Goal: Task Accomplishment & Management: Manage account settings

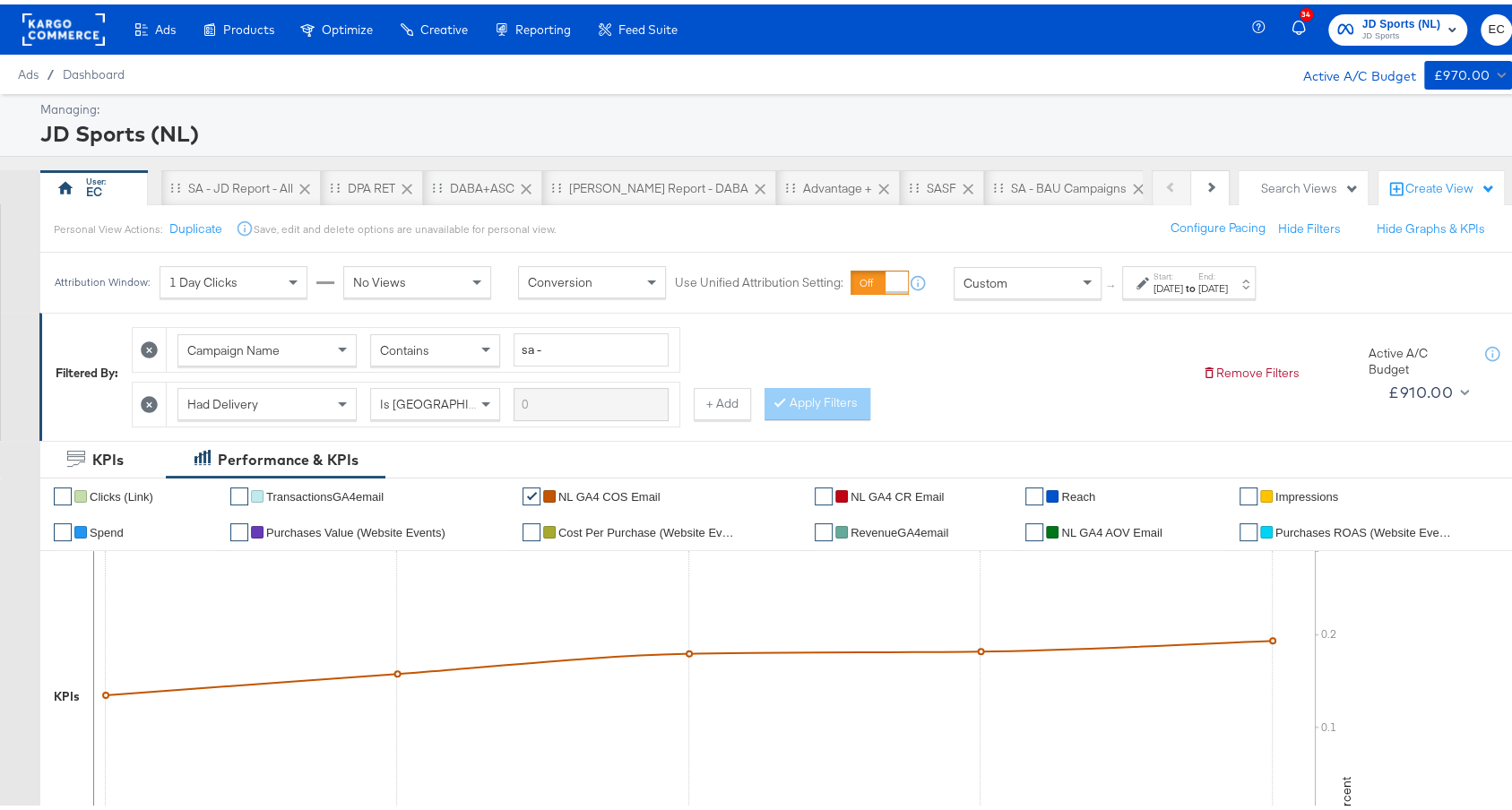
click at [1183, 280] on div "[DATE]" at bounding box center [1168, 285] width 29 height 15
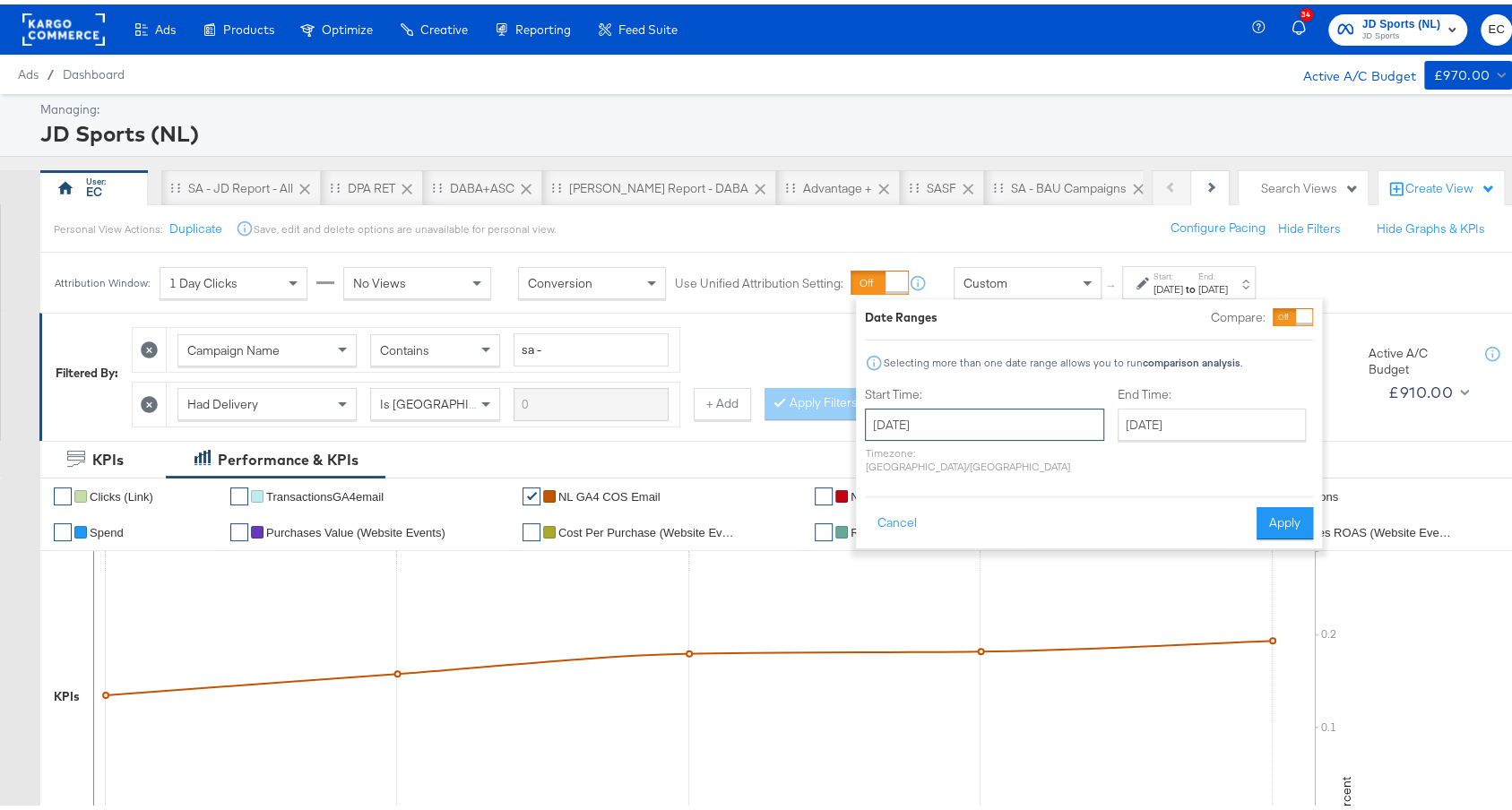
click at [980, 411] on input "[DATE]" at bounding box center [985, 420] width 240 height 32
click at [891, 463] on span "‹" at bounding box center [885, 457] width 28 height 27
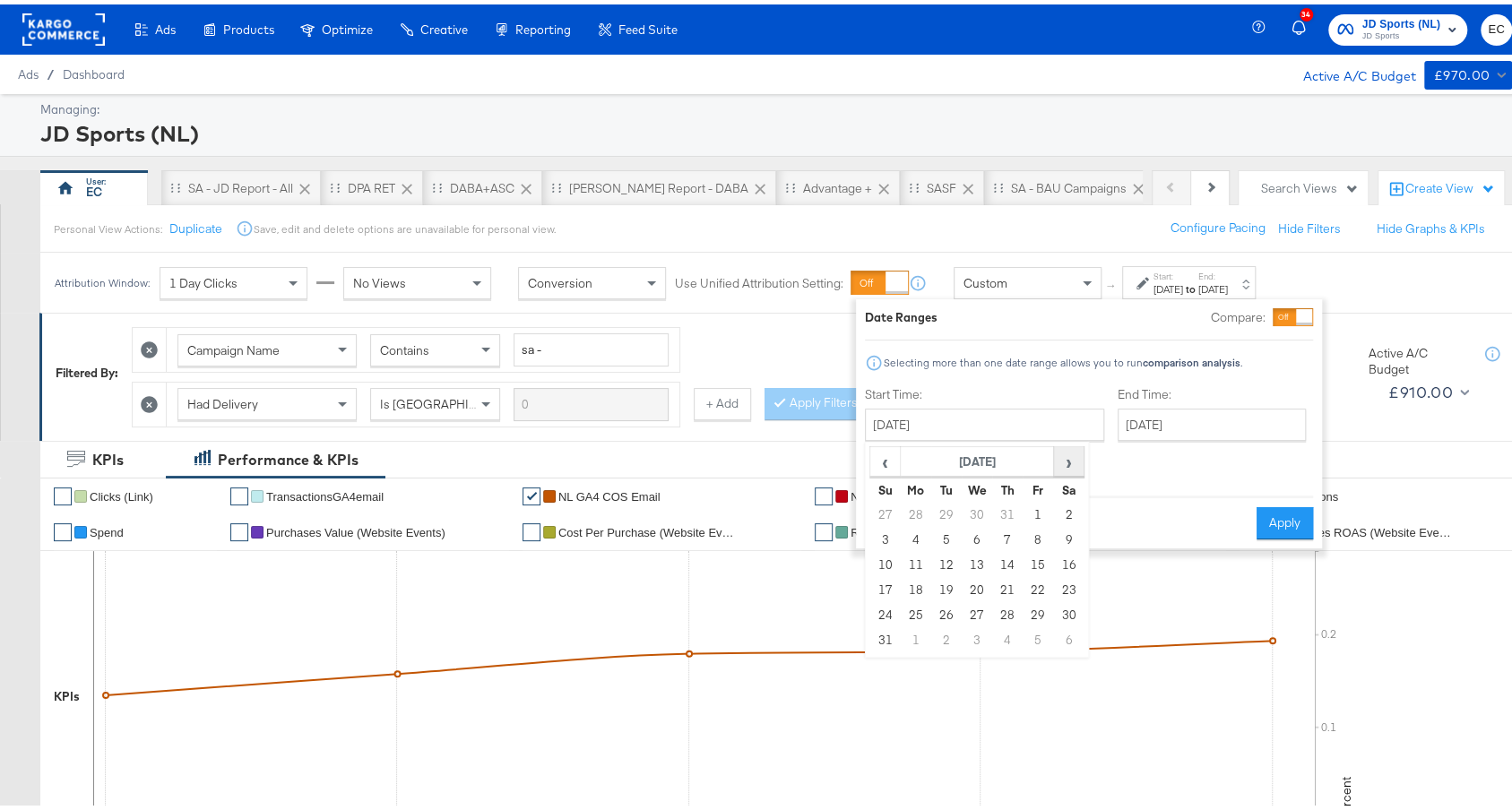
click at [1058, 468] on span "›" at bounding box center [1068, 457] width 28 height 27
click at [1032, 513] on td "5" at bounding box center [1037, 511] width 30 height 25
type input "[DATE]"
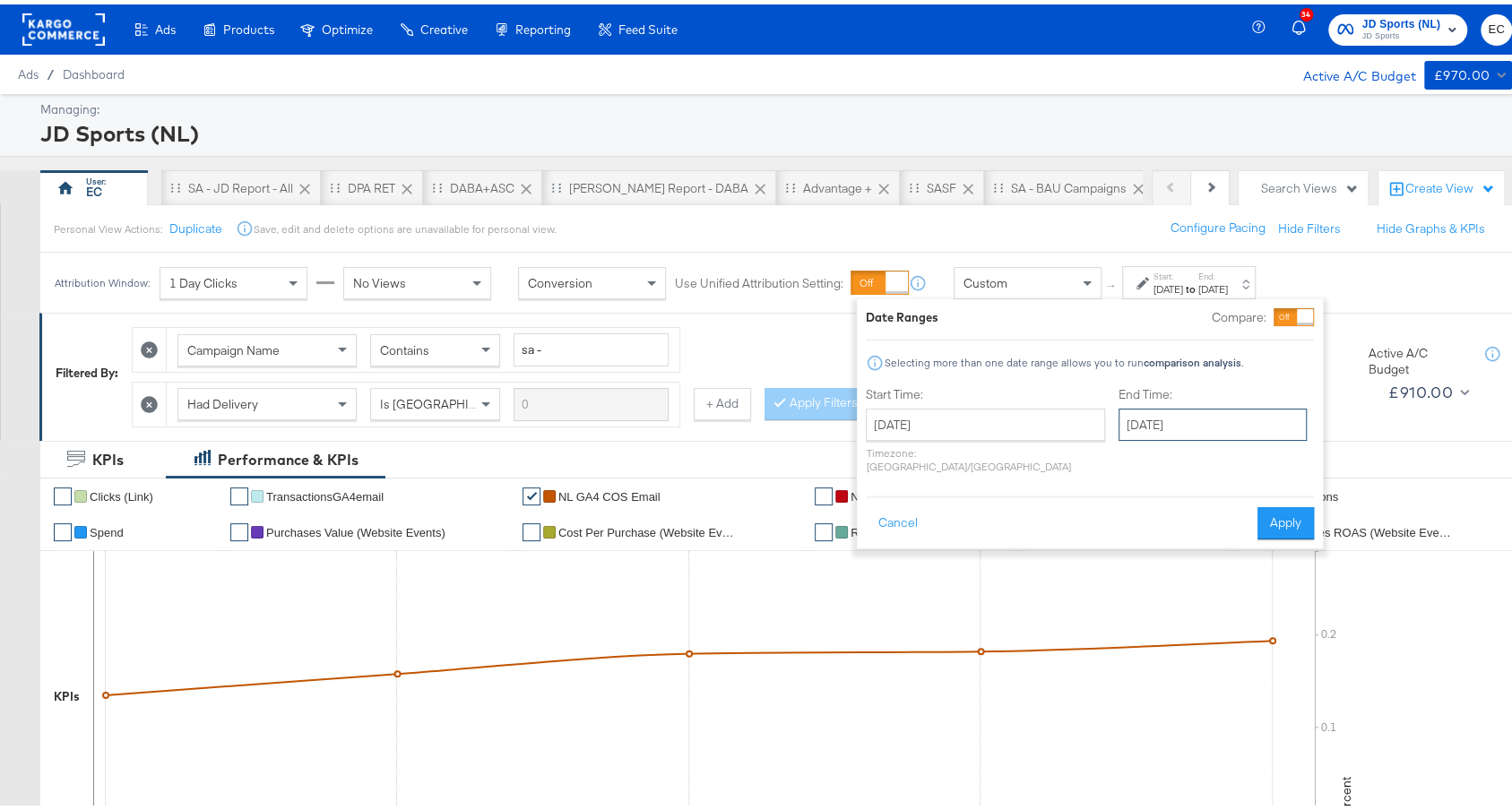
click at [1145, 418] on input "[DATE]" at bounding box center [1213, 420] width 188 height 32
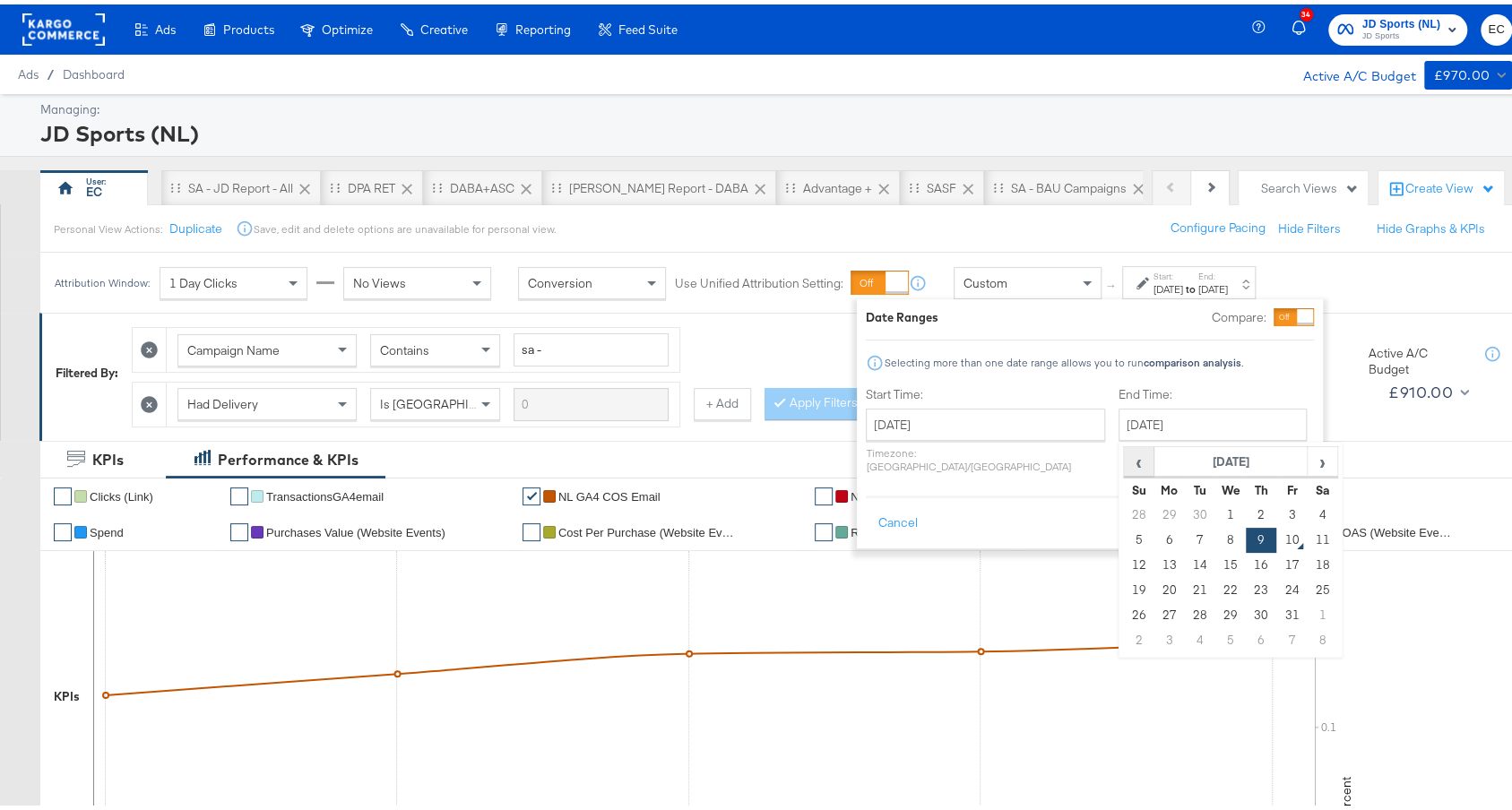
click at [1125, 458] on span "‹" at bounding box center [1139, 457] width 28 height 27
click at [1276, 564] on td "19" at bounding box center [1291, 561] width 30 height 25
type input "[DATE]"
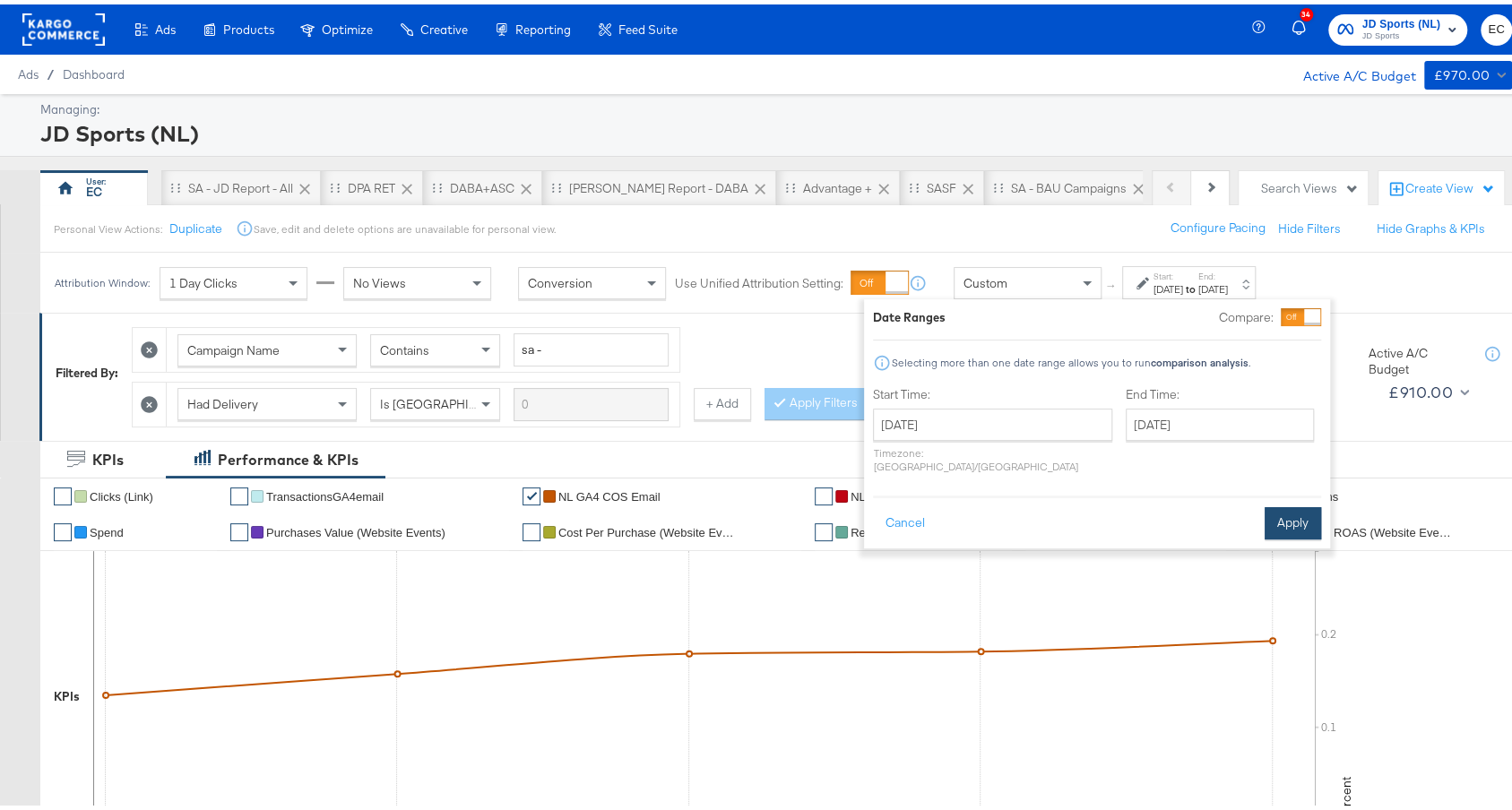
click at [1281, 503] on button "Apply" at bounding box center [1294, 519] width 57 height 32
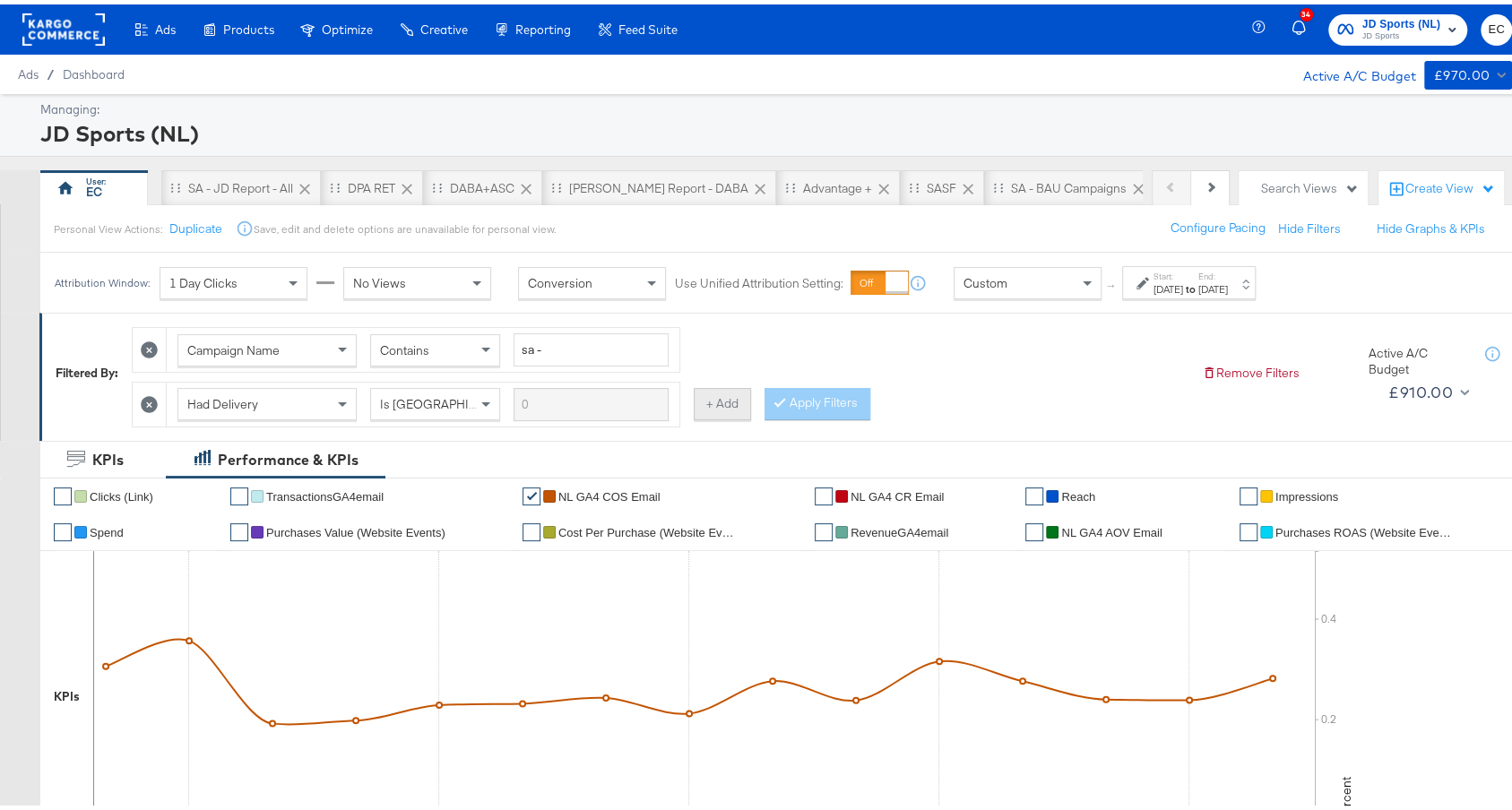
click at [711, 400] on button "+ Add" at bounding box center [722, 400] width 58 height 32
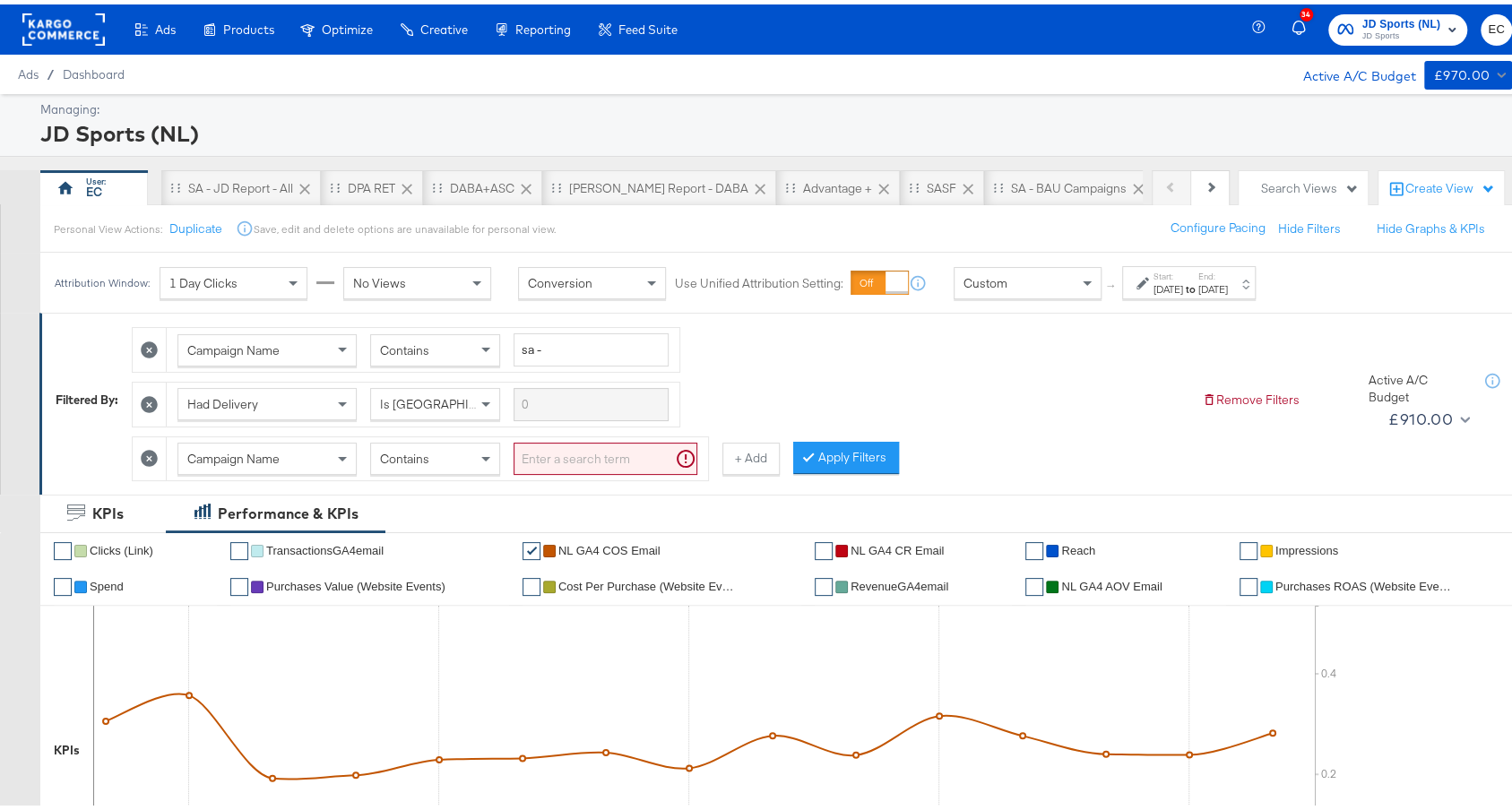
click at [550, 448] on input "search" at bounding box center [605, 455] width 184 height 33
type input "Web app test"
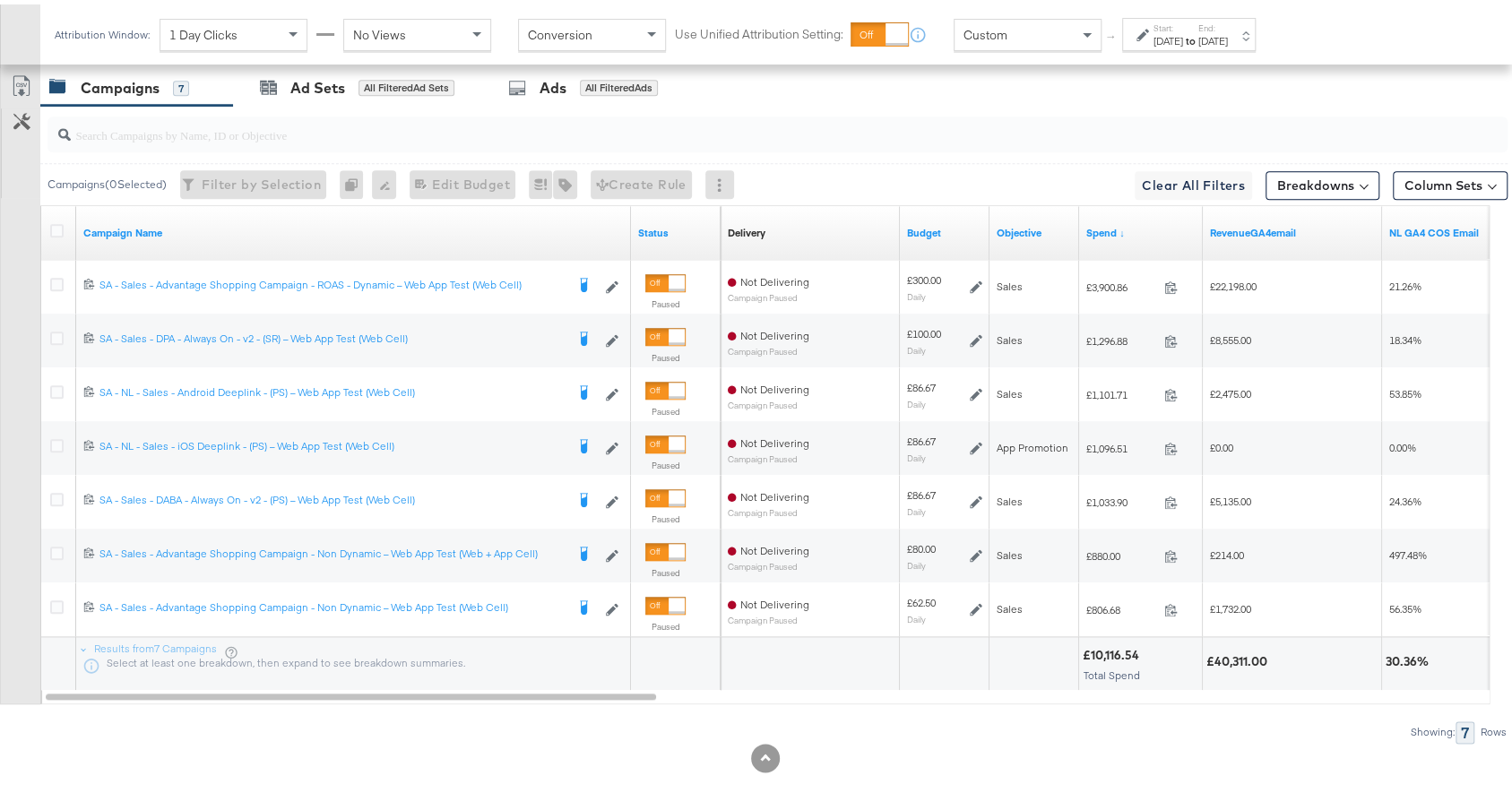
scroll to position [998, 0]
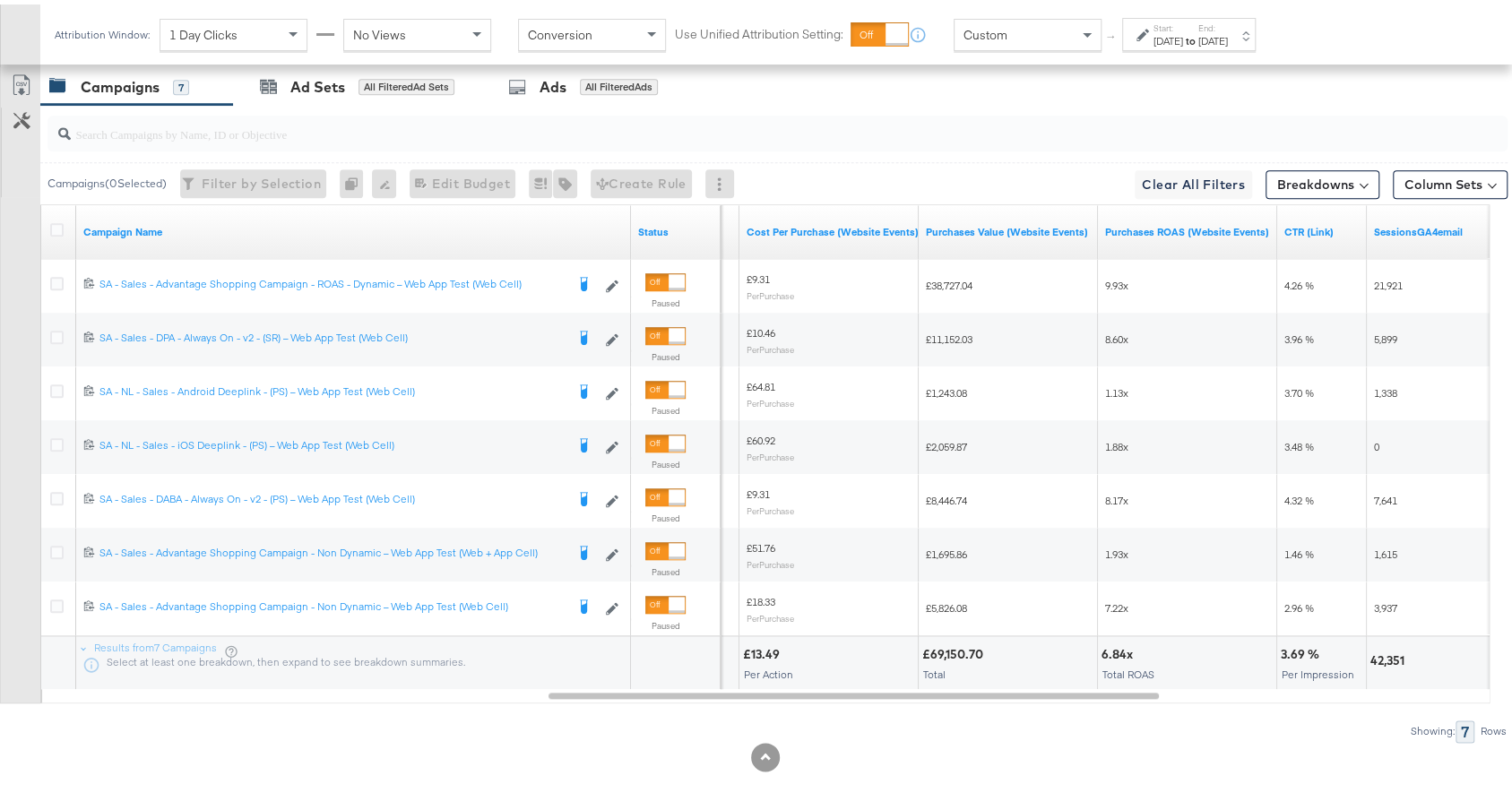
click at [758, 644] on div "£13.49" at bounding box center [763, 649] width 42 height 17
click at [763, 644] on div "£13.49" at bounding box center [763, 649] width 42 height 17
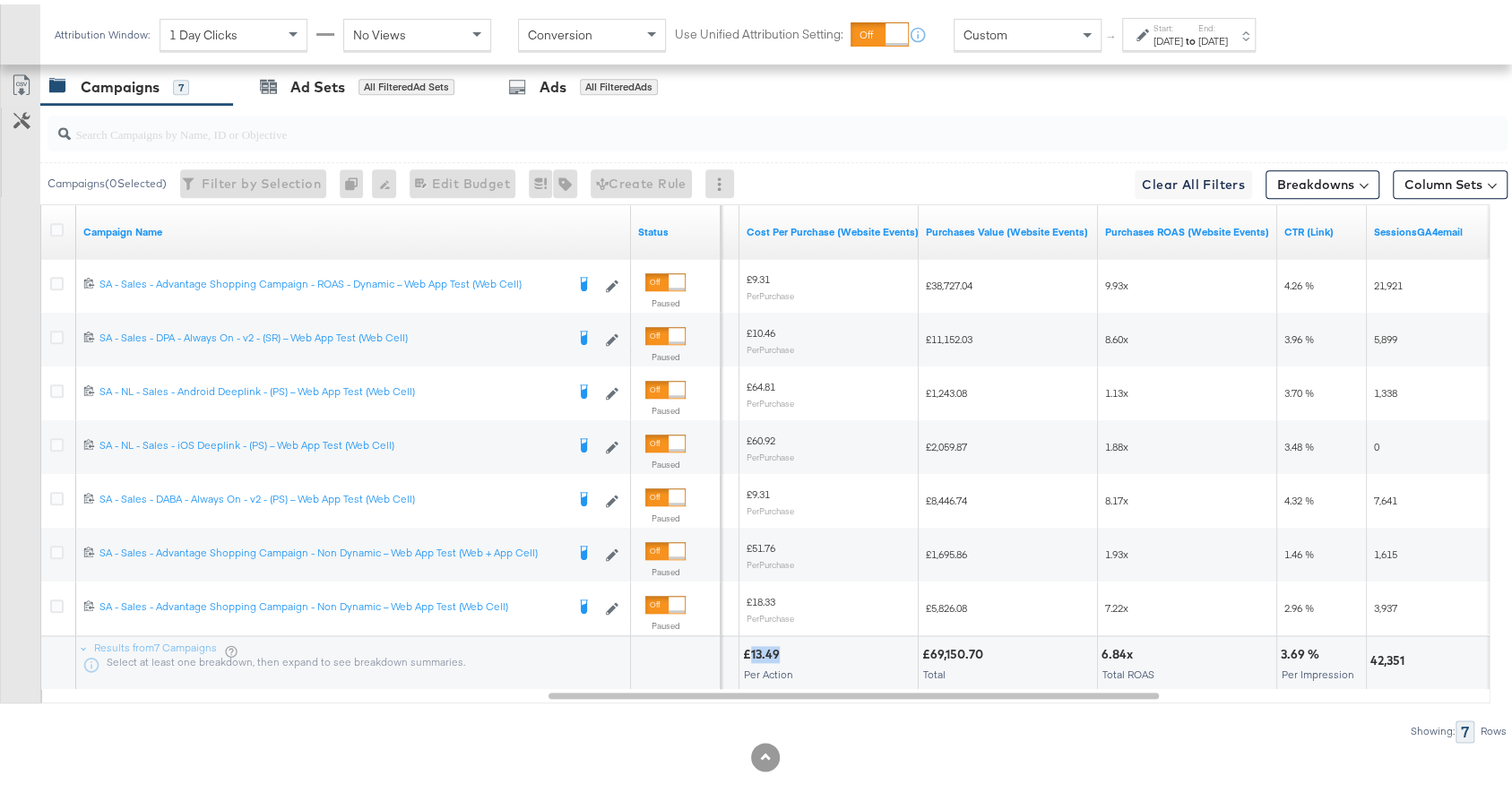
click at [763, 644] on div "£13.49" at bounding box center [763, 649] width 42 height 17
click at [457, 132] on input "search" at bounding box center [723, 123] width 1304 height 35
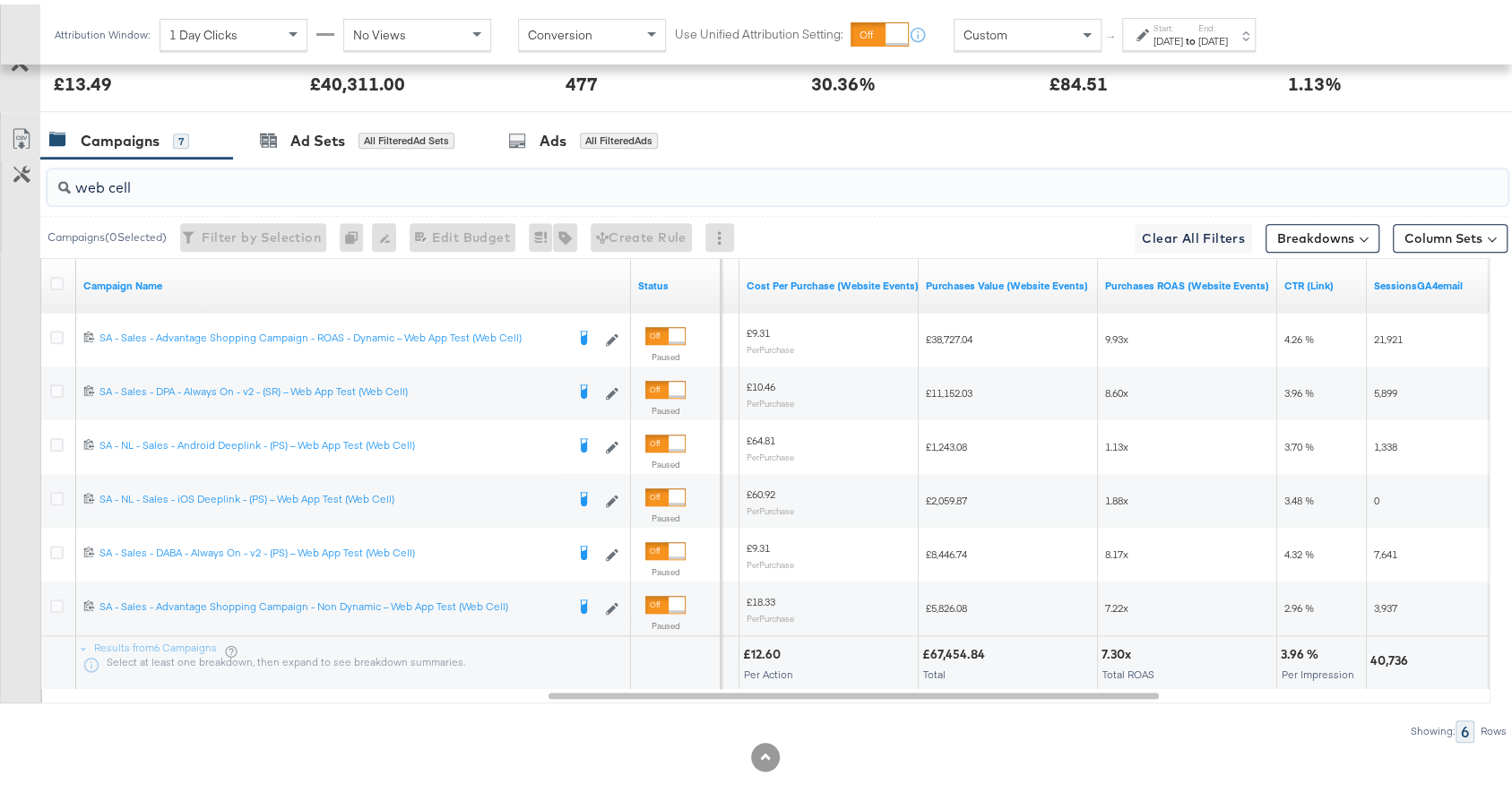
type input "web cell"
click at [953, 641] on div "£67,454.84" at bounding box center [956, 649] width 68 height 17
copy div "67,454.84"
click at [1116, 645] on div "7.30x" at bounding box center [1119, 649] width 35 height 17
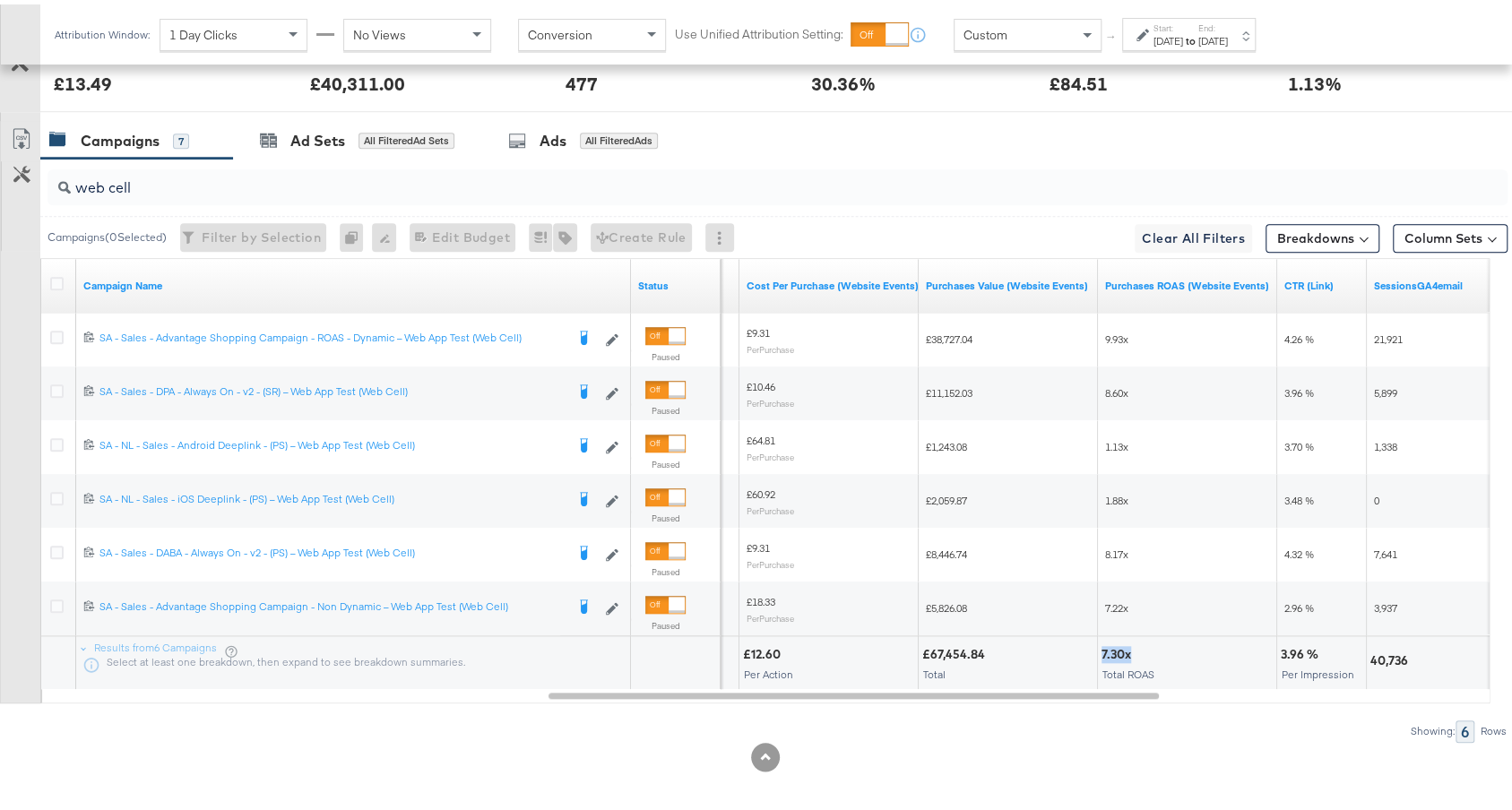
click at [1116, 645] on div "7.30x" at bounding box center [1119, 649] width 35 height 17
copy div "7.30x"
click at [754, 642] on div "£12.60" at bounding box center [764, 649] width 43 height 17
copy div "12.60"
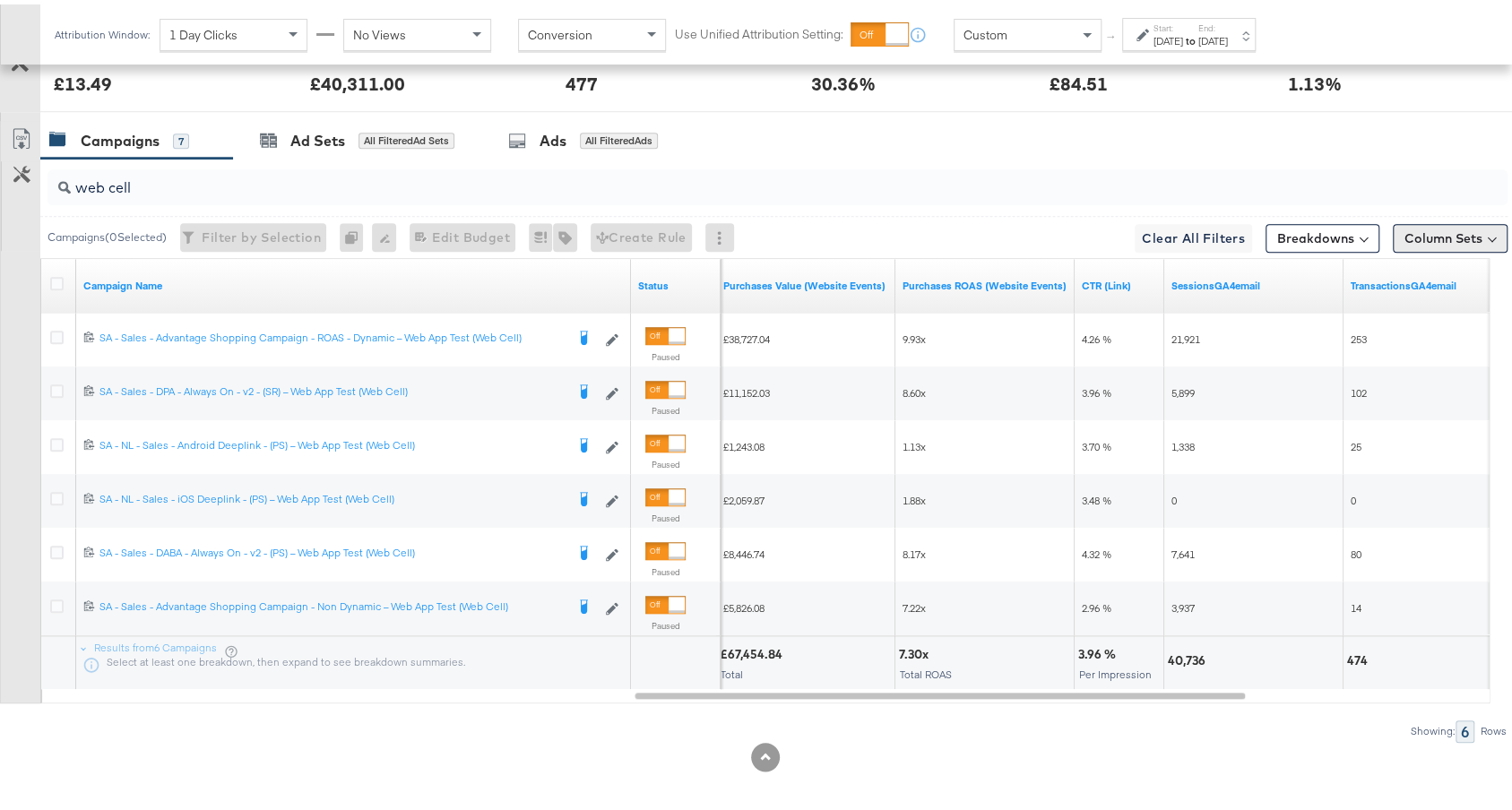
click at [1424, 232] on button "Column Sets" at bounding box center [1451, 233] width 115 height 28
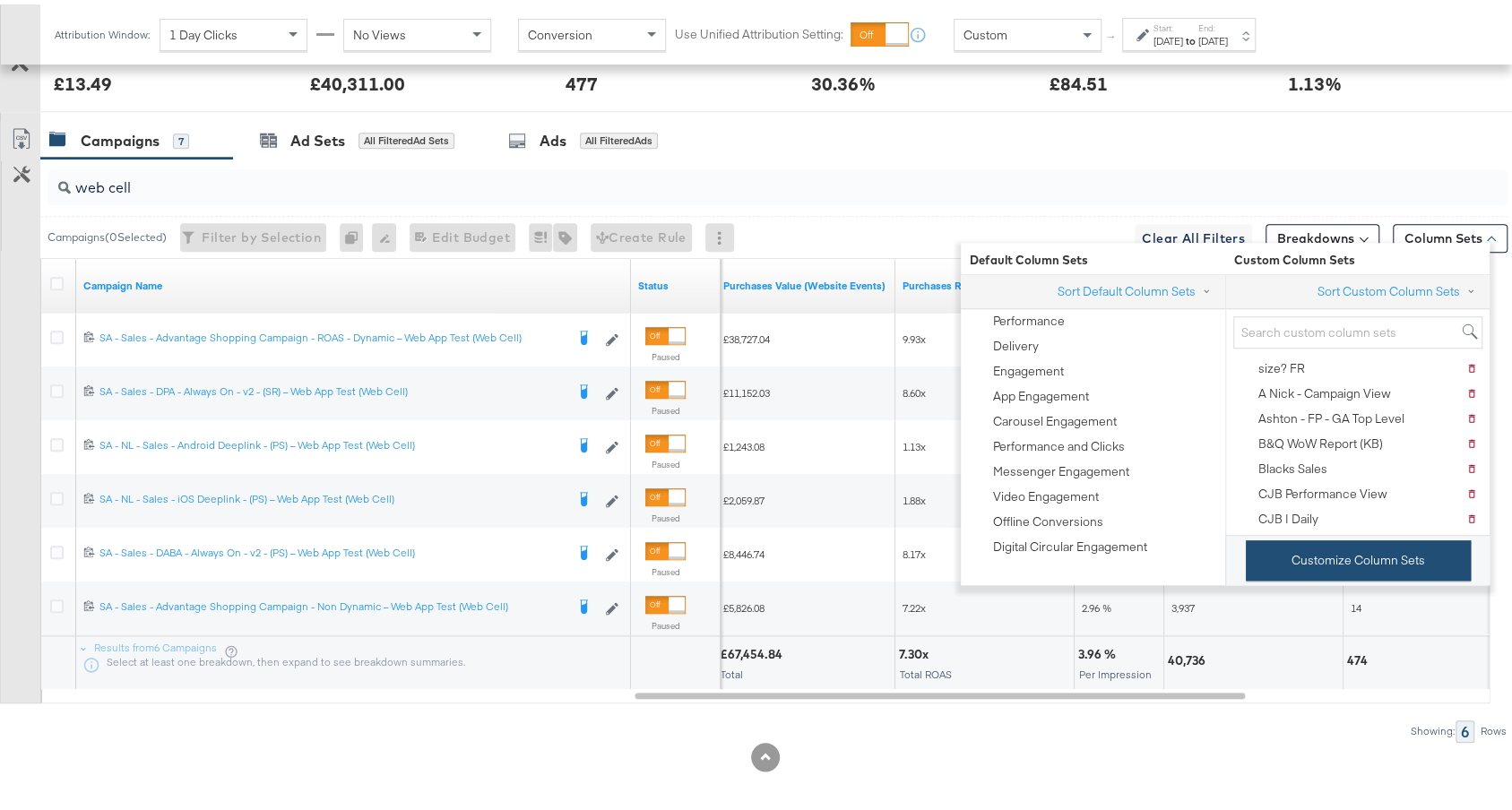
click at [1324, 554] on button "Customize Column Sets" at bounding box center [1358, 556] width 225 height 40
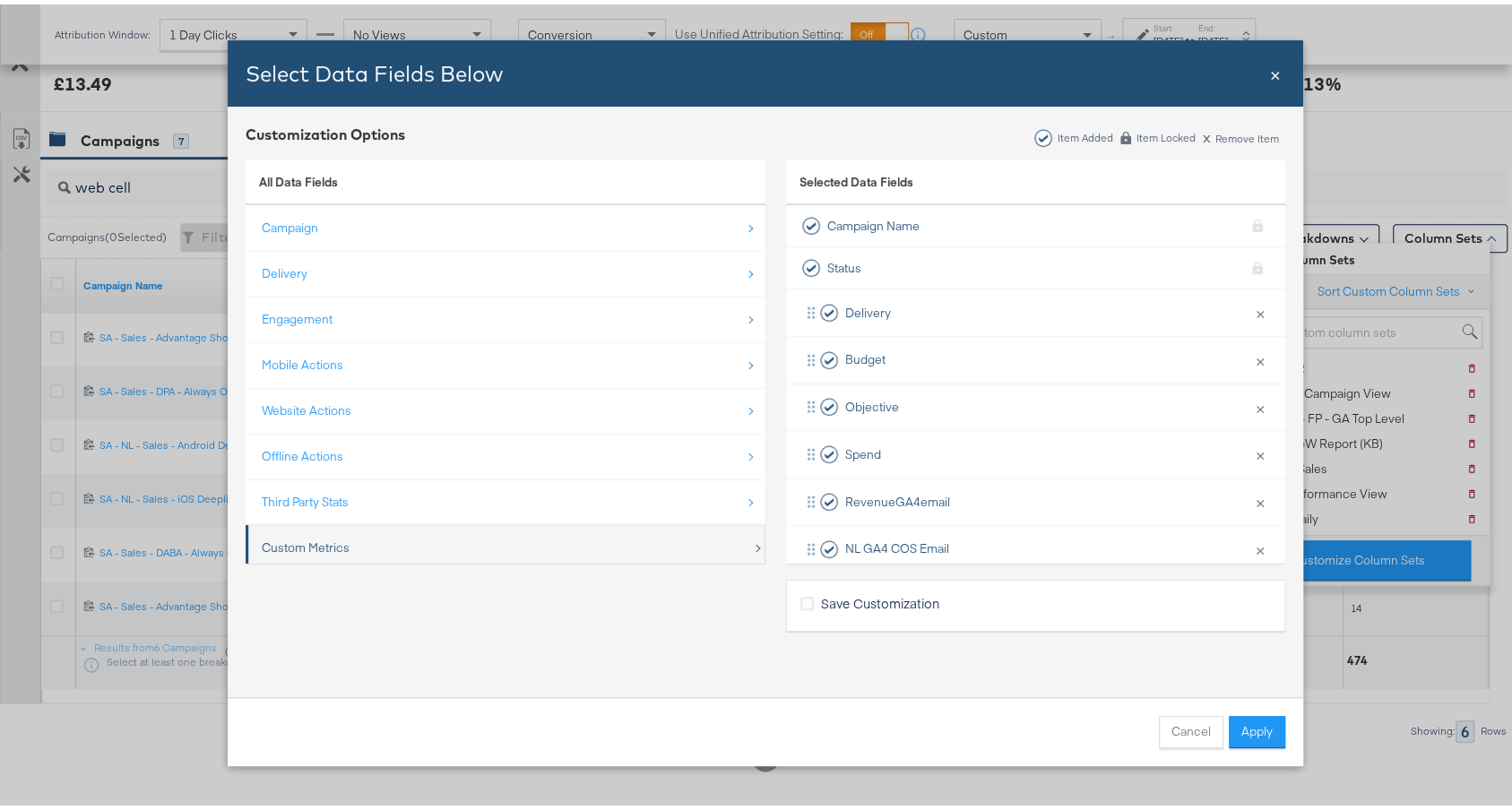
click at [475, 535] on div "Custom Metrics" at bounding box center [507, 544] width 490 height 37
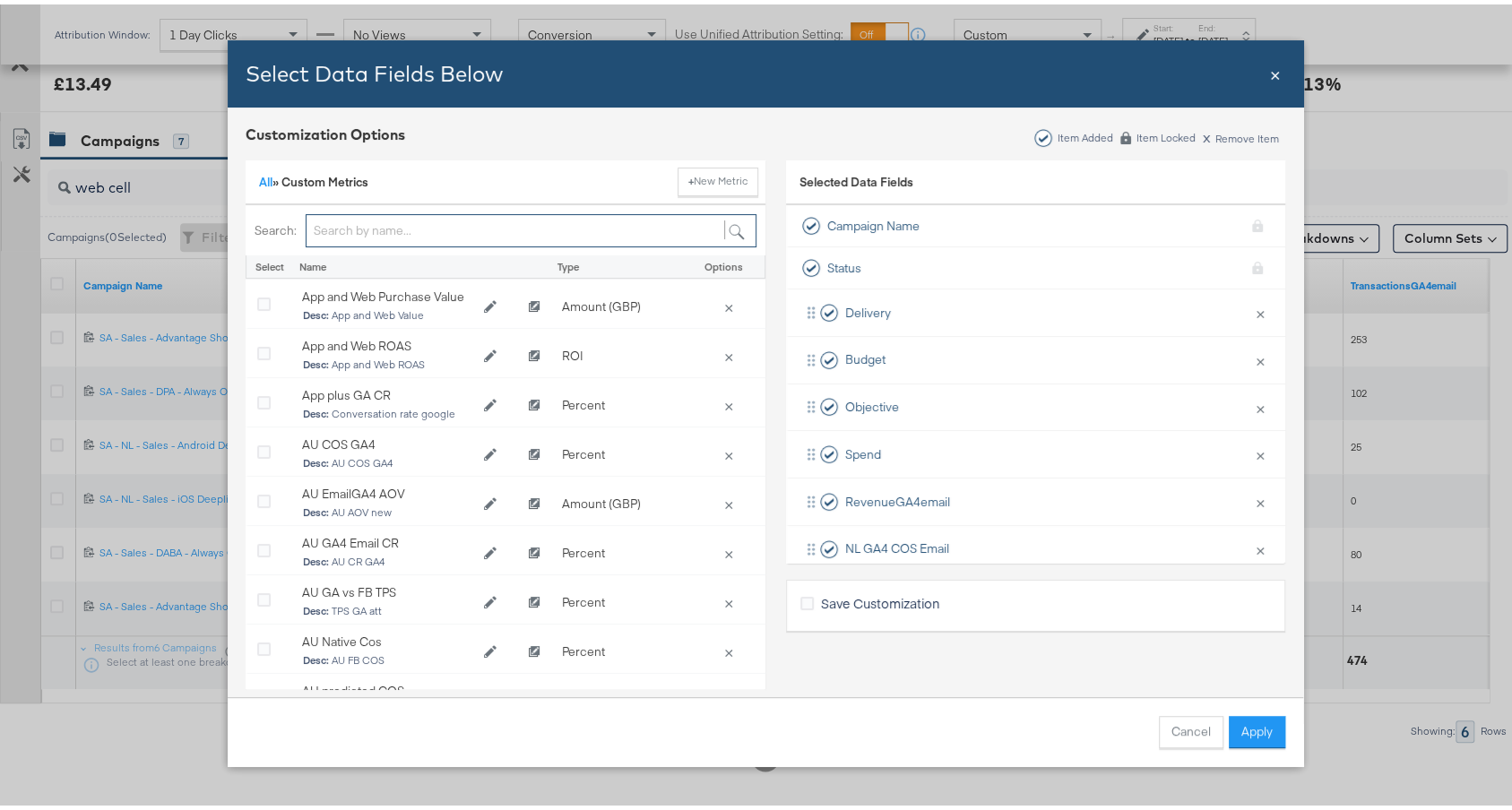
click at [475, 223] on input "Bulk Add Locations Modal" at bounding box center [531, 226] width 451 height 33
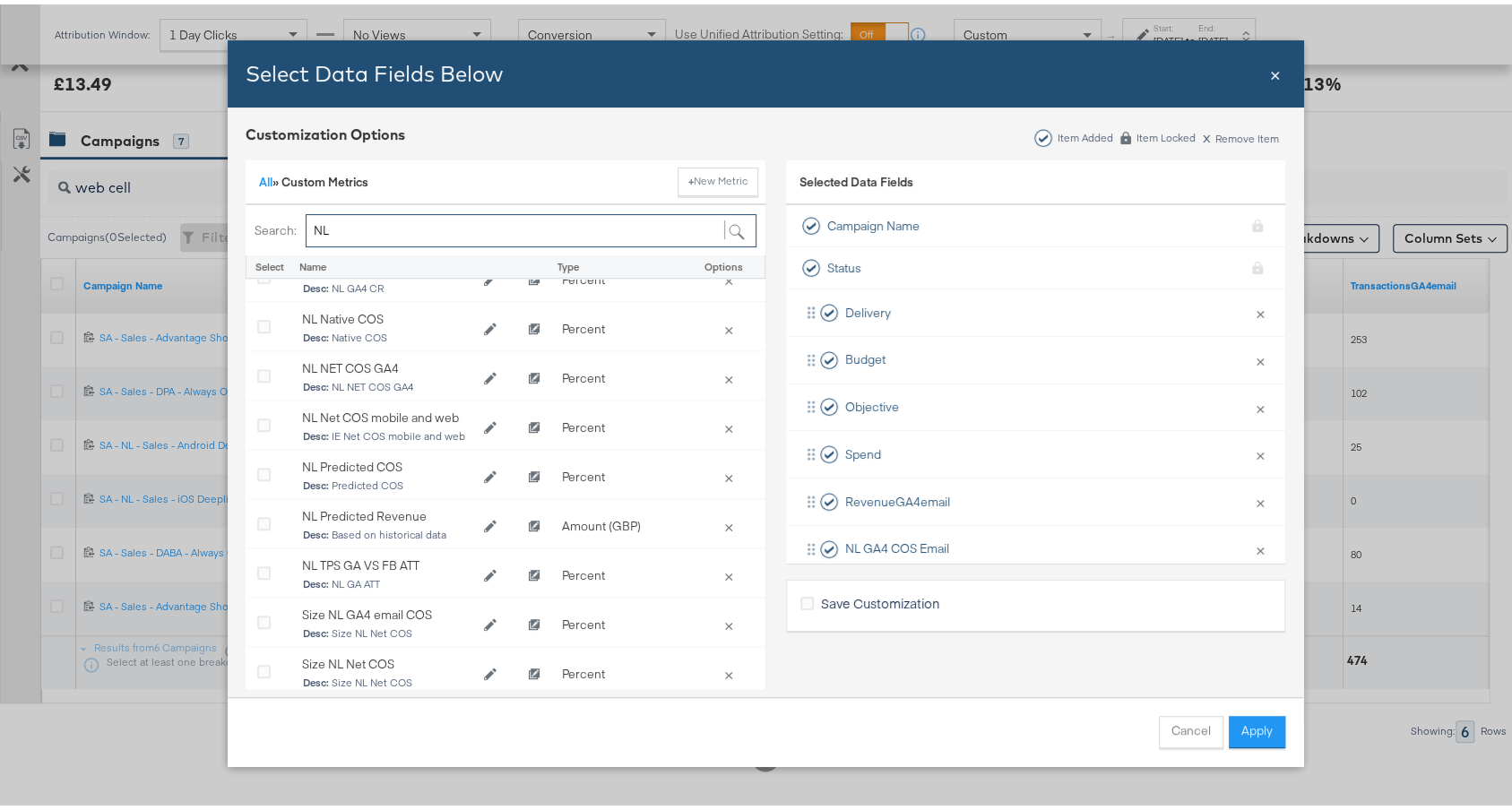
scroll to position [537, 0]
drag, startPoint x: 328, startPoint y: 224, endPoint x: 262, endPoint y: 208, distance: 67.9
click at [262, 208] on div "Search: NL" at bounding box center [505, 226] width 520 height 51
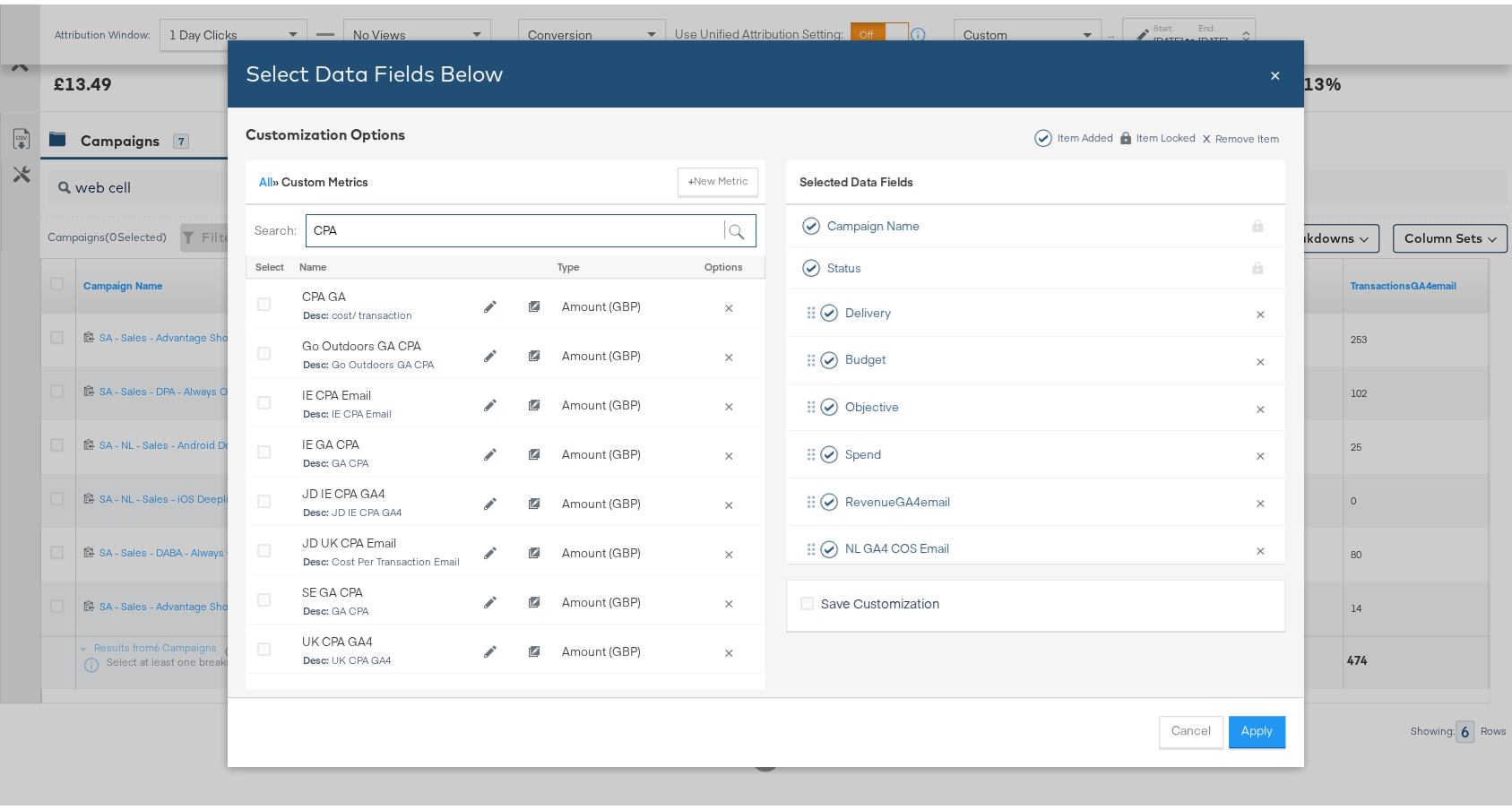
scroll to position [0, 0]
type input "CPA"
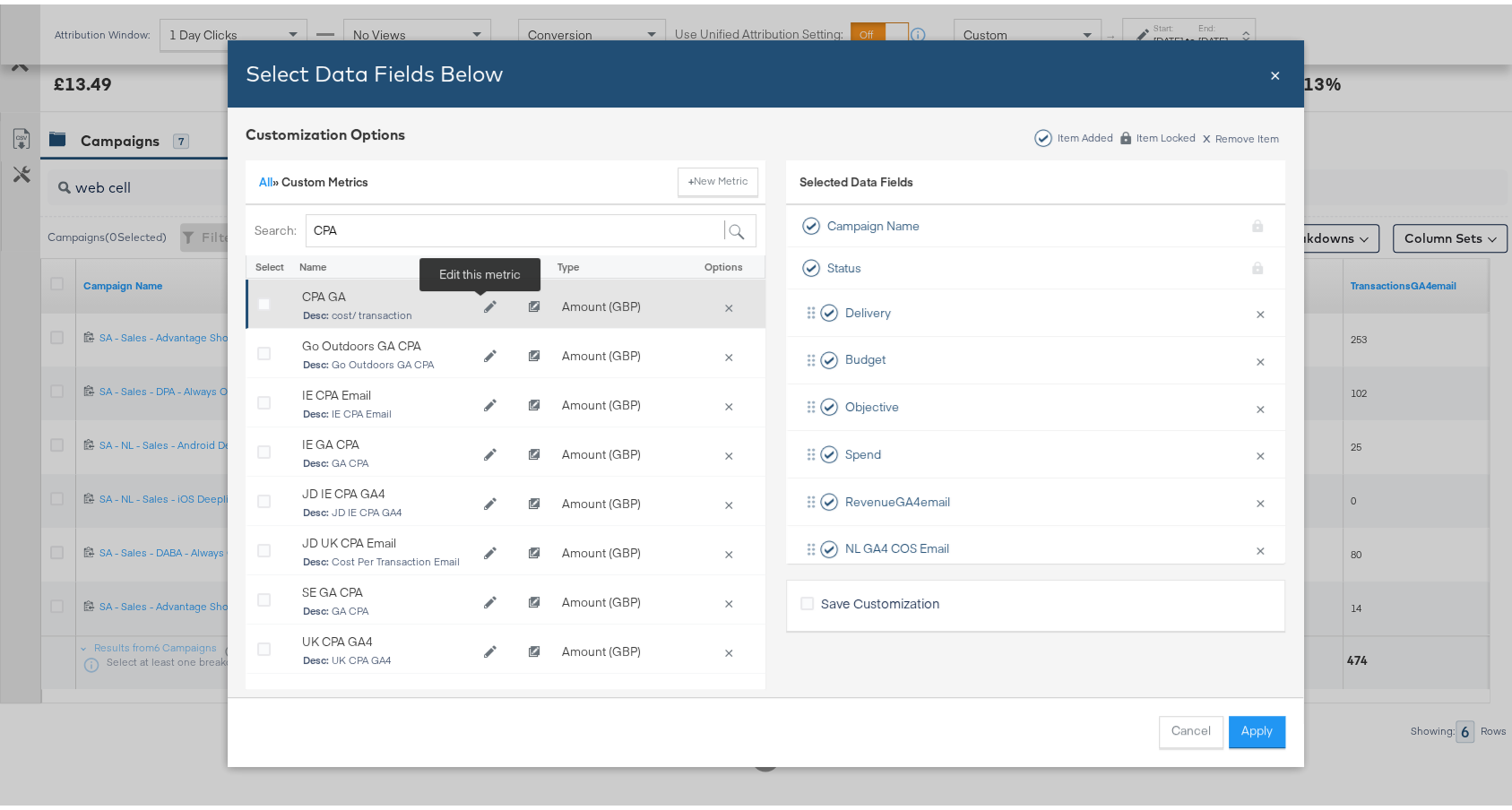
click at [484, 298] on icon "Edit CPA GA" at bounding box center [489, 302] width 13 height 13
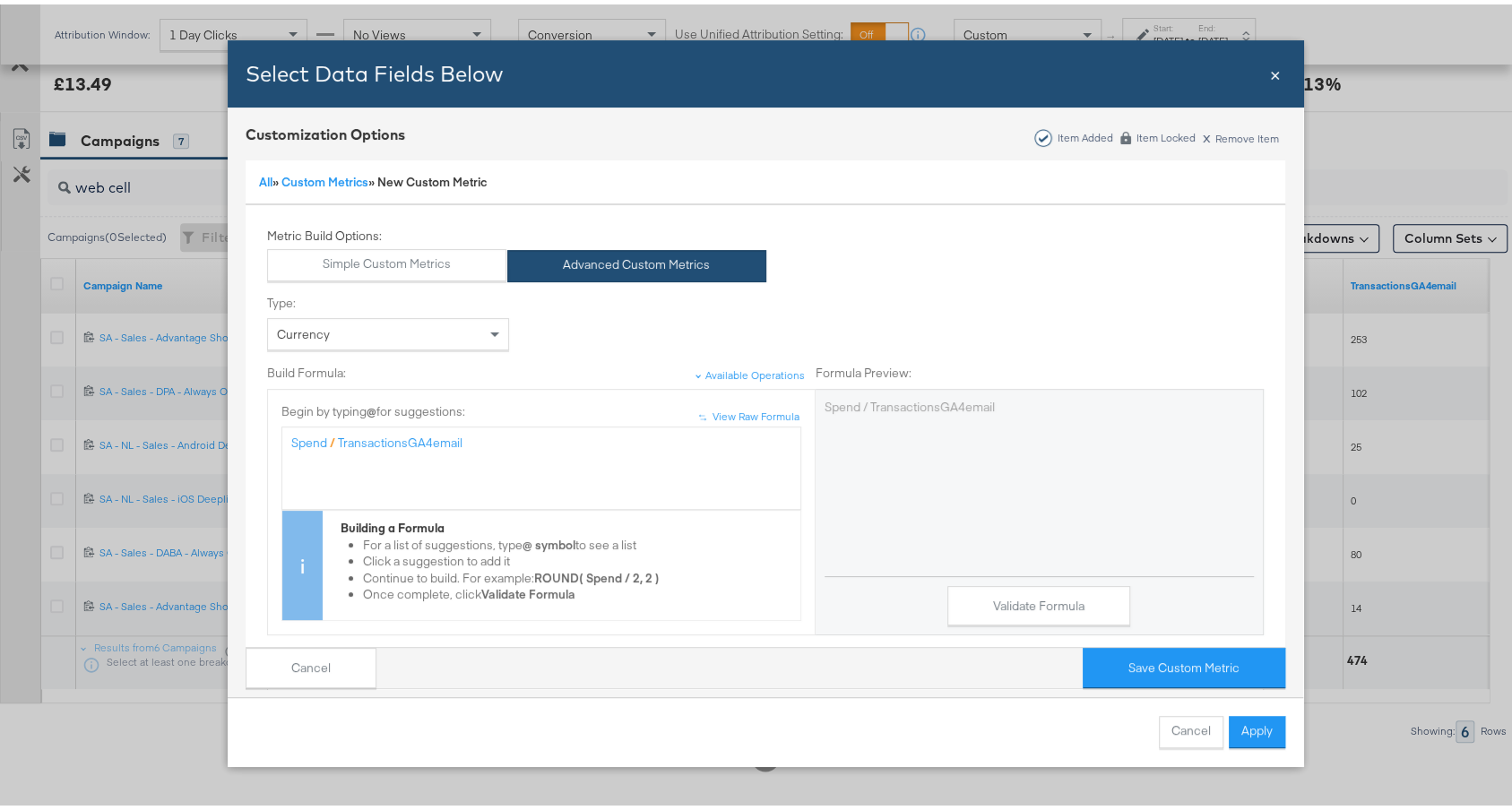
drag, startPoint x: 339, startPoint y: 650, endPoint x: 346, endPoint y: 634, distance: 17.5
click at [339, 650] on button "Cancel" at bounding box center [311, 663] width 131 height 40
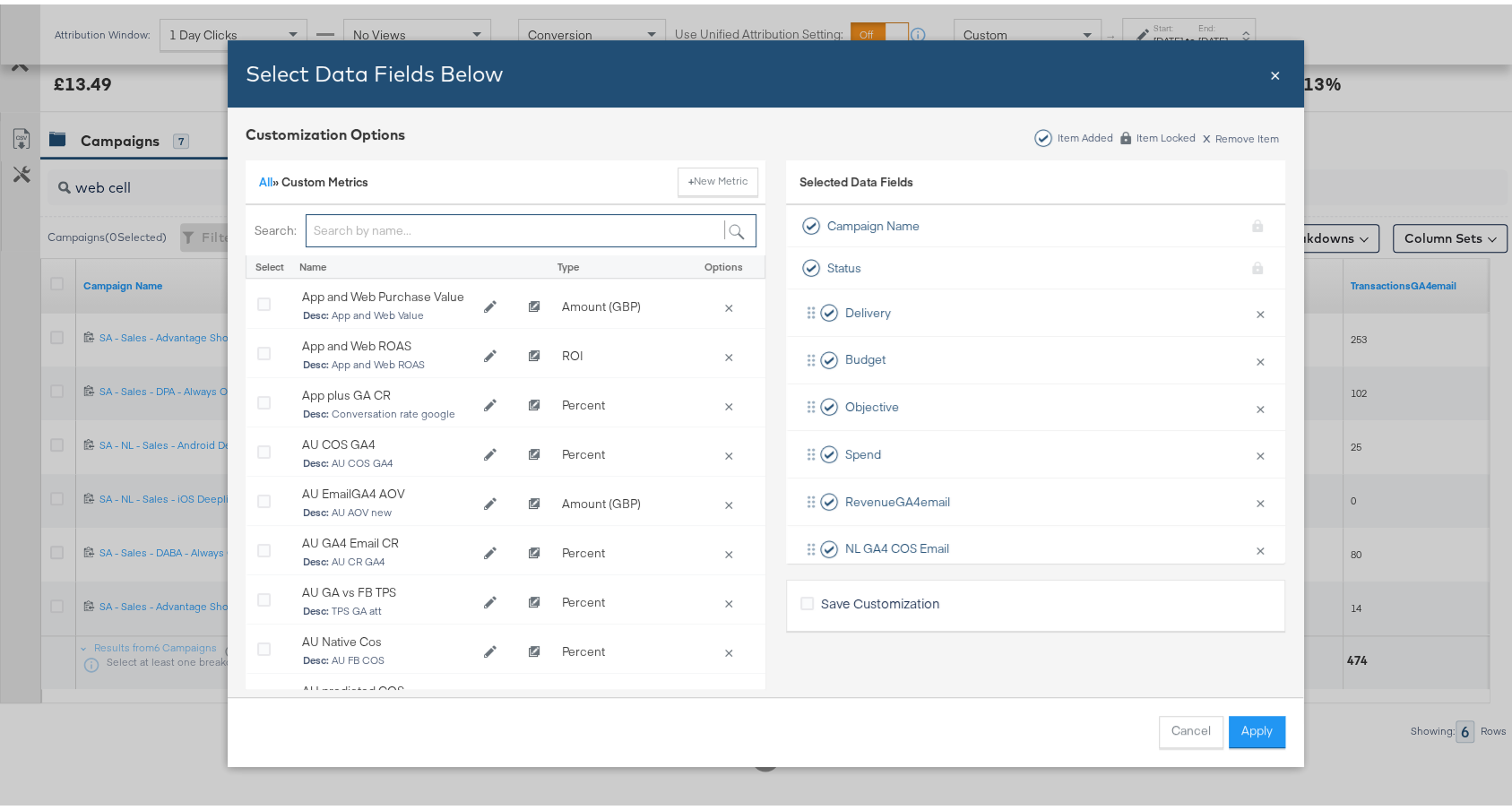
click at [453, 231] on input "Bulk Add Locations Modal" at bounding box center [531, 226] width 451 height 33
type input "cpa"
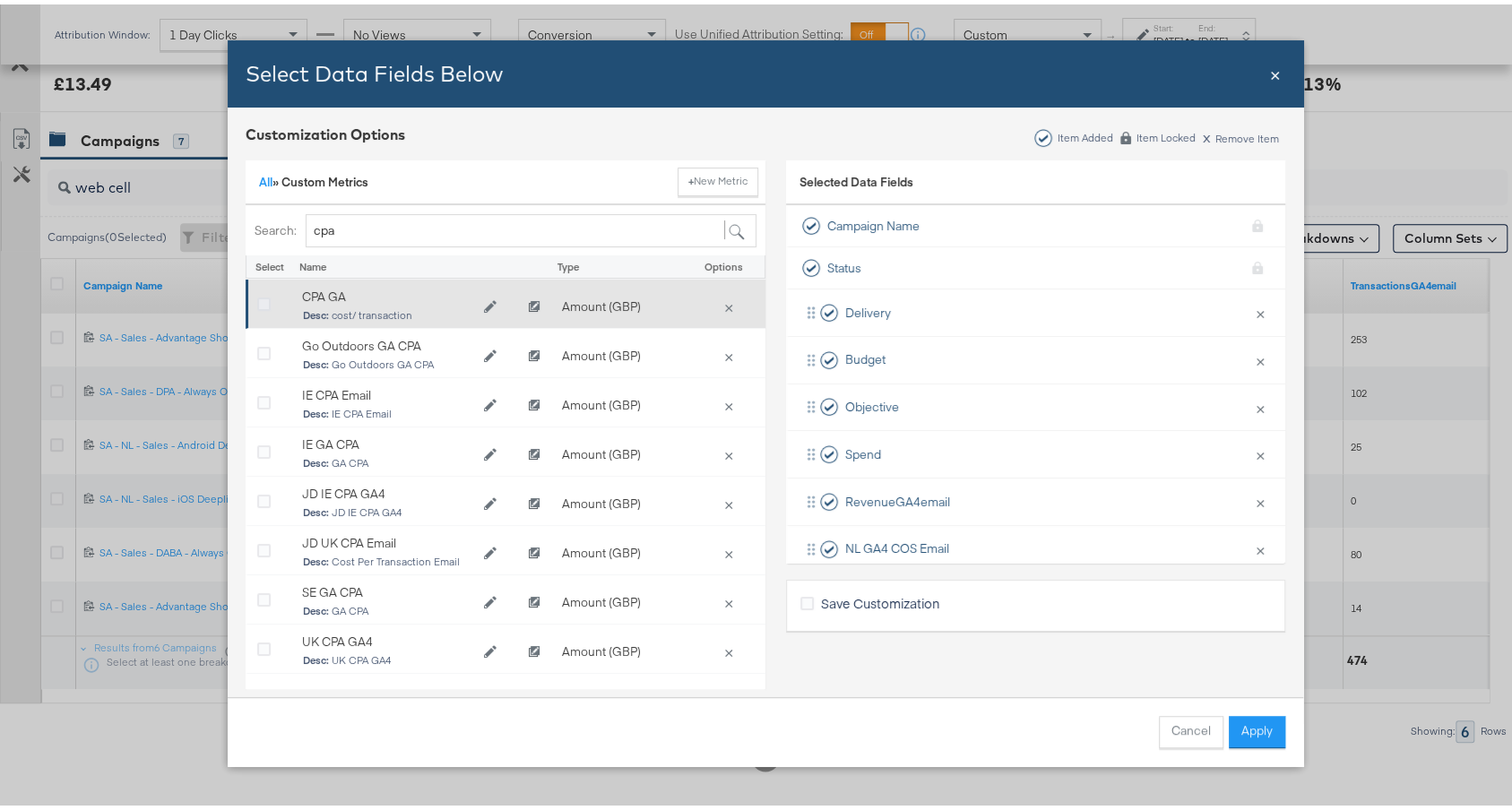
click at [257, 296] on icon "Bulk Add Locations Modal" at bounding box center [264, 301] width 14 height 14
click at [0, 0] on input "Bulk Add Locations Modal" at bounding box center [0, 0] width 0 height 0
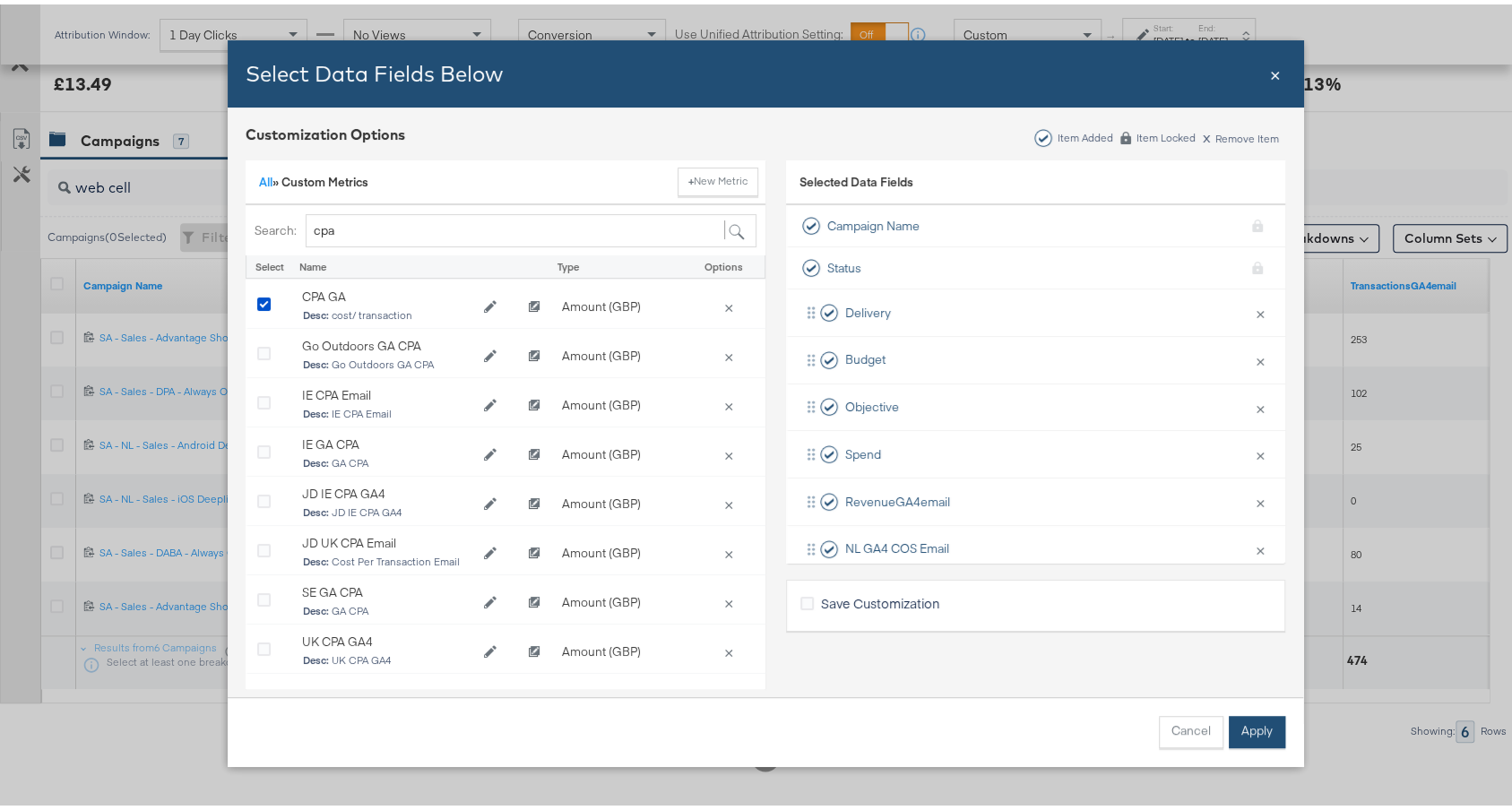
click at [1252, 732] on button "Apply" at bounding box center [1258, 727] width 57 height 32
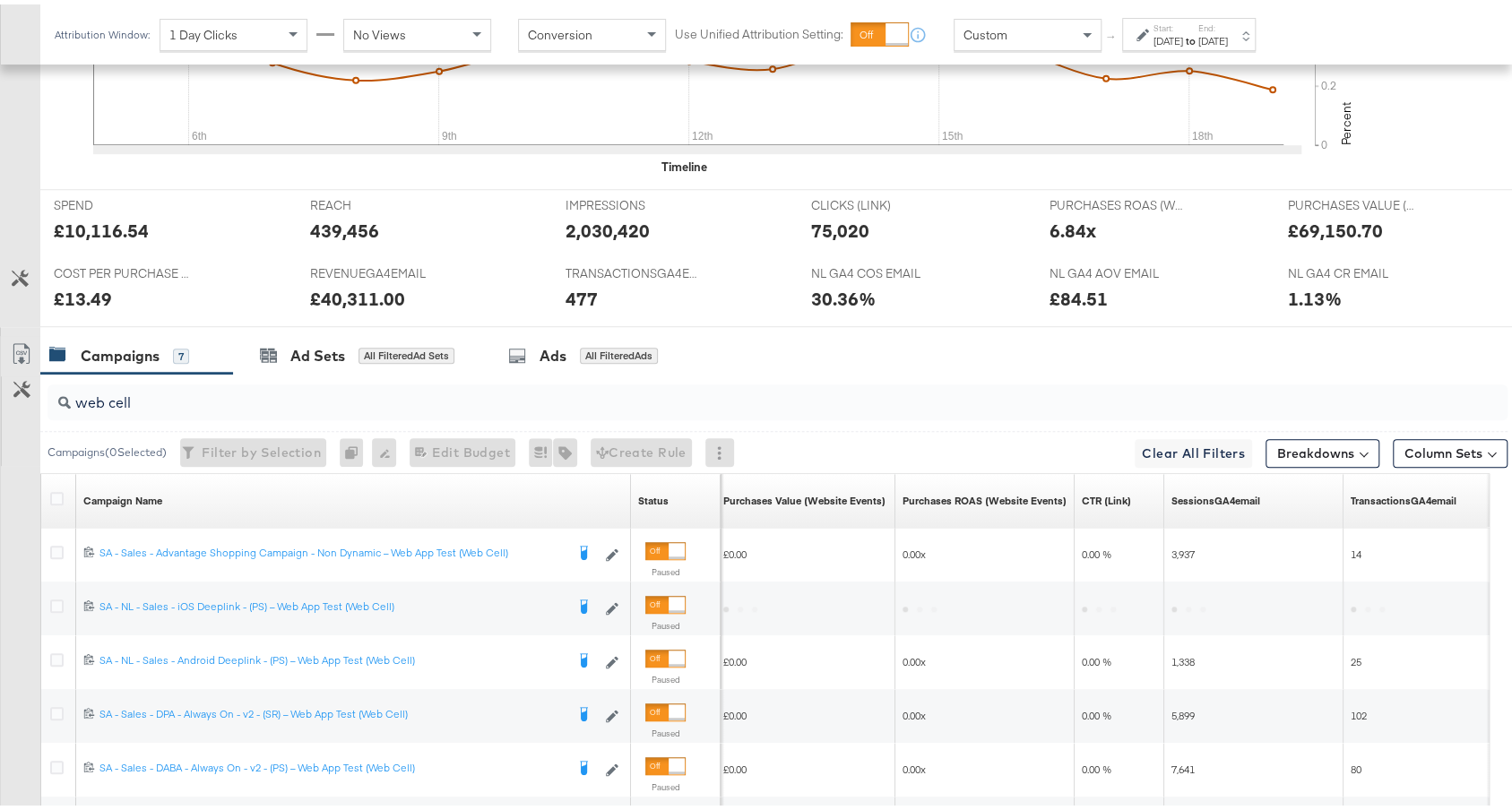
scroll to position [945, 0]
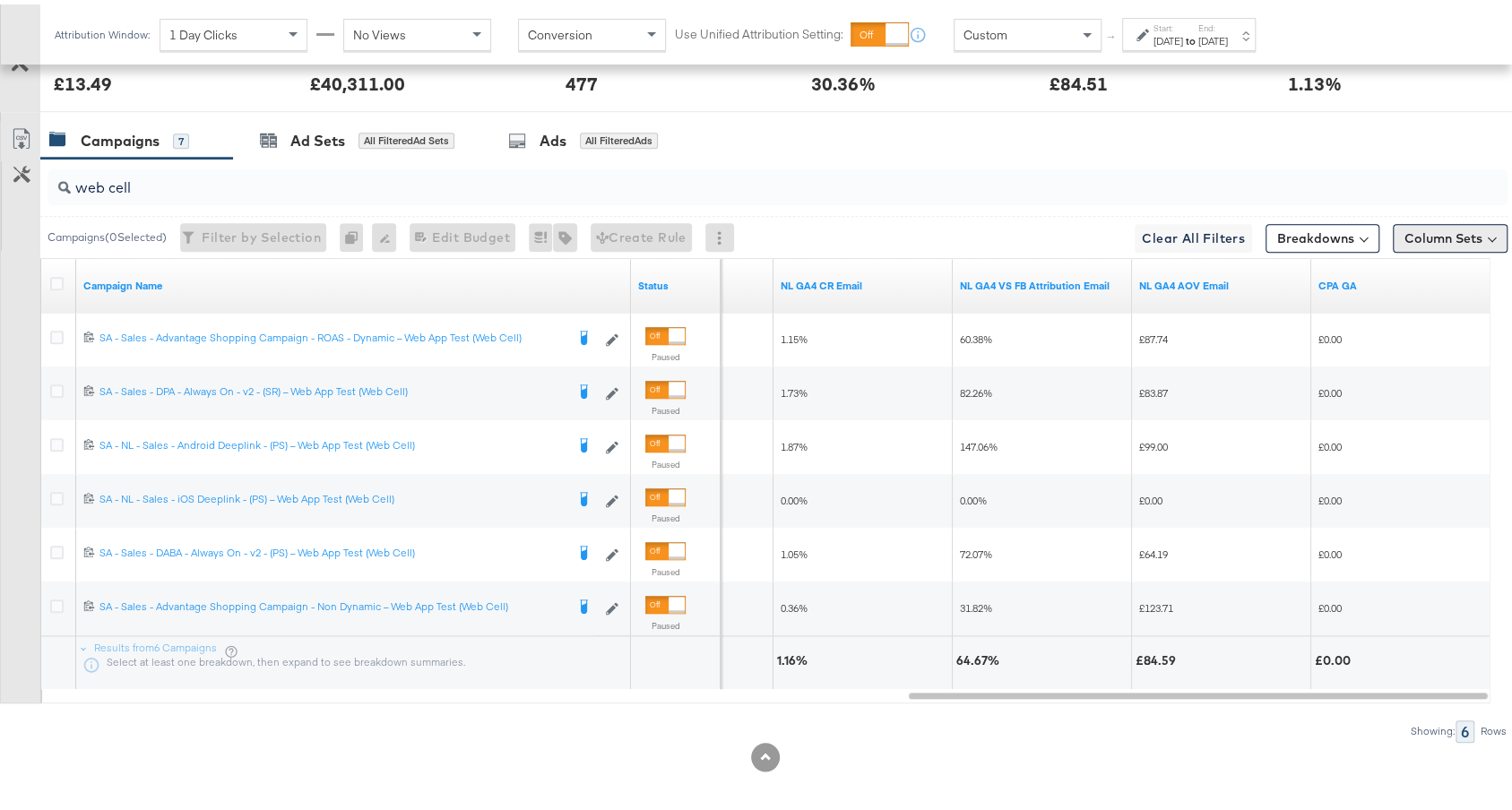
click at [1447, 231] on button "Column Sets" at bounding box center [1451, 233] width 115 height 28
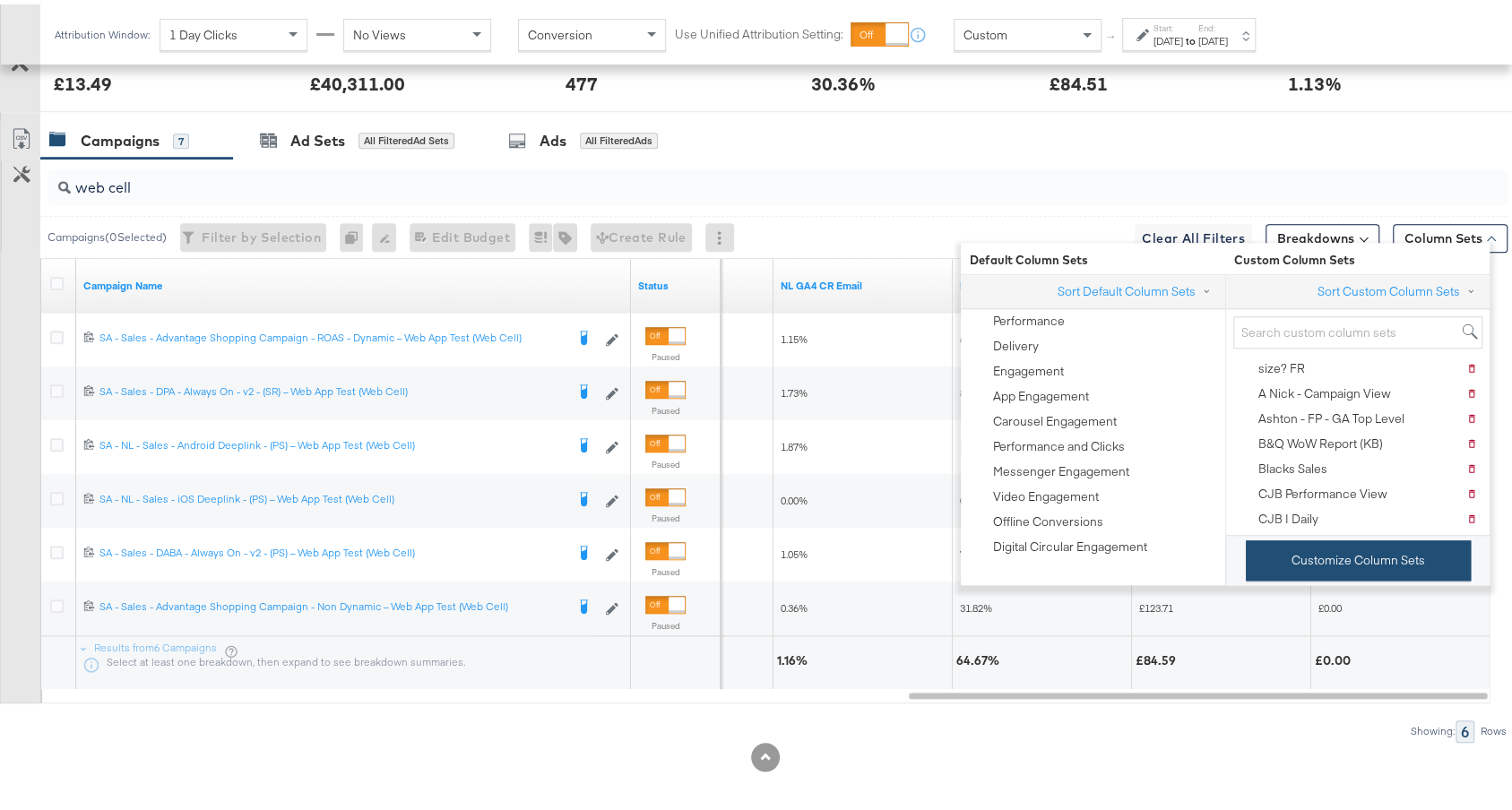
click at [1321, 558] on button "Customize Column Sets" at bounding box center [1358, 556] width 225 height 40
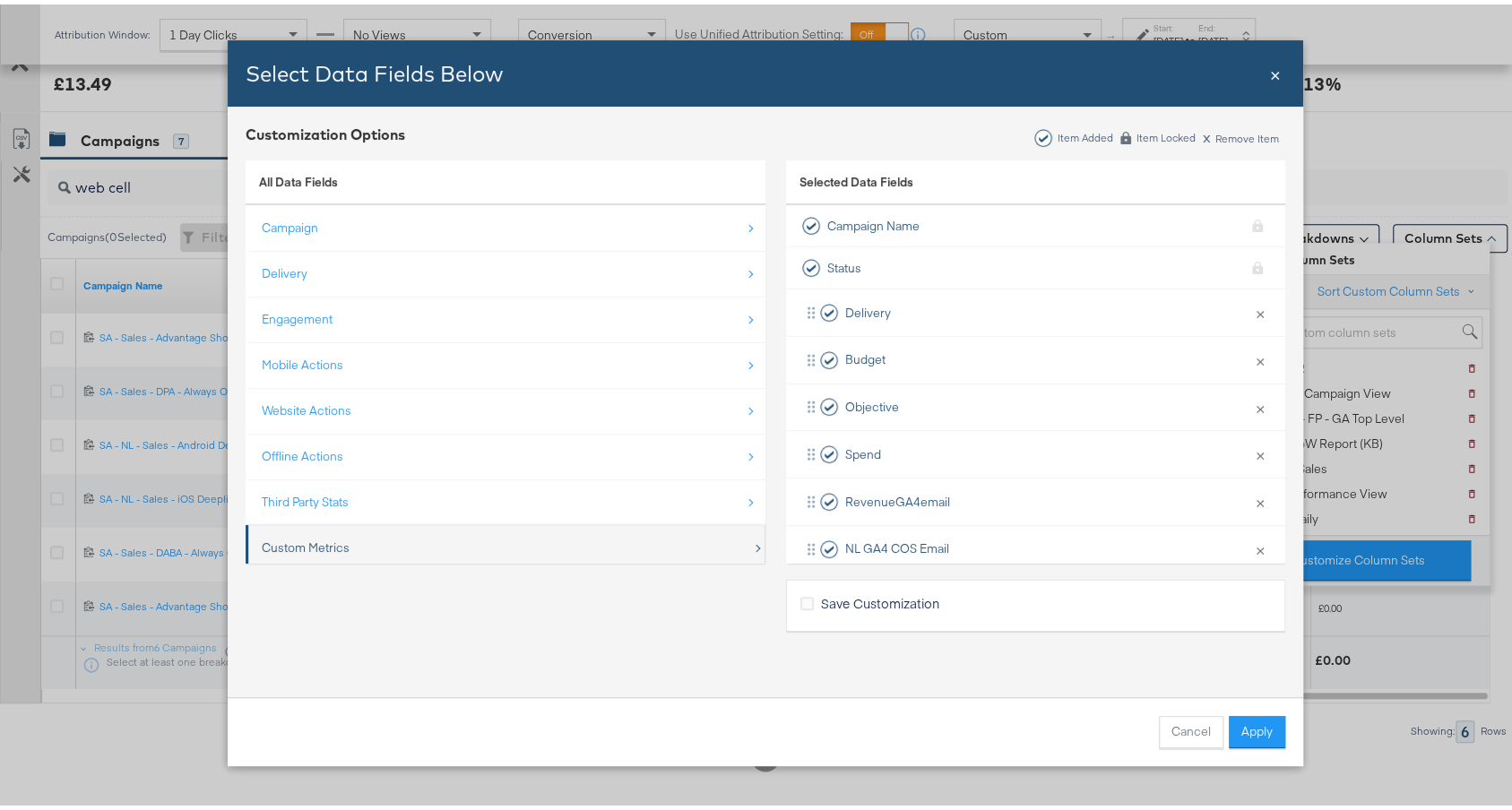
click at [501, 534] on div "Custom Metrics" at bounding box center [507, 544] width 490 height 37
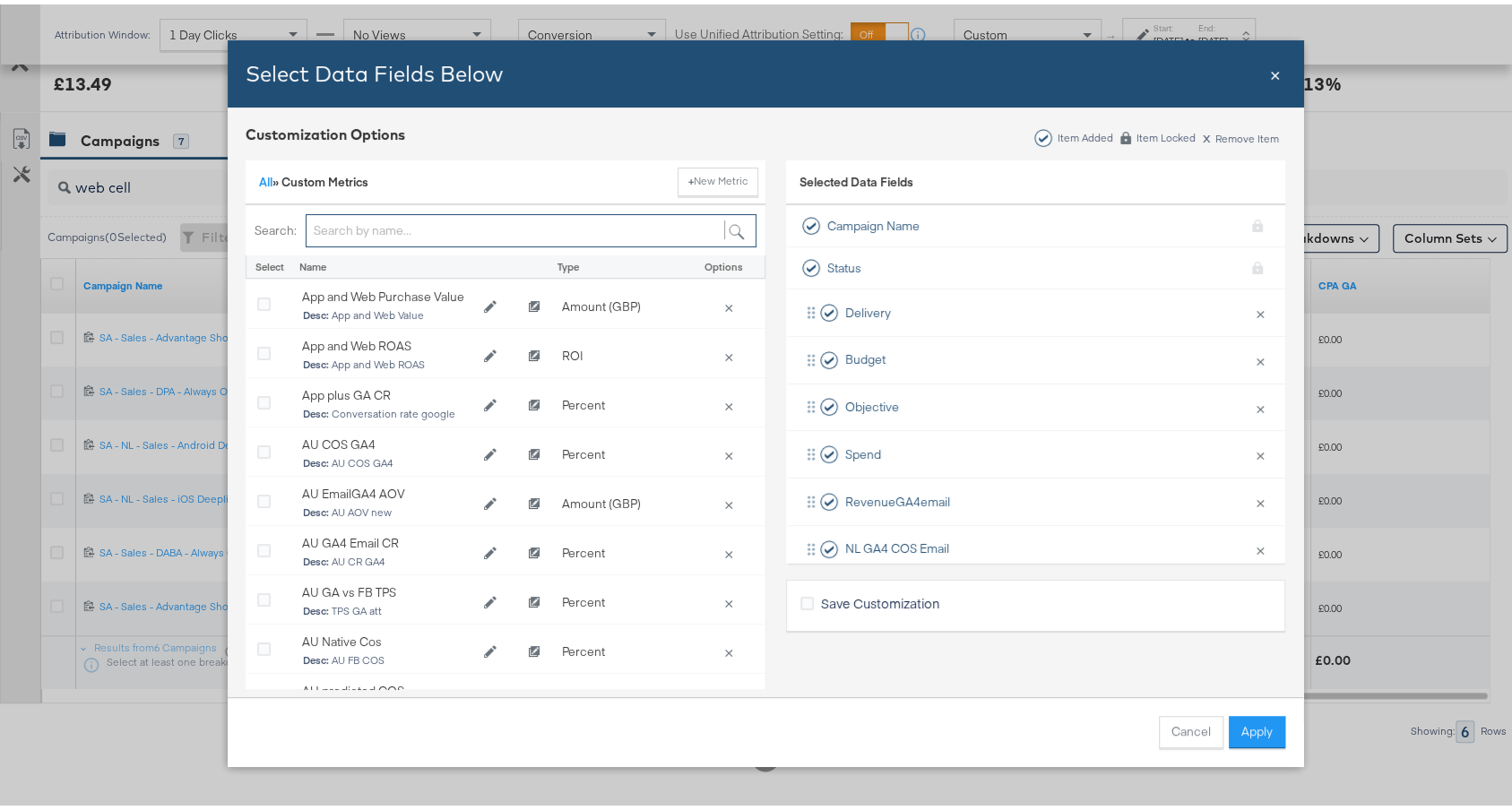
click at [435, 240] on input "Bulk Add Locations Modal" at bounding box center [531, 226] width 451 height 33
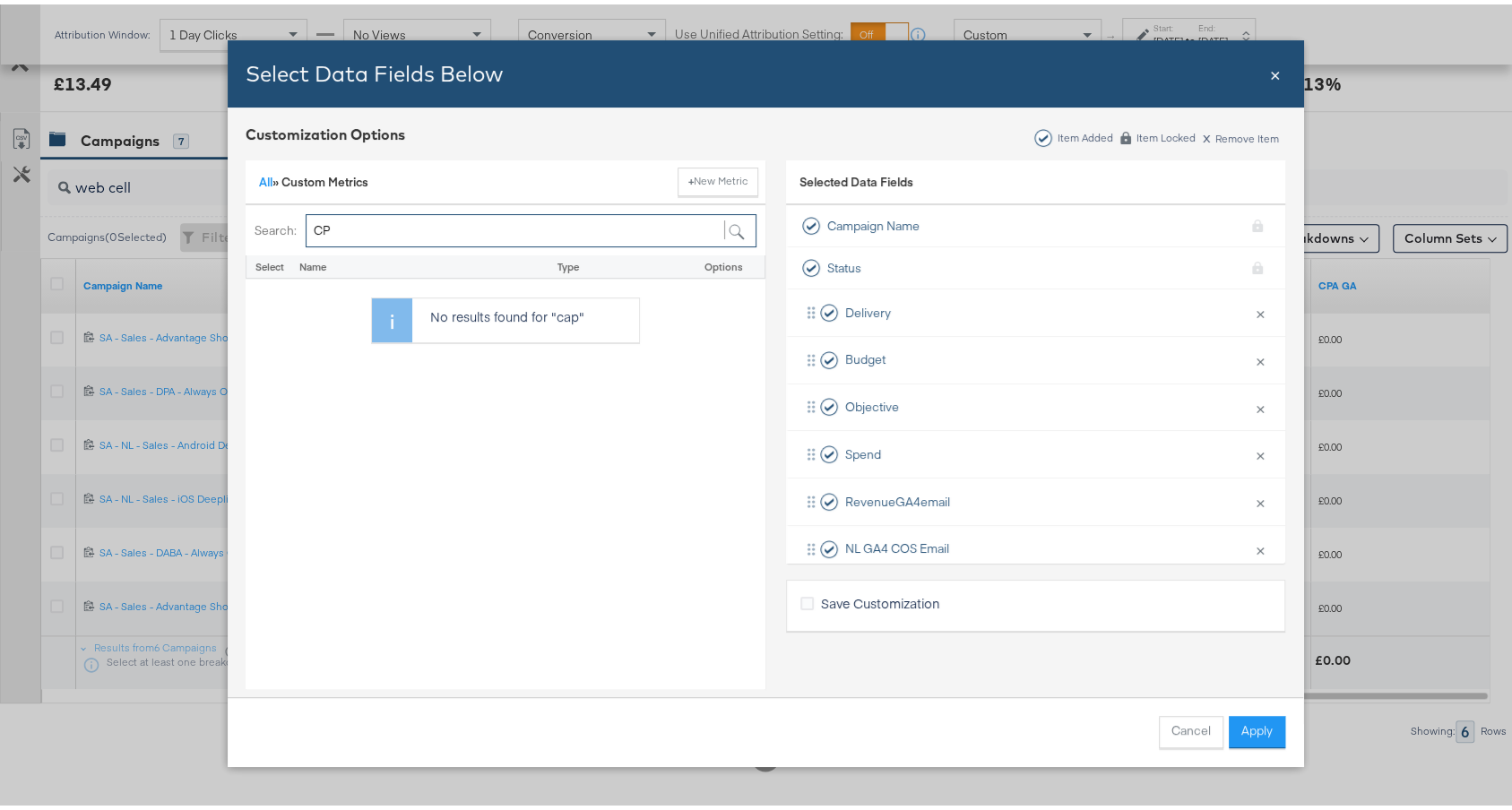
type input "CPA"
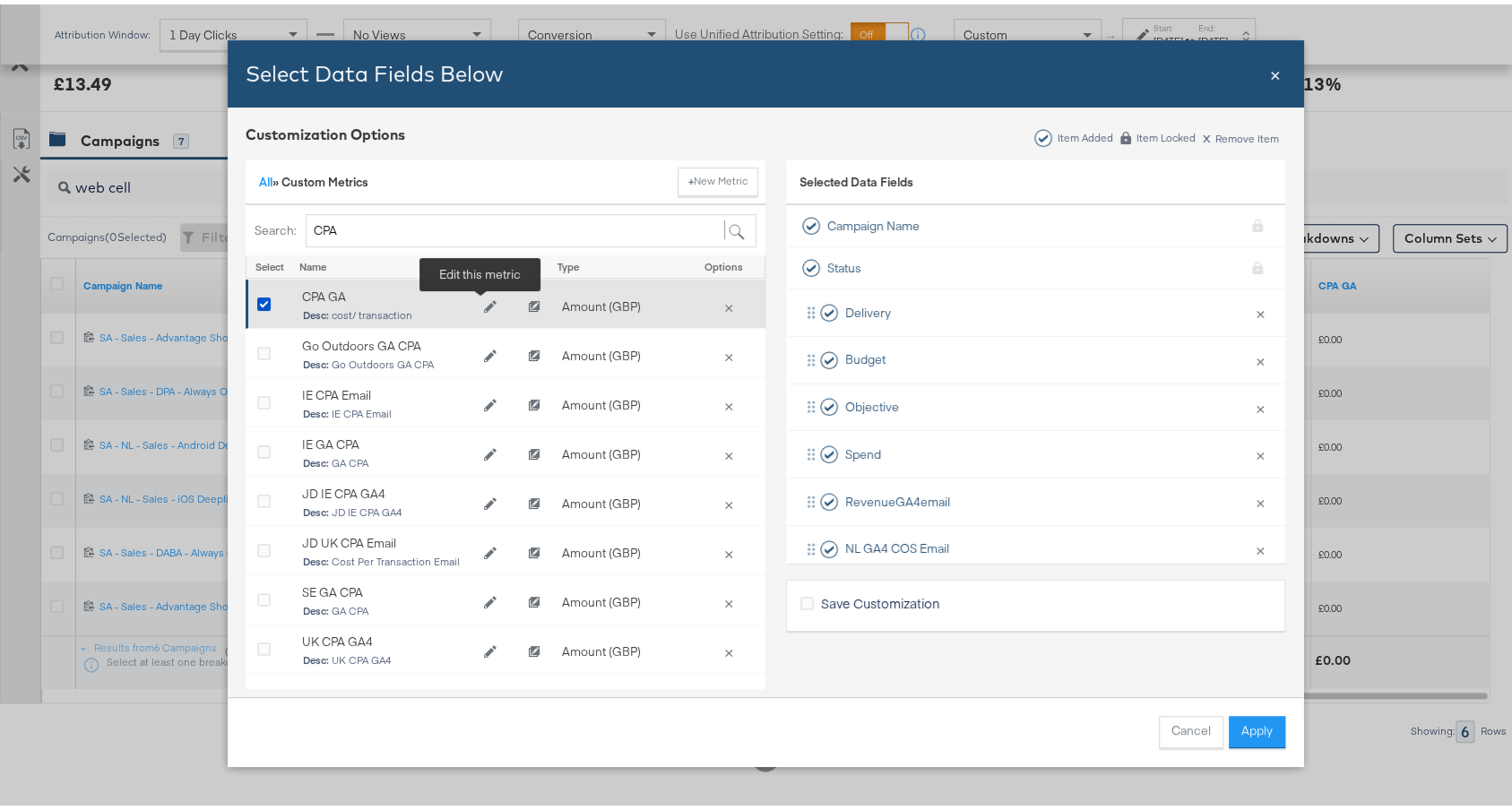
click at [484, 300] on icon "Edit CPA GA" at bounding box center [489, 302] width 13 height 13
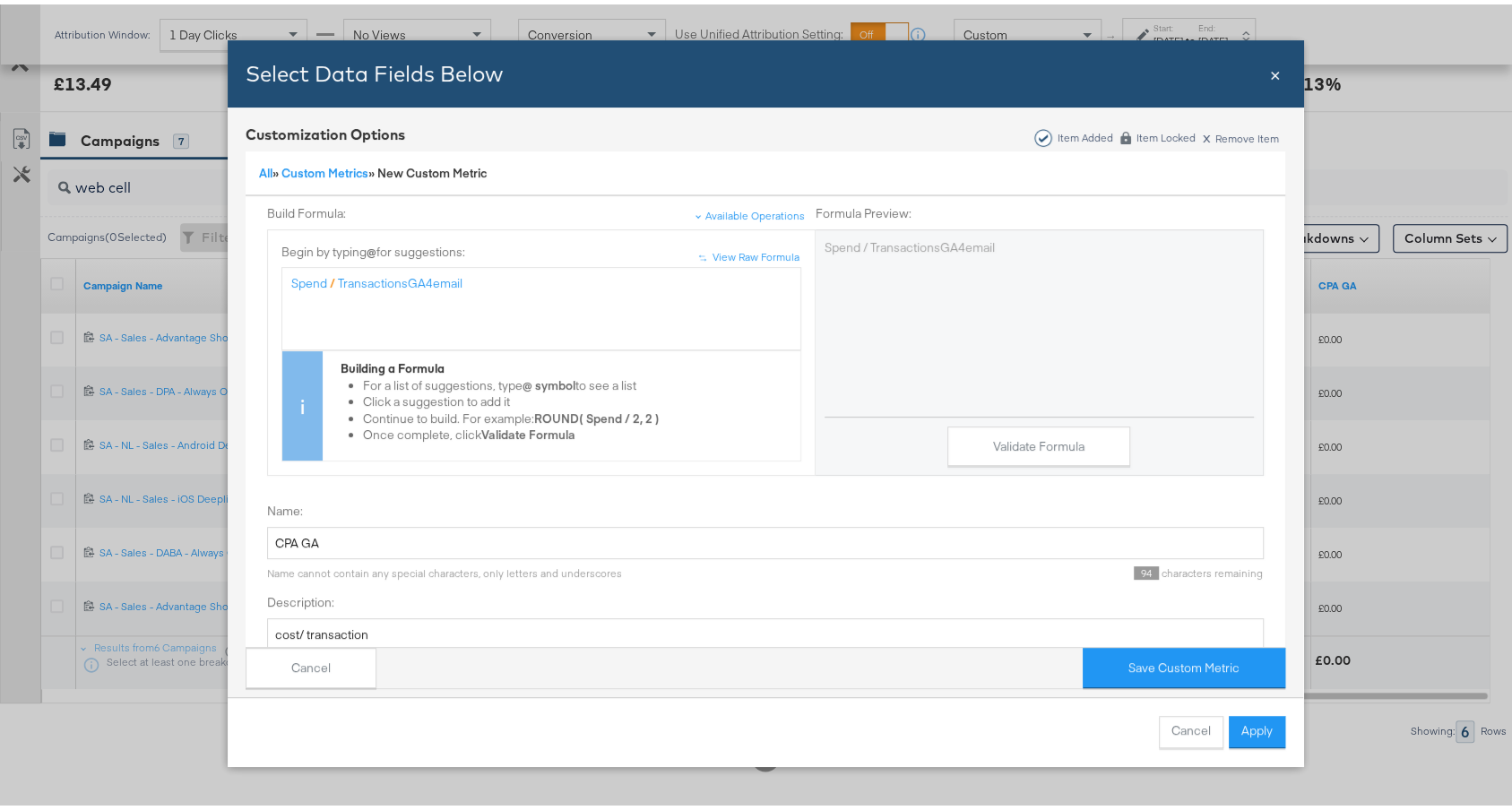
scroll to position [223, 0]
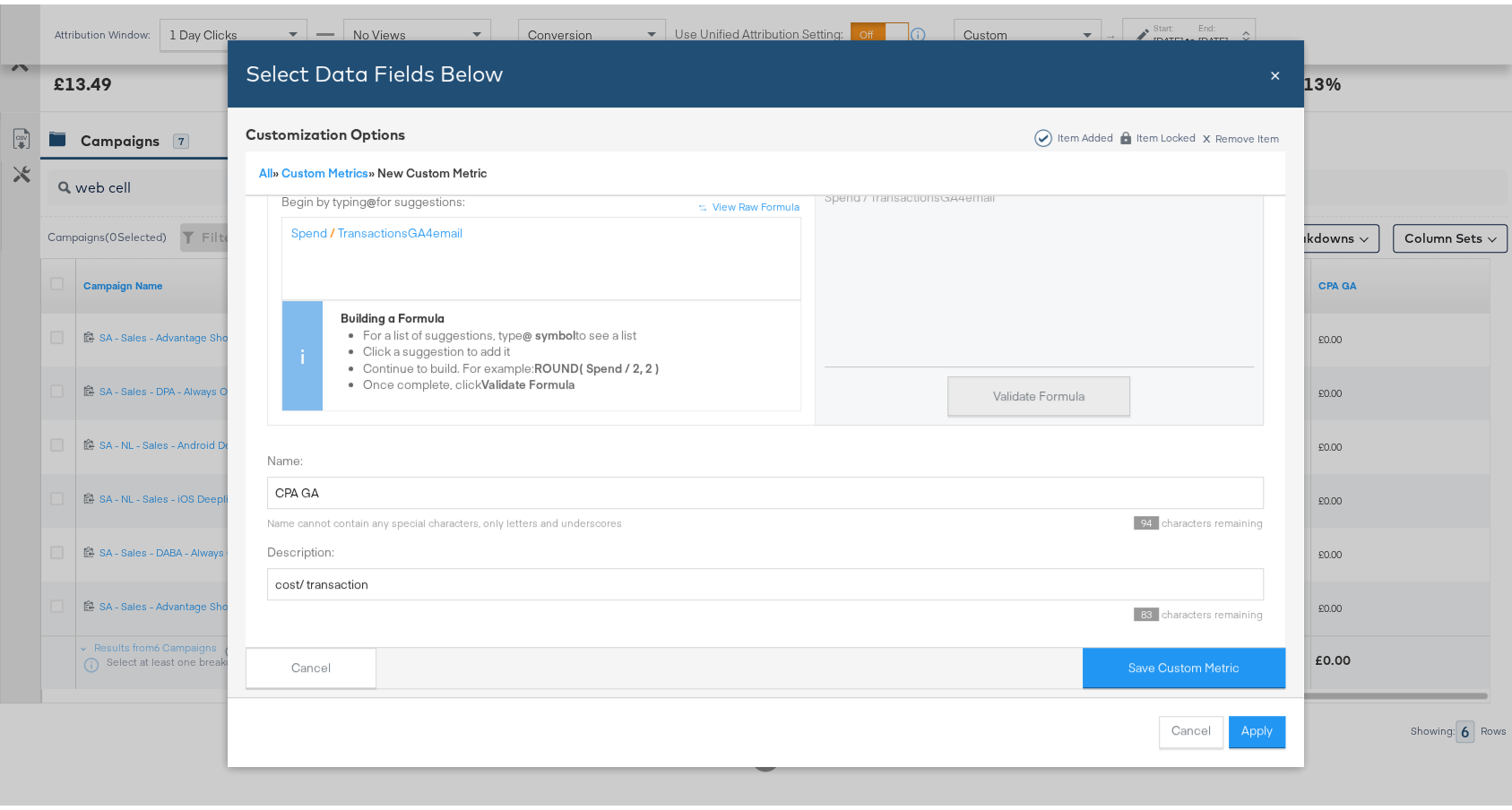
click at [1022, 372] on button "Validate Formula" at bounding box center [1039, 392] width 183 height 40
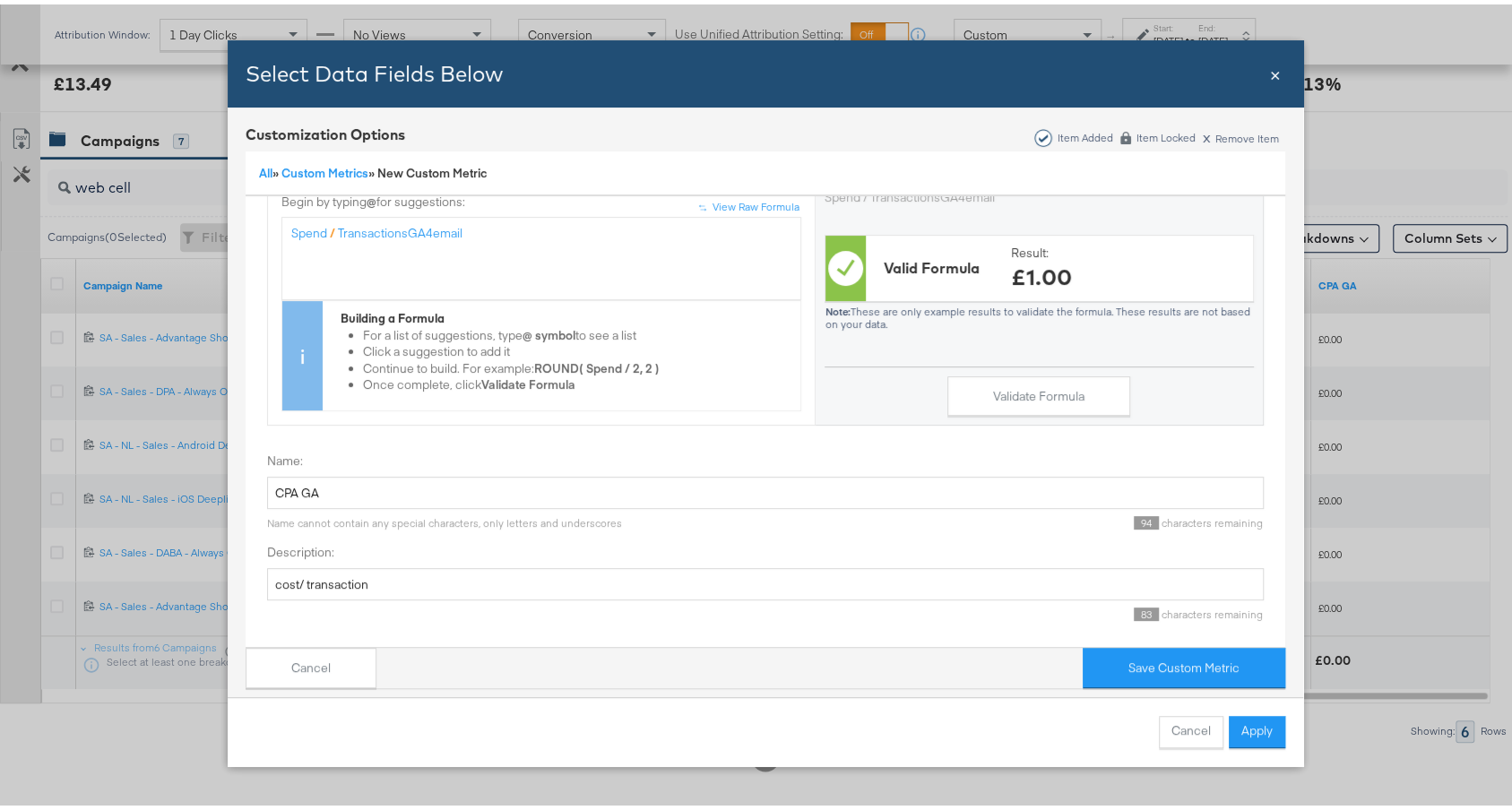
scroll to position [0, 0]
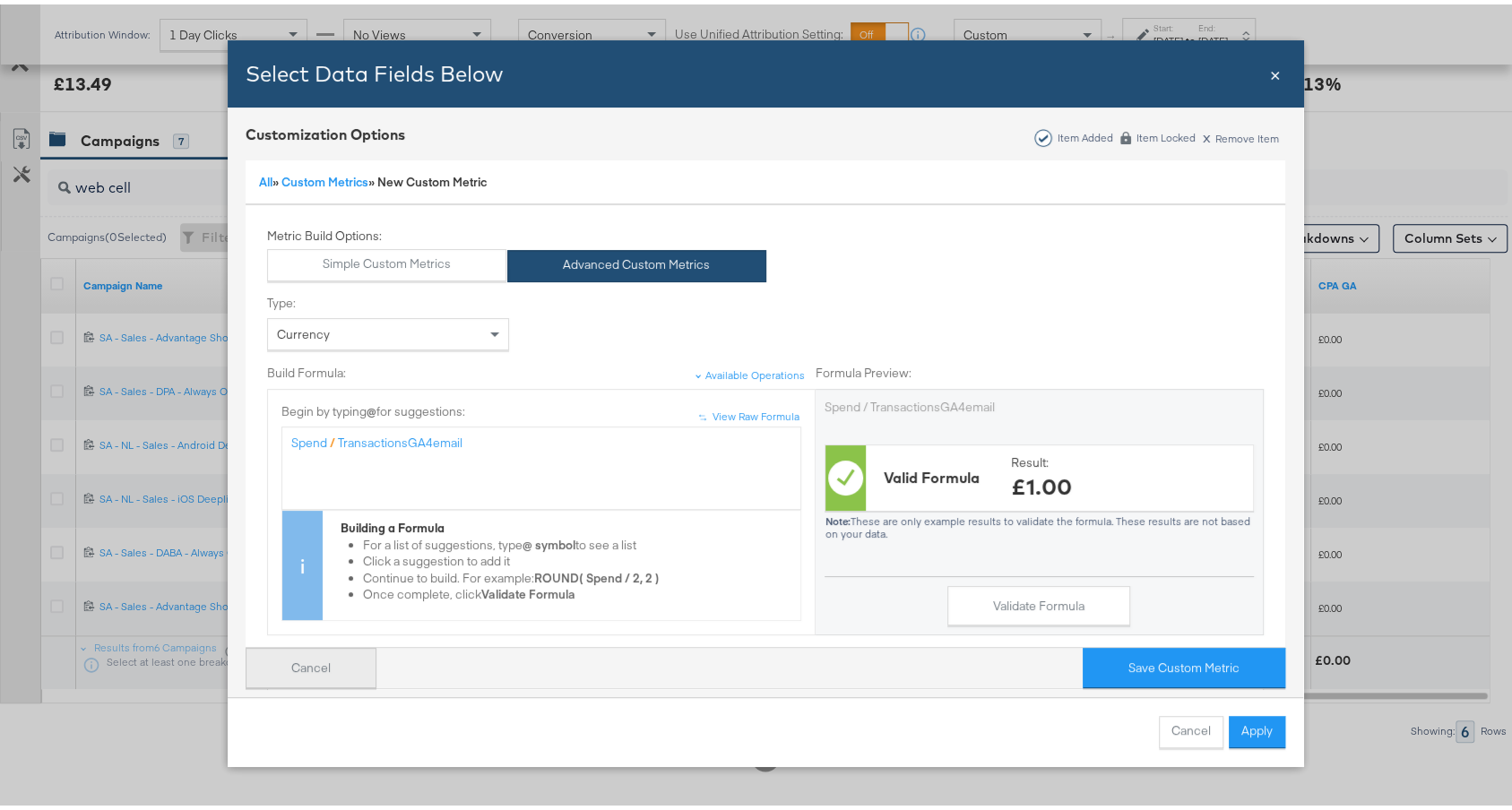
click at [270, 643] on button "Cancel" at bounding box center [311, 663] width 131 height 40
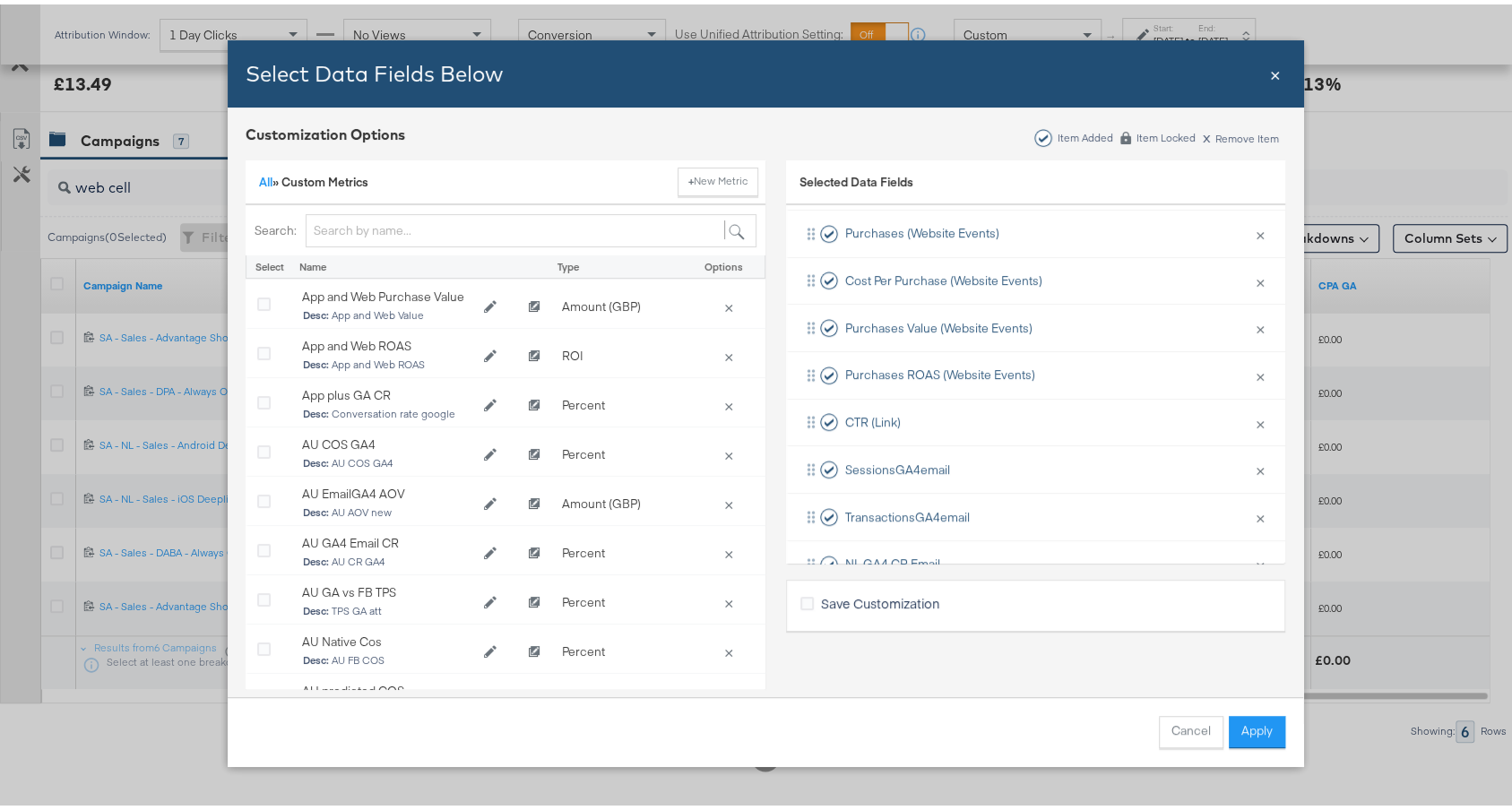
scroll to position [635, 0]
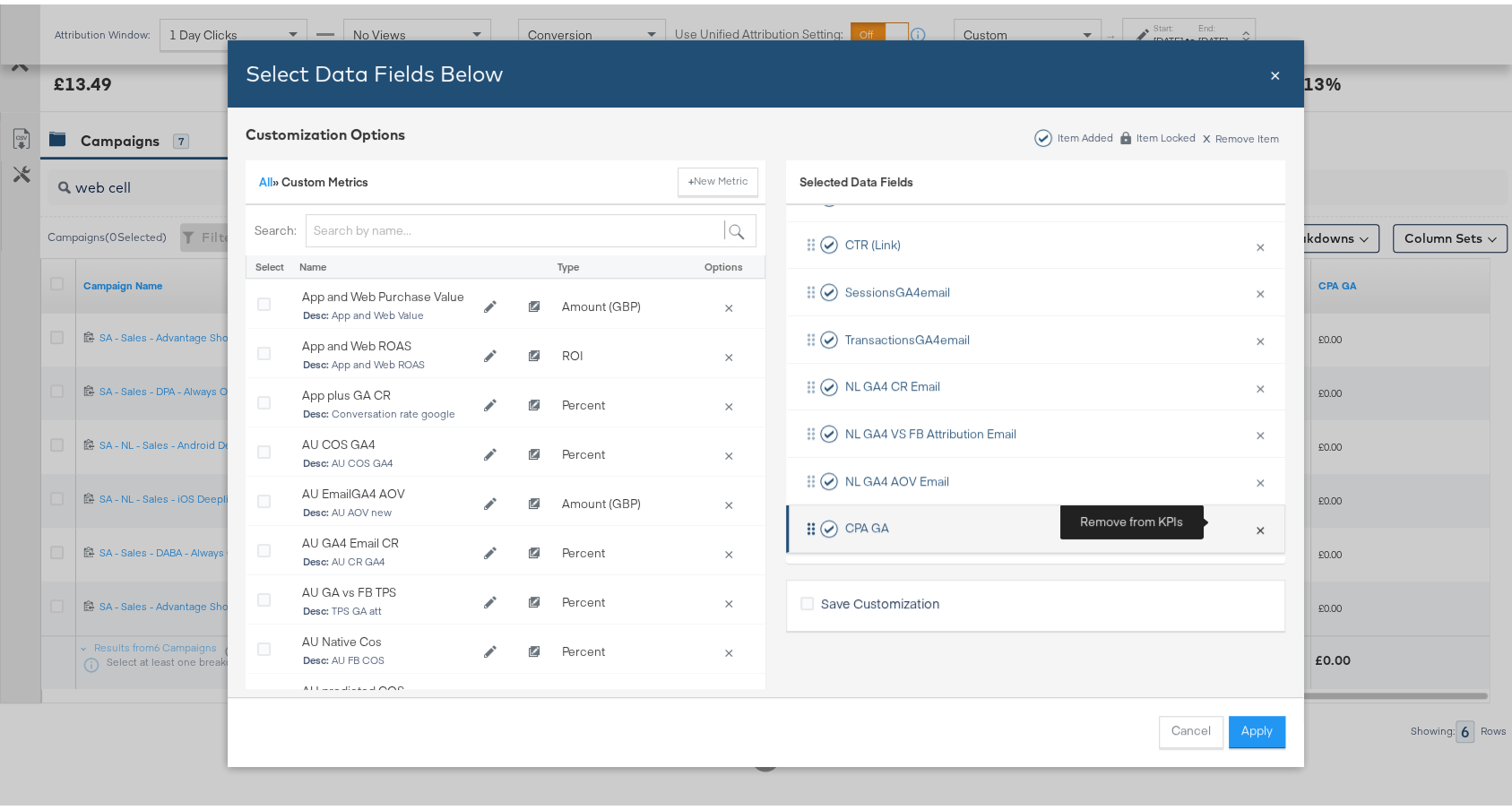
click at [1249, 523] on button "×" at bounding box center [1260, 524] width 23 height 38
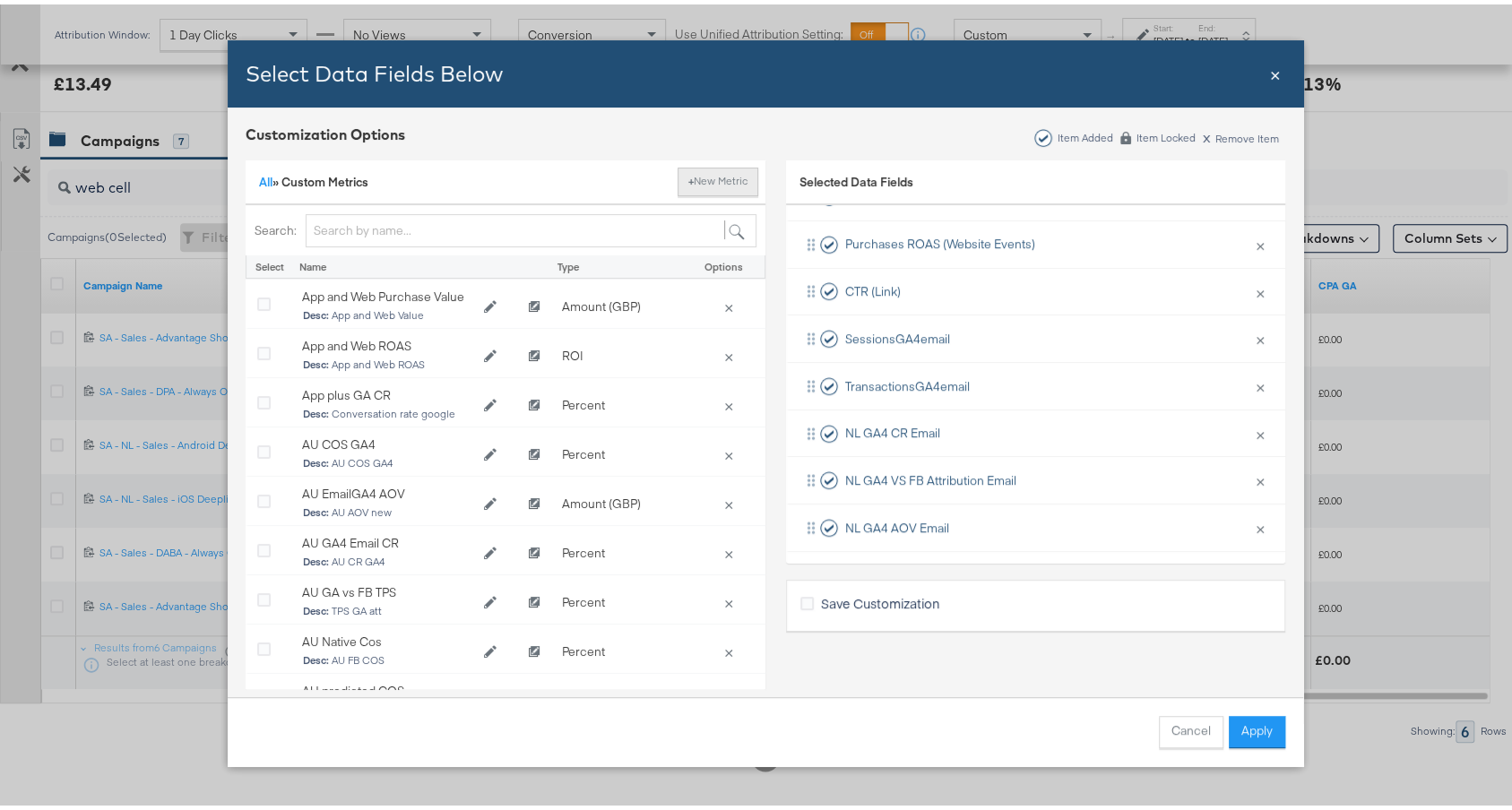
click at [701, 169] on button "+ New Metric" at bounding box center [717, 176] width 81 height 28
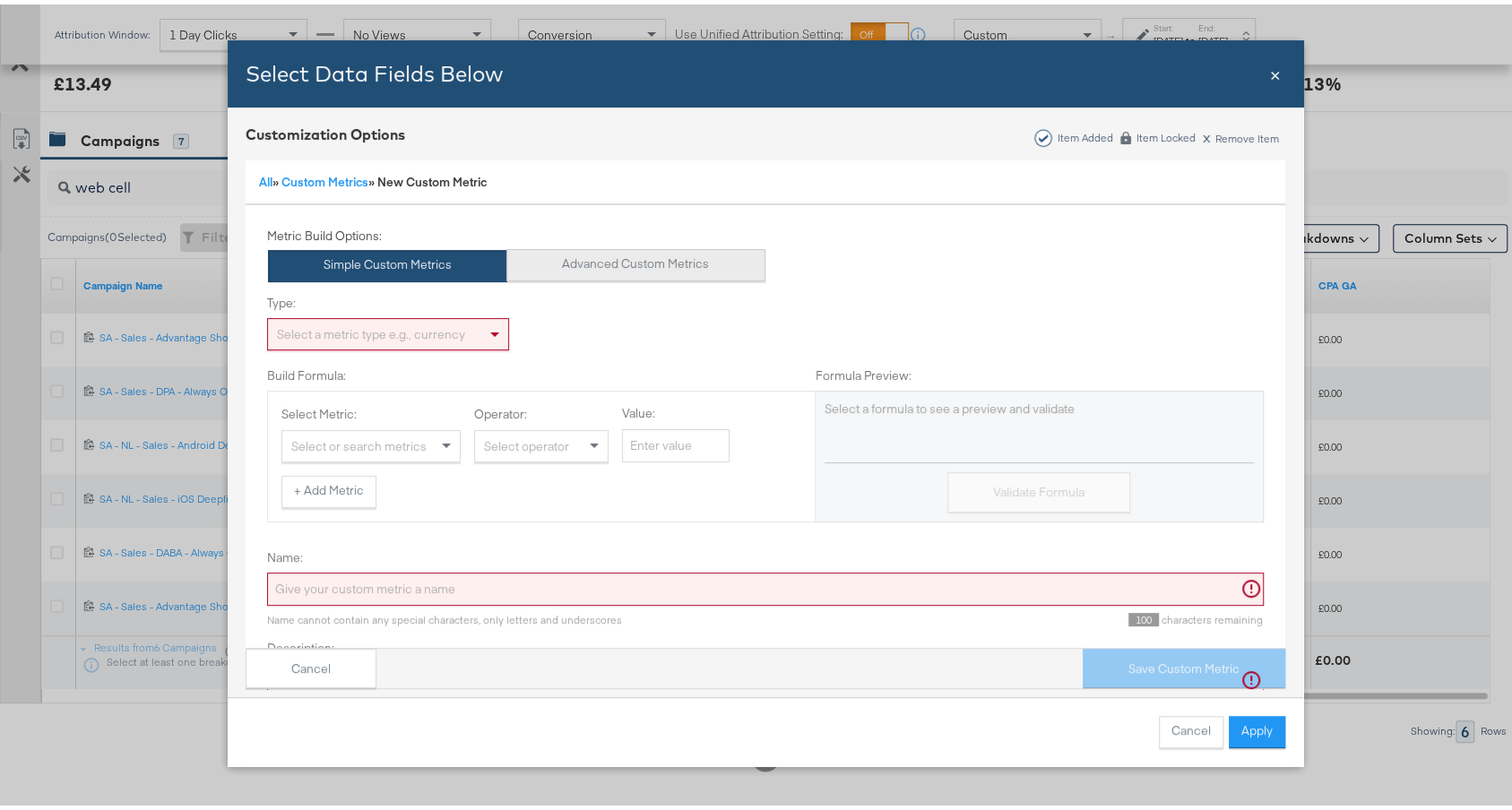
click at [585, 263] on button "Advanced Custom Metrics" at bounding box center [637, 260] width 259 height 32
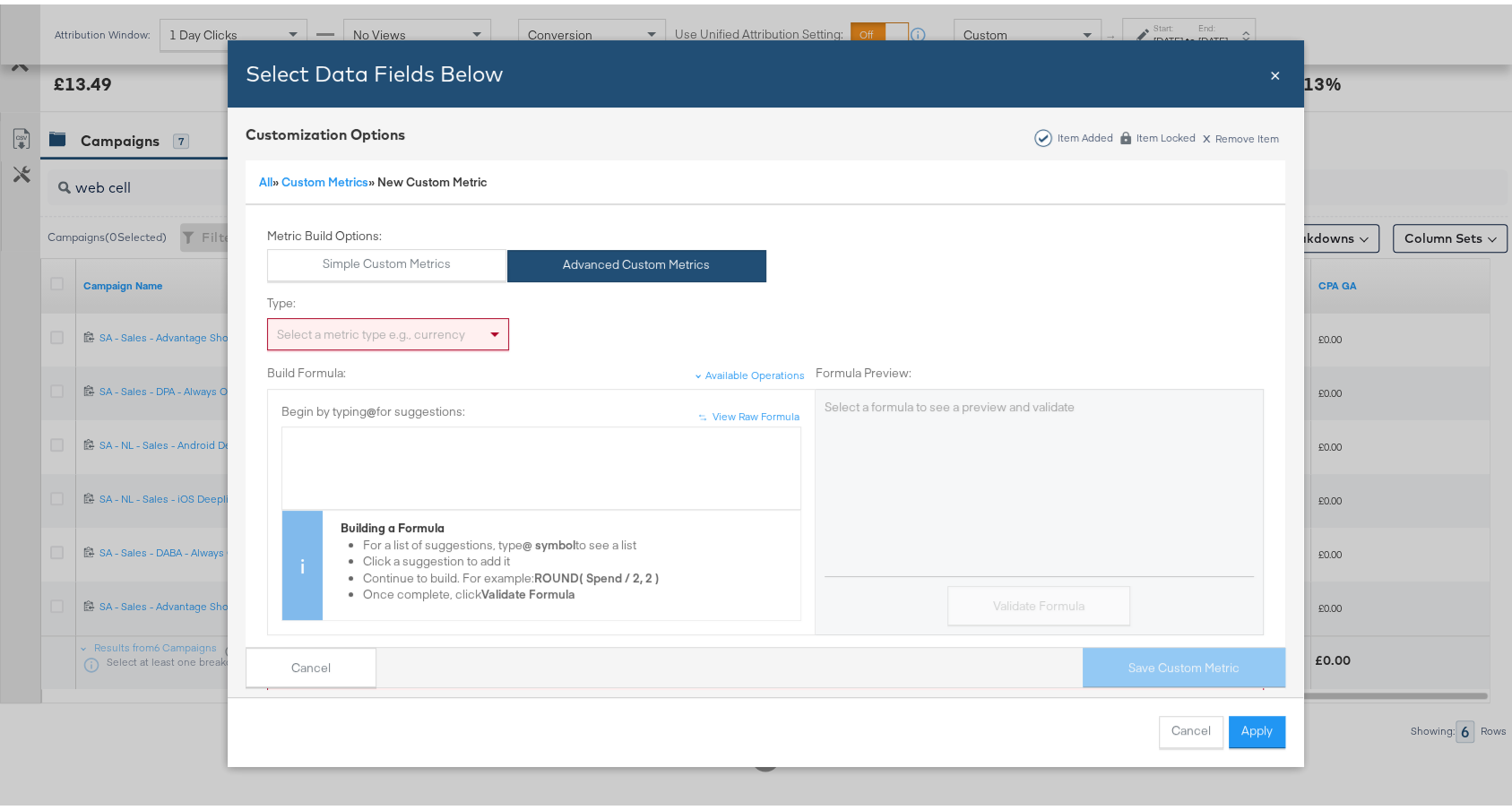
click at [364, 323] on div "Select a metric type e.g., currency" at bounding box center [388, 329] width 240 height 30
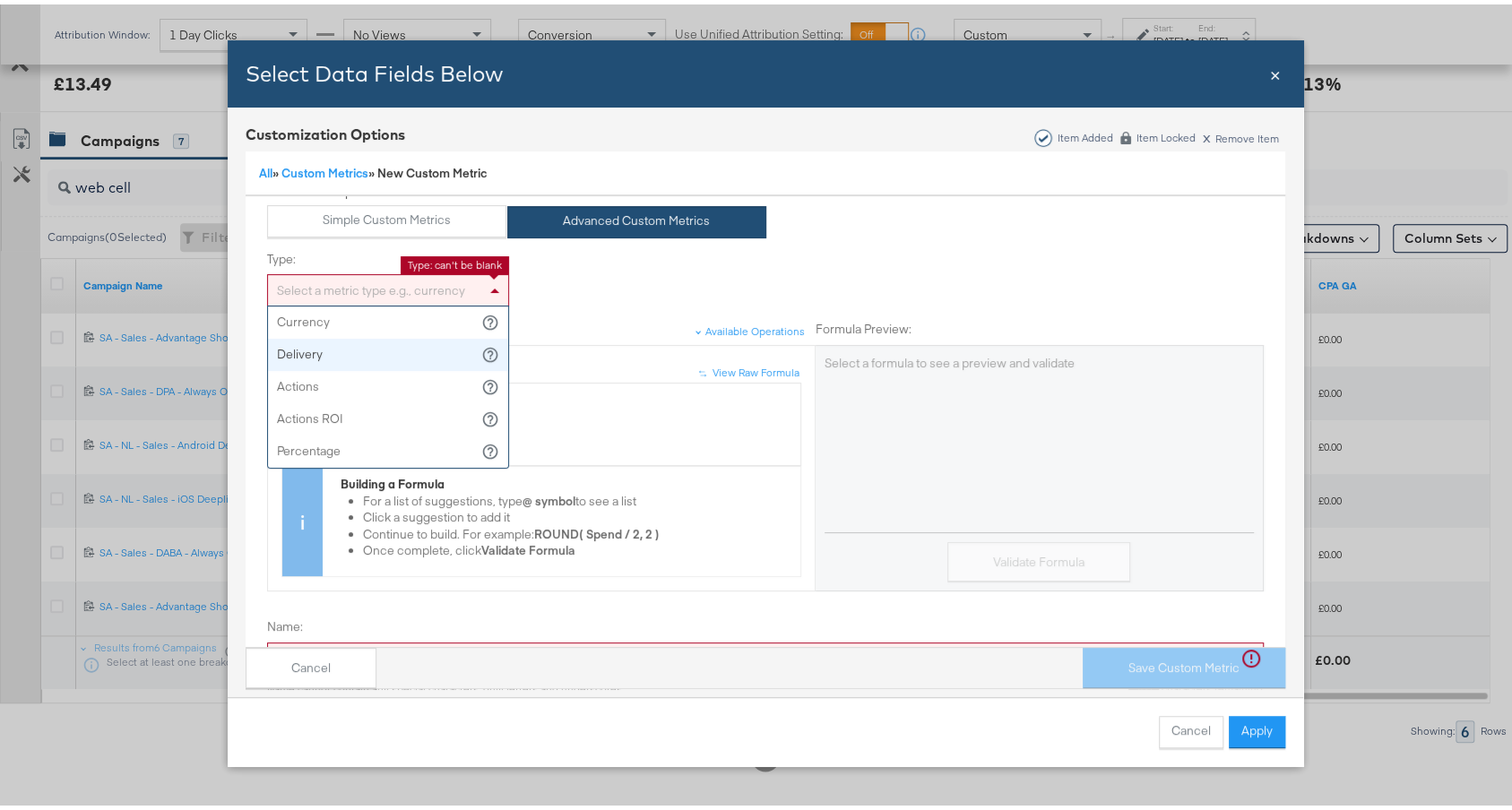
scroll to position [65, 0]
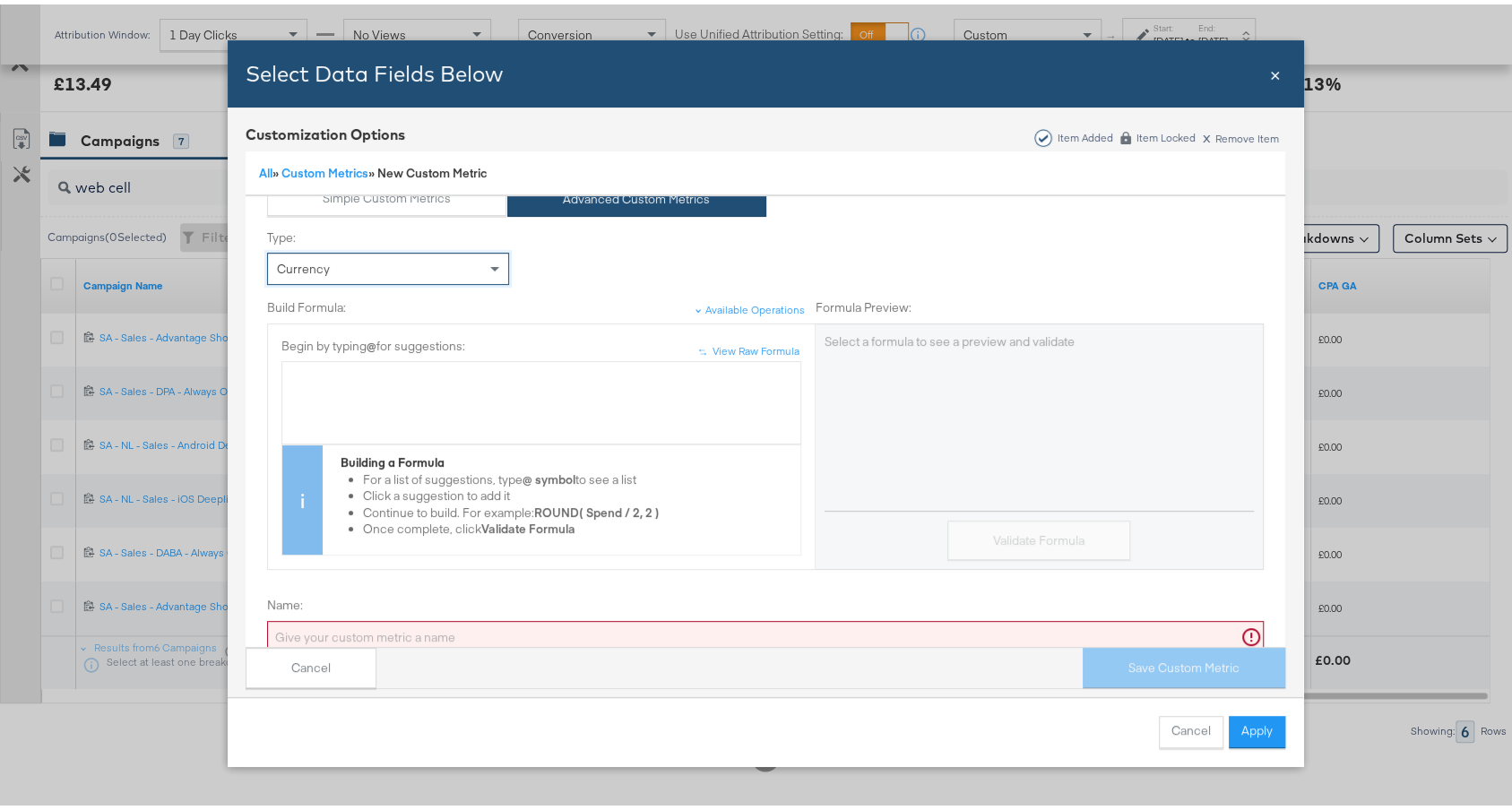
click at [396, 374] on div "Bulk Add Locations Modal" at bounding box center [541, 372] width 500 height 17
click at [717, 305] on div "Available Operations" at bounding box center [756, 305] width 99 height 15
click at [718, 348] on div "View Raw Formula" at bounding box center [756, 347] width 87 height 15
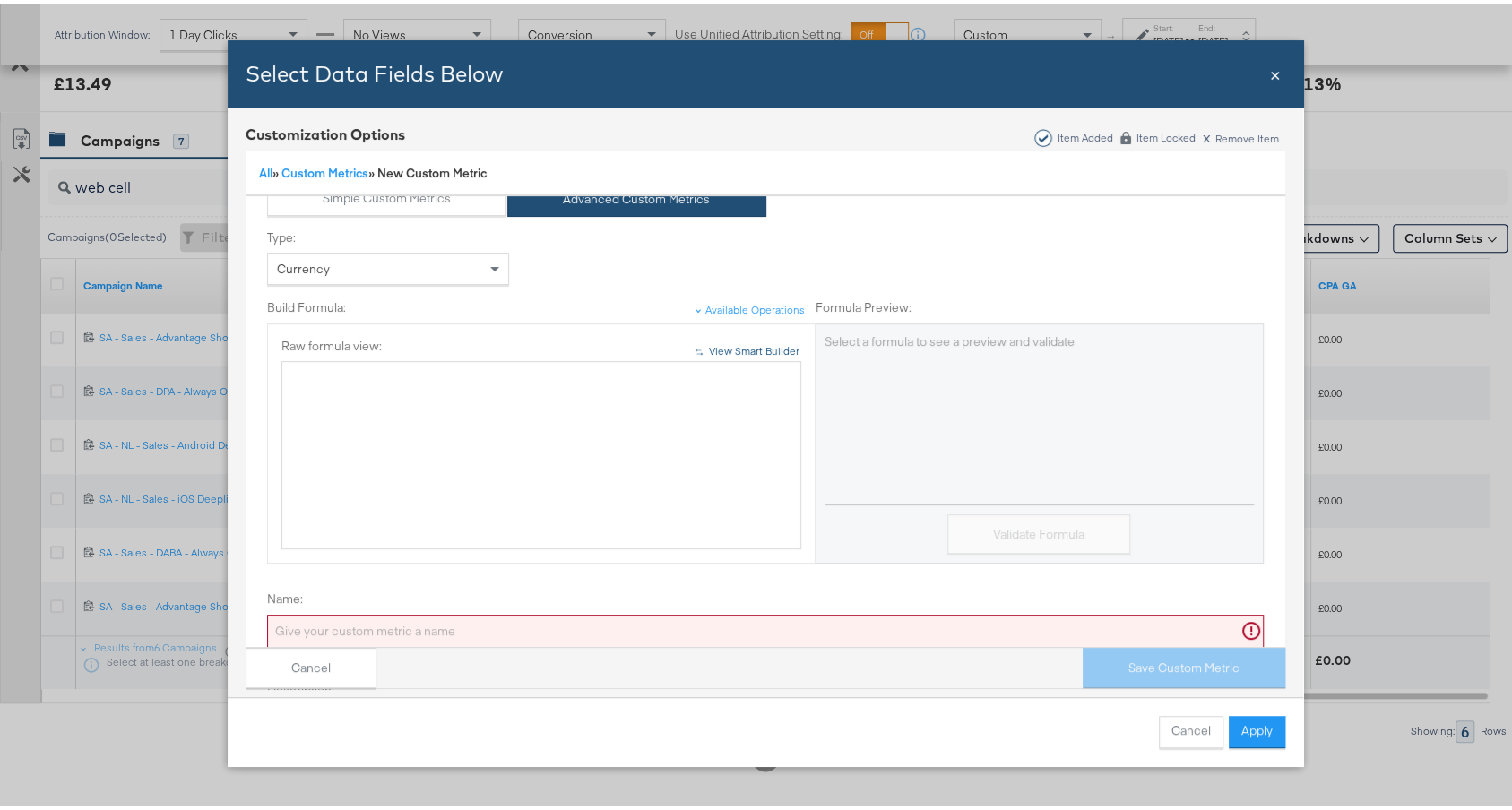
click at [718, 348] on div "View Smart Builder" at bounding box center [754, 347] width 91 height 15
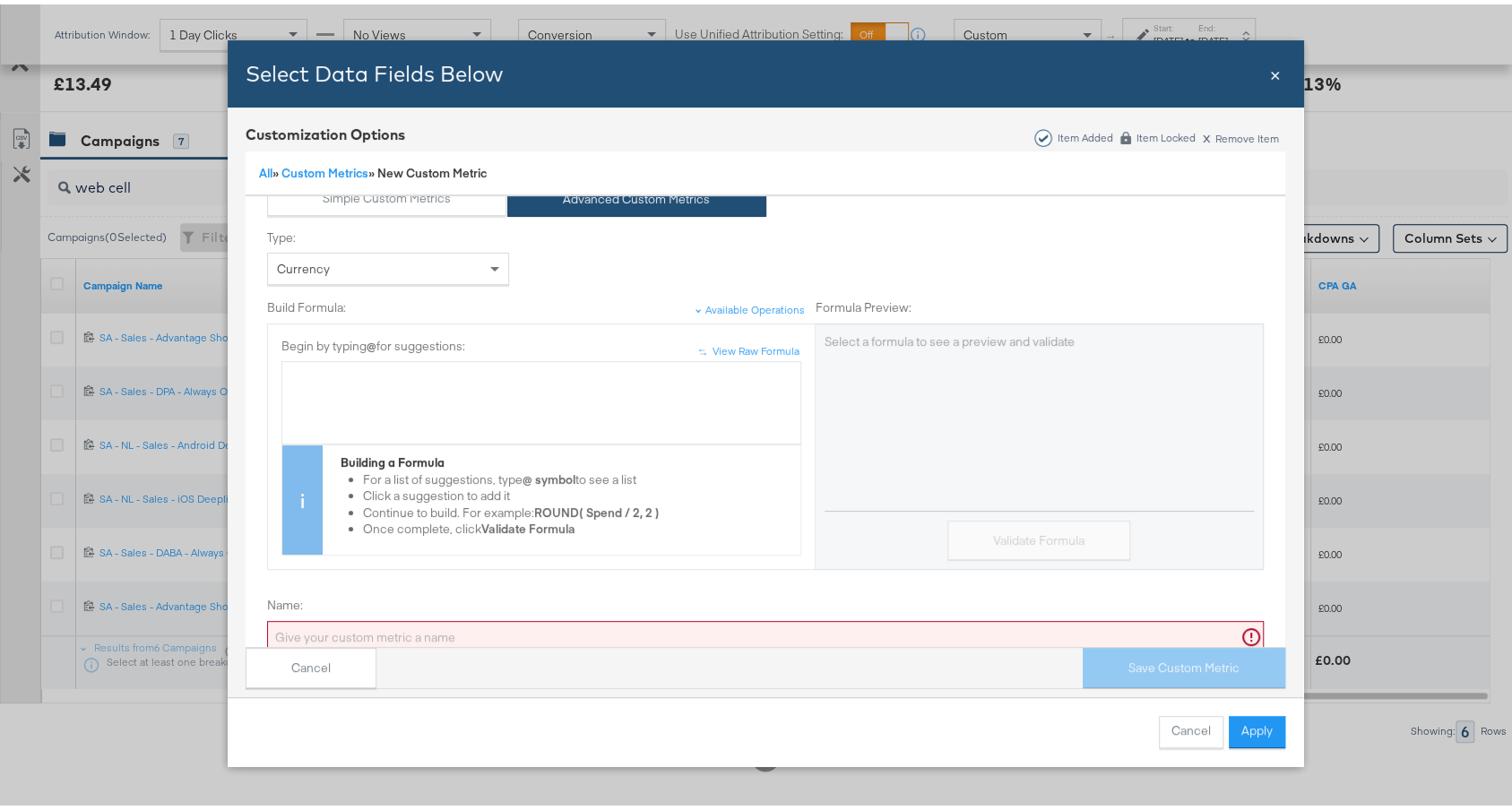
click at [584, 397] on div "Bulk Add Locations Modal" at bounding box center [541, 398] width 500 height 67
click at [1078, 539] on button "Validate Formula" at bounding box center [1039, 536] width 183 height 40
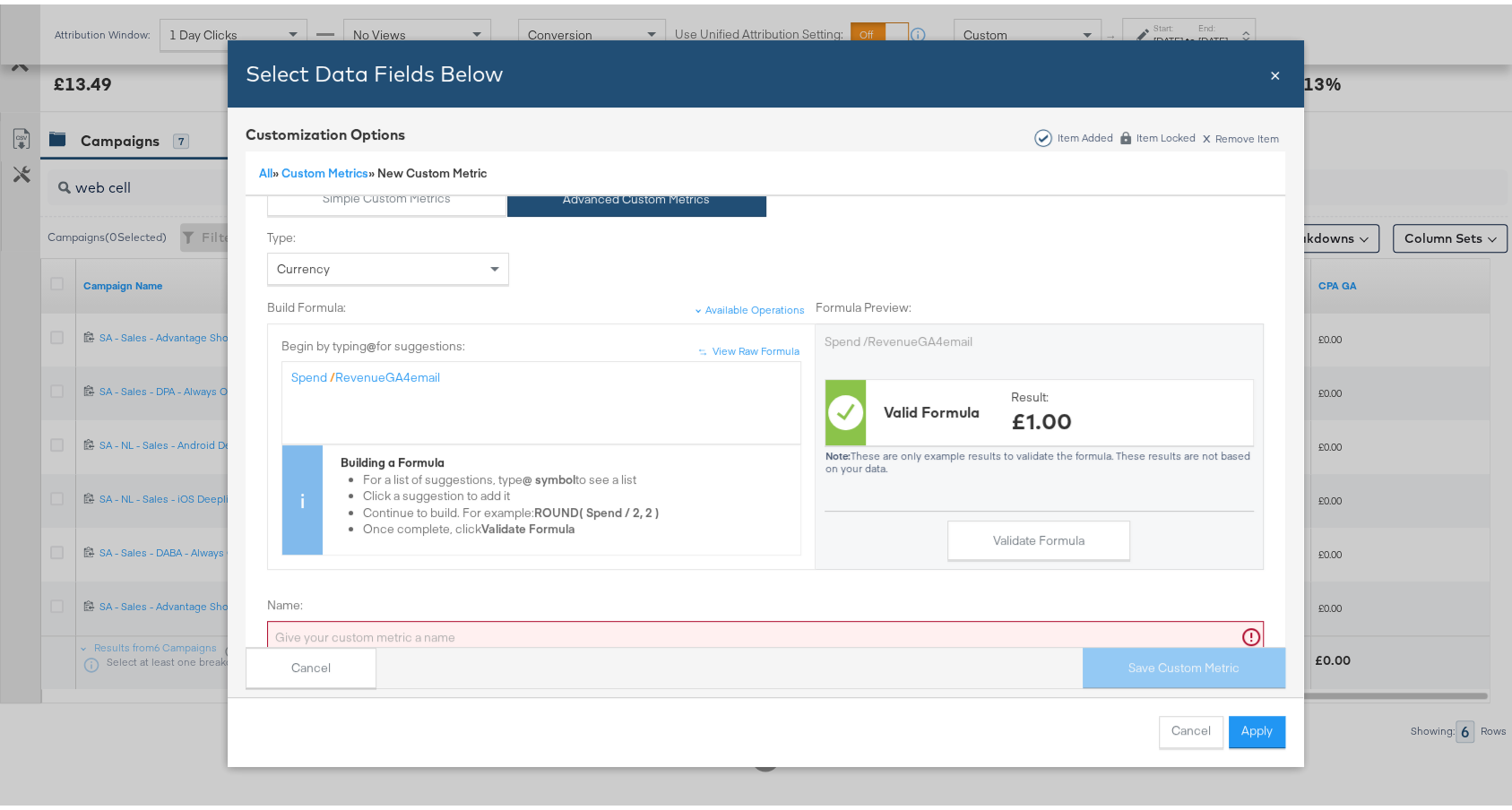
scroll to position [223, 0]
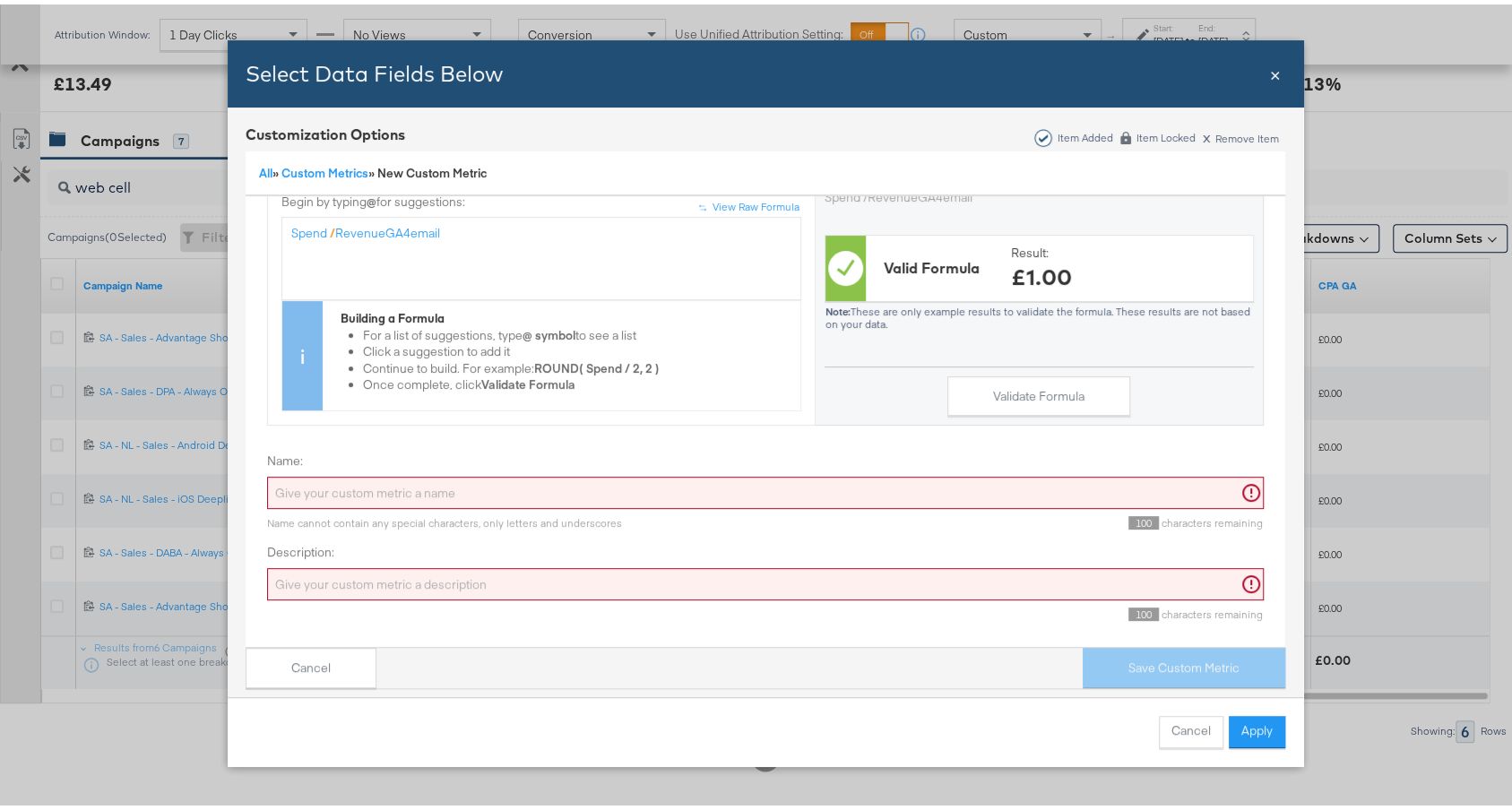
click at [358, 477] on input "Name:" at bounding box center [765, 489] width 997 height 33
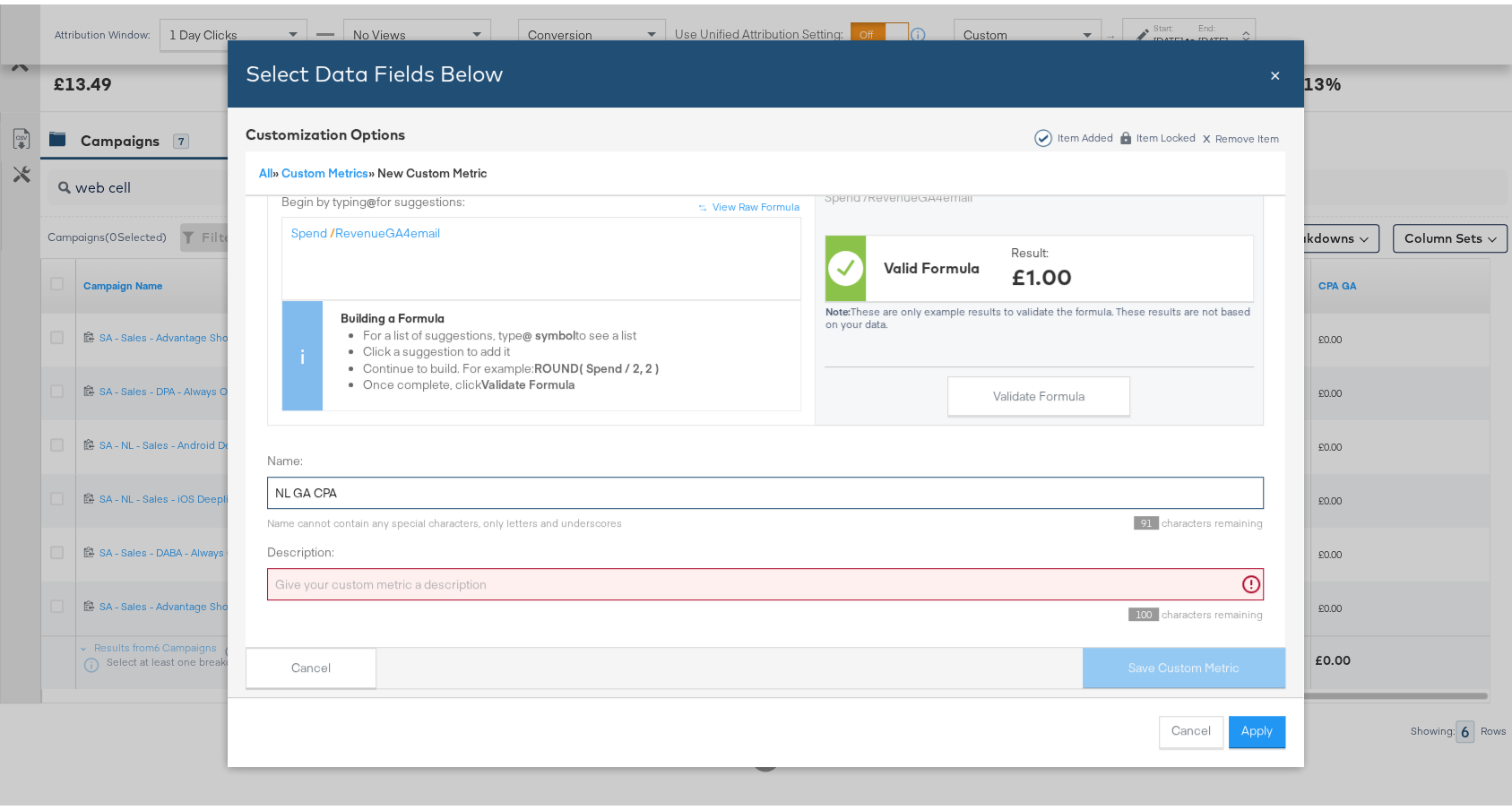
type input "NL GA CPA"
click at [363, 563] on input "Description:" at bounding box center [765, 580] width 997 height 33
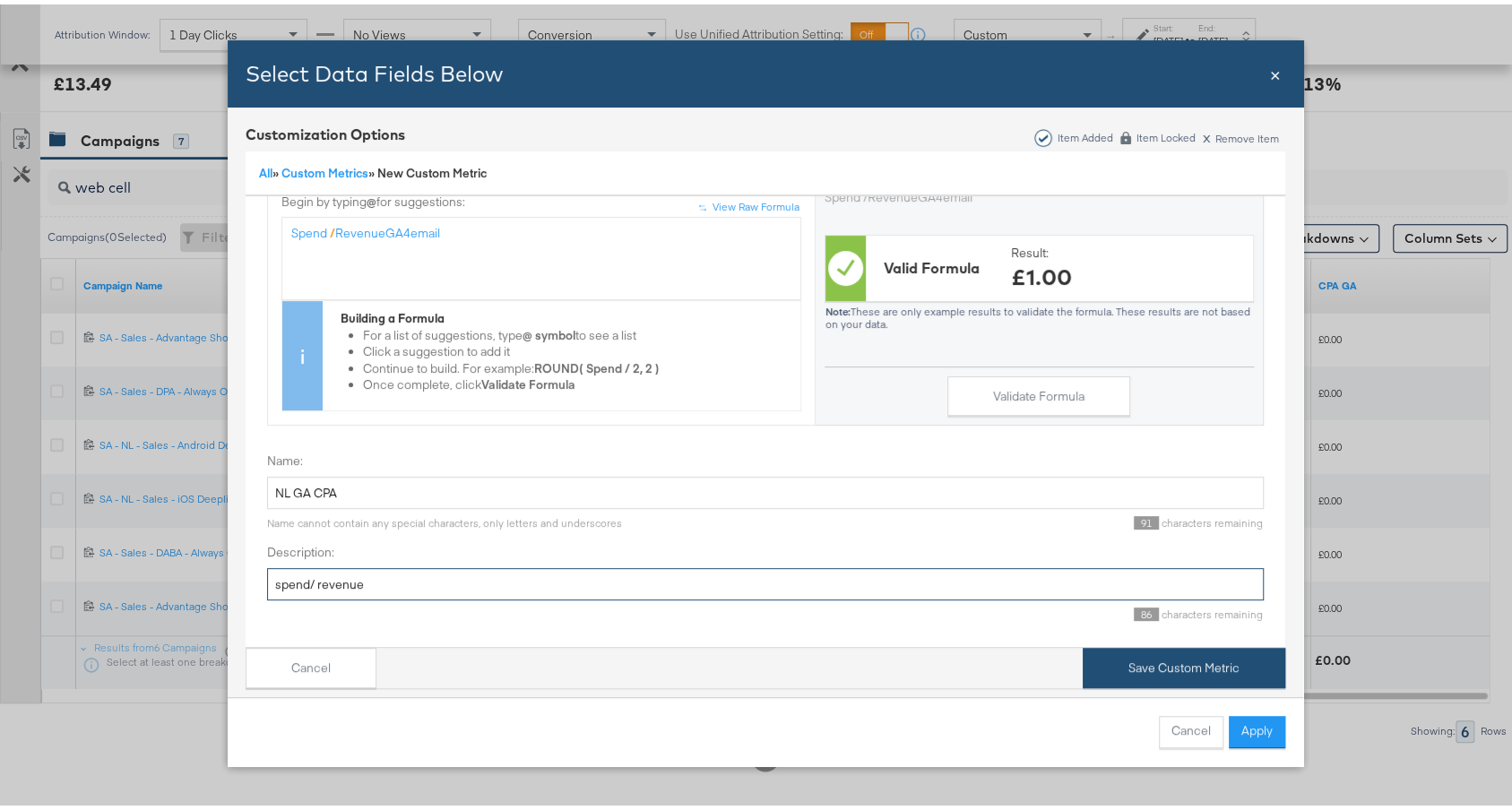
type input "spend/ revenue"
click at [1189, 643] on button "Save Custom Metric" at bounding box center [1184, 663] width 203 height 40
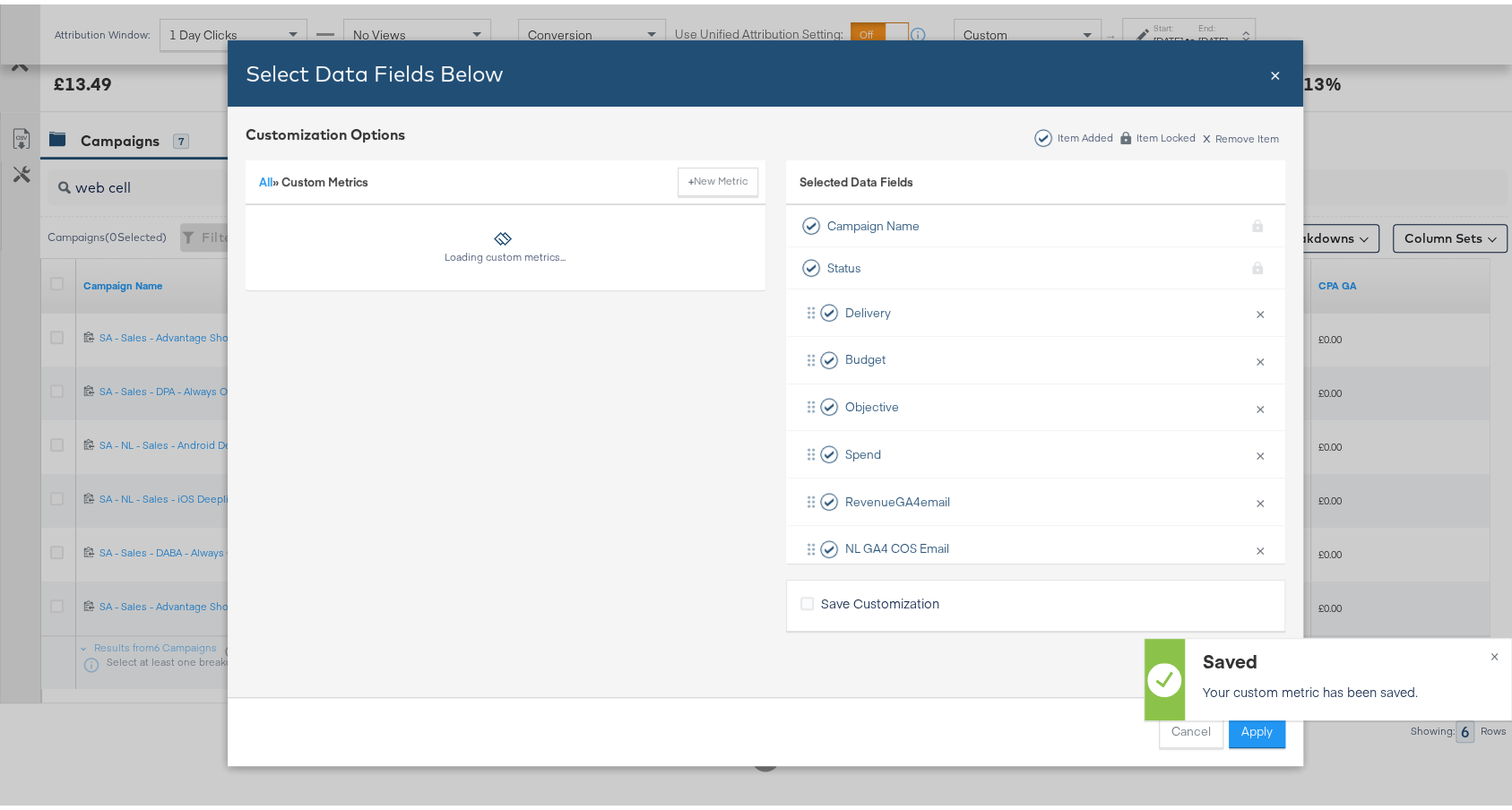
scroll to position [0, 0]
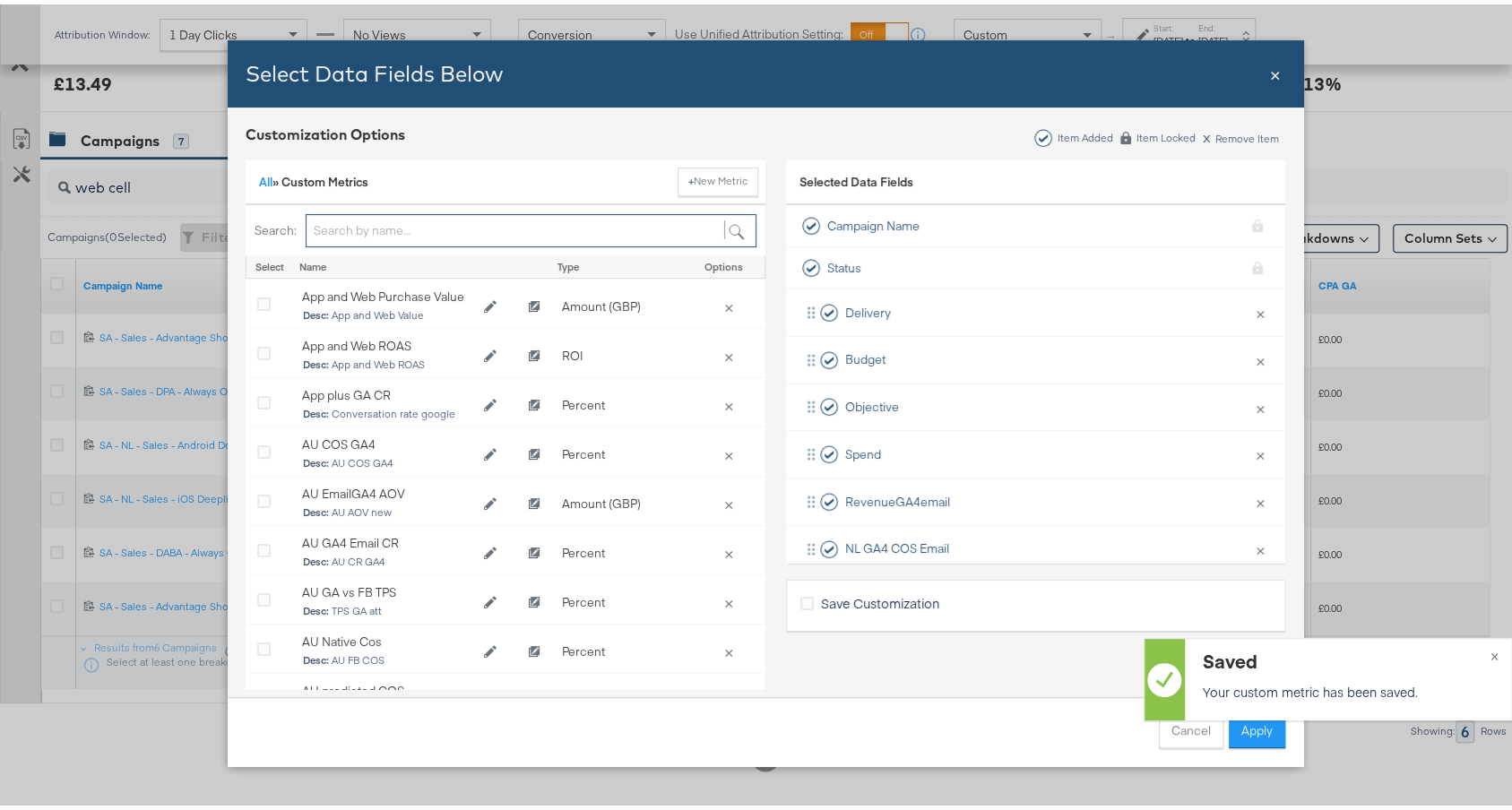
click at [470, 219] on input "Bulk Add Locations Modal" at bounding box center [531, 226] width 451 height 33
type input "nl"
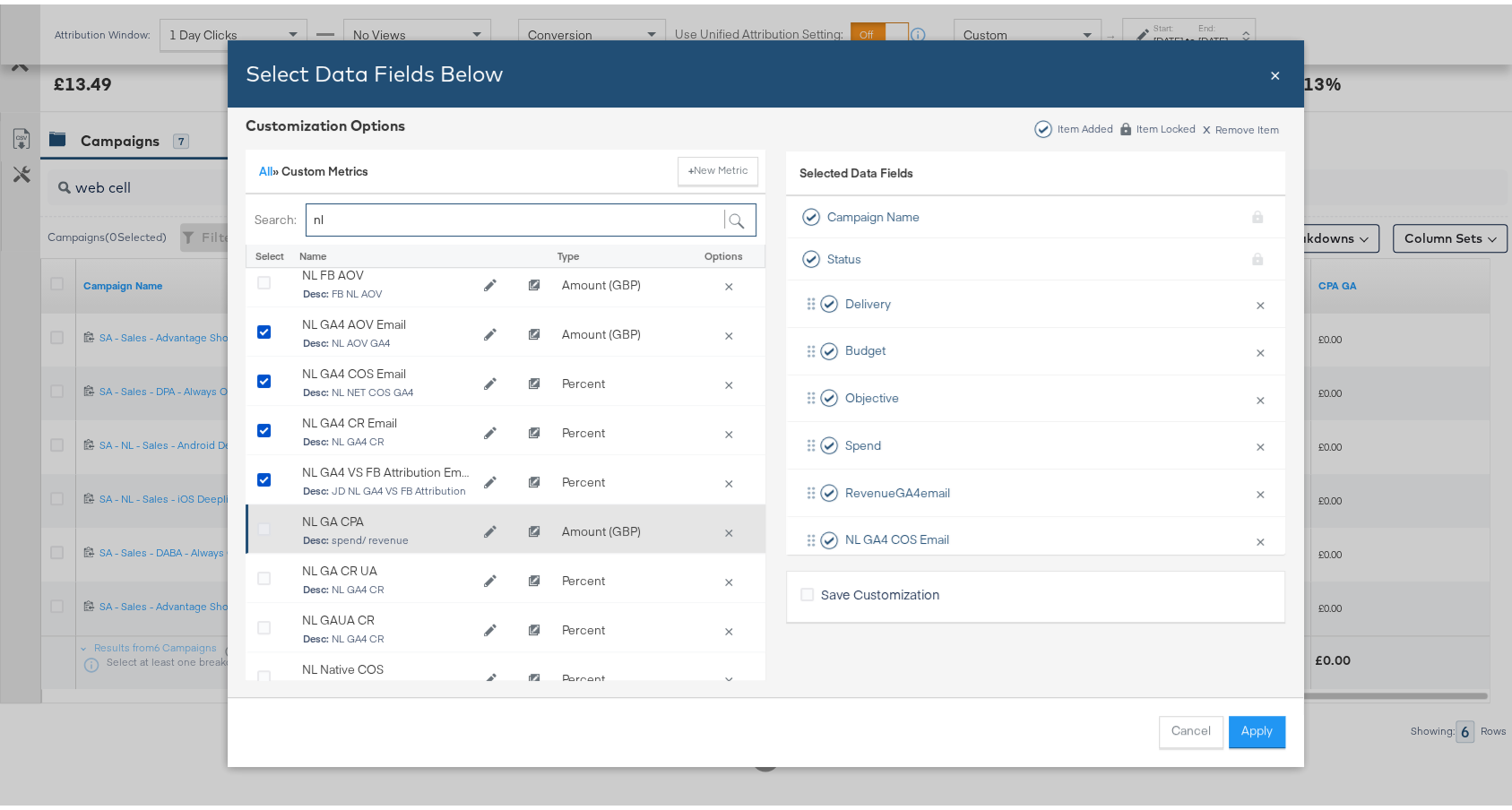
scroll to position [251, 0]
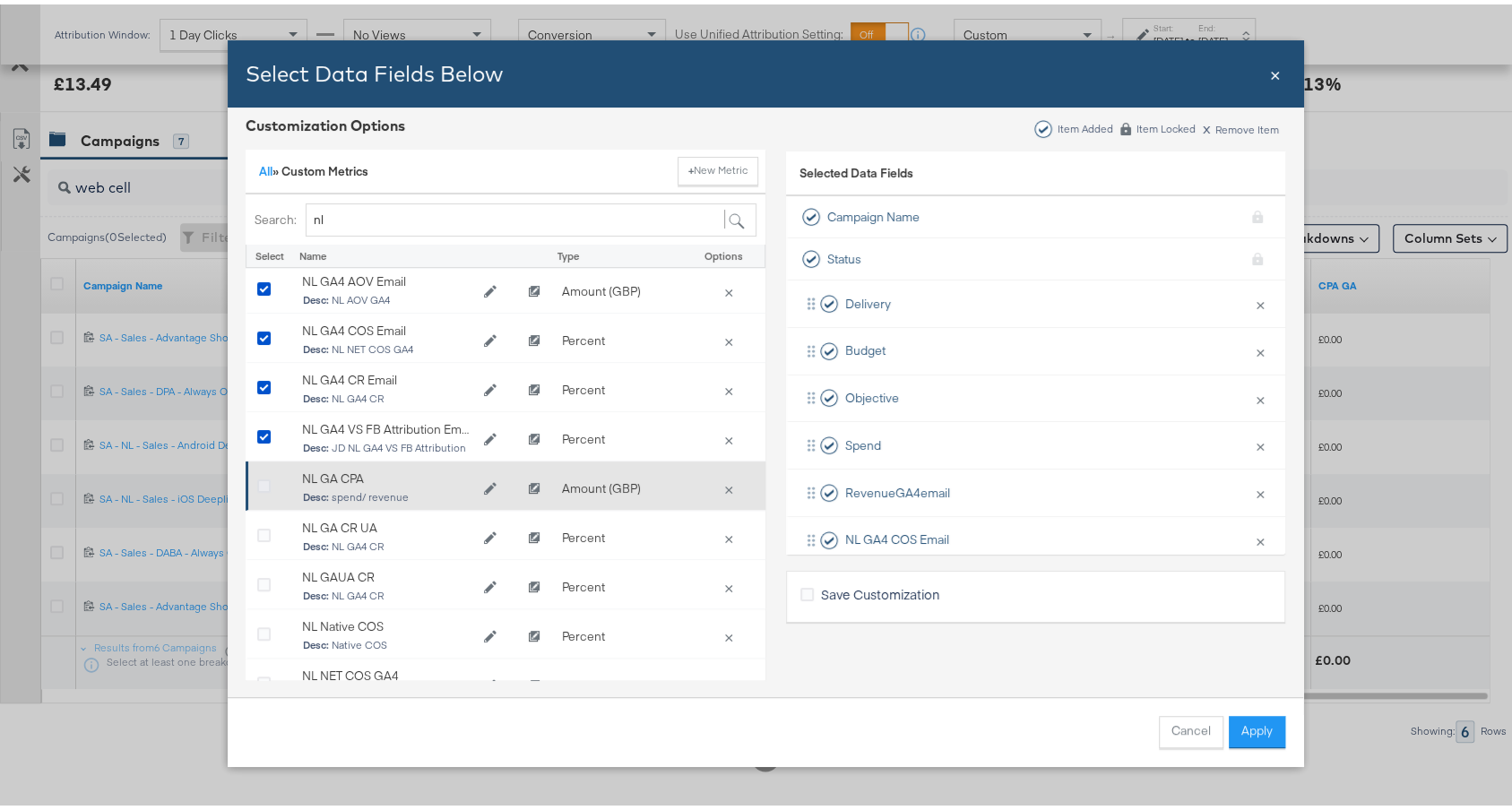
click at [257, 482] on icon "Bulk Add Locations Modal" at bounding box center [264, 482] width 14 height 14
click at [0, 0] on input "Bulk Add Locations Modal" at bounding box center [0, 0] width 0 height 0
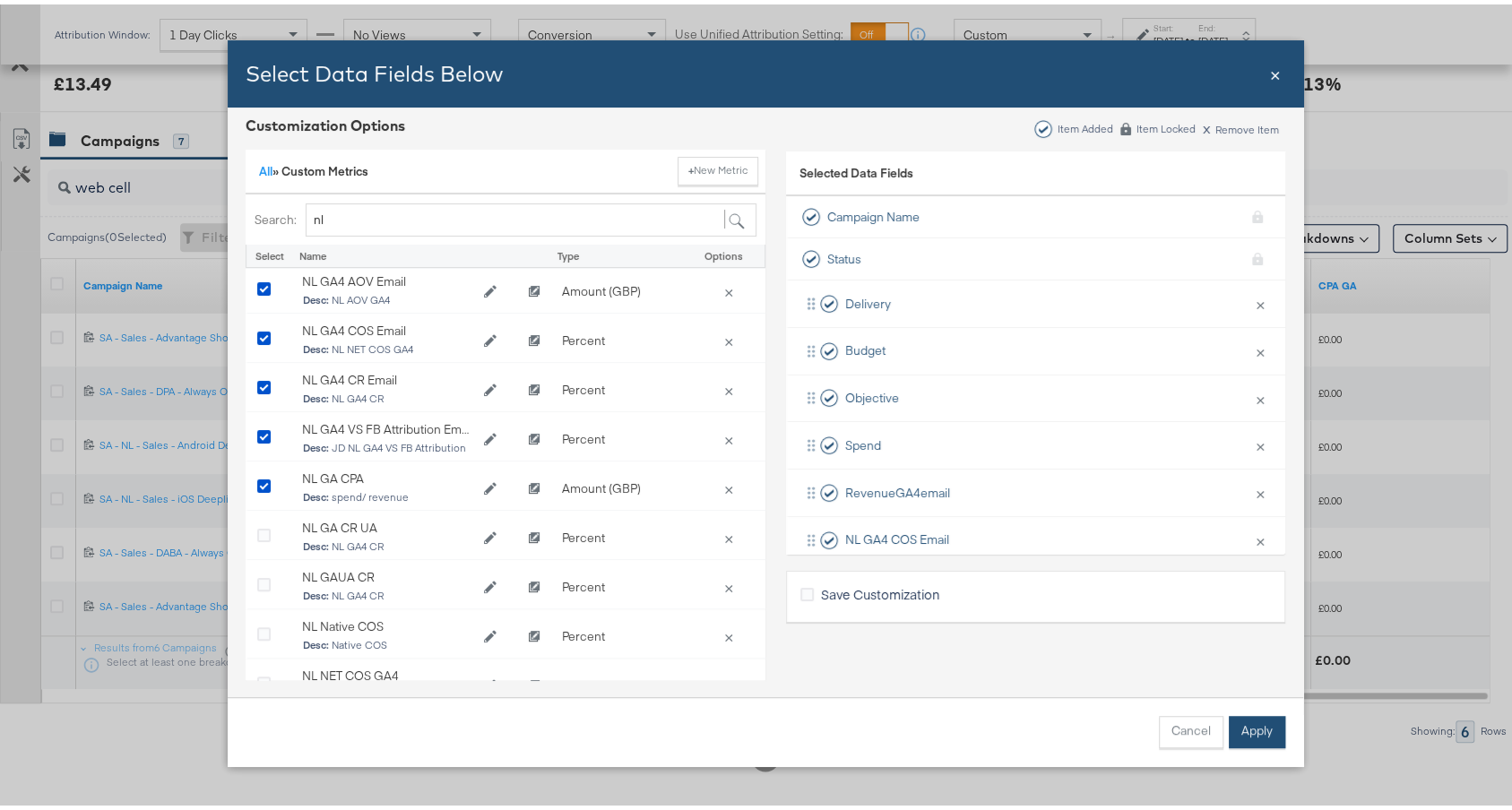
click at [1235, 721] on button "Apply" at bounding box center [1258, 727] width 57 height 32
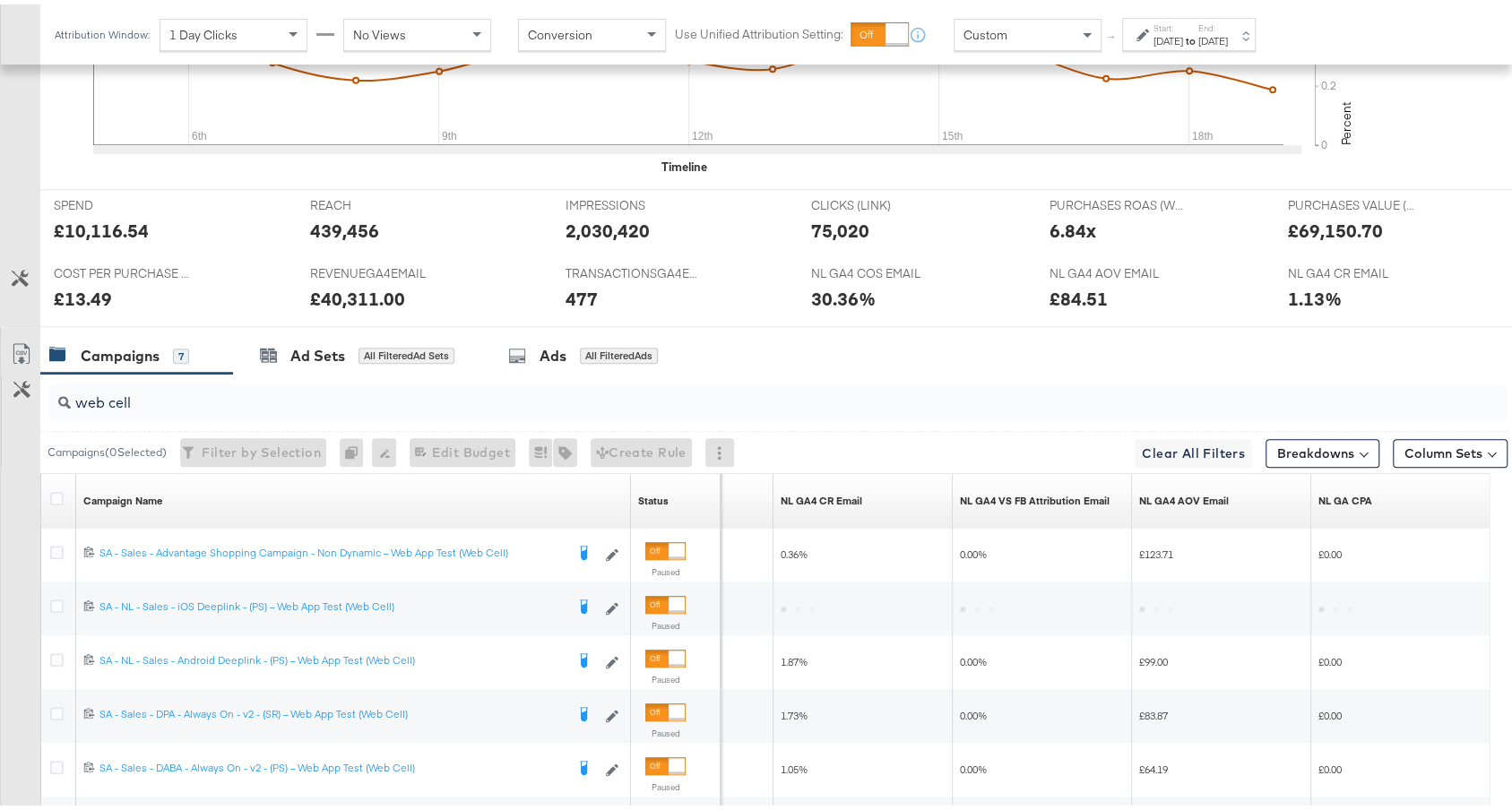
scroll to position [945, 0]
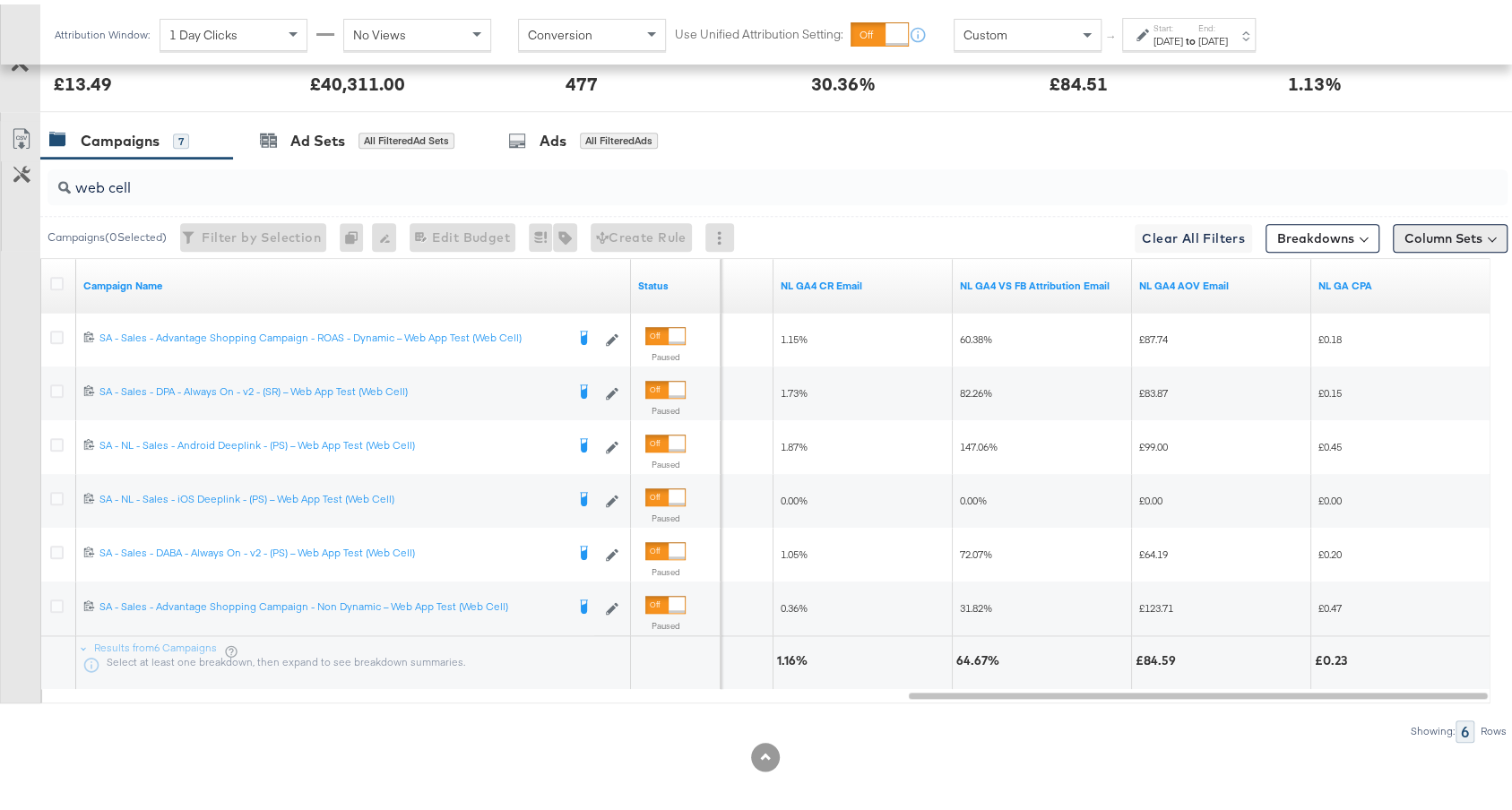
click at [1415, 234] on button "Column Sets" at bounding box center [1451, 233] width 115 height 28
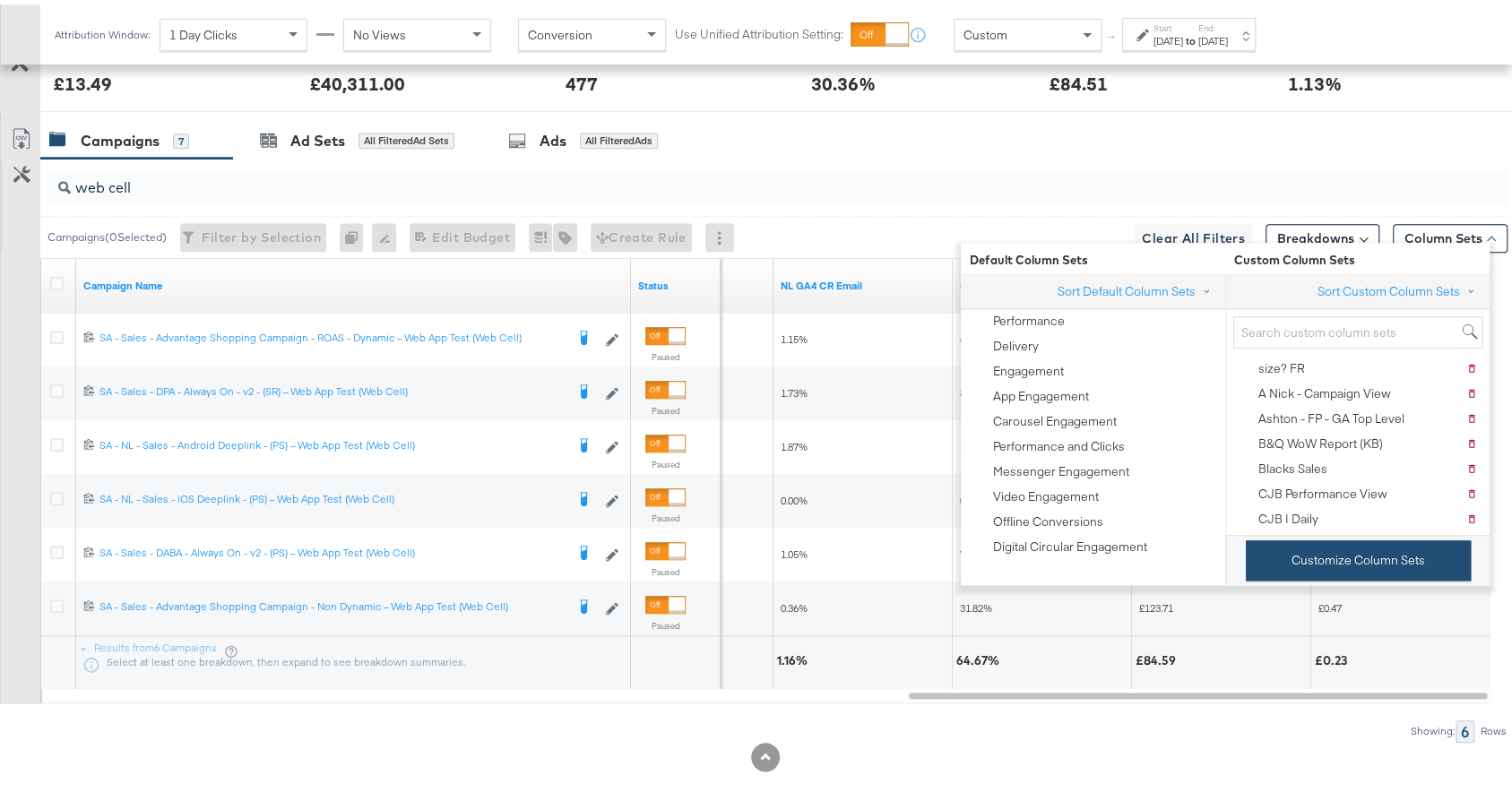
click at [1321, 555] on button "Customize Column Sets" at bounding box center [1358, 556] width 225 height 40
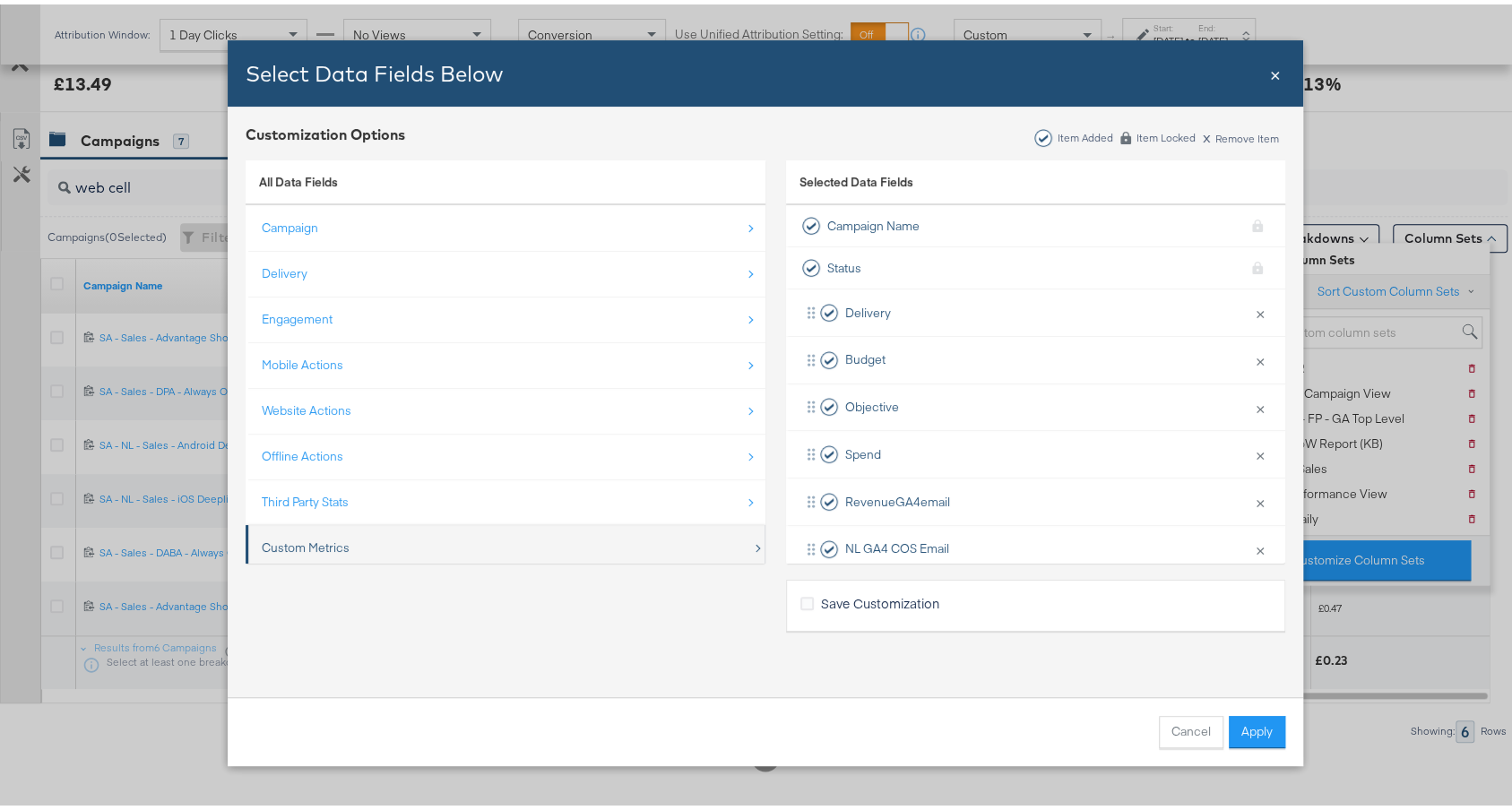
click at [498, 533] on div "Custom Metrics" at bounding box center [507, 544] width 490 height 37
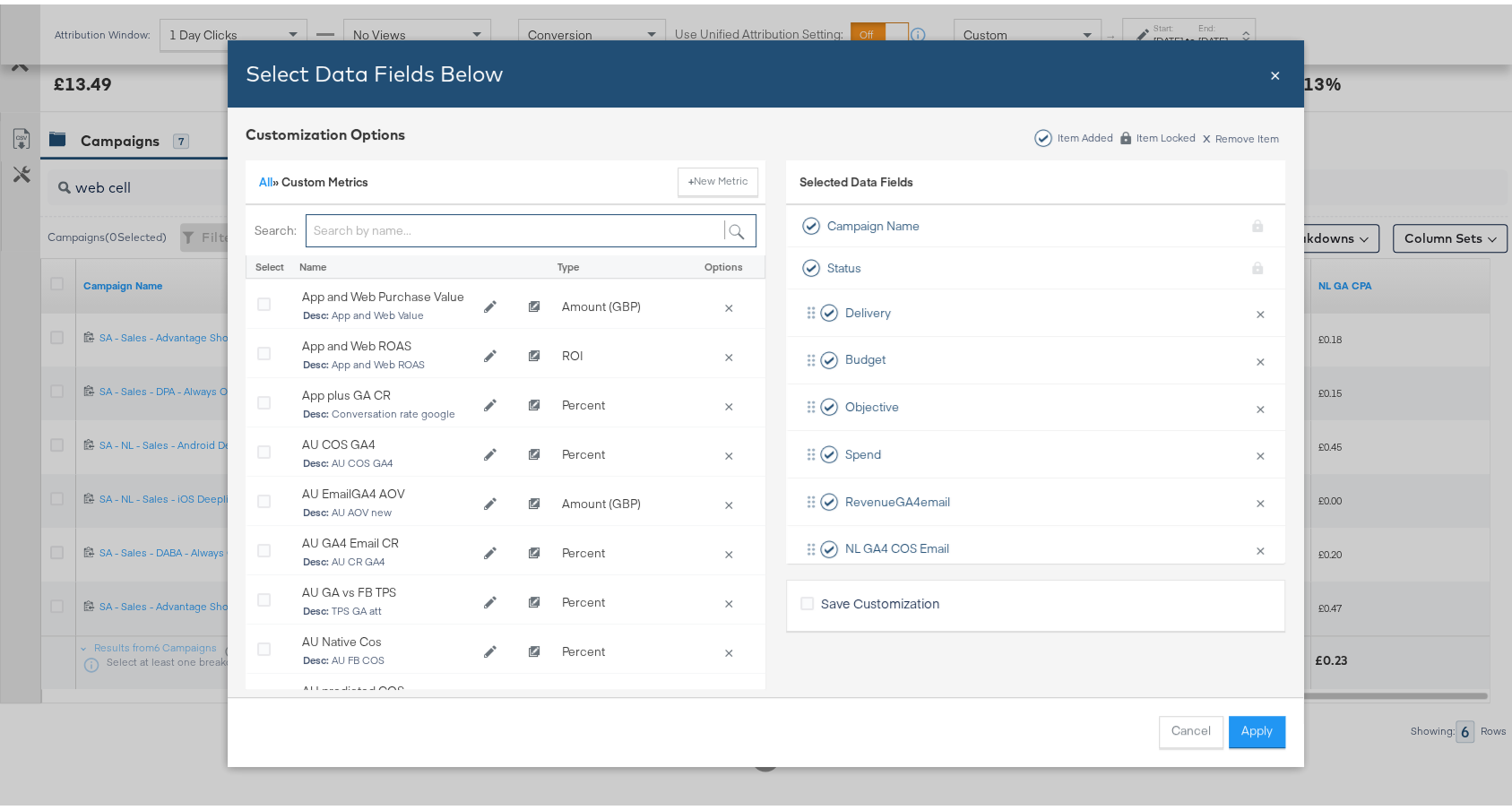
click at [396, 221] on input "Bulk Add Locations Modal" at bounding box center [531, 226] width 451 height 33
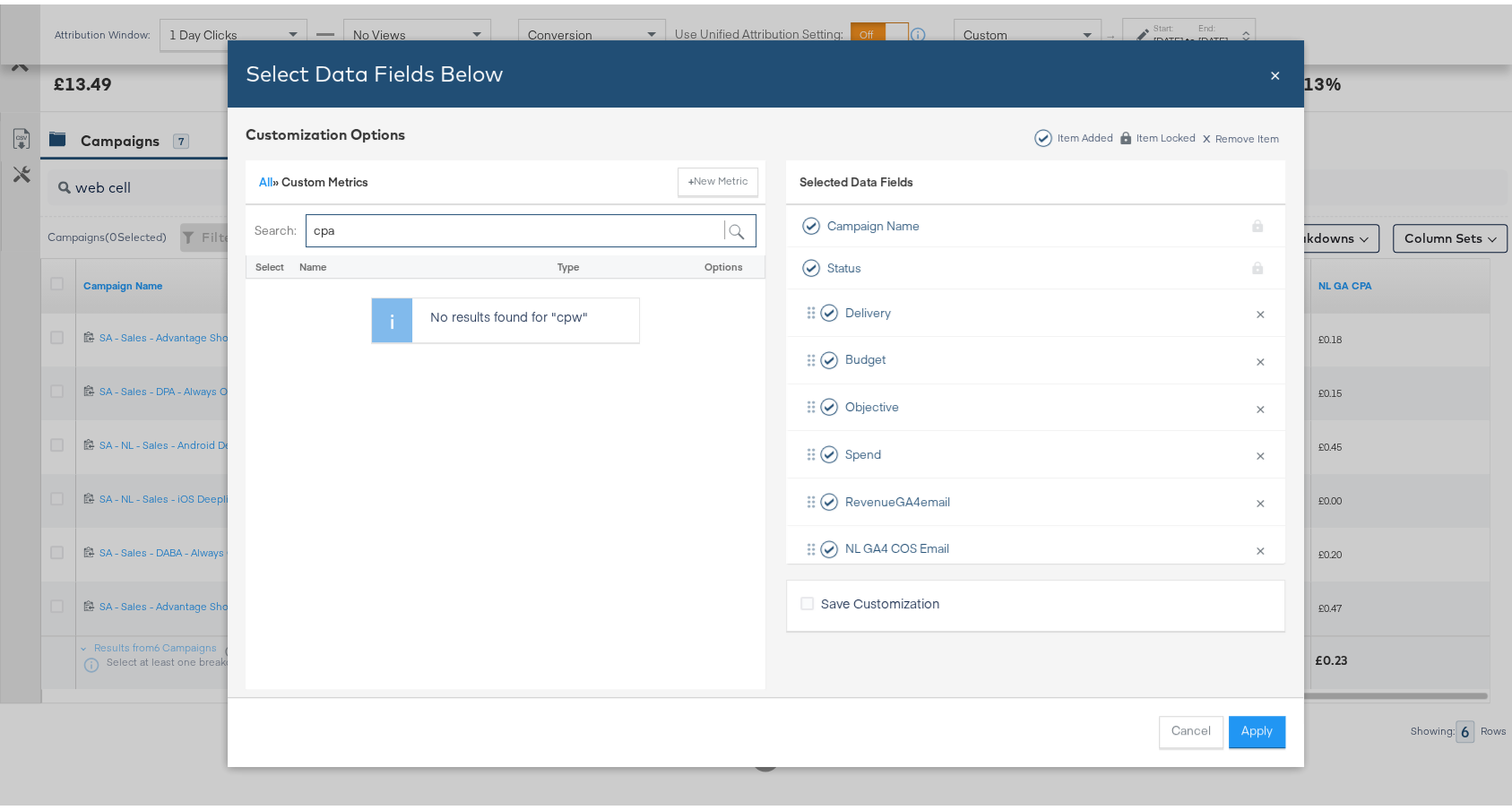
type input "cpa"
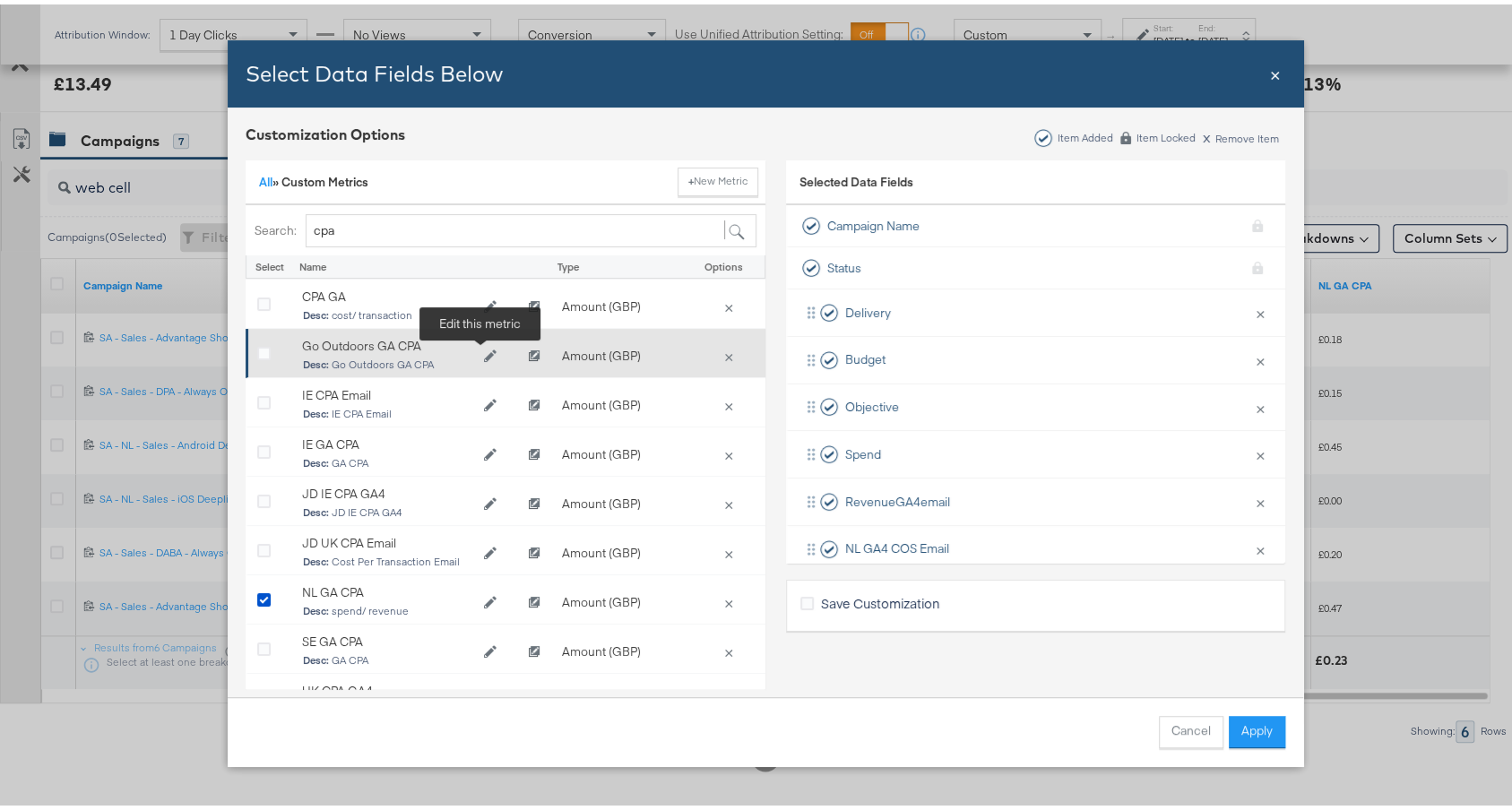
click at [484, 351] on icon "Edit Go Outdoors GA CPA" at bounding box center [489, 351] width 13 height 13
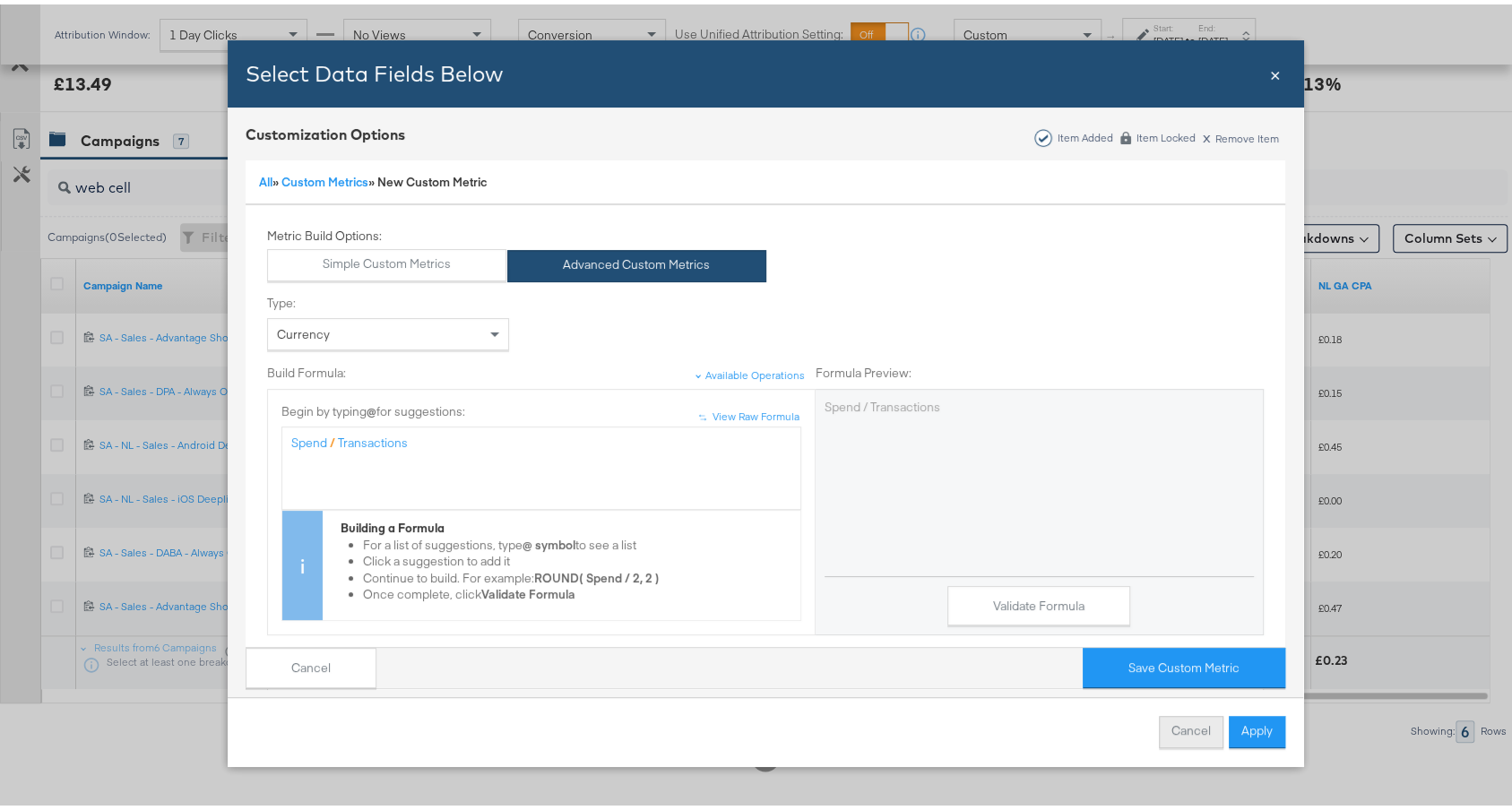
click at [1176, 738] on button "Cancel" at bounding box center [1191, 727] width 64 height 32
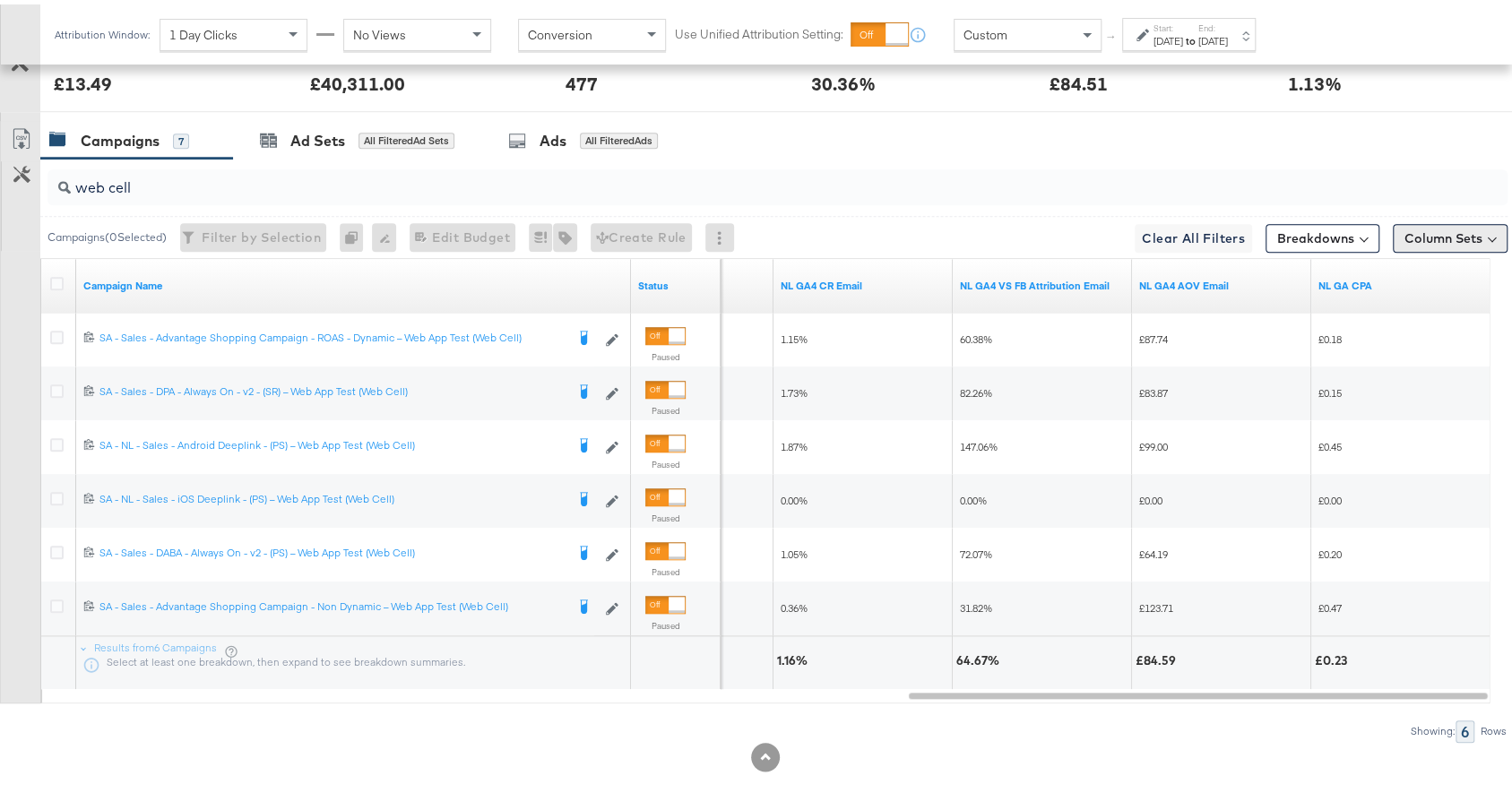
click at [1423, 226] on button "Column Sets" at bounding box center [1451, 233] width 115 height 28
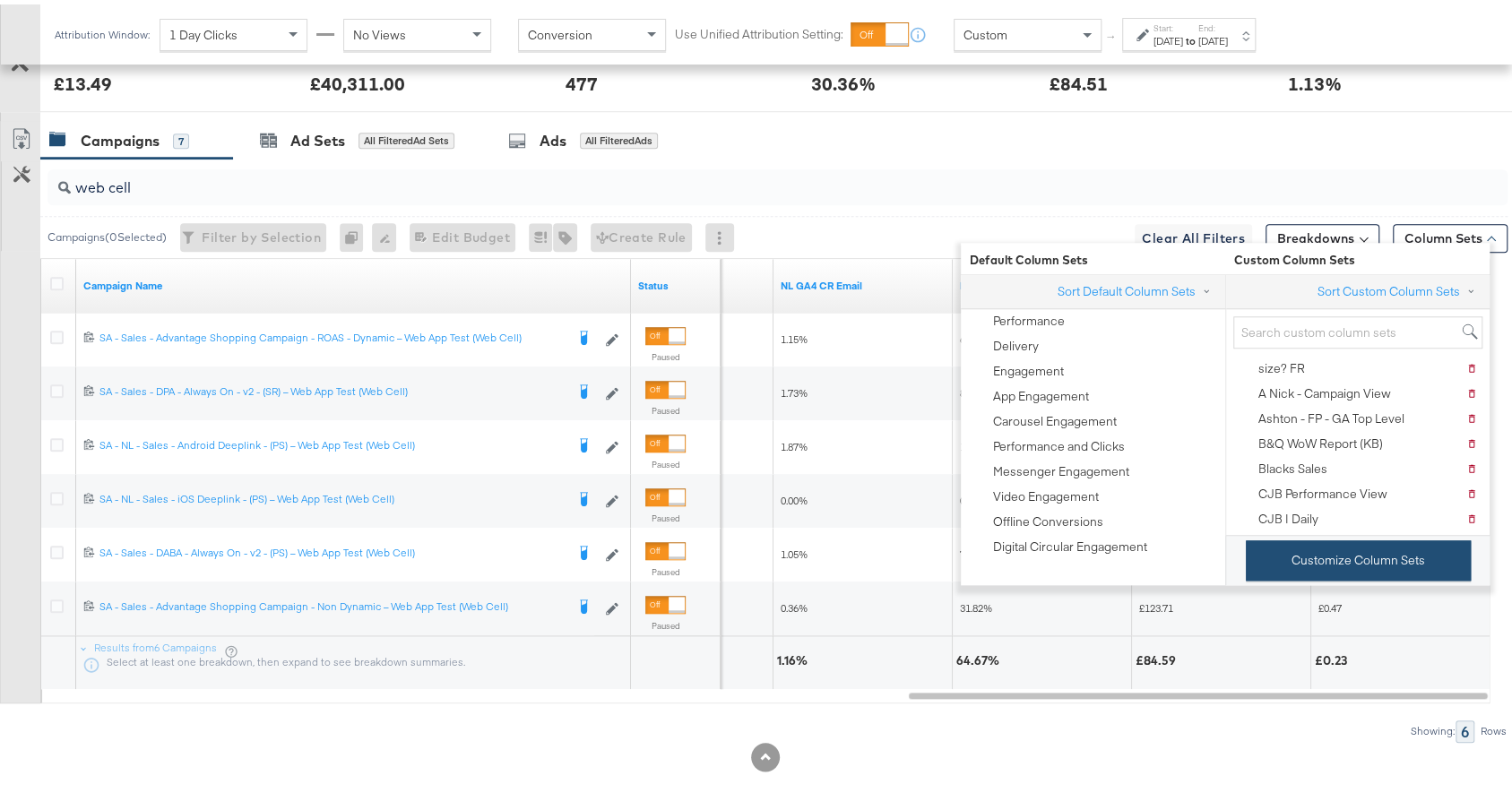
click at [1299, 557] on button "Customize Column Sets" at bounding box center [1358, 556] width 225 height 40
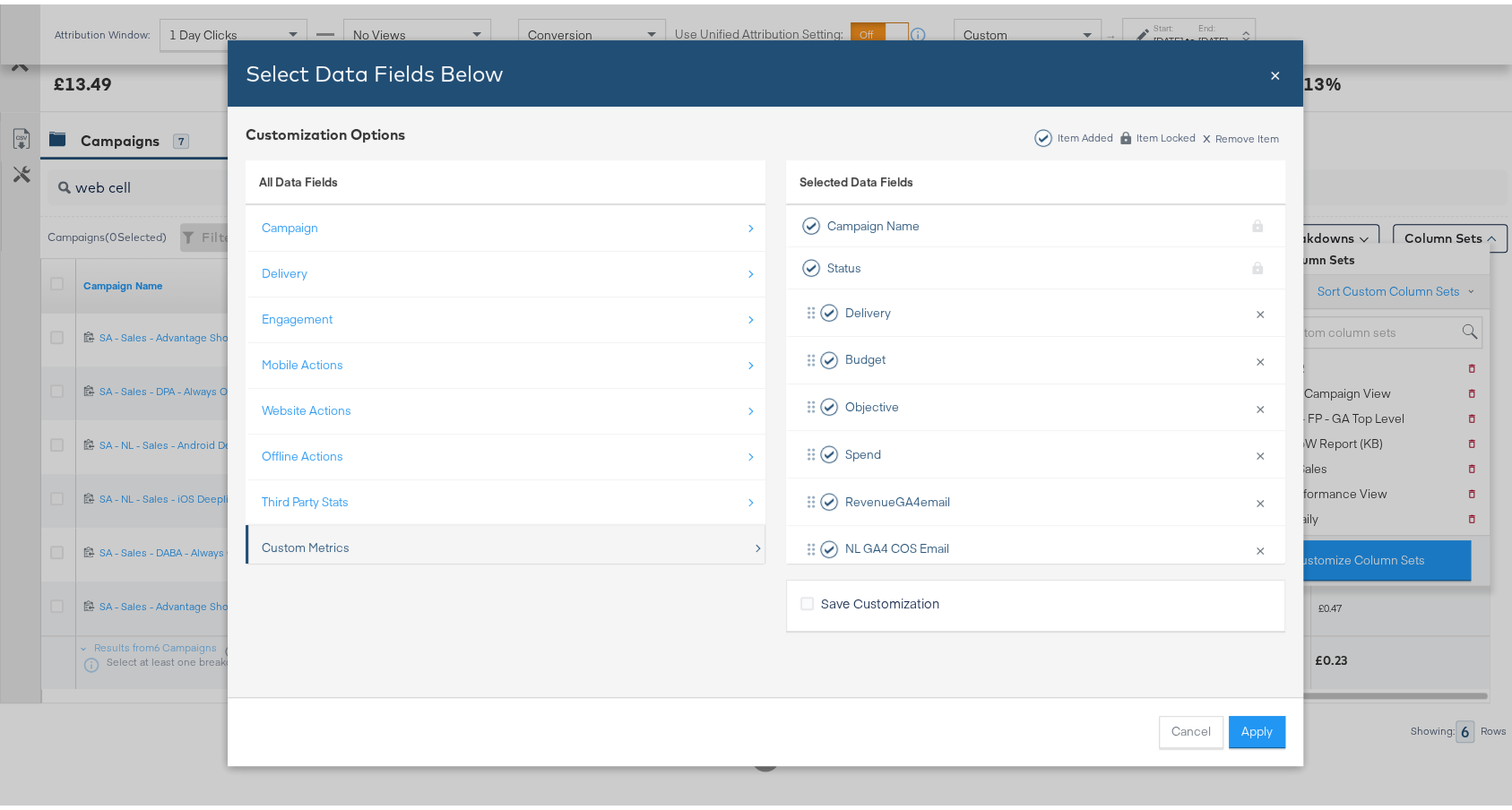
click at [468, 526] on div "Custom Metrics" at bounding box center [507, 544] width 490 height 37
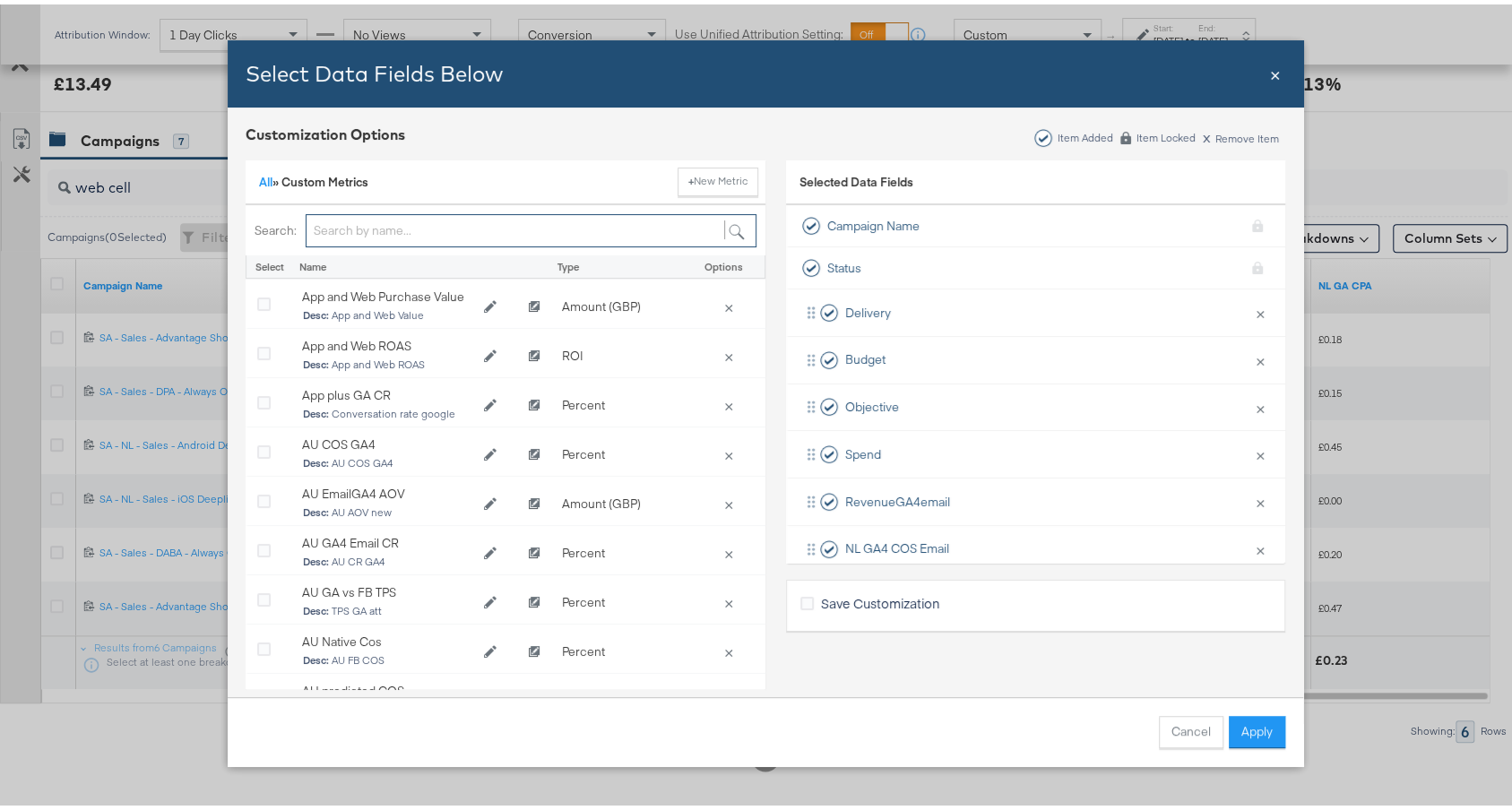
click at [448, 214] on input "Bulk Add Locations Modal" at bounding box center [531, 226] width 451 height 33
type input "cpa"
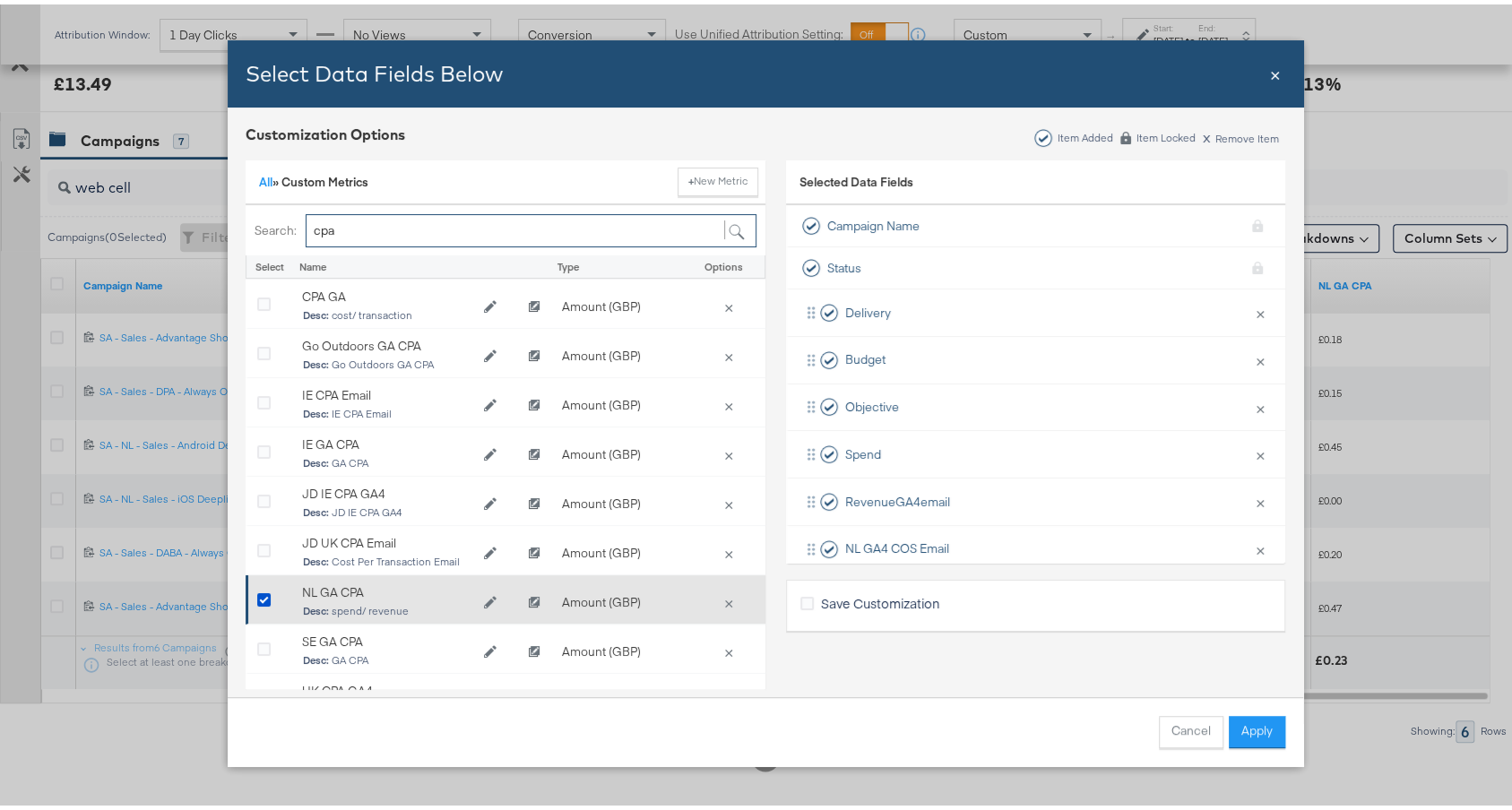
scroll to position [44, 0]
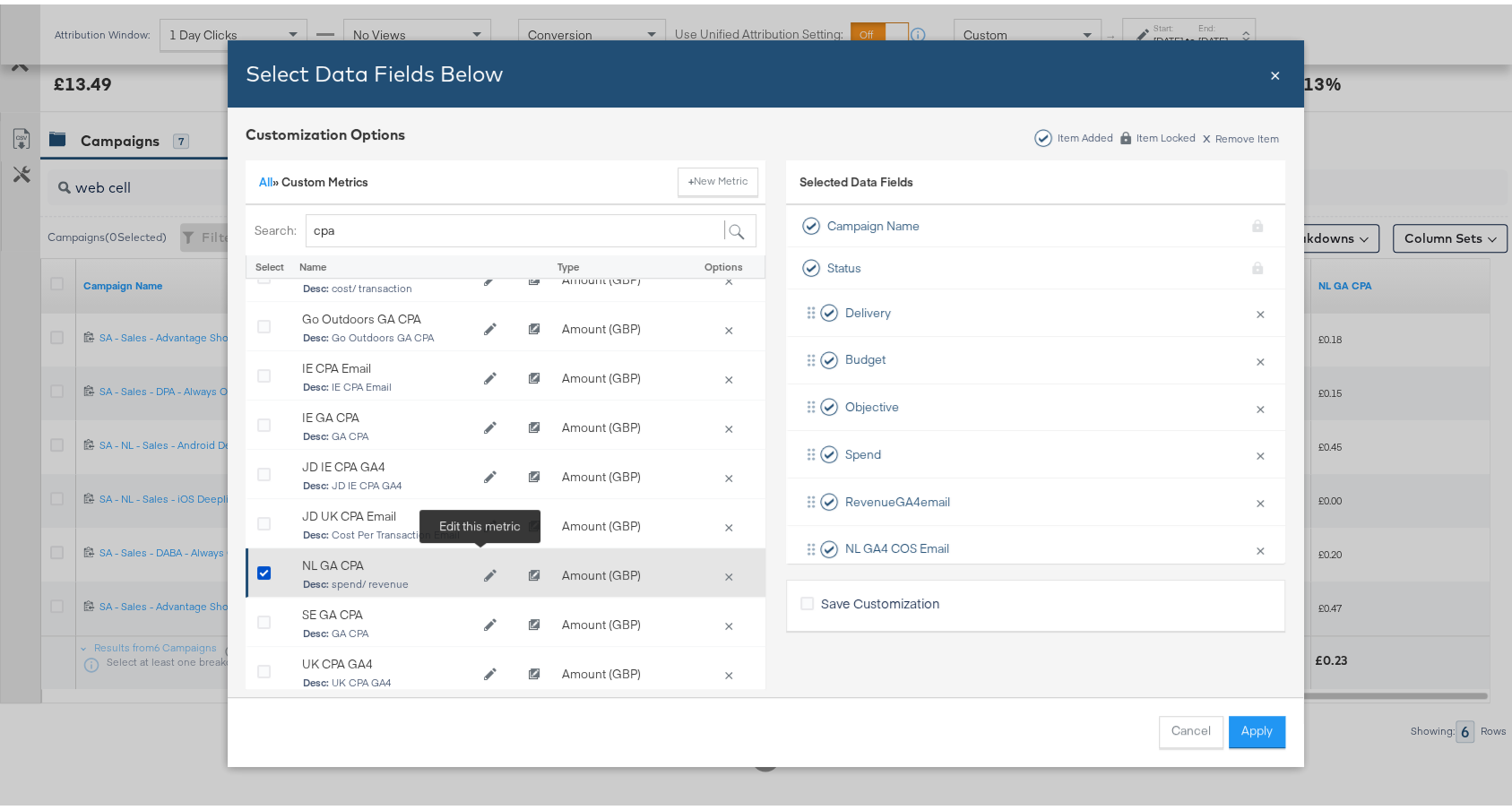
click at [484, 564] on icon "Edit NL GA CPA" at bounding box center [489, 570] width 13 height 13
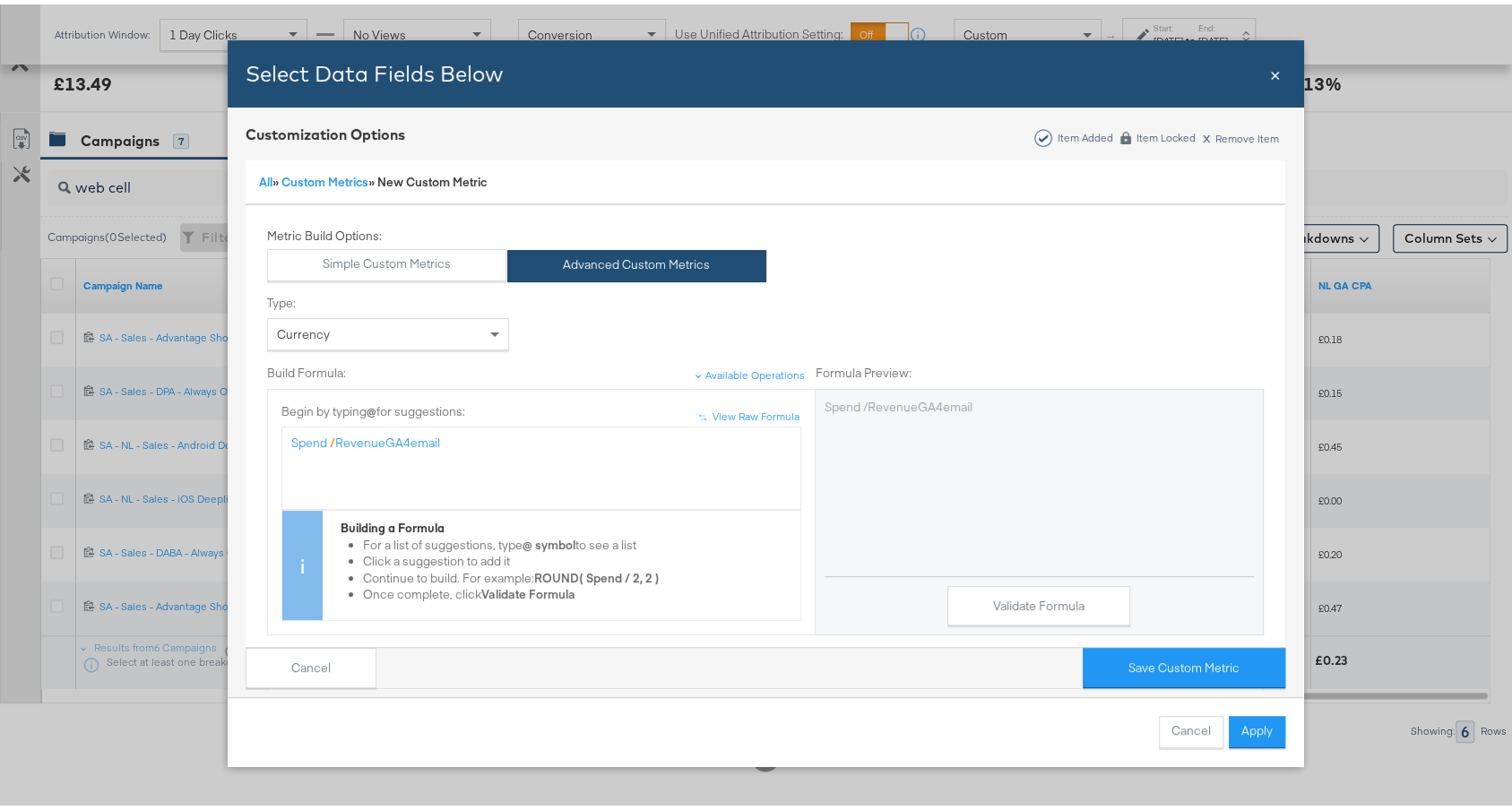
scroll to position [223, 0]
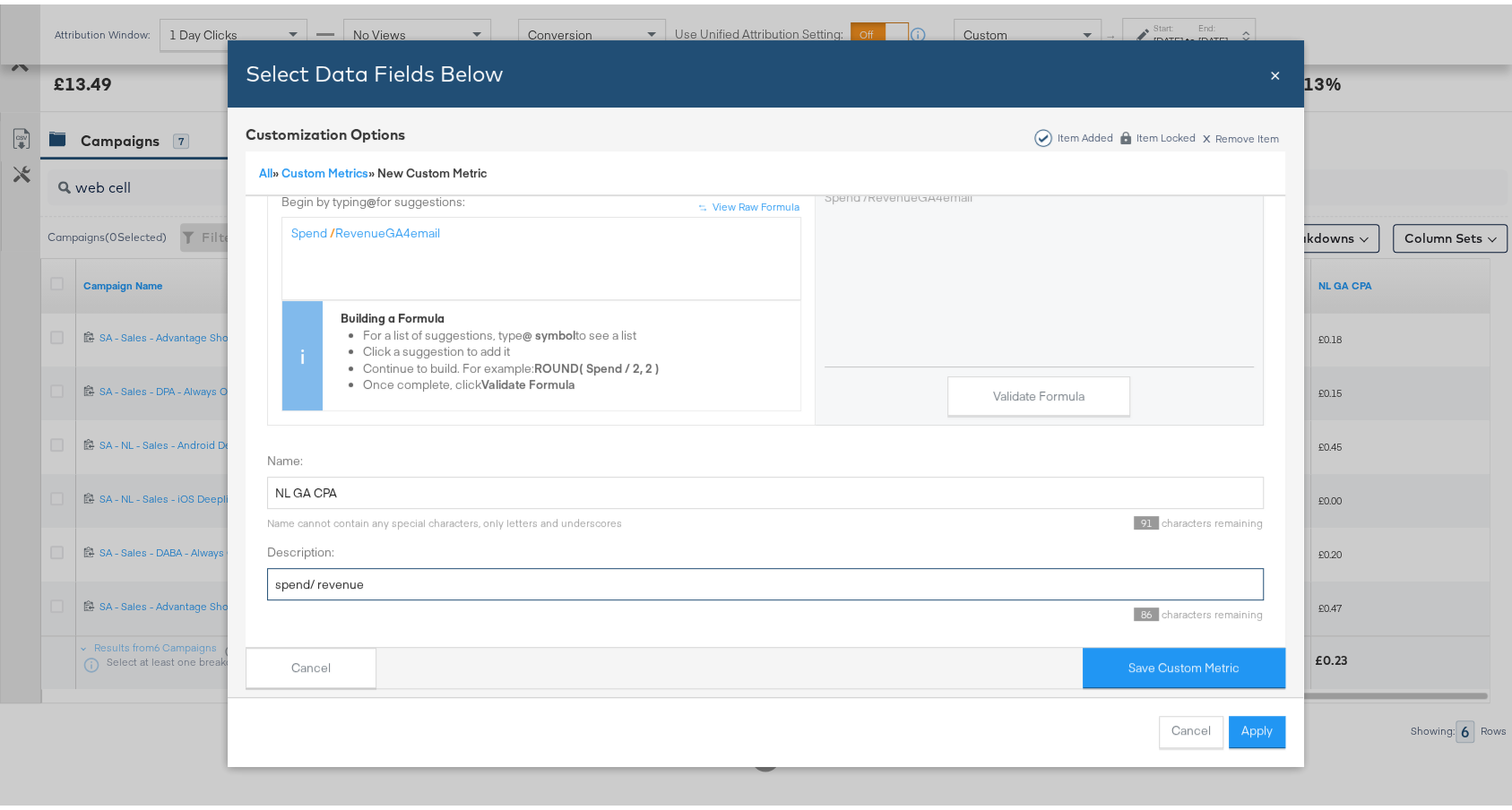
click at [327, 565] on input "spend/ revenue" at bounding box center [765, 580] width 997 height 33
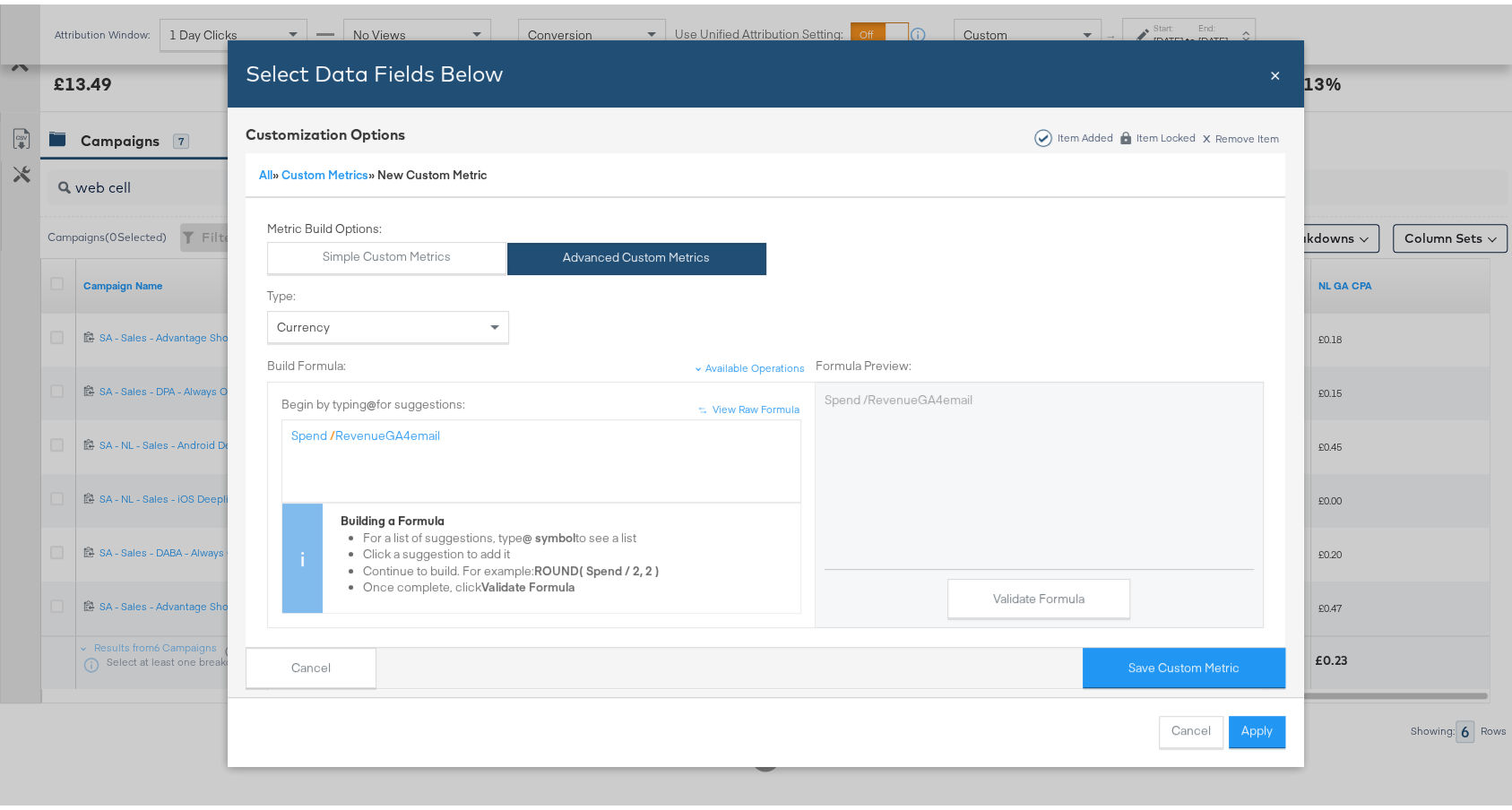
scroll to position [0, 0]
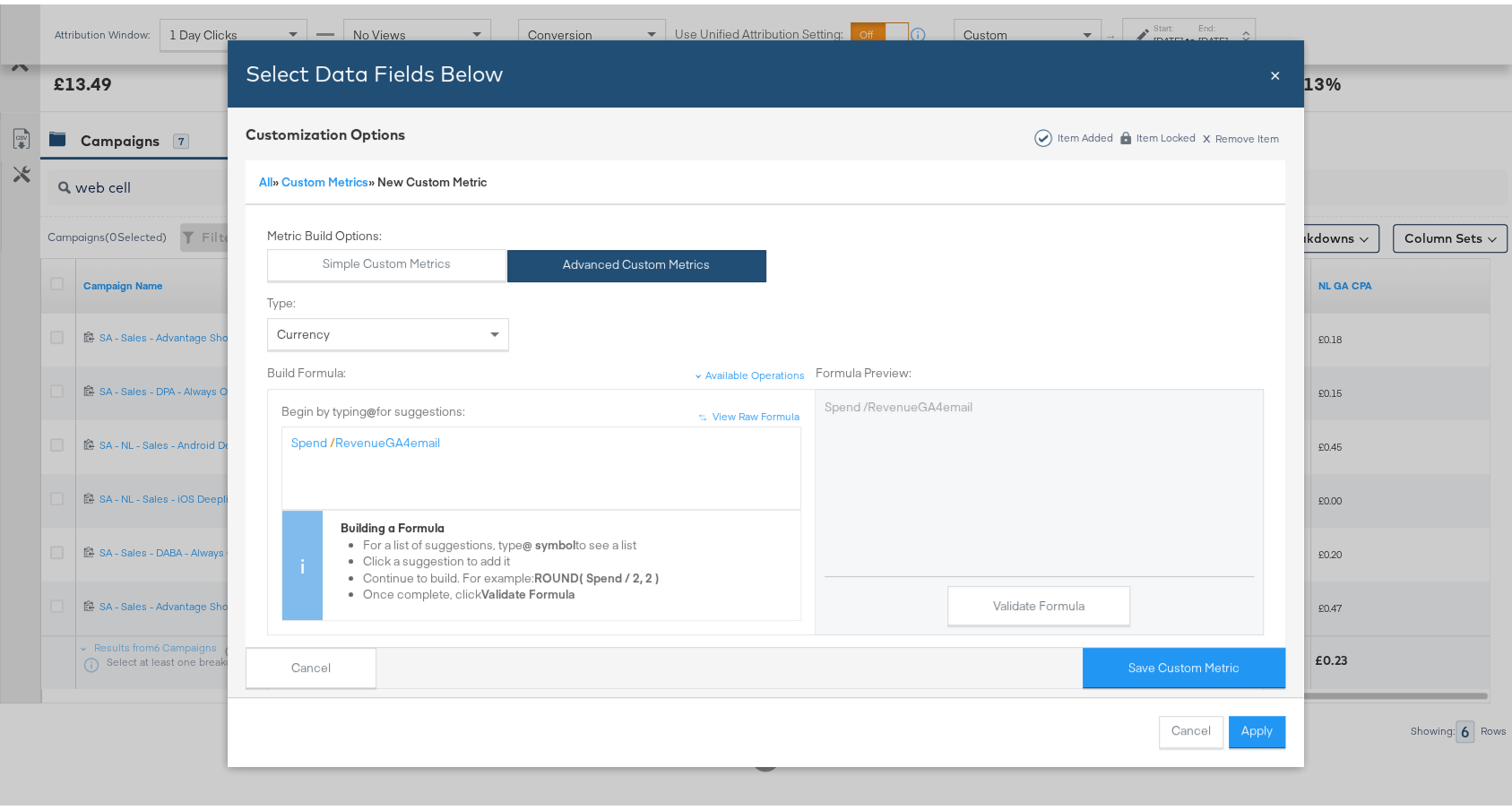
type input "spend/ transactions"
click at [460, 444] on div "Spend / RevenueGA4email" at bounding box center [541, 438] width 500 height 17
click at [338, 445] on span "TransactionsGA4email" at bounding box center [401, 438] width 125 height 17
click at [330, 438] on span "/" at bounding box center [332, 438] width 6 height 17
click at [565, 455] on div "Spend / TransactionsGA4email" at bounding box center [541, 463] width 500 height 67
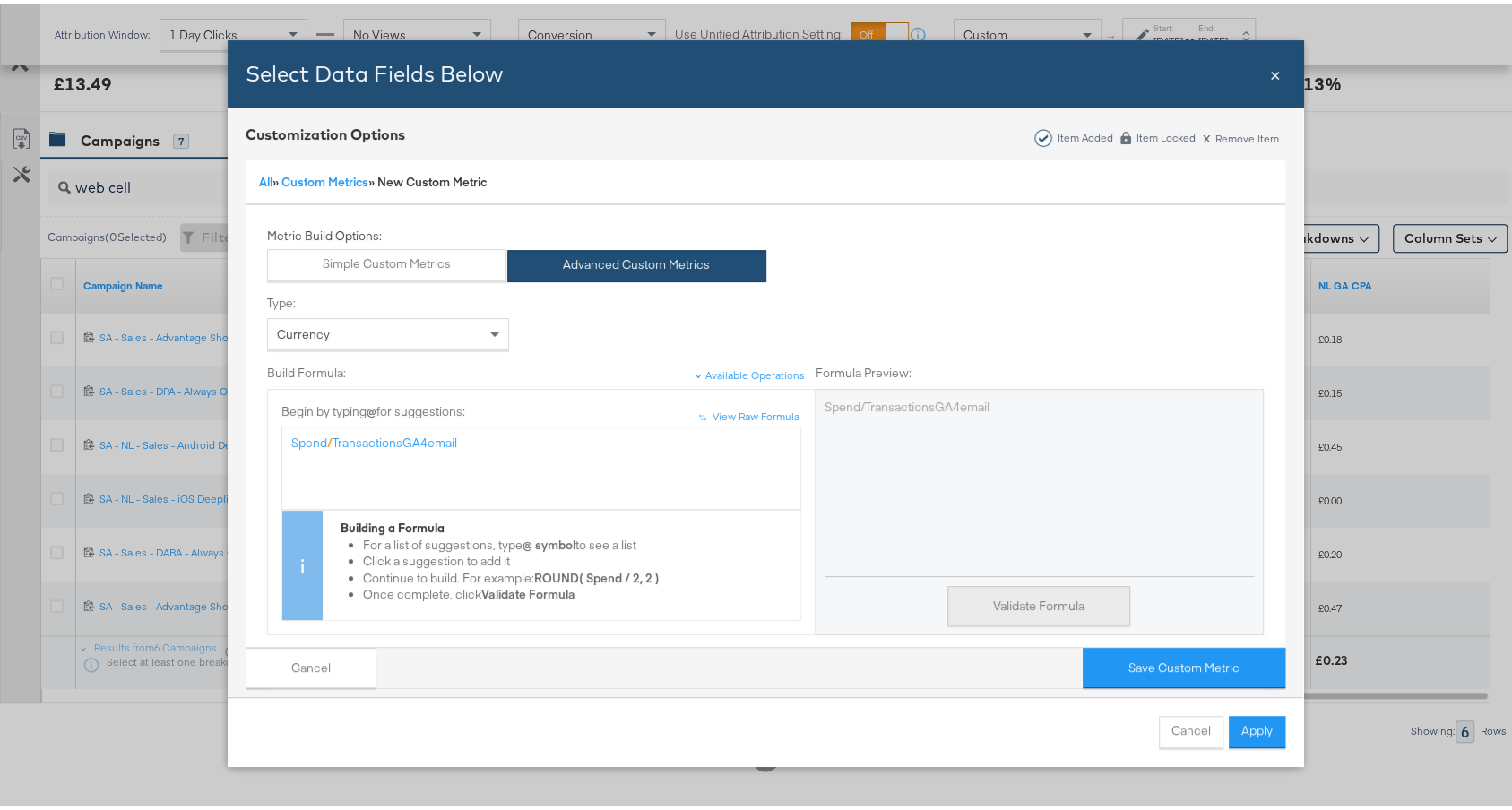
click at [1007, 615] on button "Validate Formula" at bounding box center [1039, 601] width 183 height 40
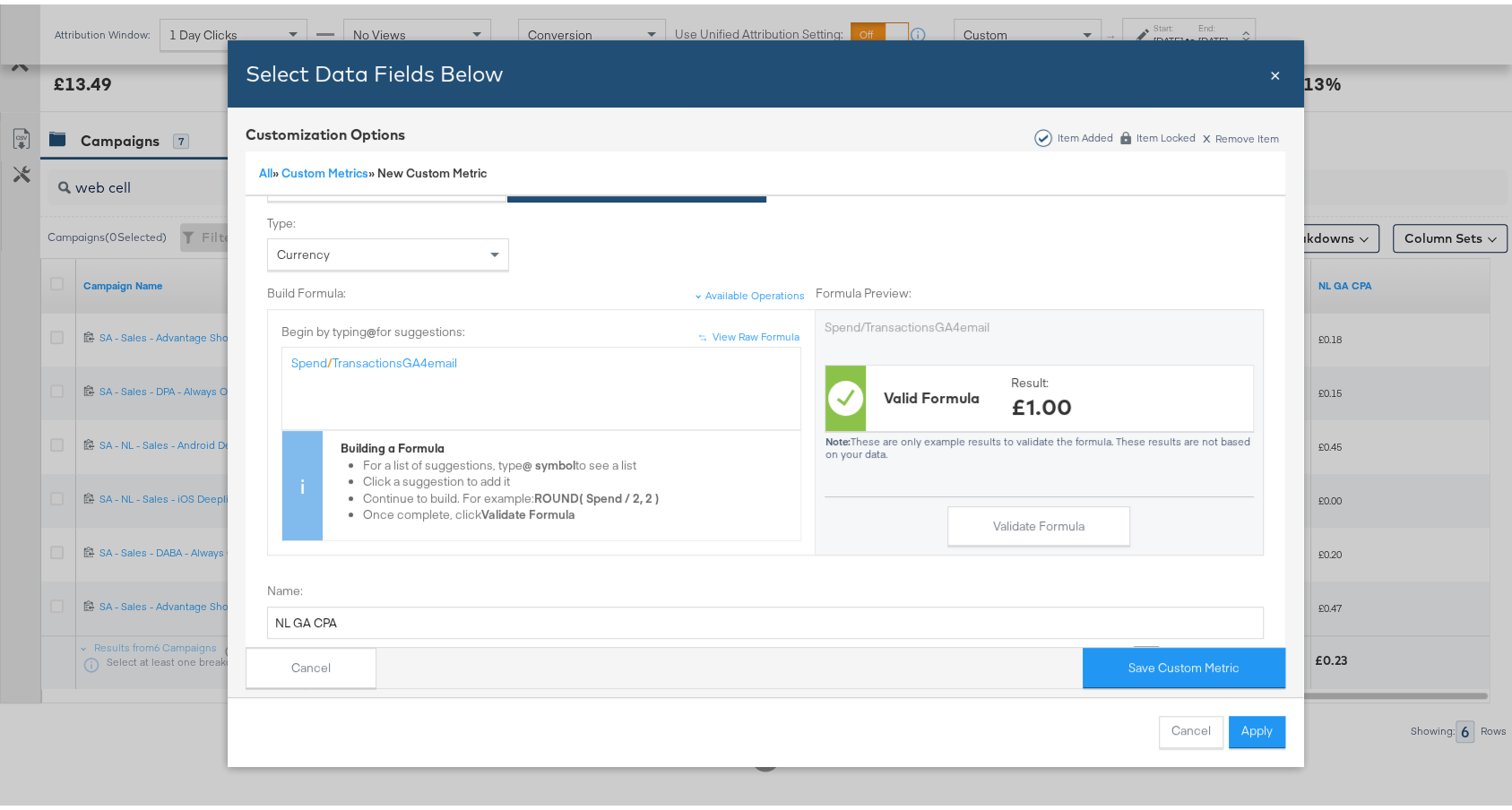
scroll to position [223, 0]
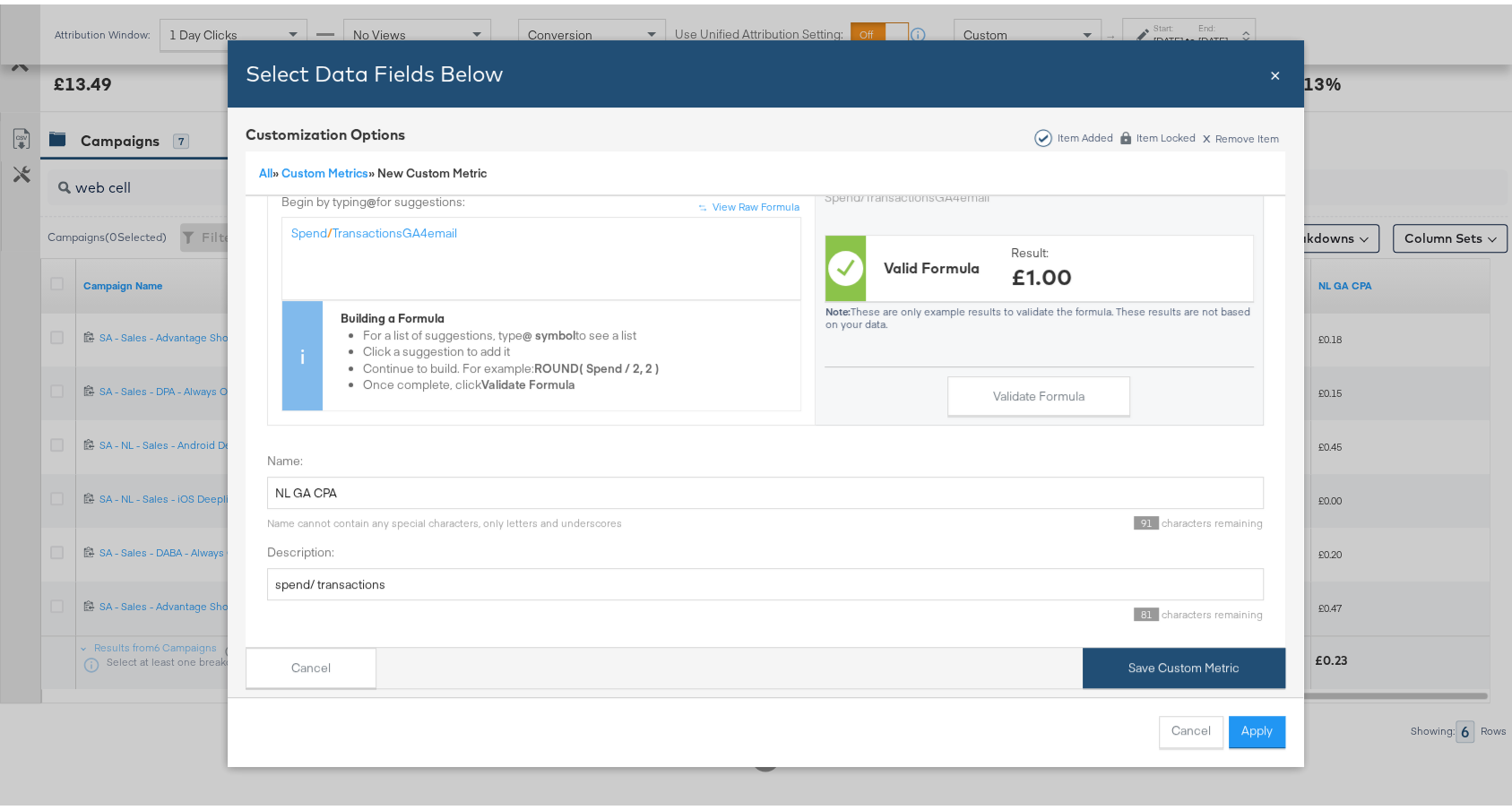
click at [1154, 654] on button "Save Custom Metric" at bounding box center [1184, 663] width 203 height 40
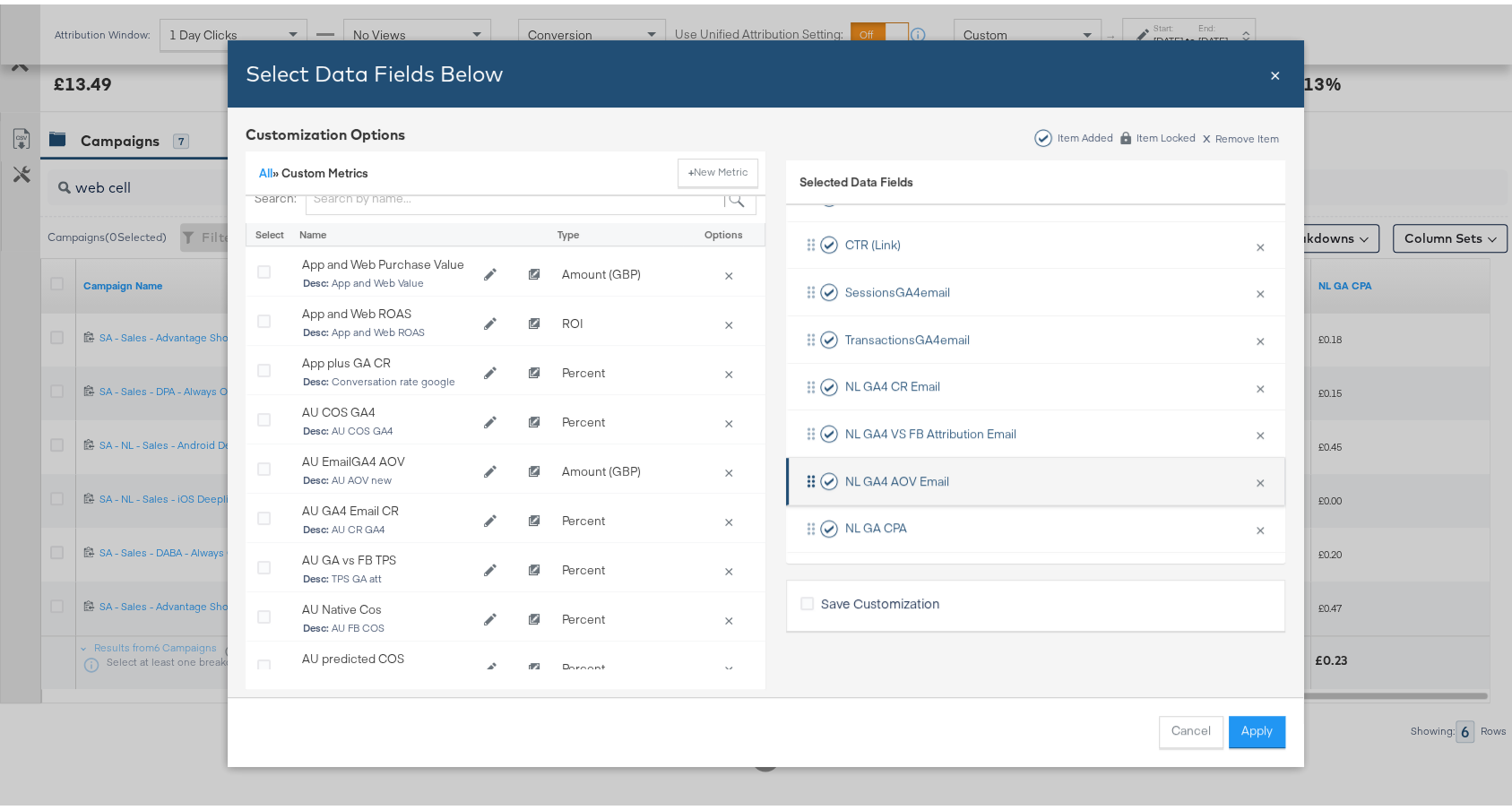
scroll to position [33, 0]
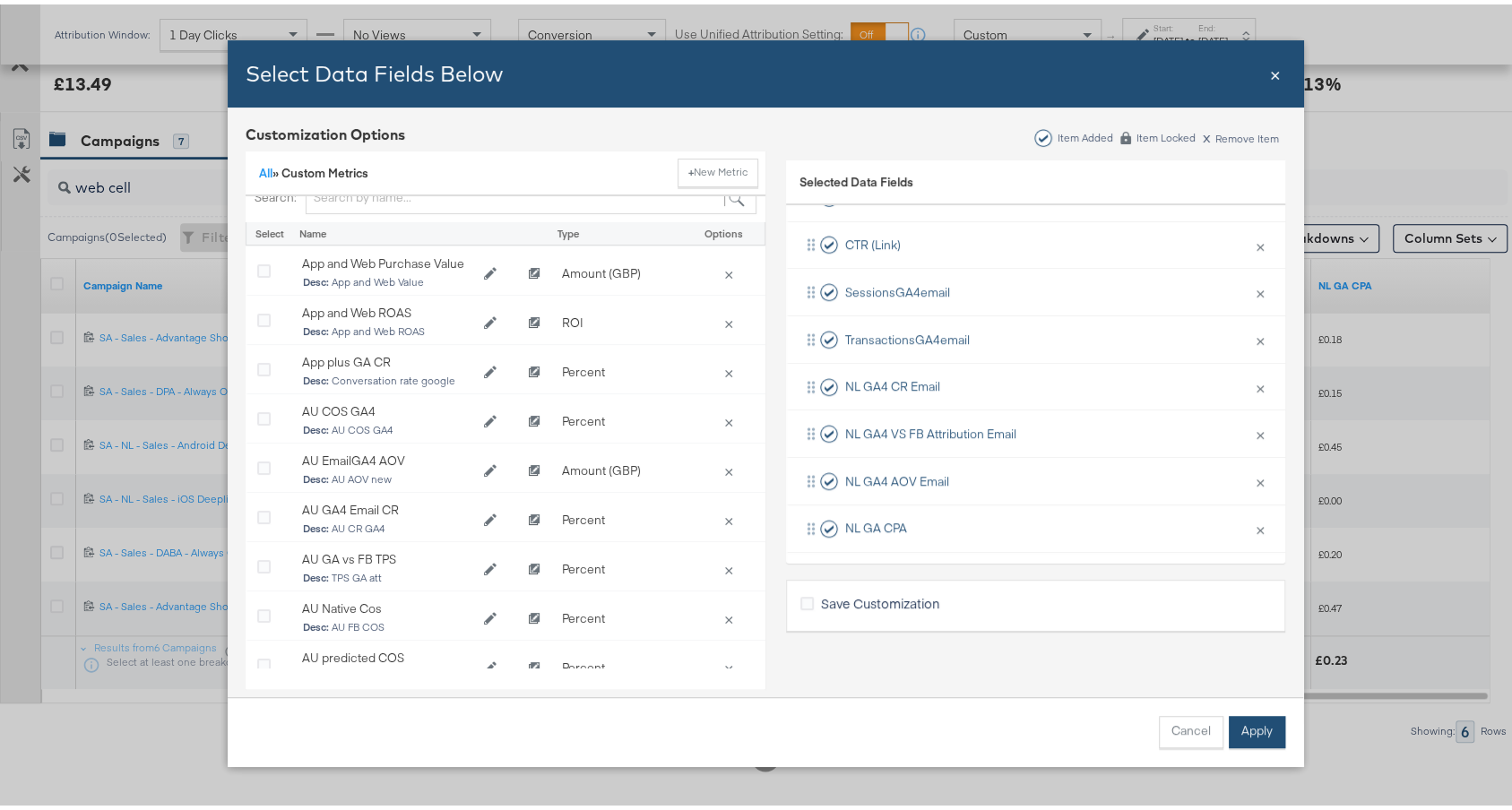
click at [1252, 732] on button "Apply" at bounding box center [1258, 727] width 57 height 32
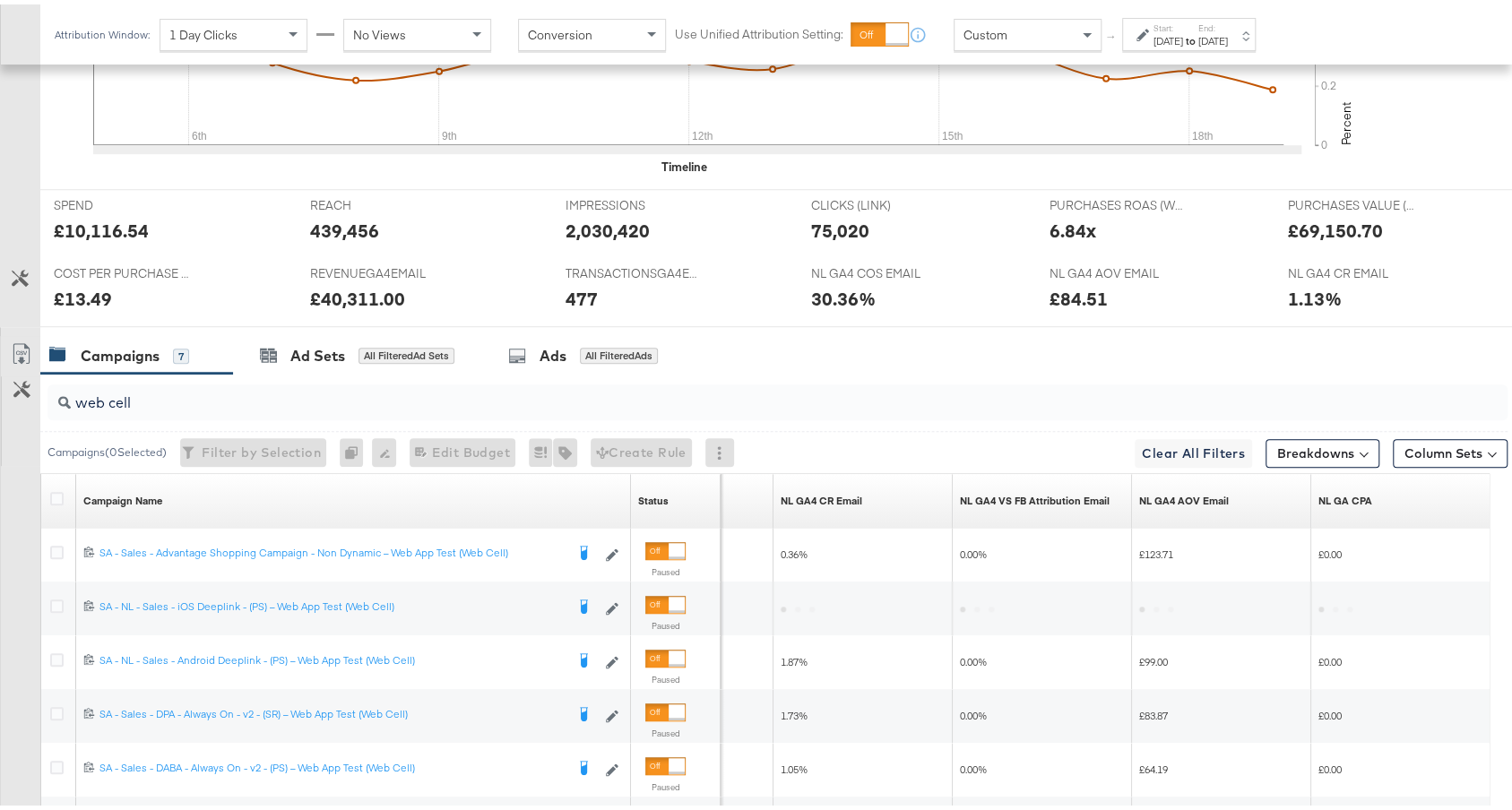
scroll to position [945, 0]
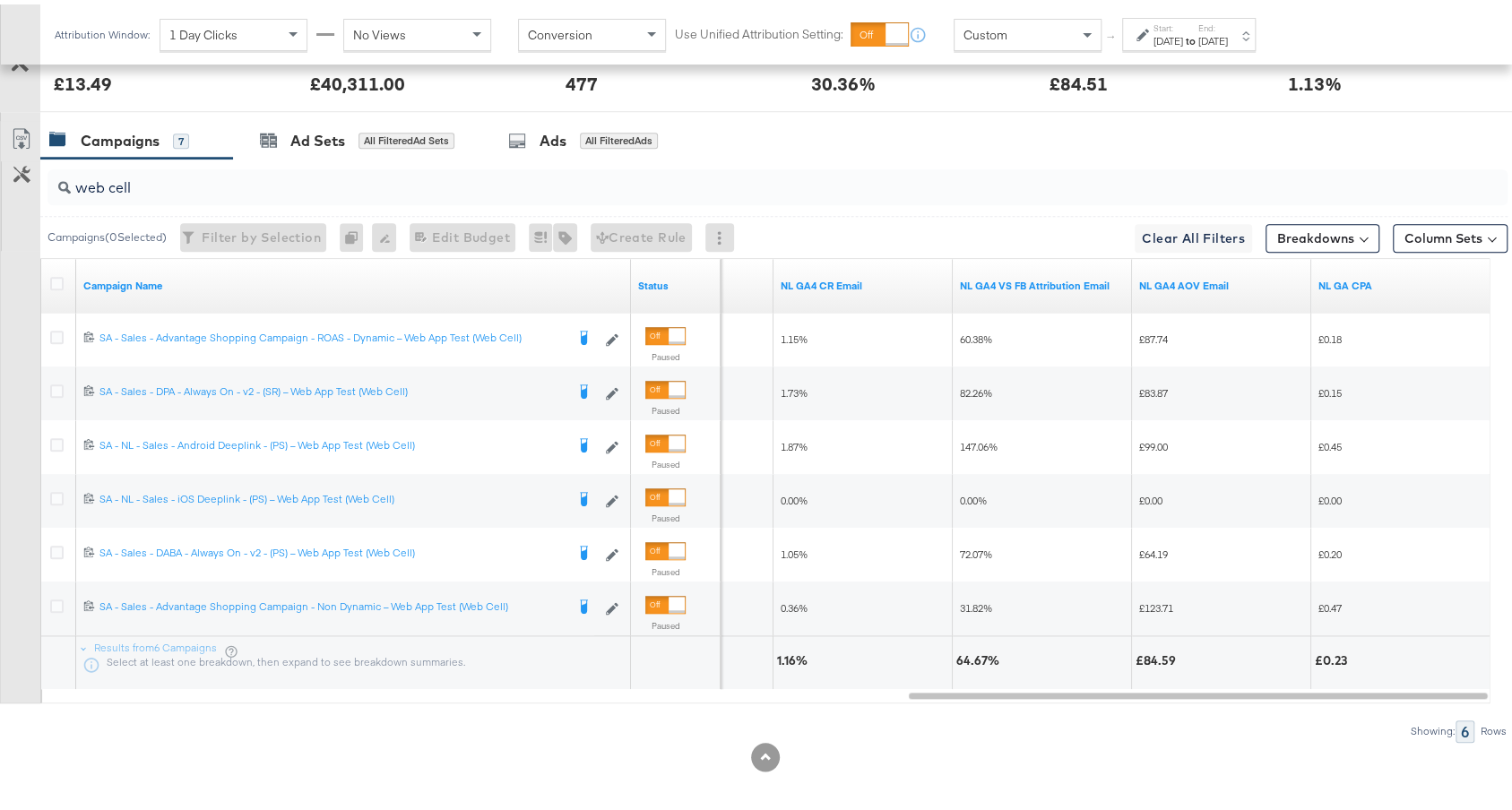
click at [1335, 651] on div "£0.23" at bounding box center [1334, 656] width 38 height 17
copy div "0.23"
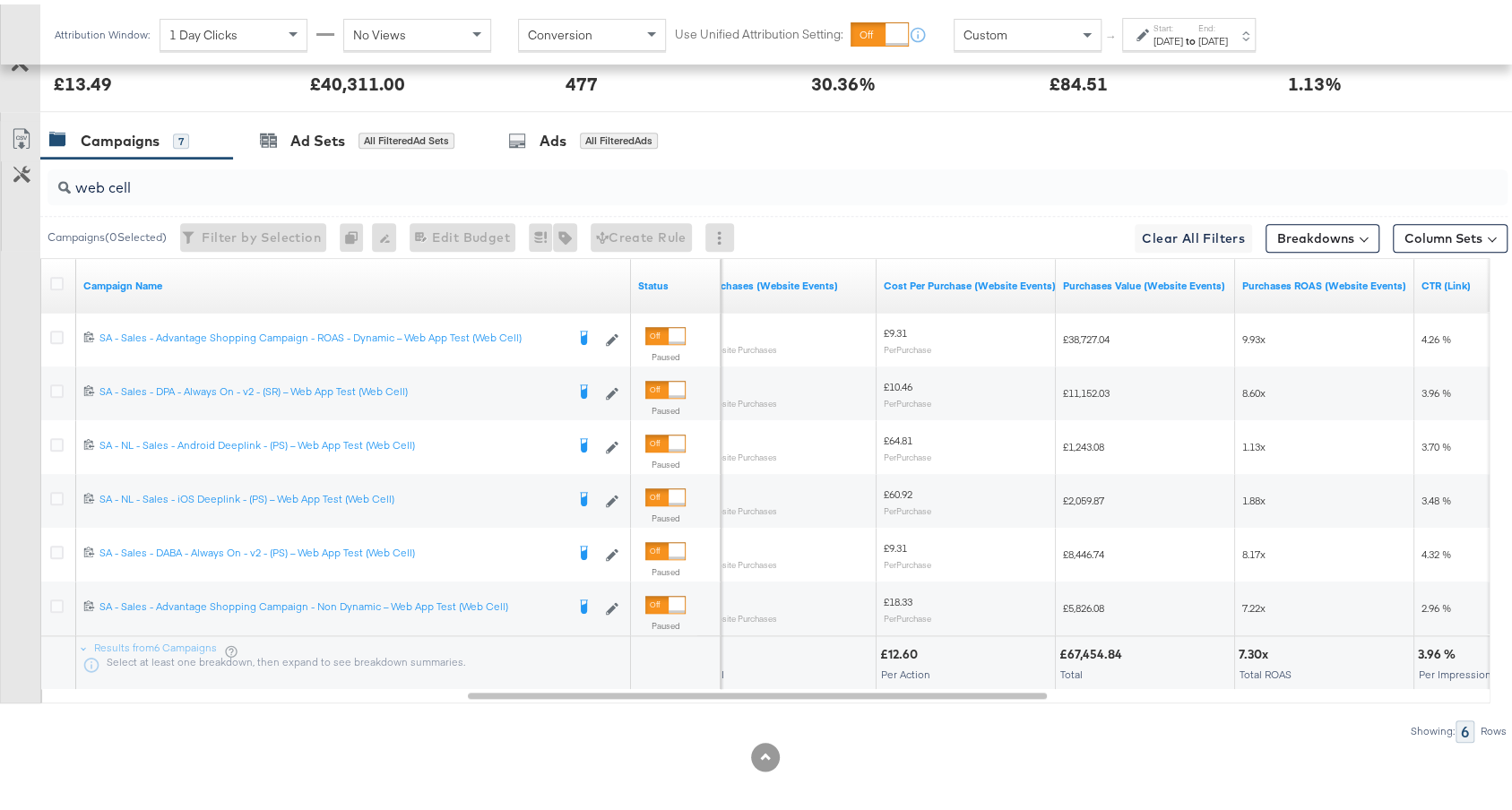
click at [792, 195] on div "web cell" at bounding box center [778, 183] width 1460 height 43
click at [786, 173] on input "web cell" at bounding box center [723, 176] width 1304 height 35
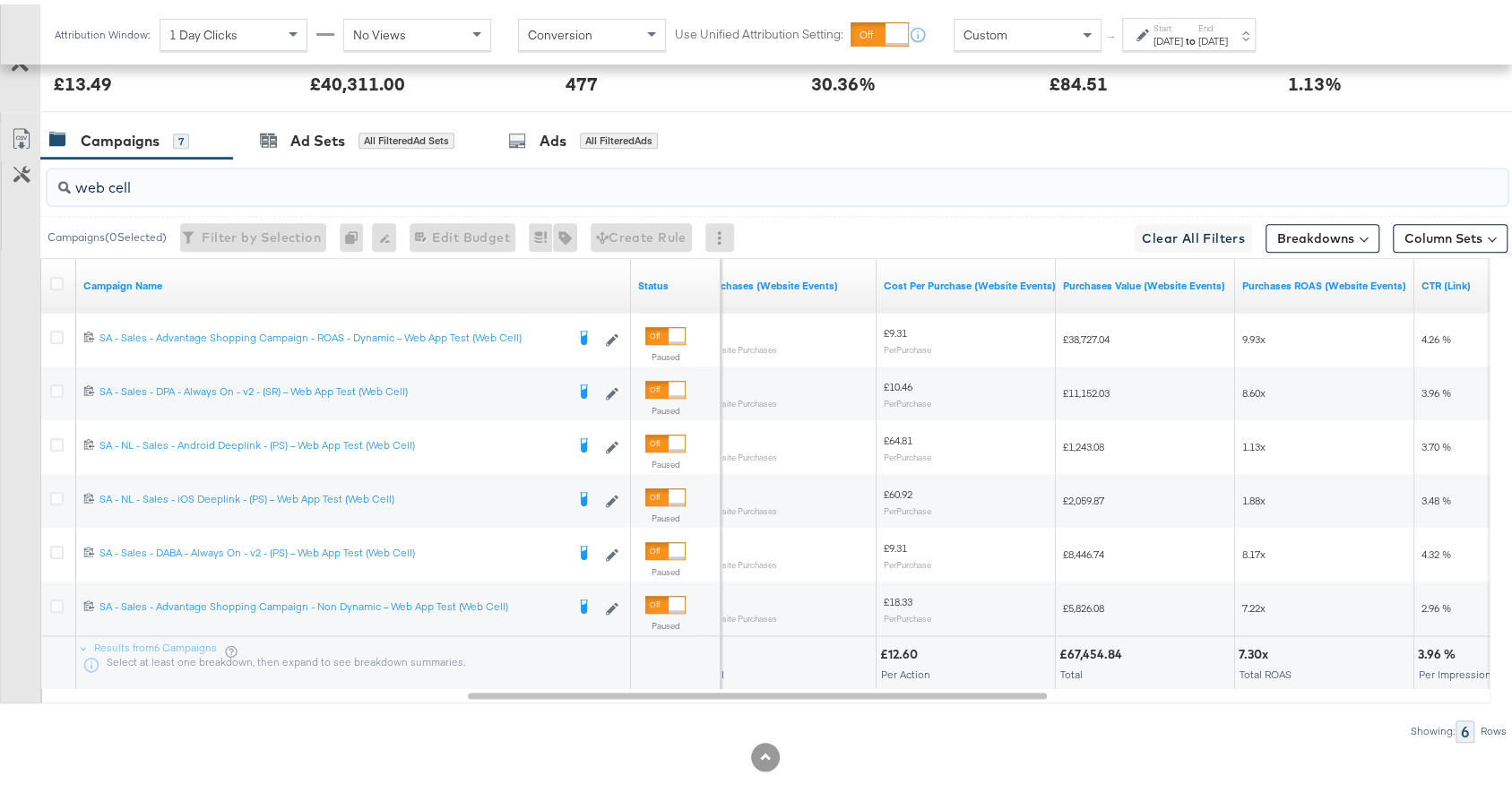
click at [786, 173] on input "web cell" at bounding box center [723, 176] width 1304 height 35
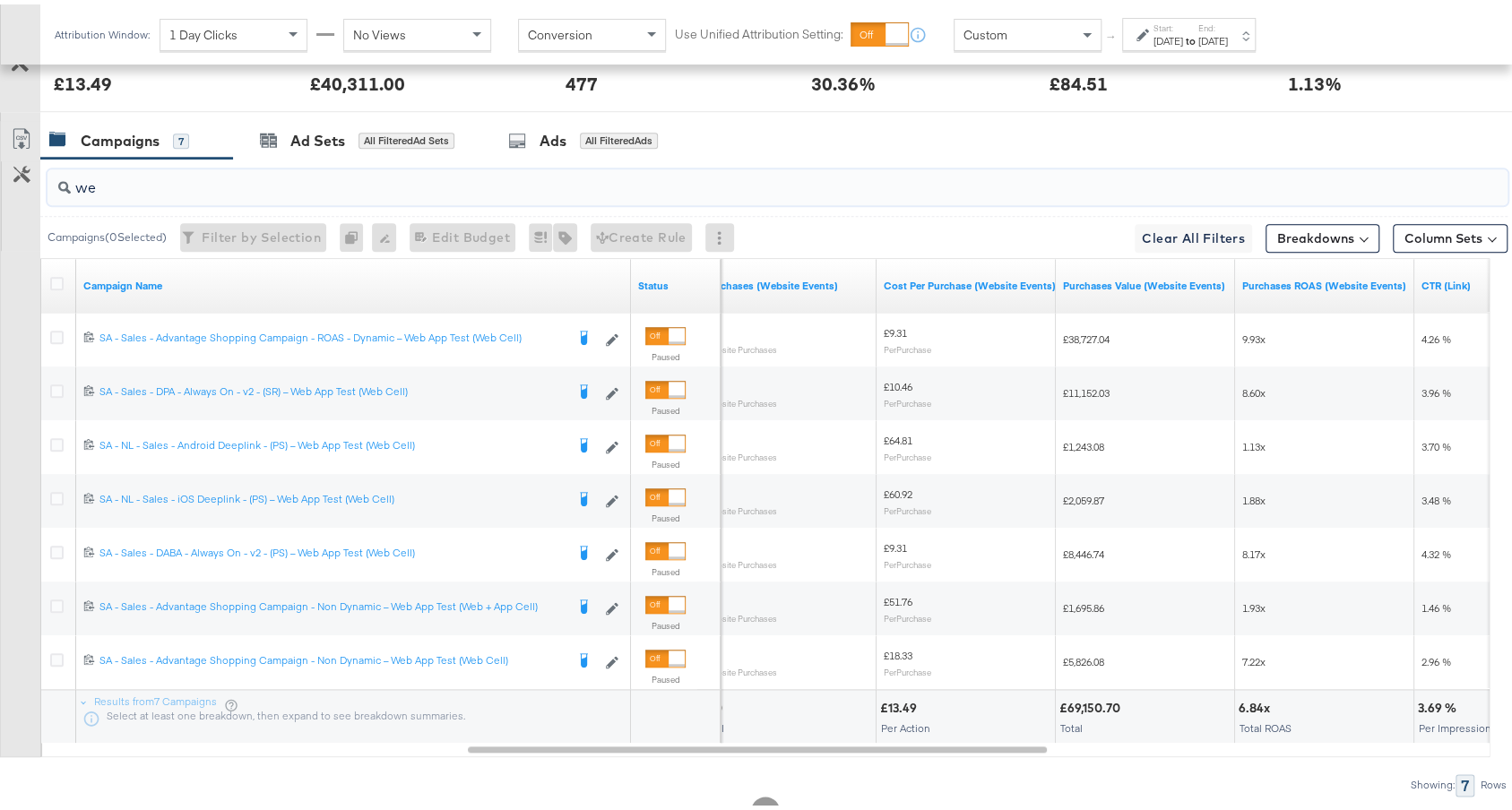
type input "w"
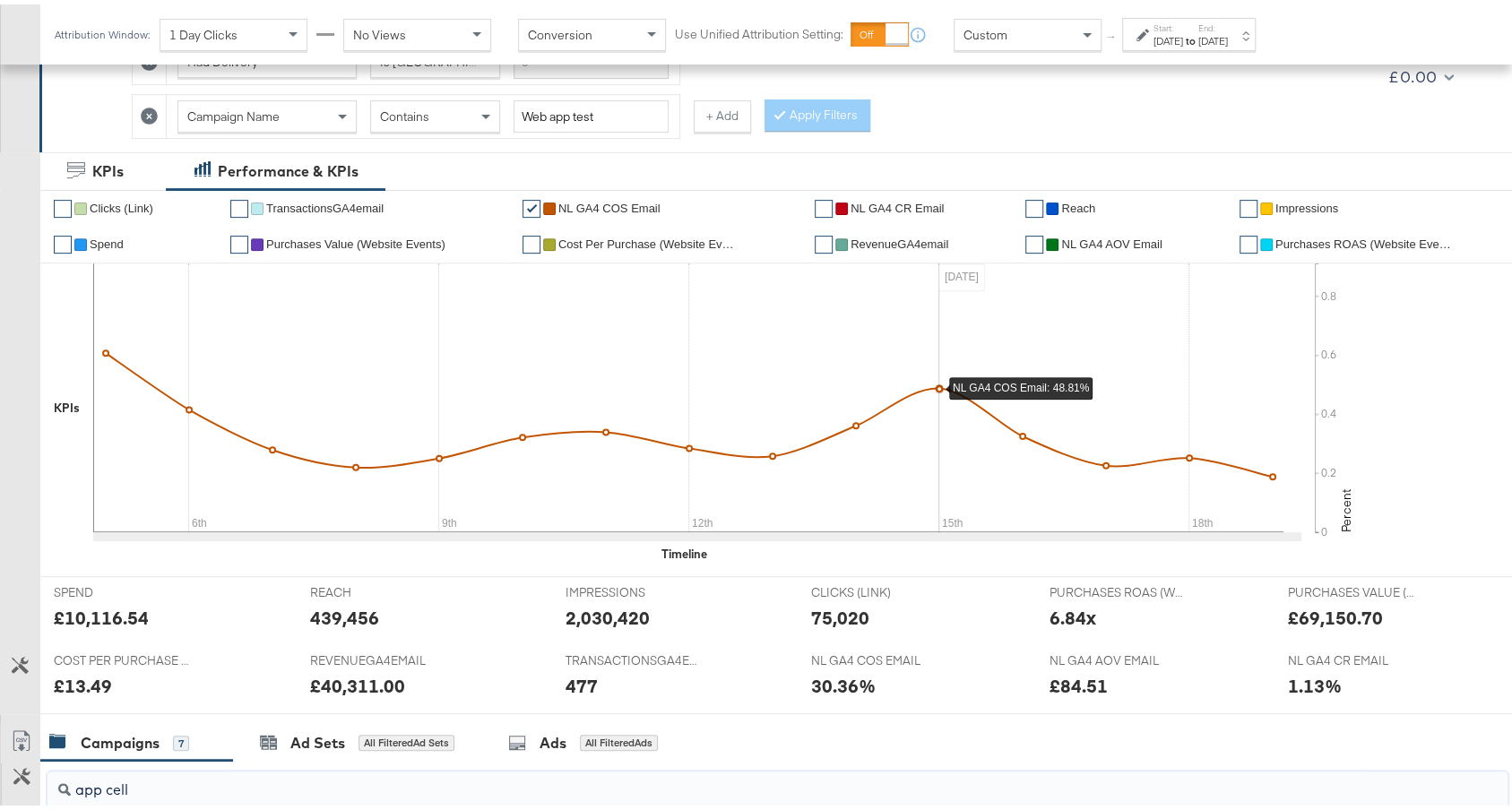
scroll to position [169, 0]
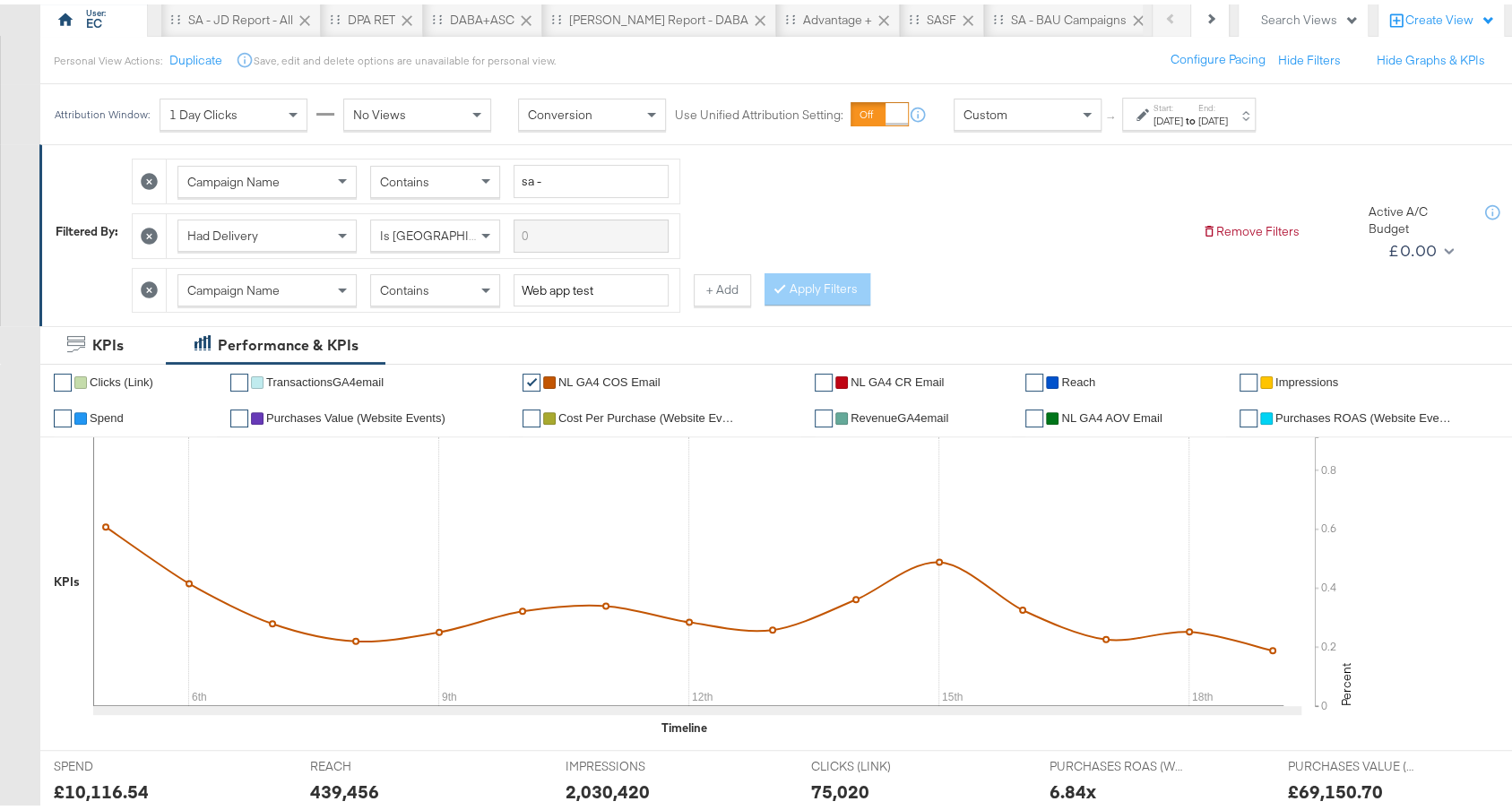
type input "app cell"
click at [153, 232] on icon at bounding box center [148, 231] width 17 height 17
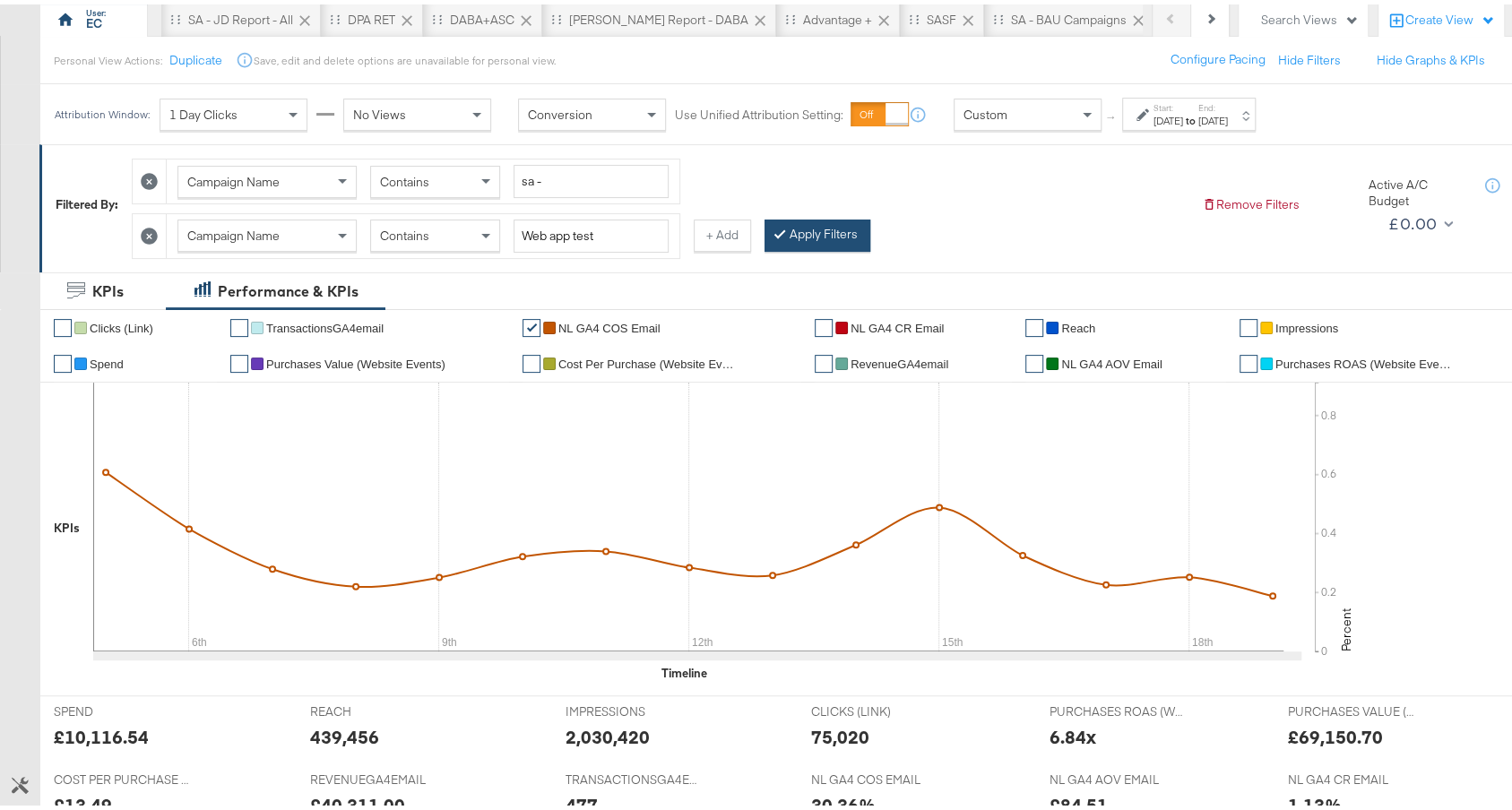
click at [816, 235] on button "Apply Filters" at bounding box center [817, 231] width 106 height 32
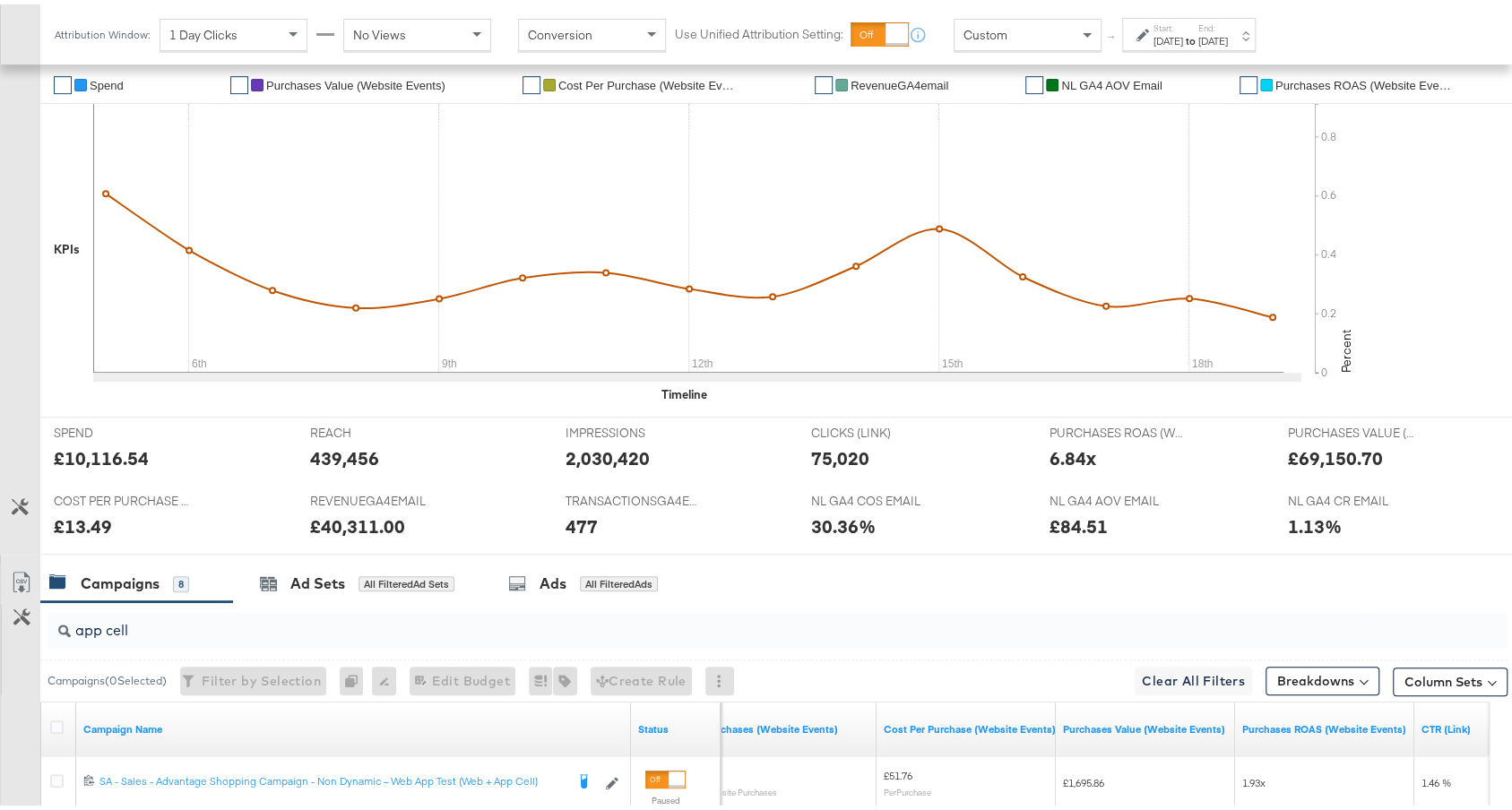
scroll to position [622, 0]
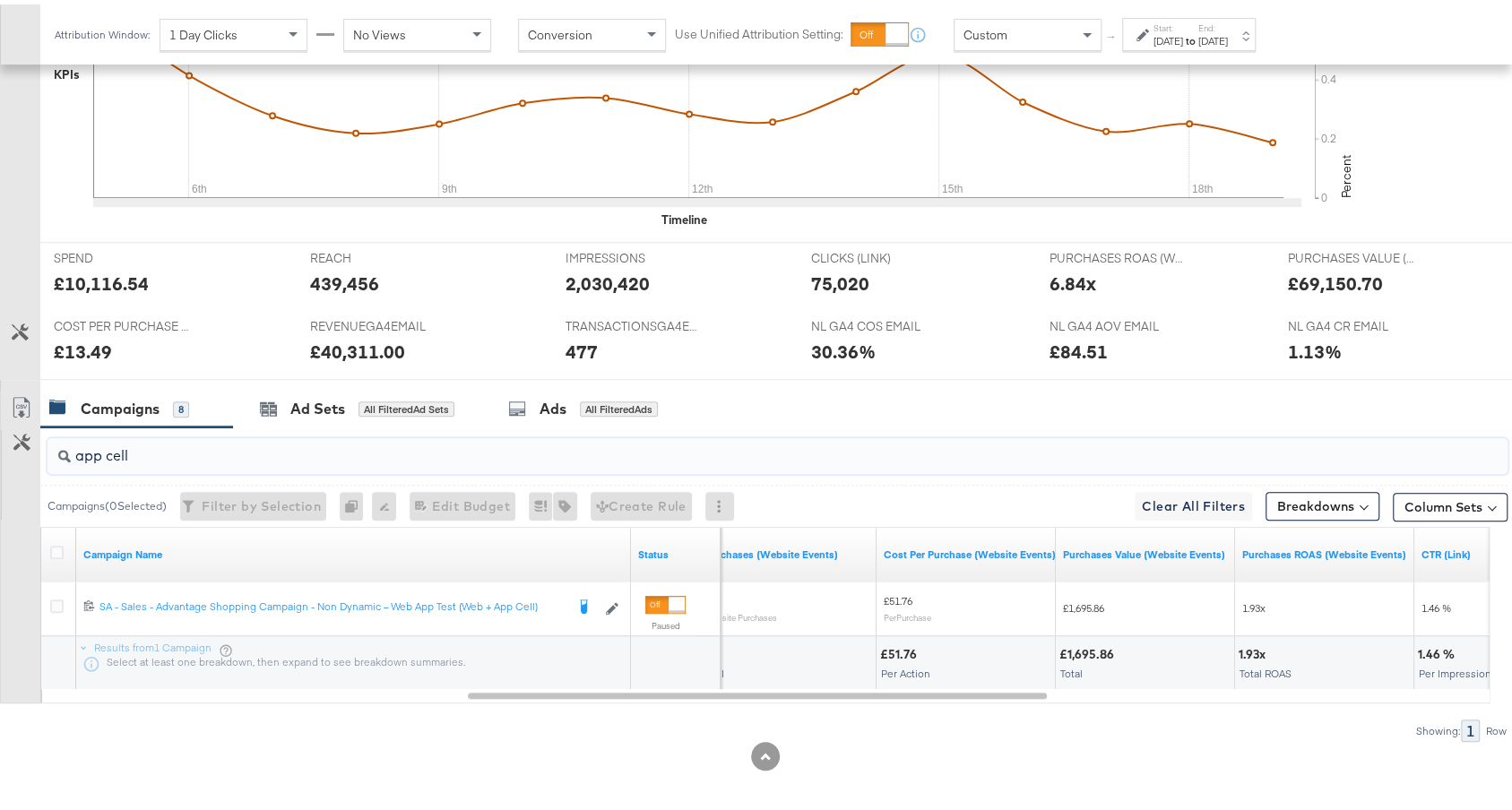
click at [251, 437] on input "app cell" at bounding box center [723, 444] width 1304 height 35
click at [239, 454] on input "app cell" at bounding box center [723, 444] width 1304 height 35
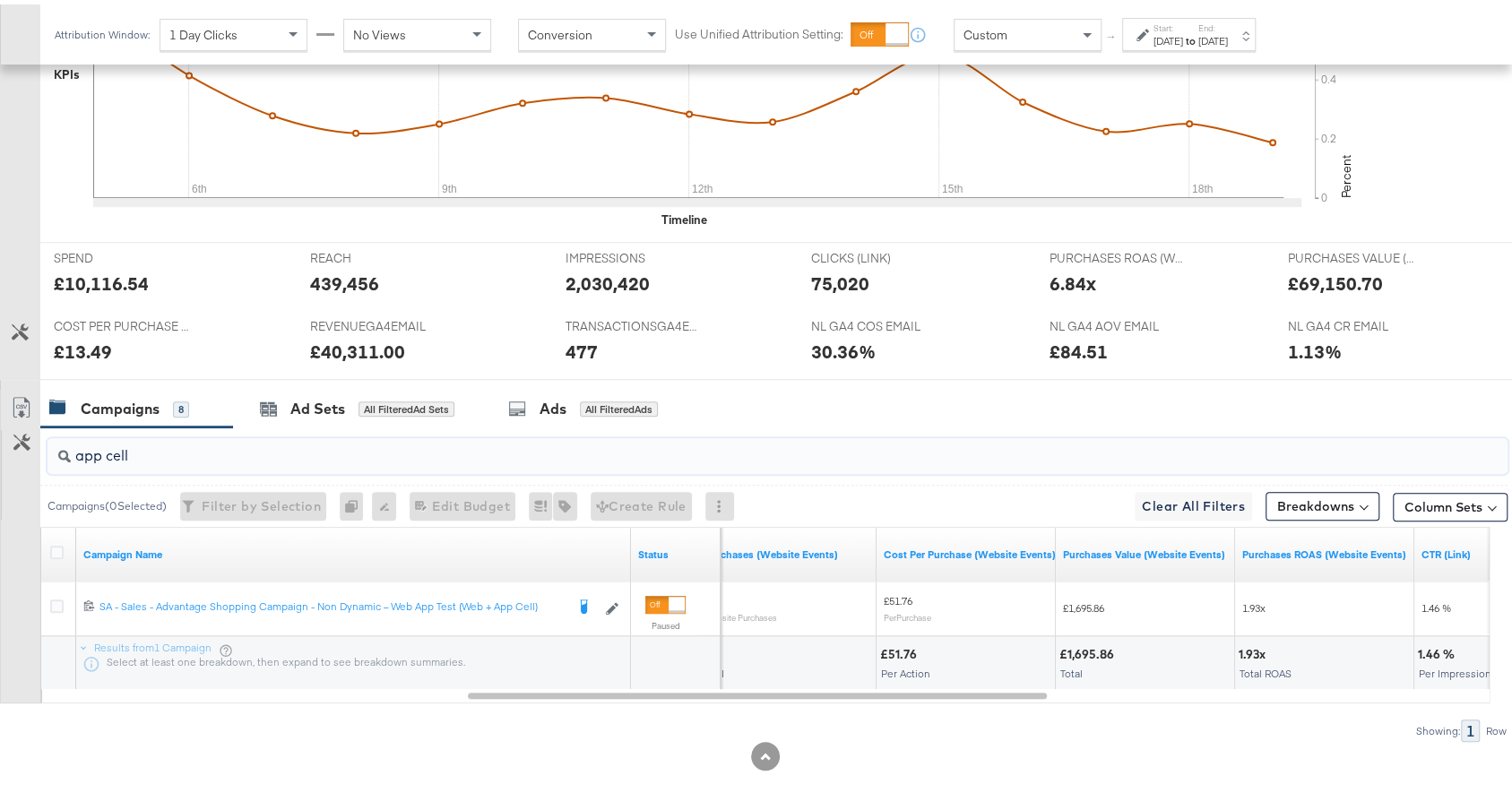
click at [239, 454] on input "app cell" at bounding box center [723, 444] width 1304 height 35
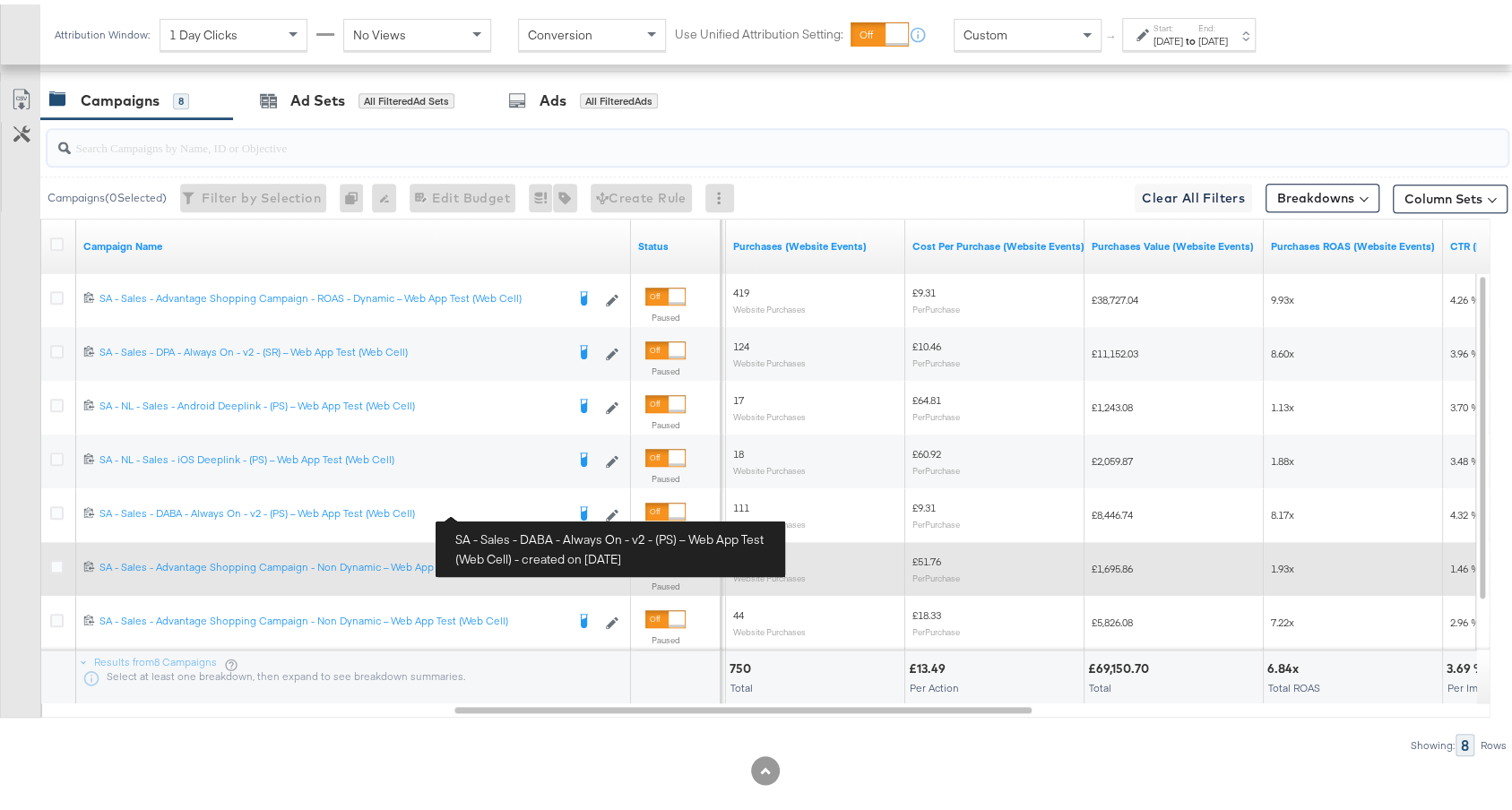
scroll to position [922, 0]
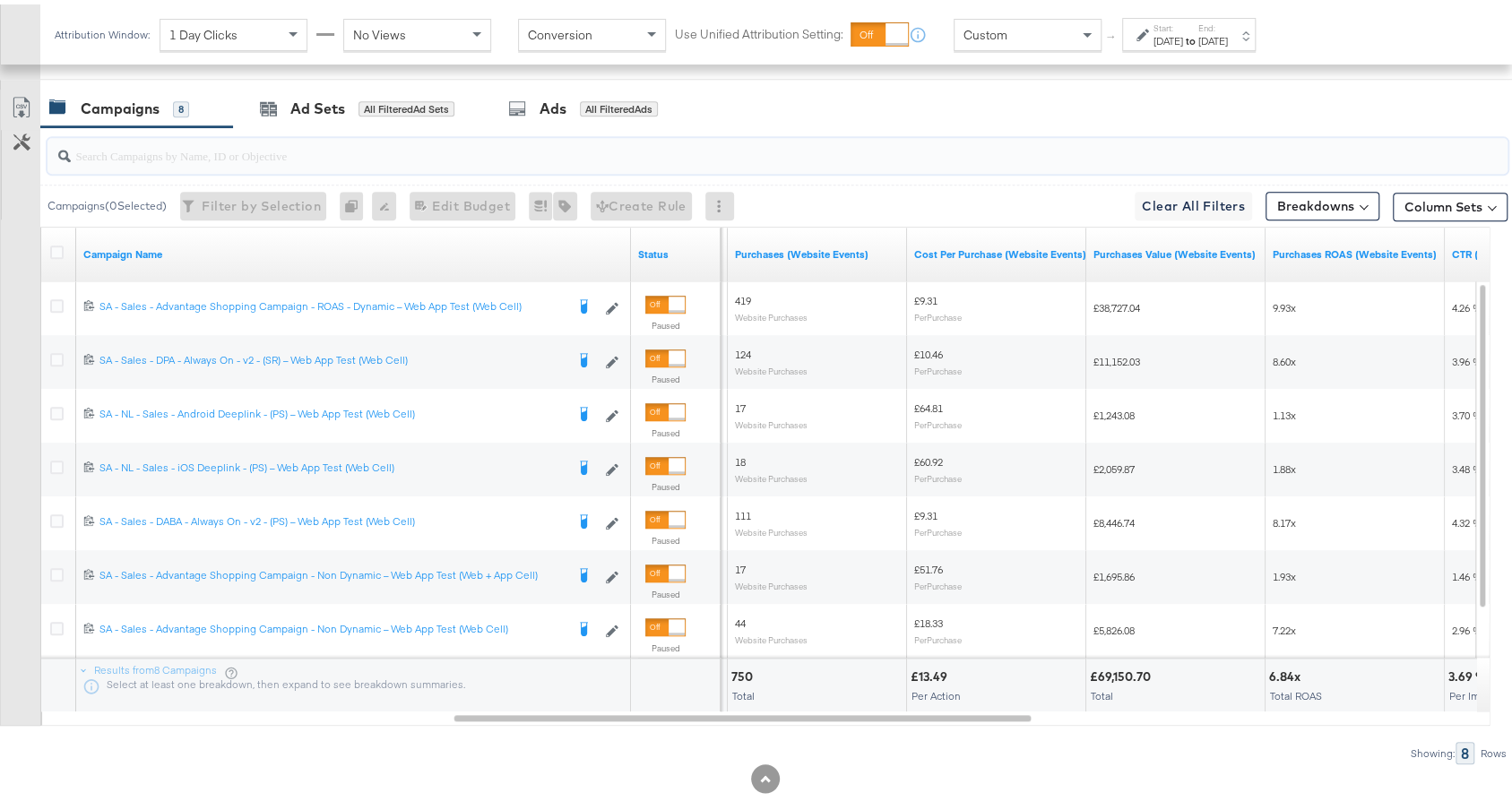
click at [482, 151] on input "search" at bounding box center [723, 144] width 1304 height 35
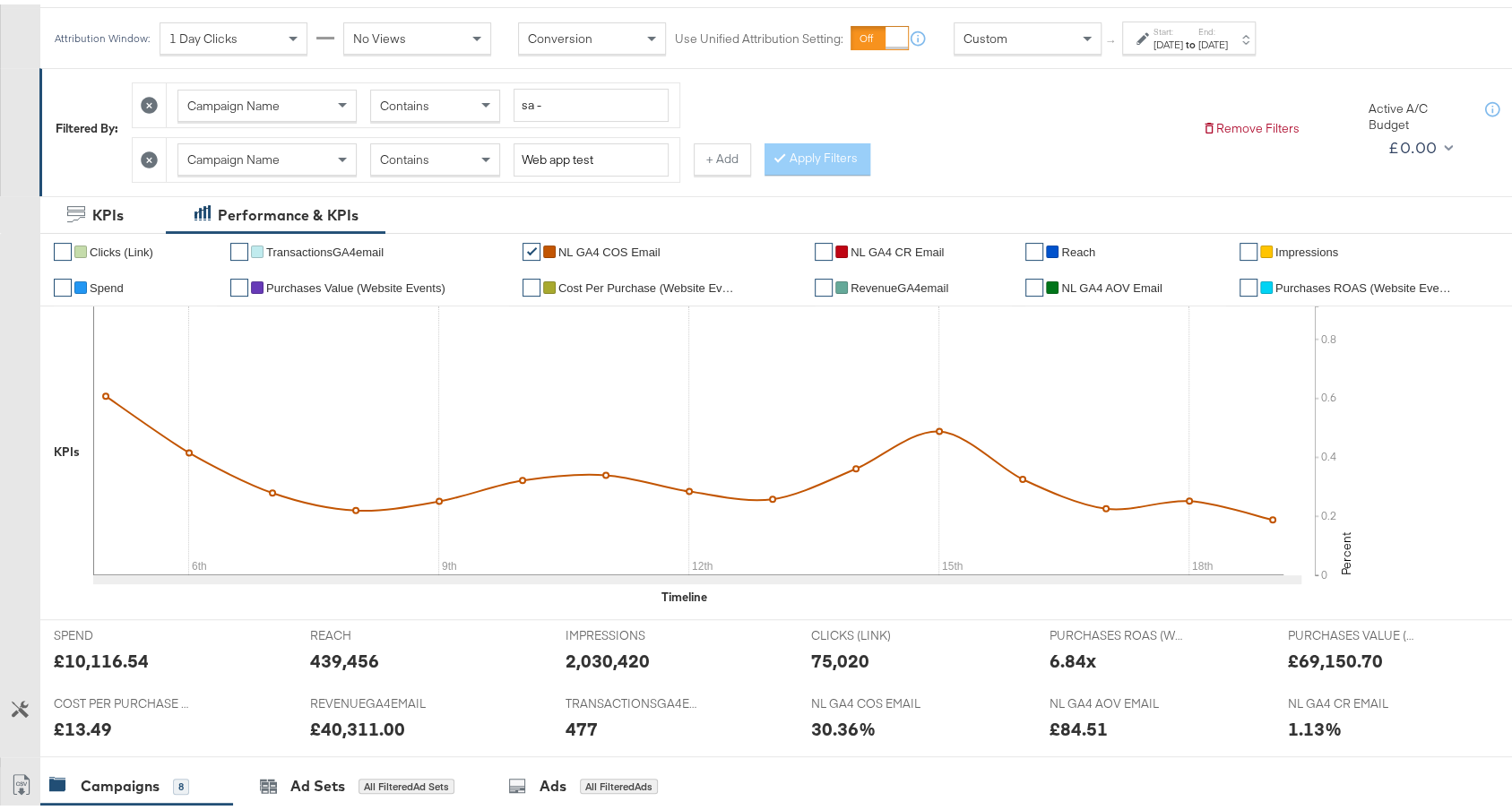
scroll to position [198, 0]
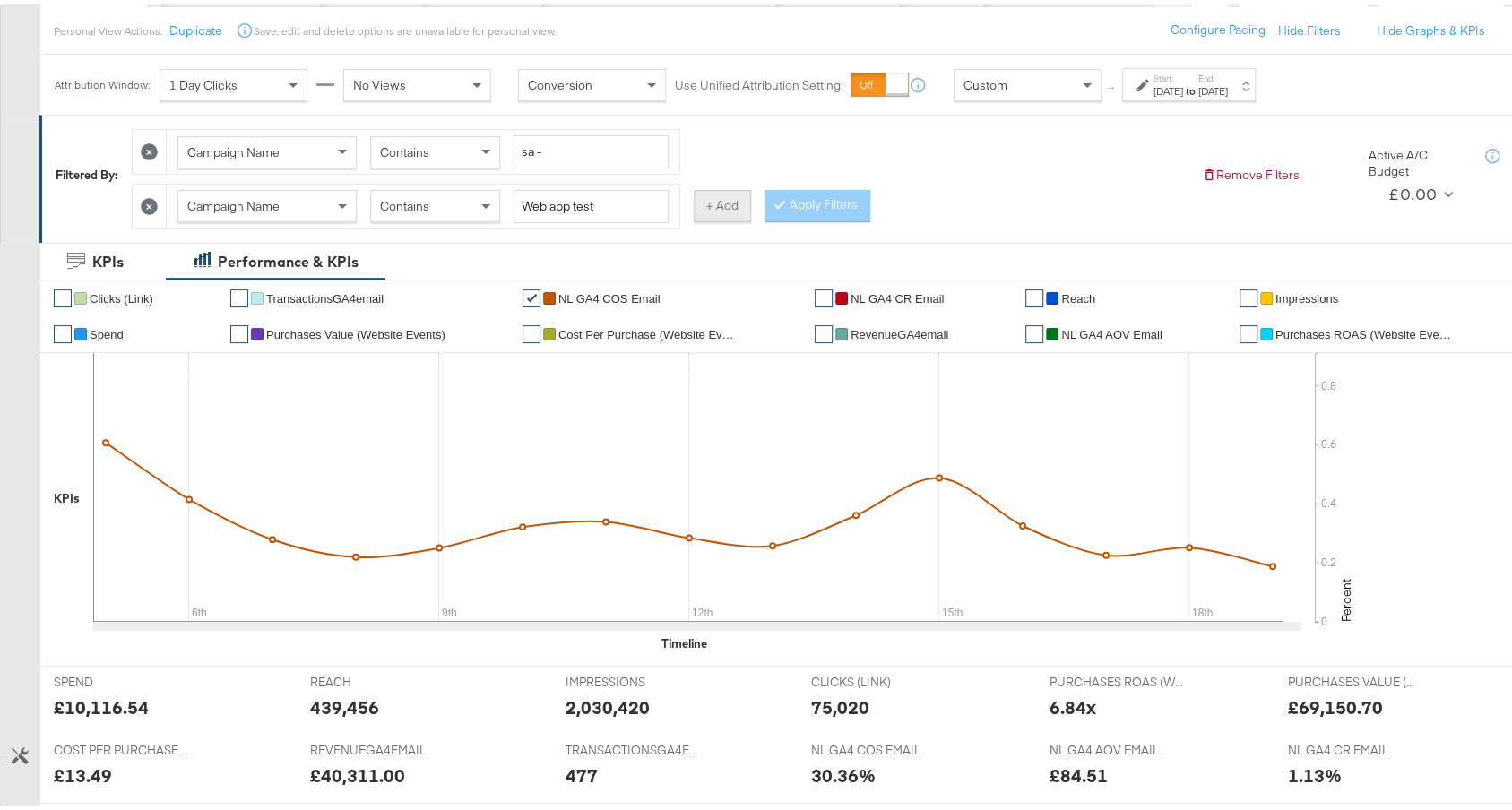
click at [721, 203] on button "+ Add" at bounding box center [722, 201] width 58 height 32
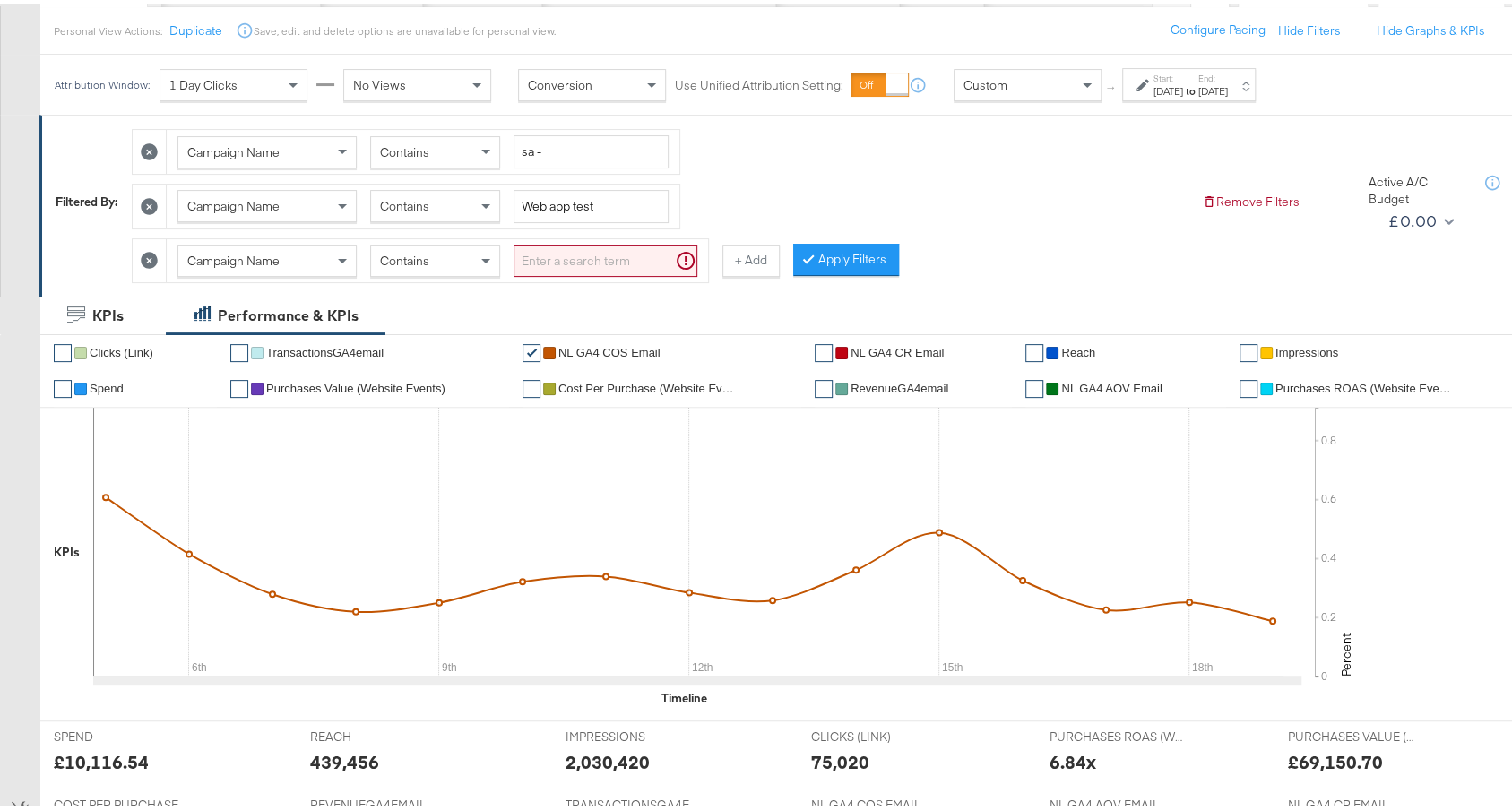
click at [429, 257] on div "Contains" at bounding box center [435, 255] width 128 height 30
click at [541, 252] on input "search" at bounding box center [605, 256] width 184 height 33
type input "web cell"
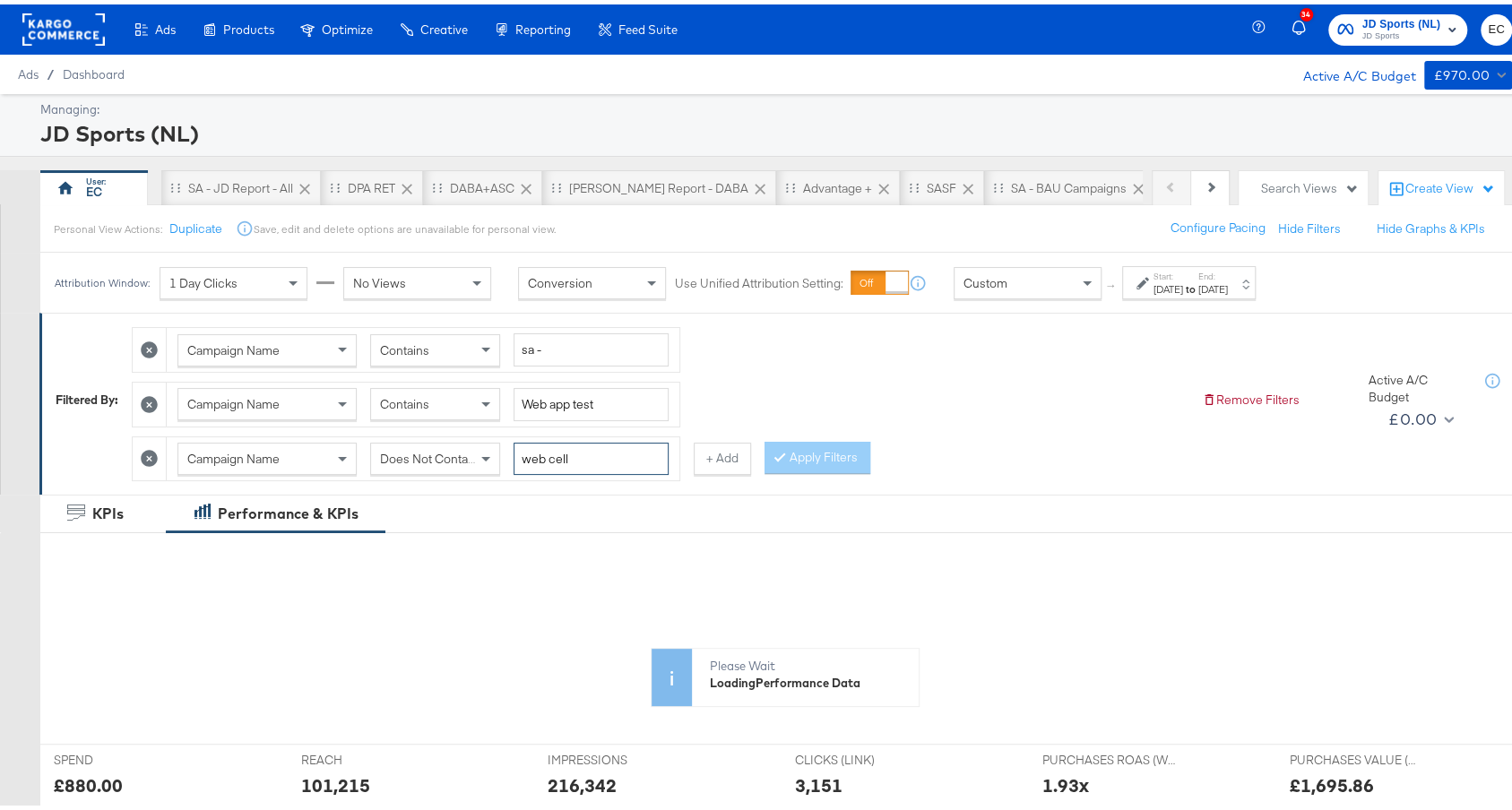
scroll to position [29, 0]
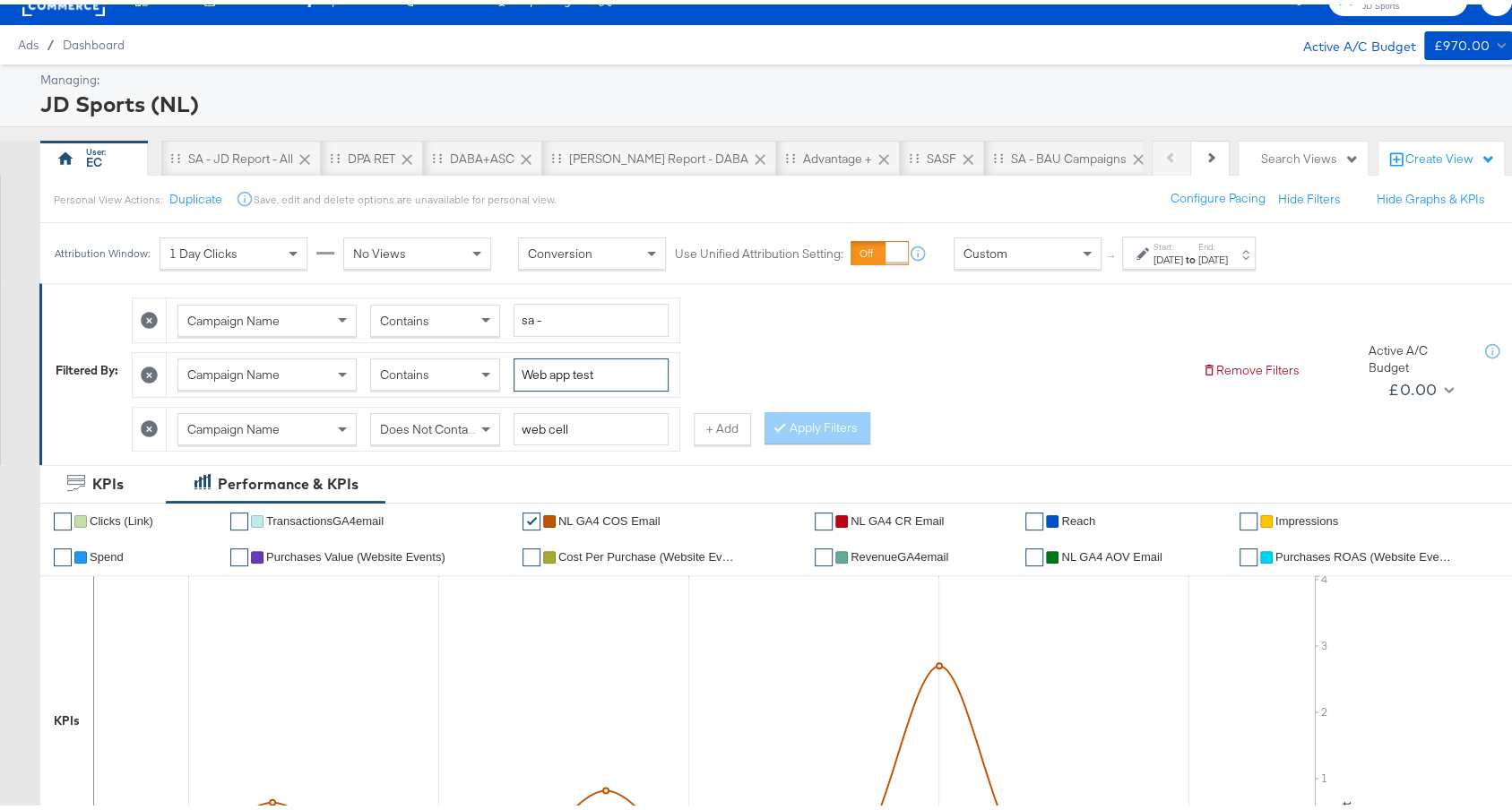
click at [613, 355] on input "Web app test" at bounding box center [591, 370] width 155 height 33
click at [144, 364] on icon at bounding box center [148, 370] width 17 height 17
type input "web cell"
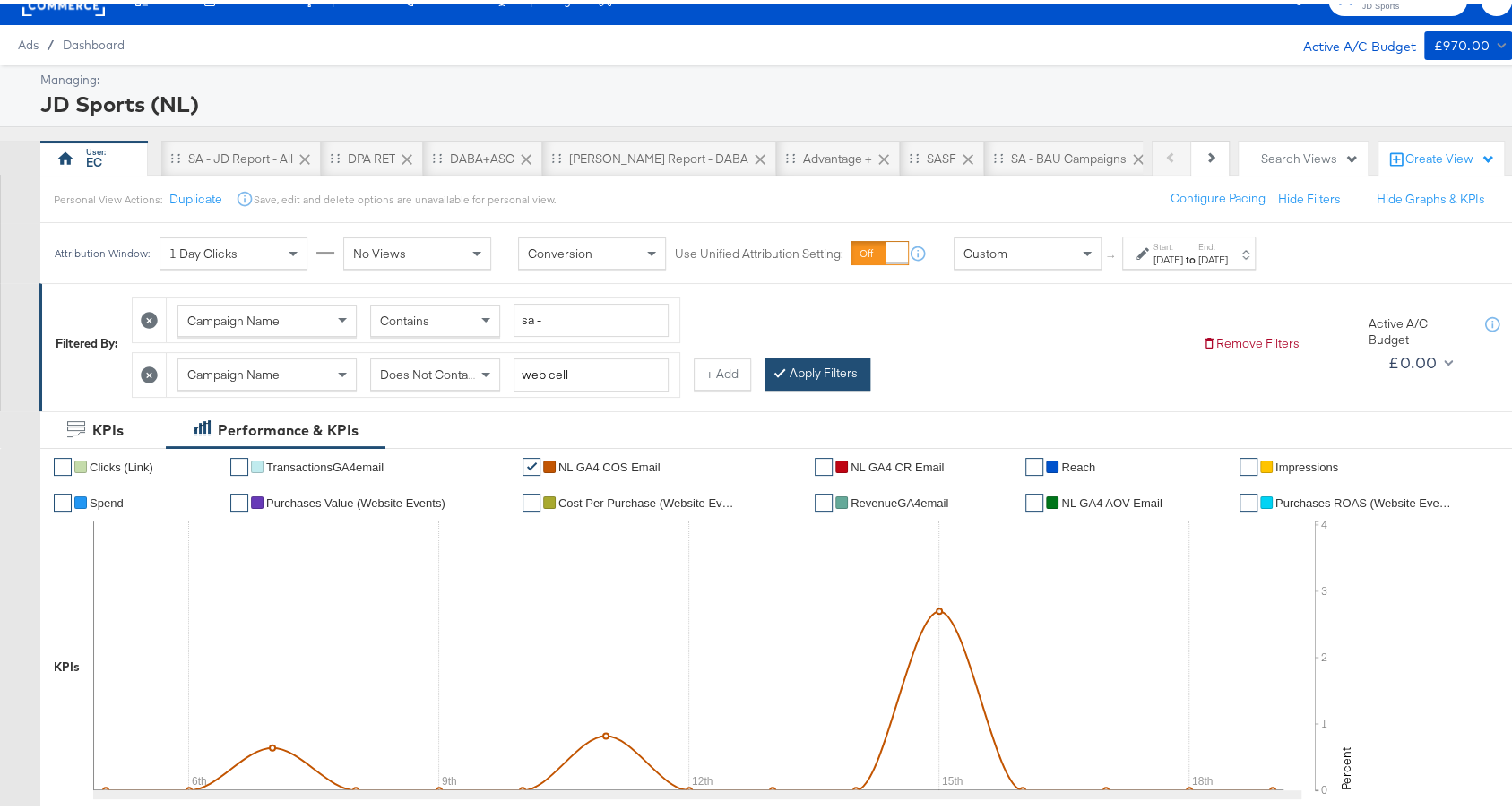
click at [831, 365] on button "Apply Filters" at bounding box center [817, 369] width 106 height 32
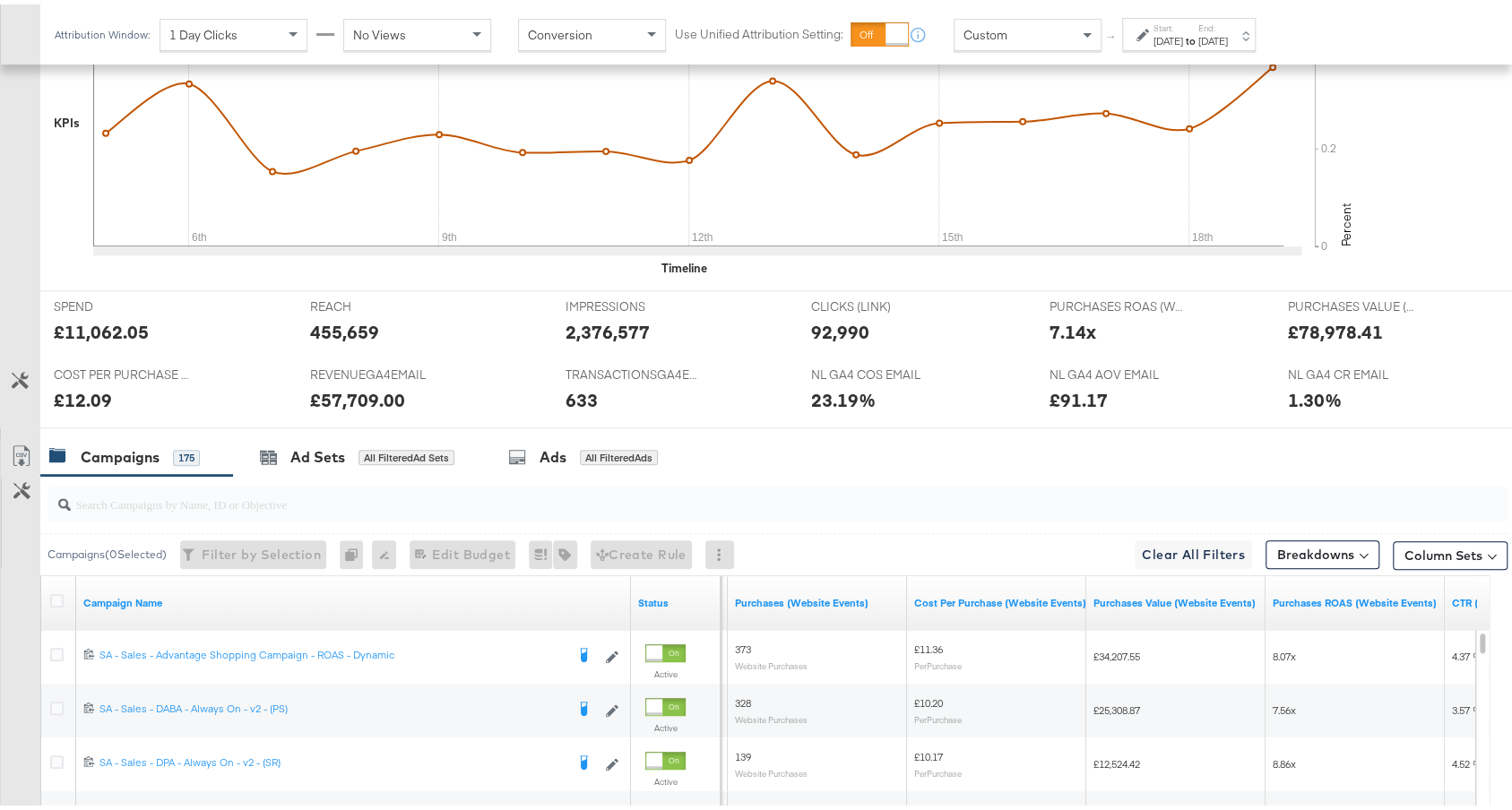
scroll to position [122, 0]
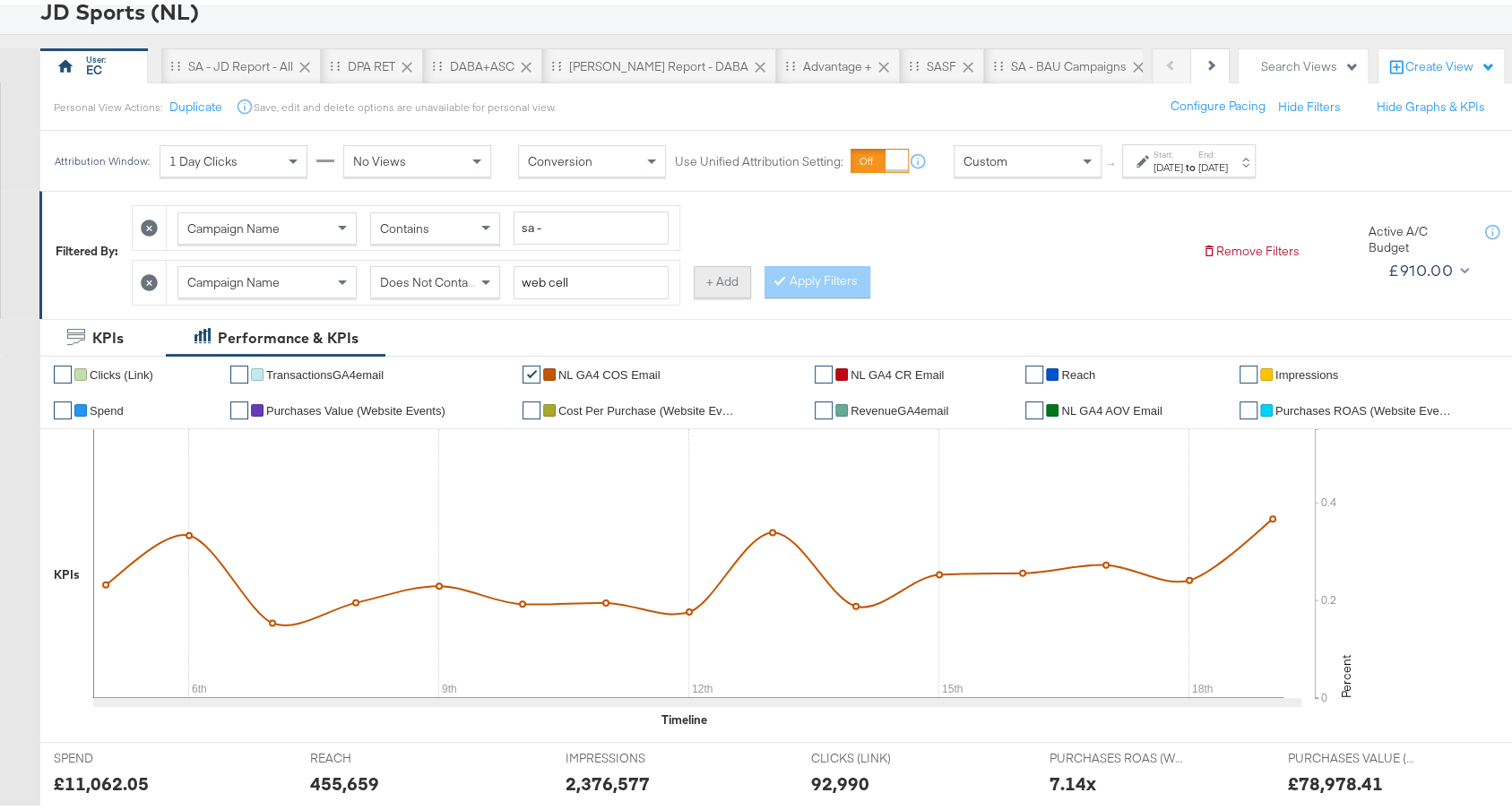
click at [729, 279] on button "+ Add" at bounding box center [722, 278] width 58 height 32
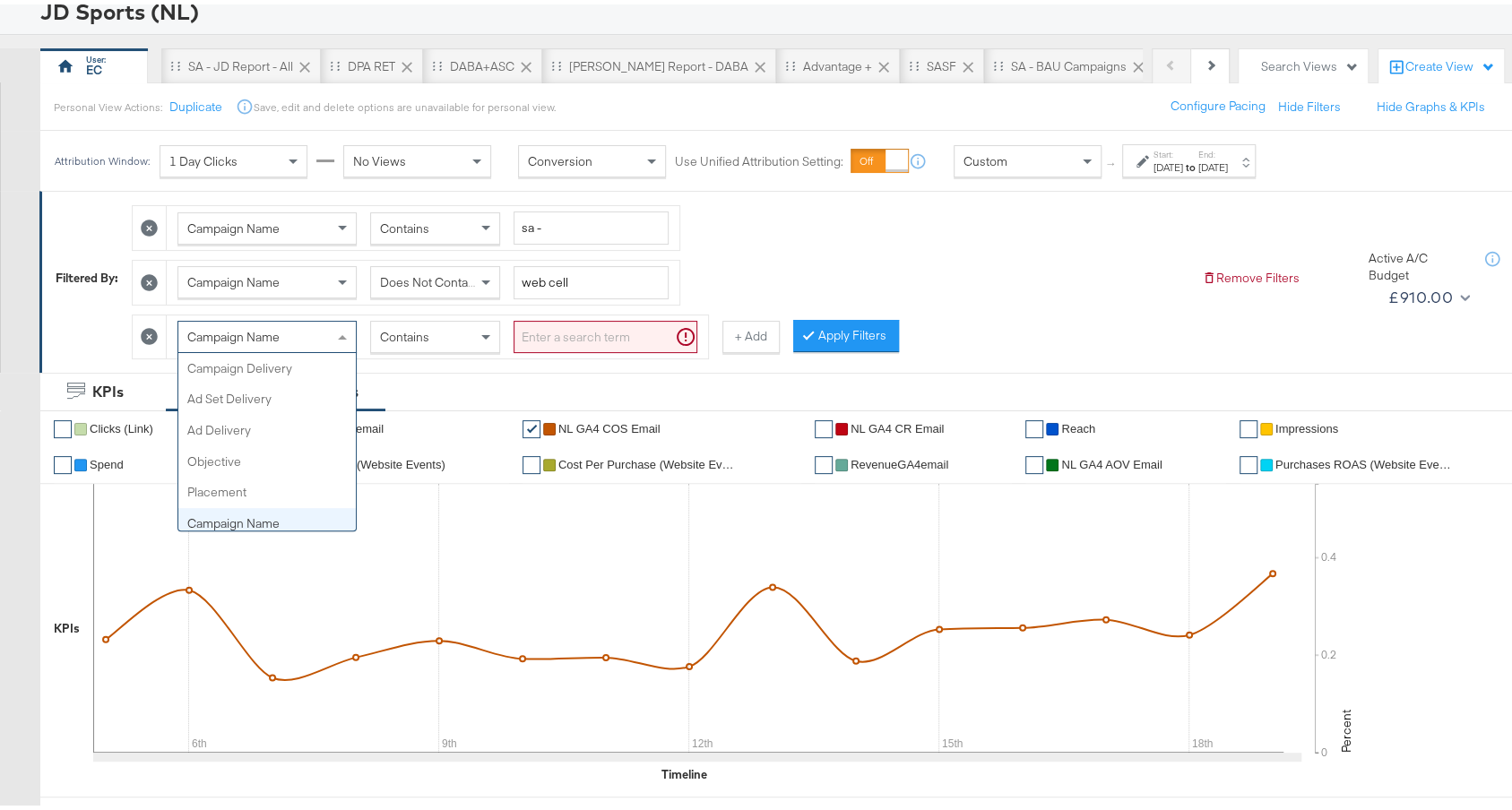
click at [277, 325] on span "Campaign Name" at bounding box center [233, 332] width 93 height 17
type input "had"
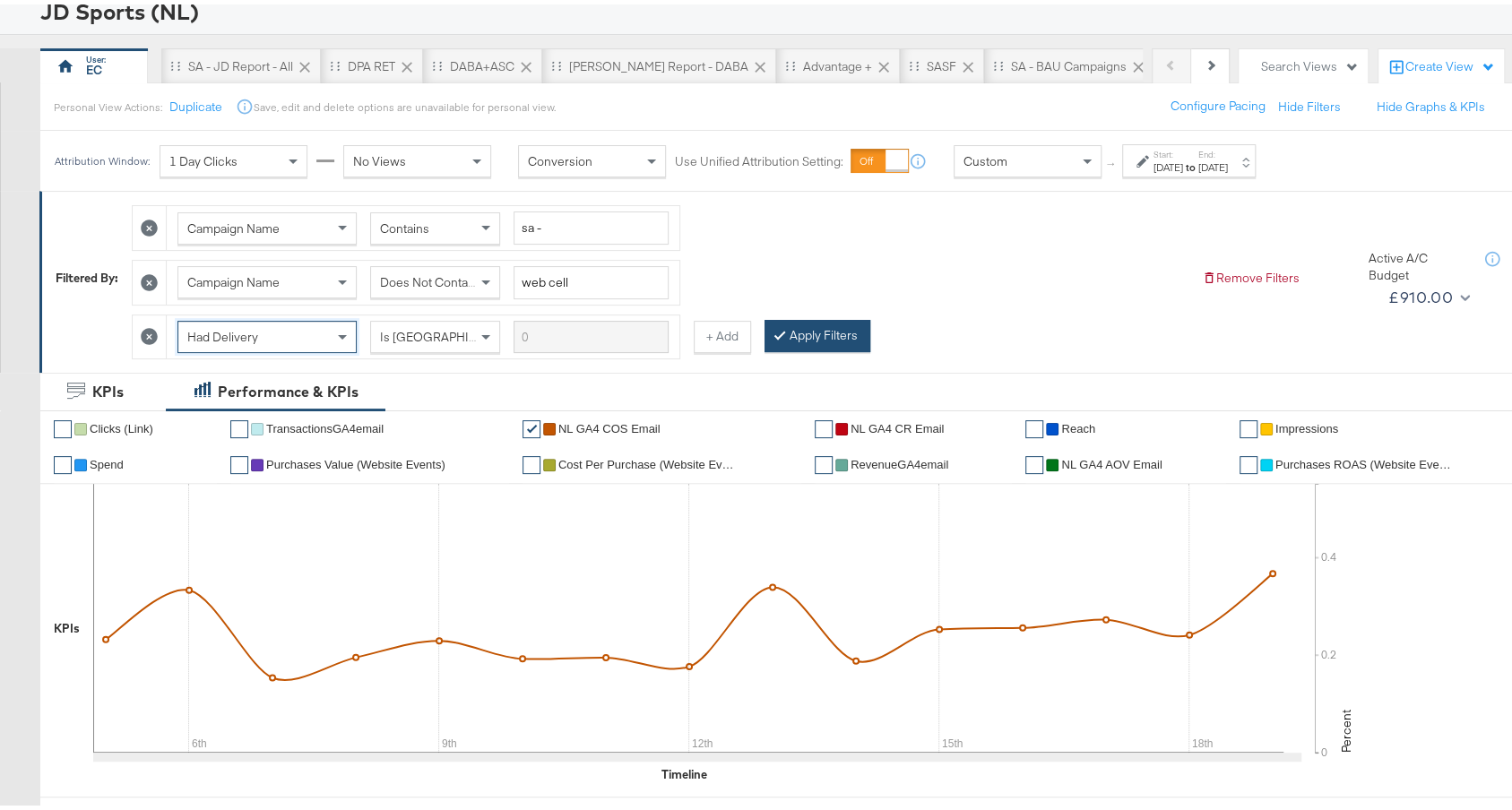
click at [825, 331] on button "Apply Filters" at bounding box center [817, 331] width 106 height 32
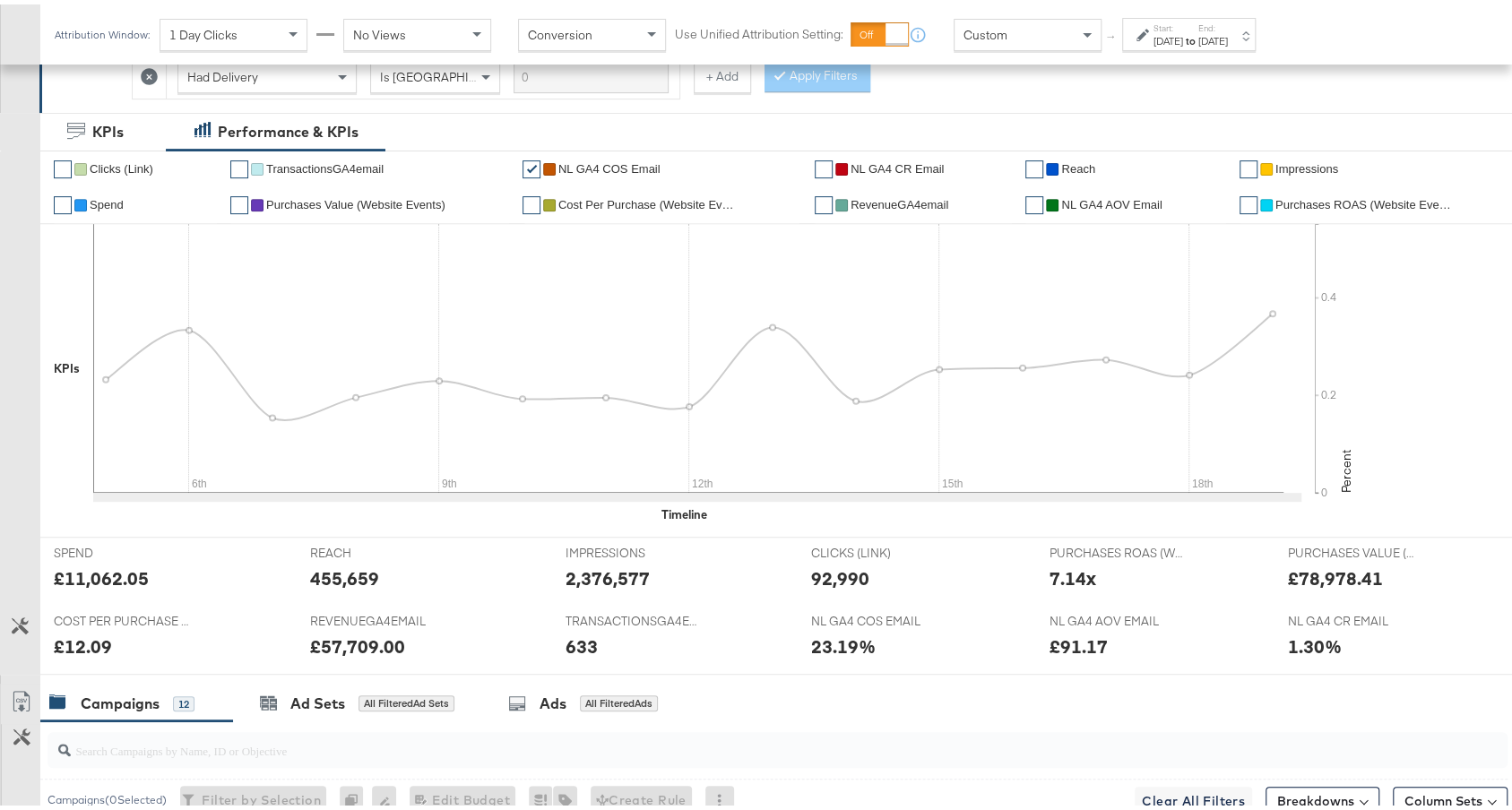
scroll to position [233, 0]
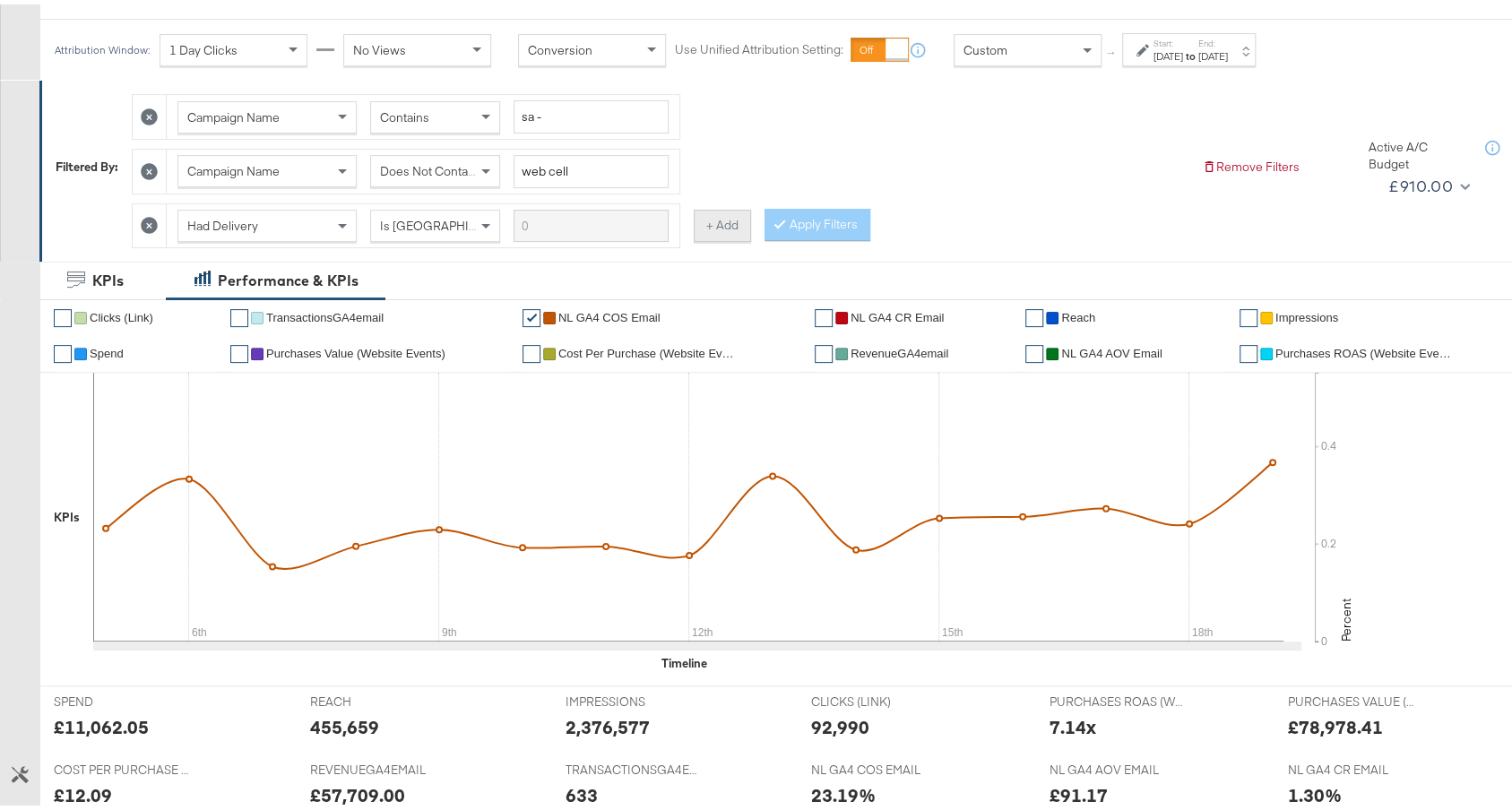
click at [713, 206] on button "+ Add" at bounding box center [722, 221] width 58 height 32
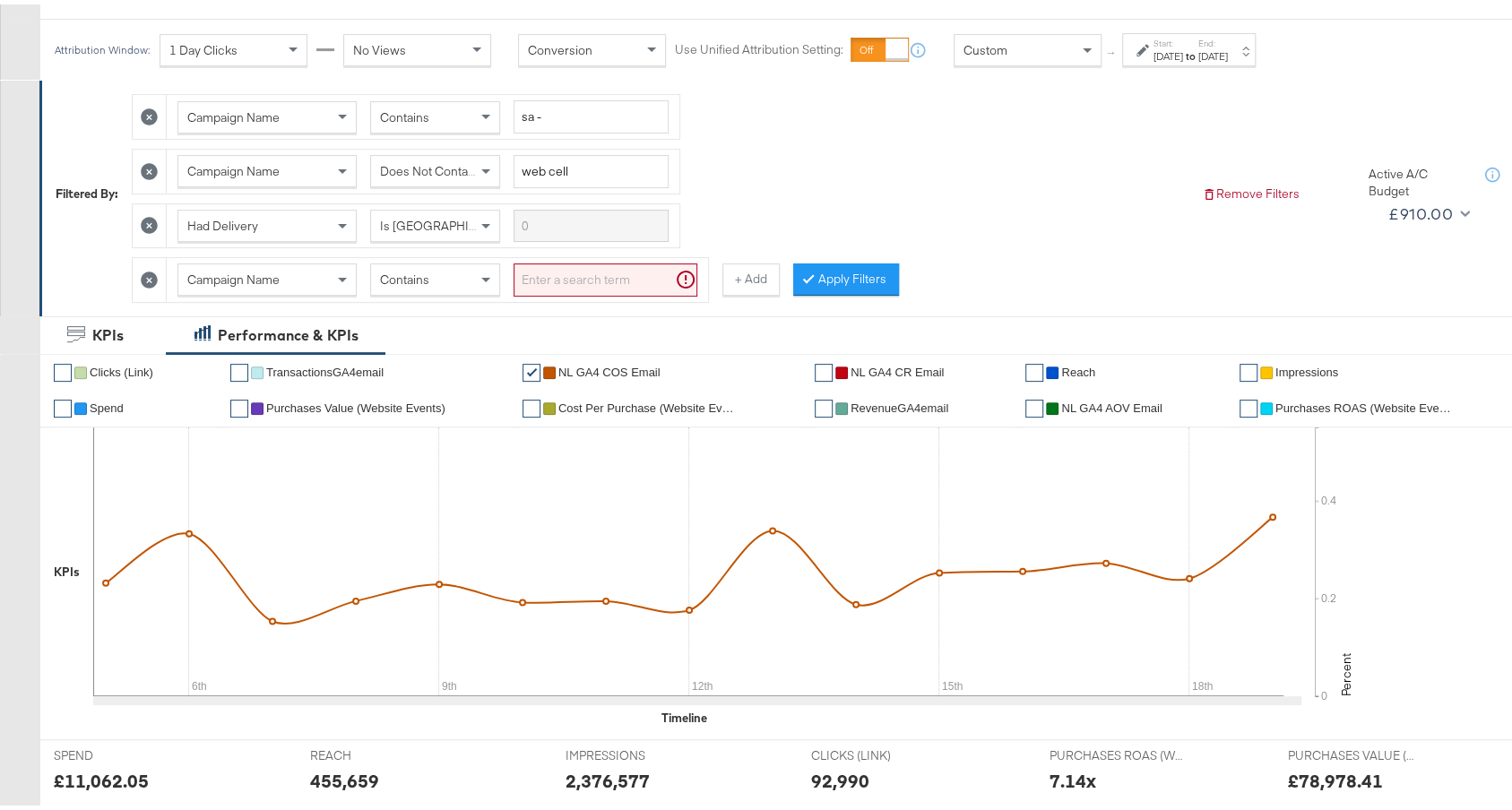
click at [458, 273] on div "Contains" at bounding box center [435, 275] width 128 height 30
click at [559, 285] on input "search" at bounding box center [605, 276] width 184 height 33
type input "app install"
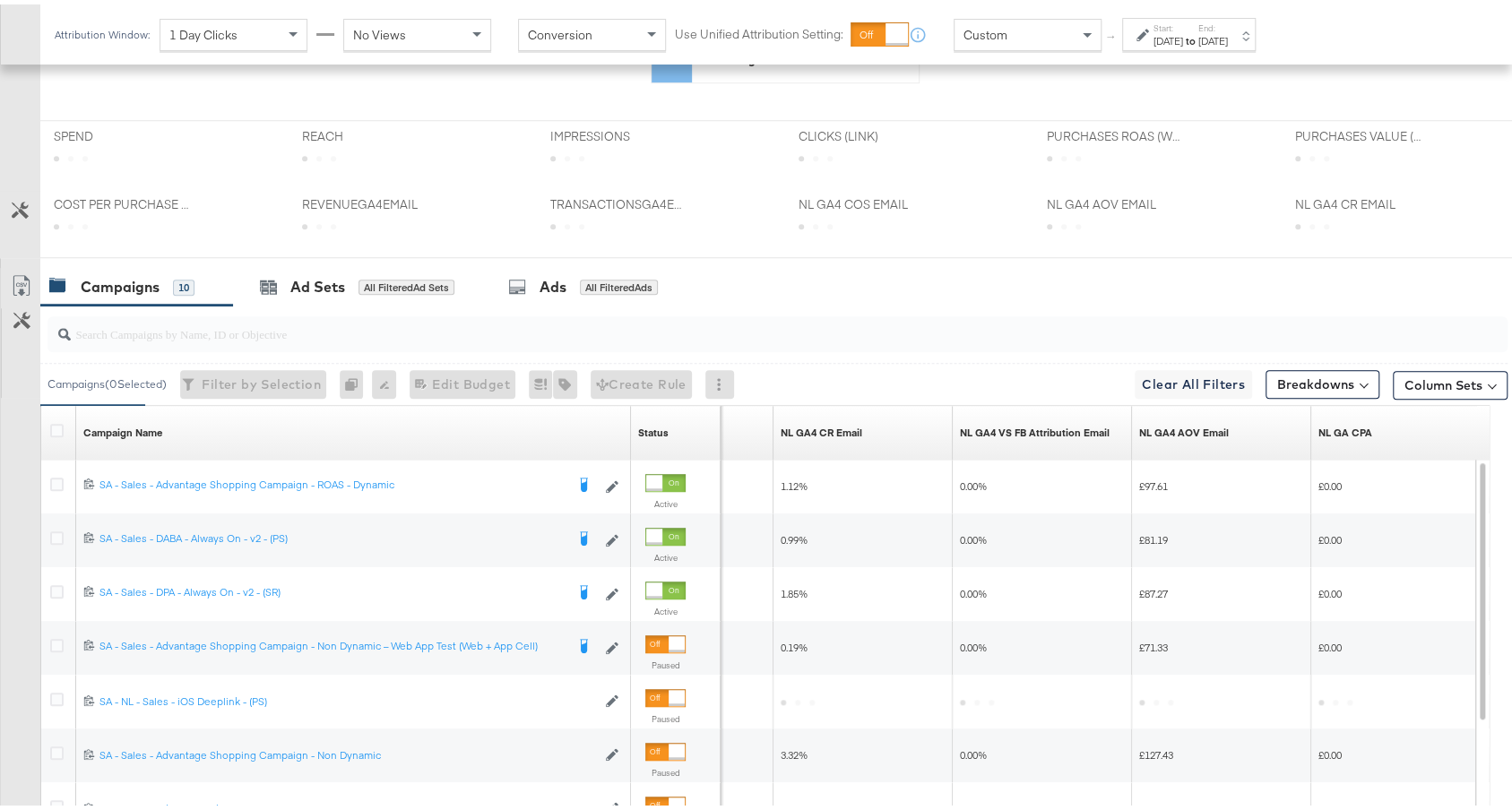
scroll to position [384, 0]
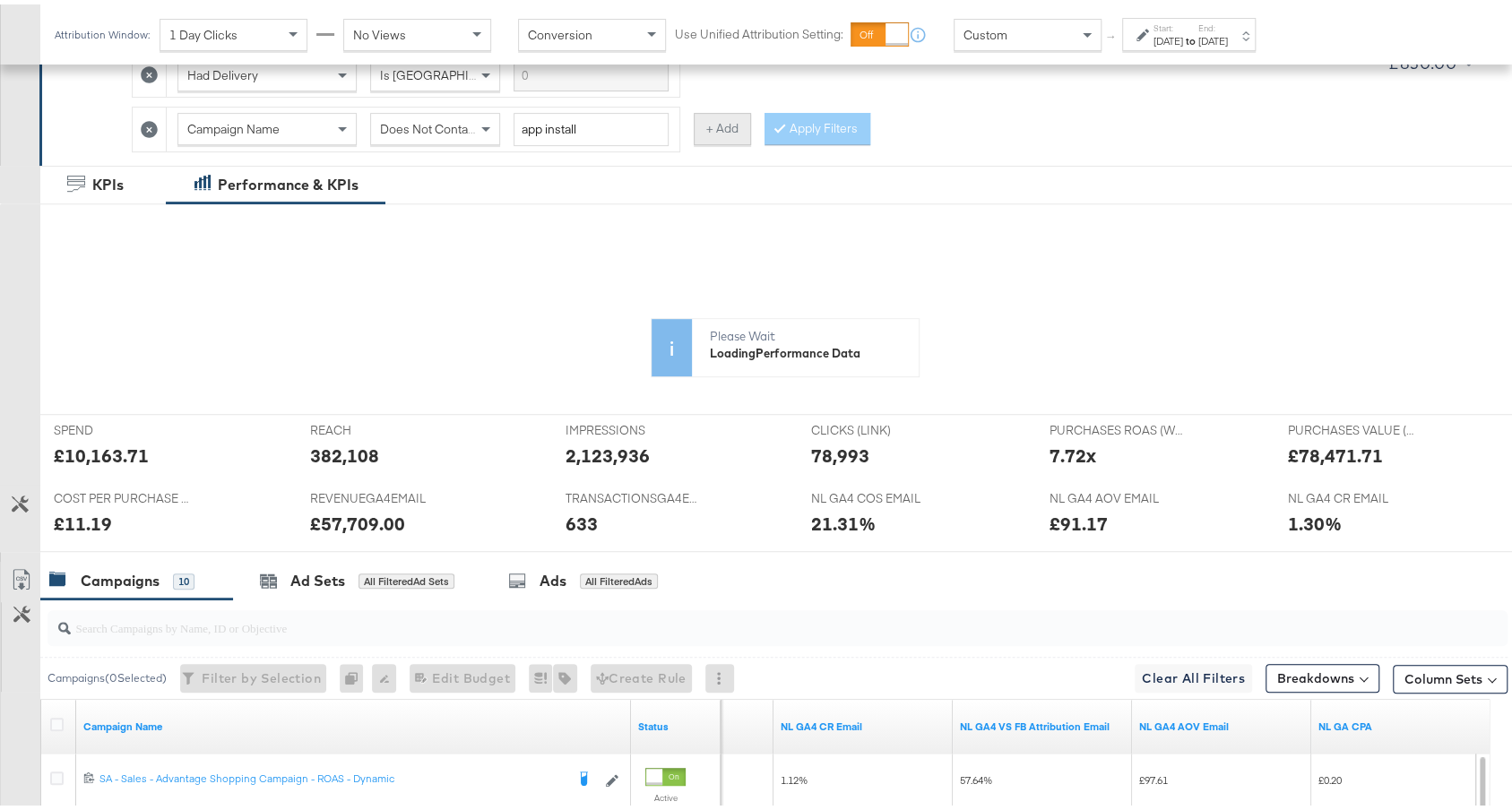
click at [729, 134] on button "+ Add" at bounding box center [722, 124] width 58 height 32
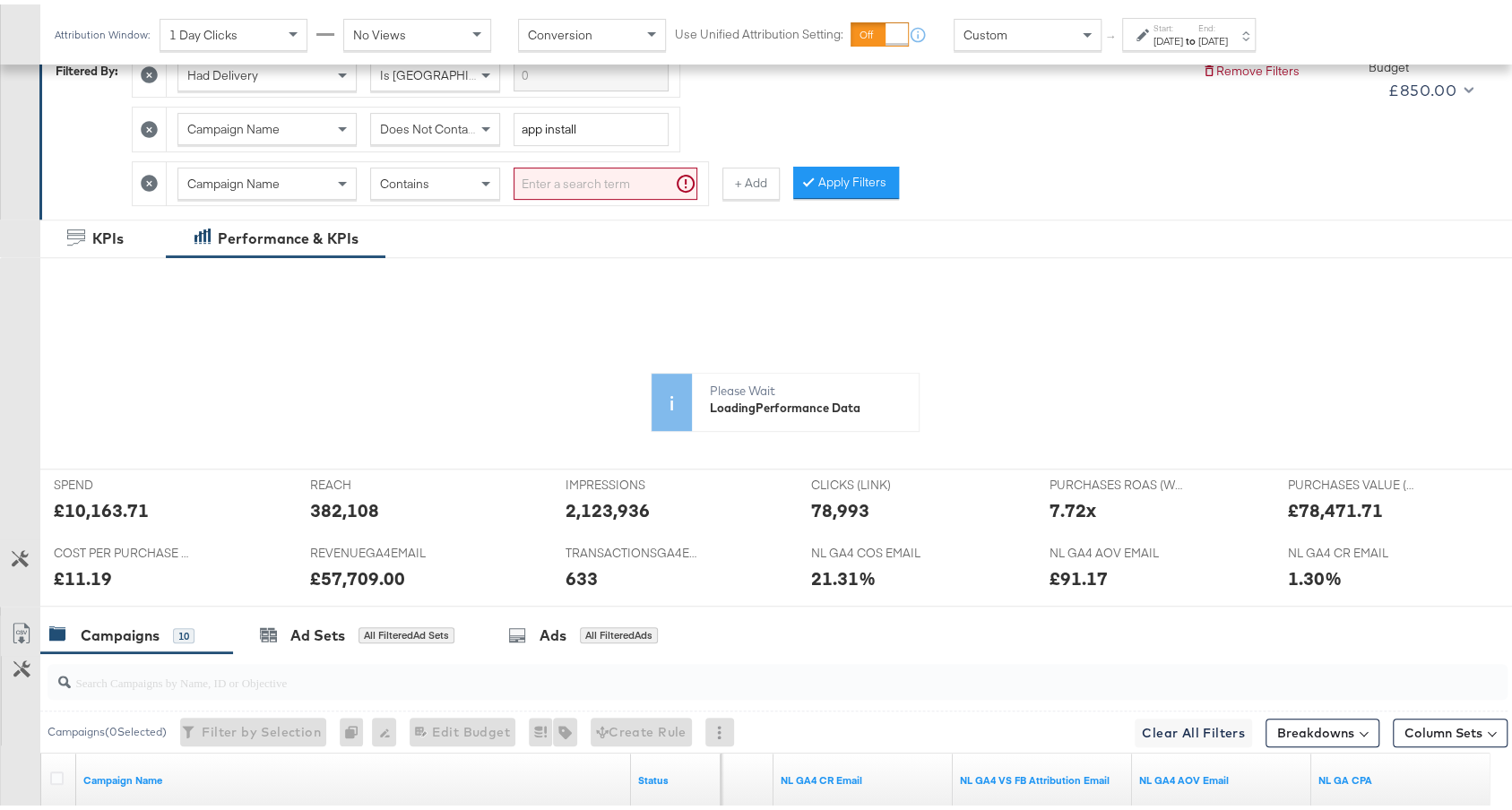
click at [459, 168] on div "Contains" at bounding box center [435, 178] width 128 height 30
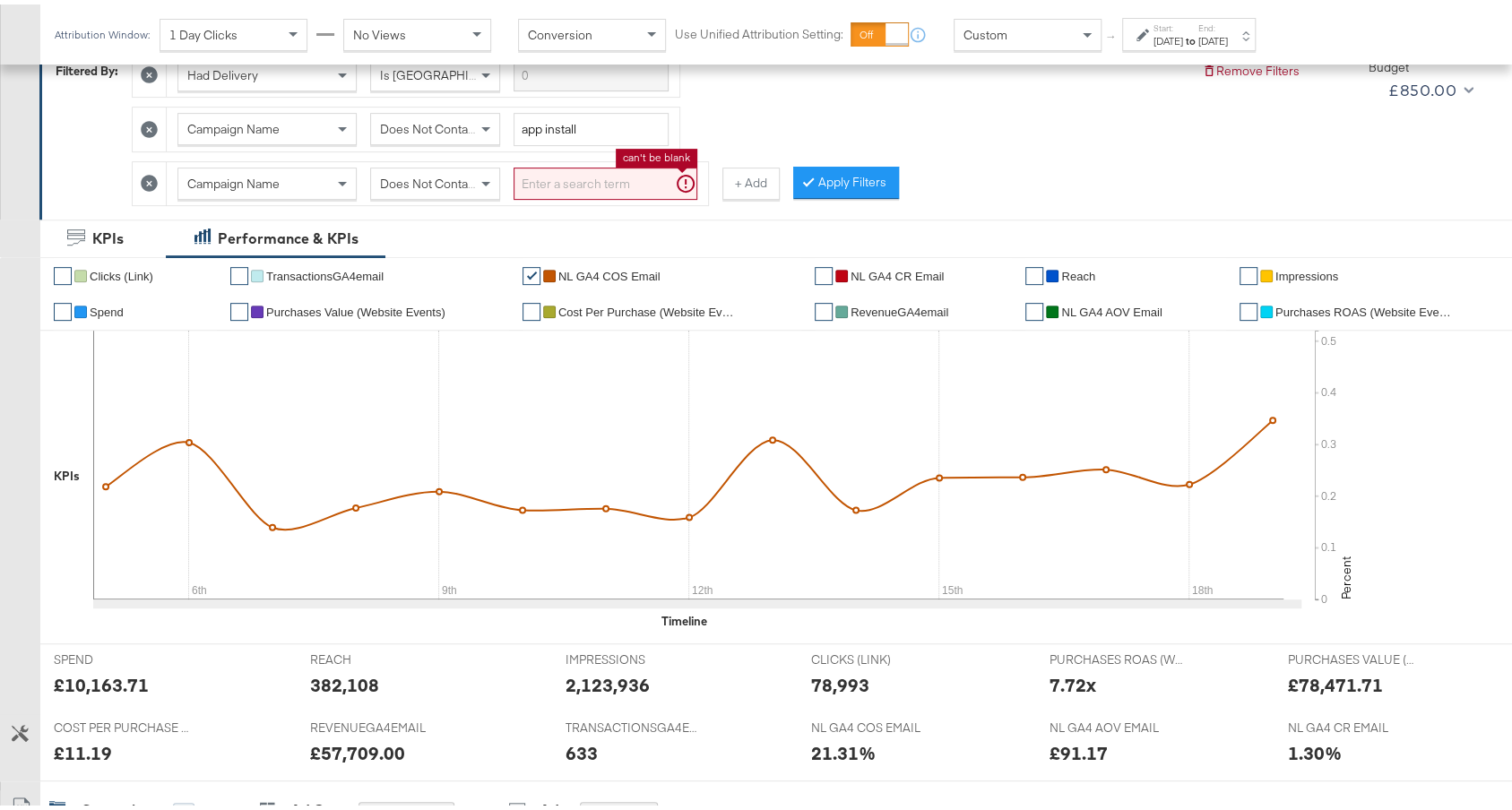
click at [544, 181] on input "search" at bounding box center [605, 179] width 184 height 33
type input "traffic"
click at [815, 174] on button "Apply Filters" at bounding box center [817, 177] width 106 height 32
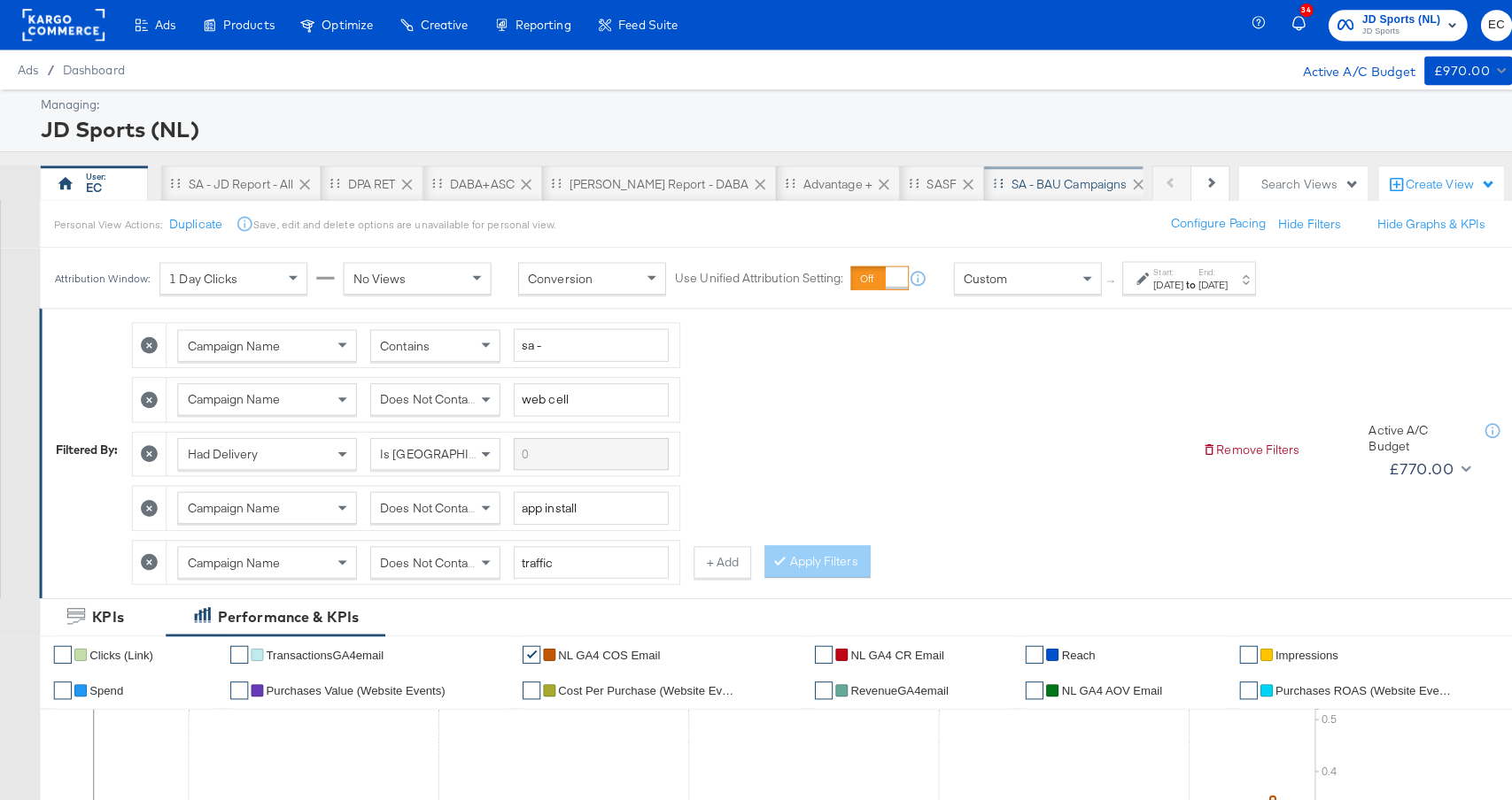
scroll to position [0, 334]
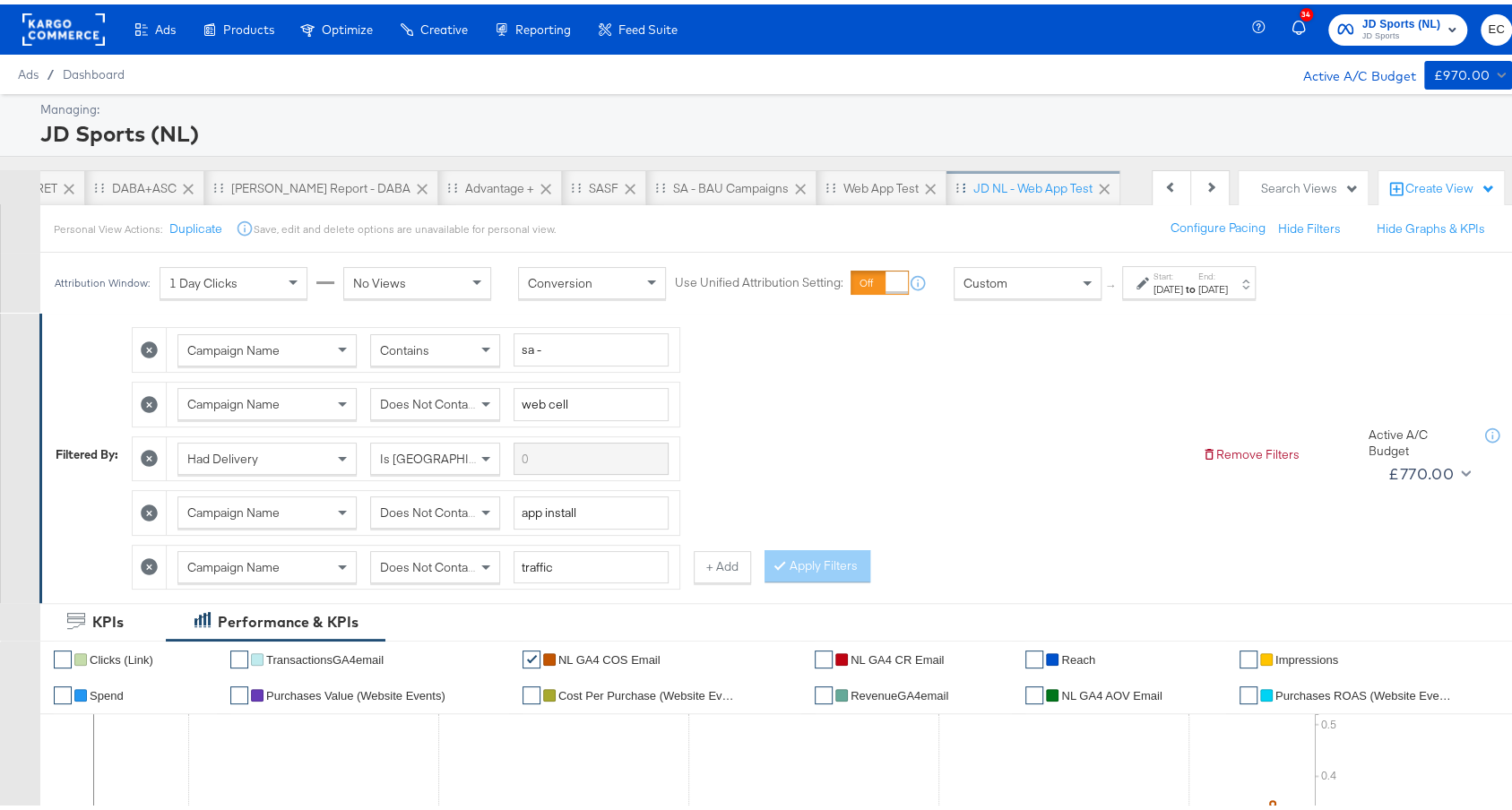
click at [974, 183] on div "JD NL - Web App Test" at bounding box center [1033, 183] width 119 height 17
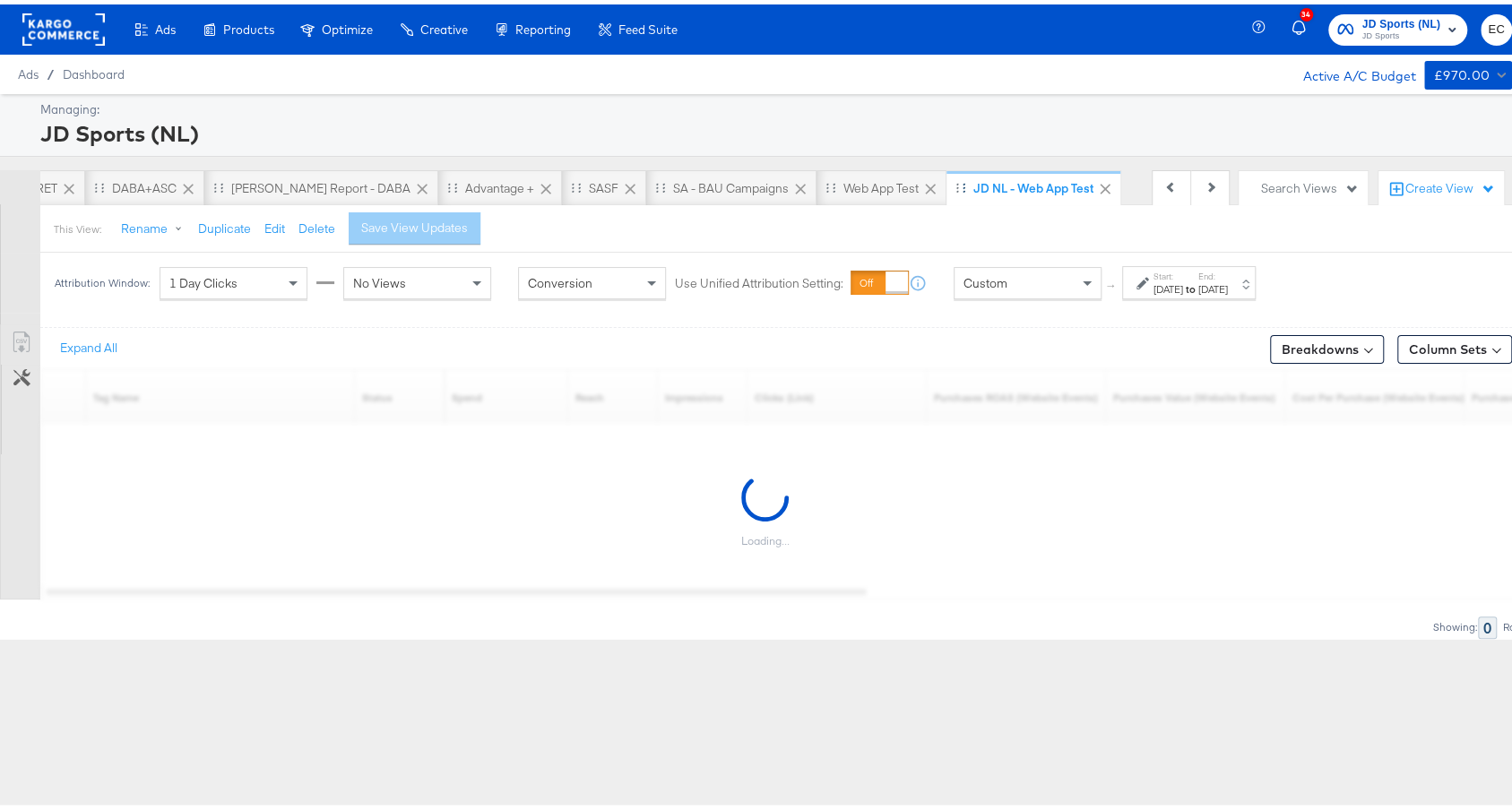
scroll to position [0, 320]
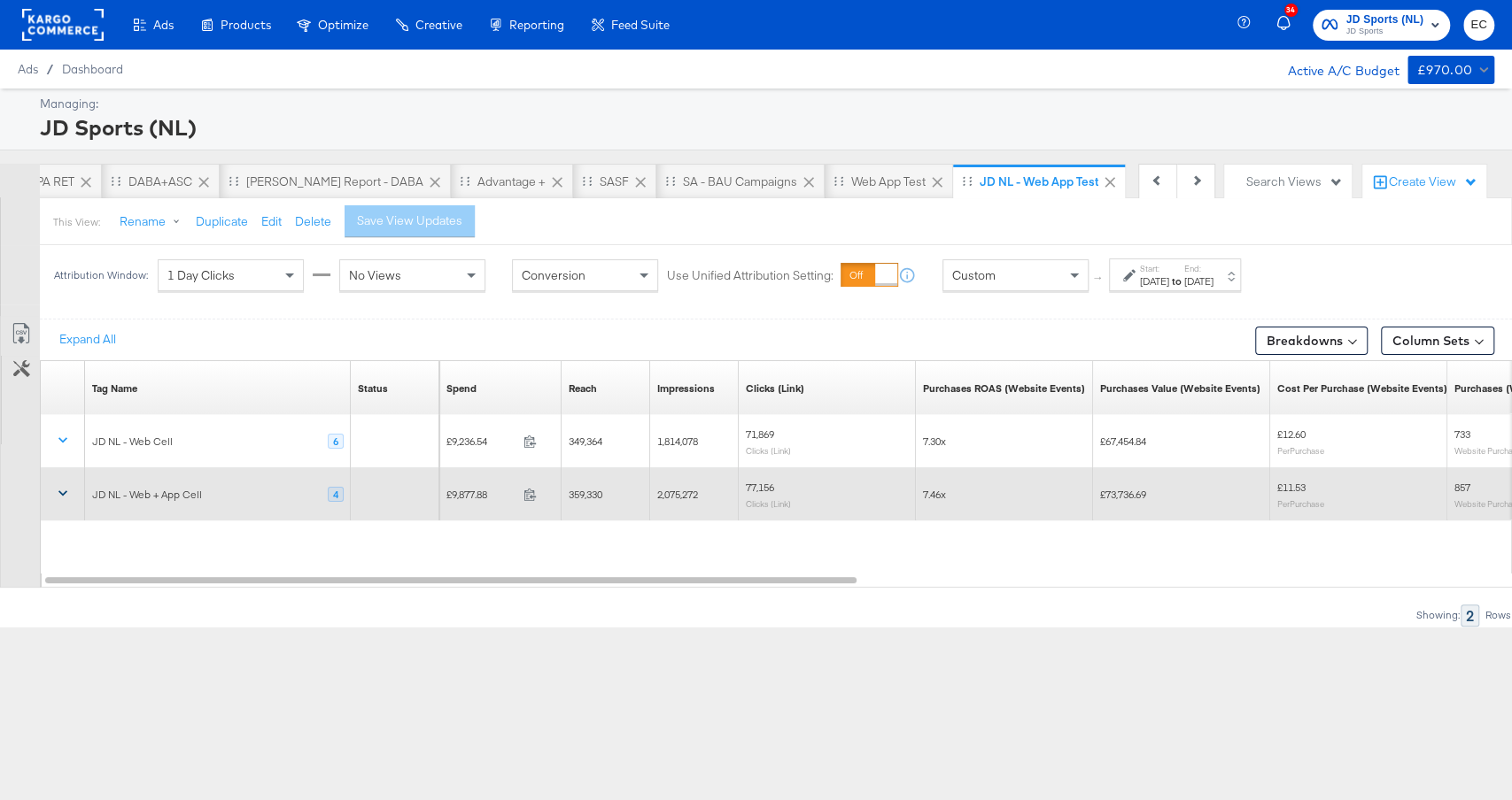
click at [55, 488] on icon at bounding box center [63, 493] width 17 height 17
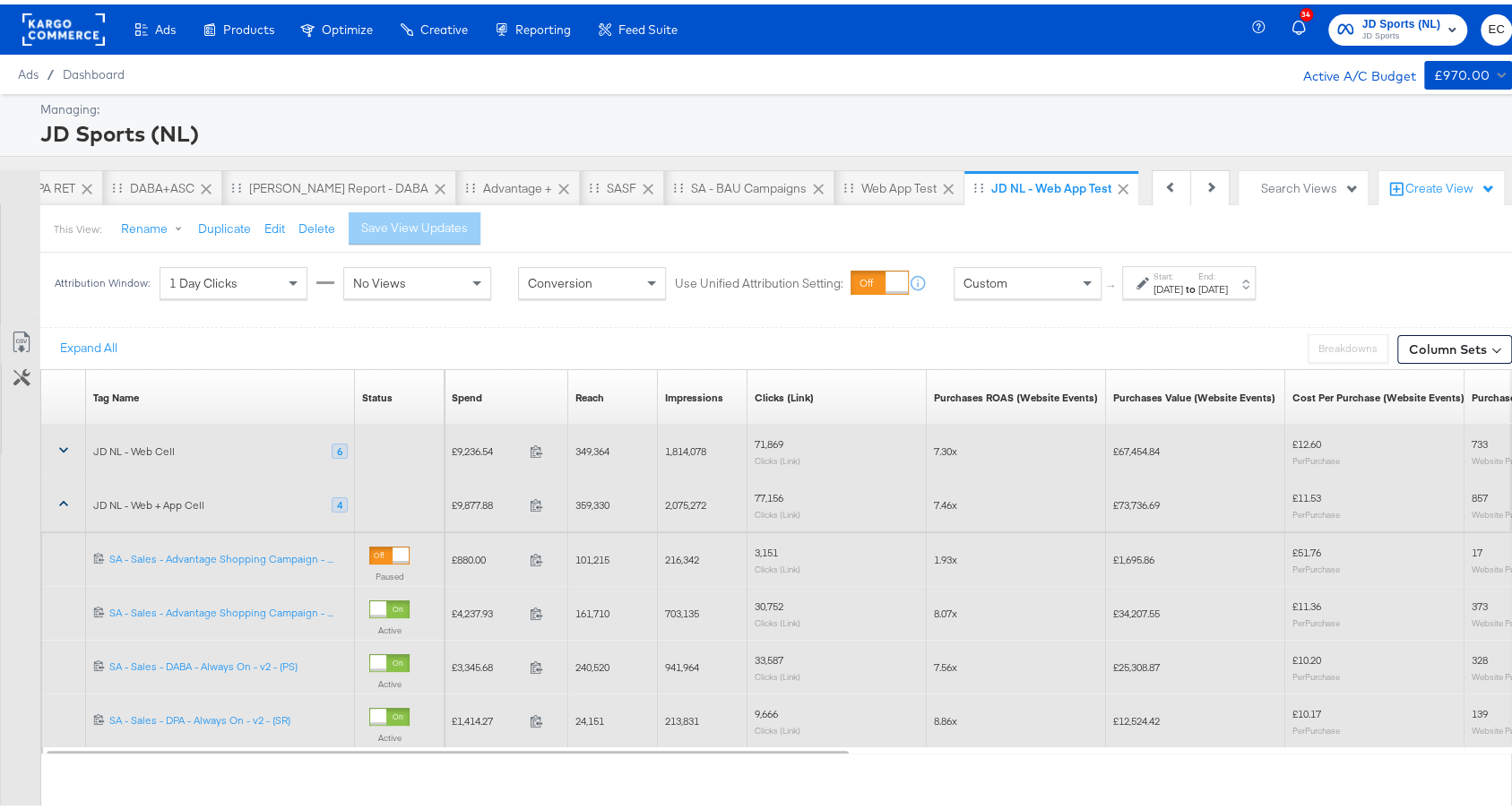
click at [70, 439] on icon at bounding box center [63, 445] width 18 height 18
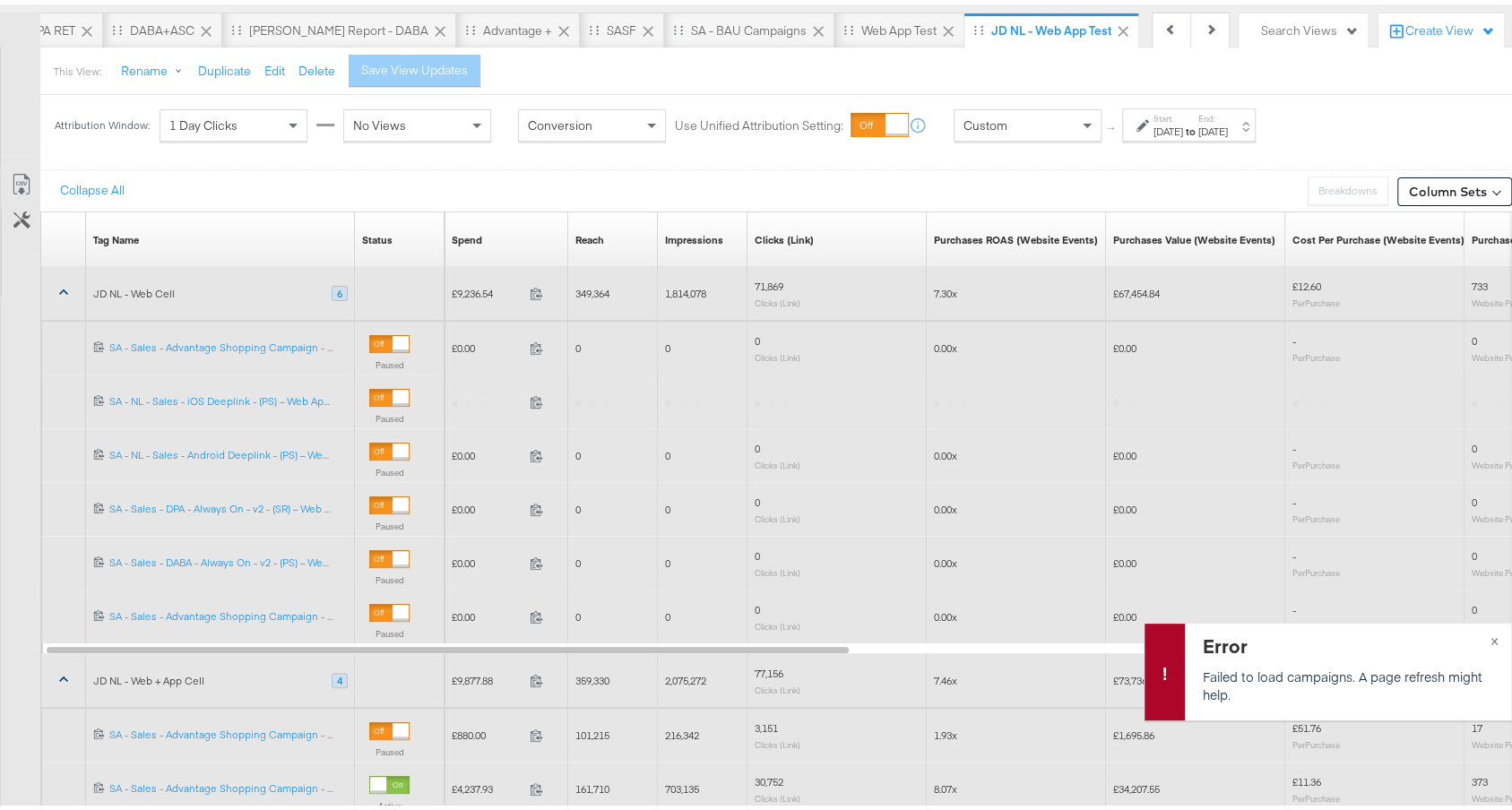
scroll to position [163, 0]
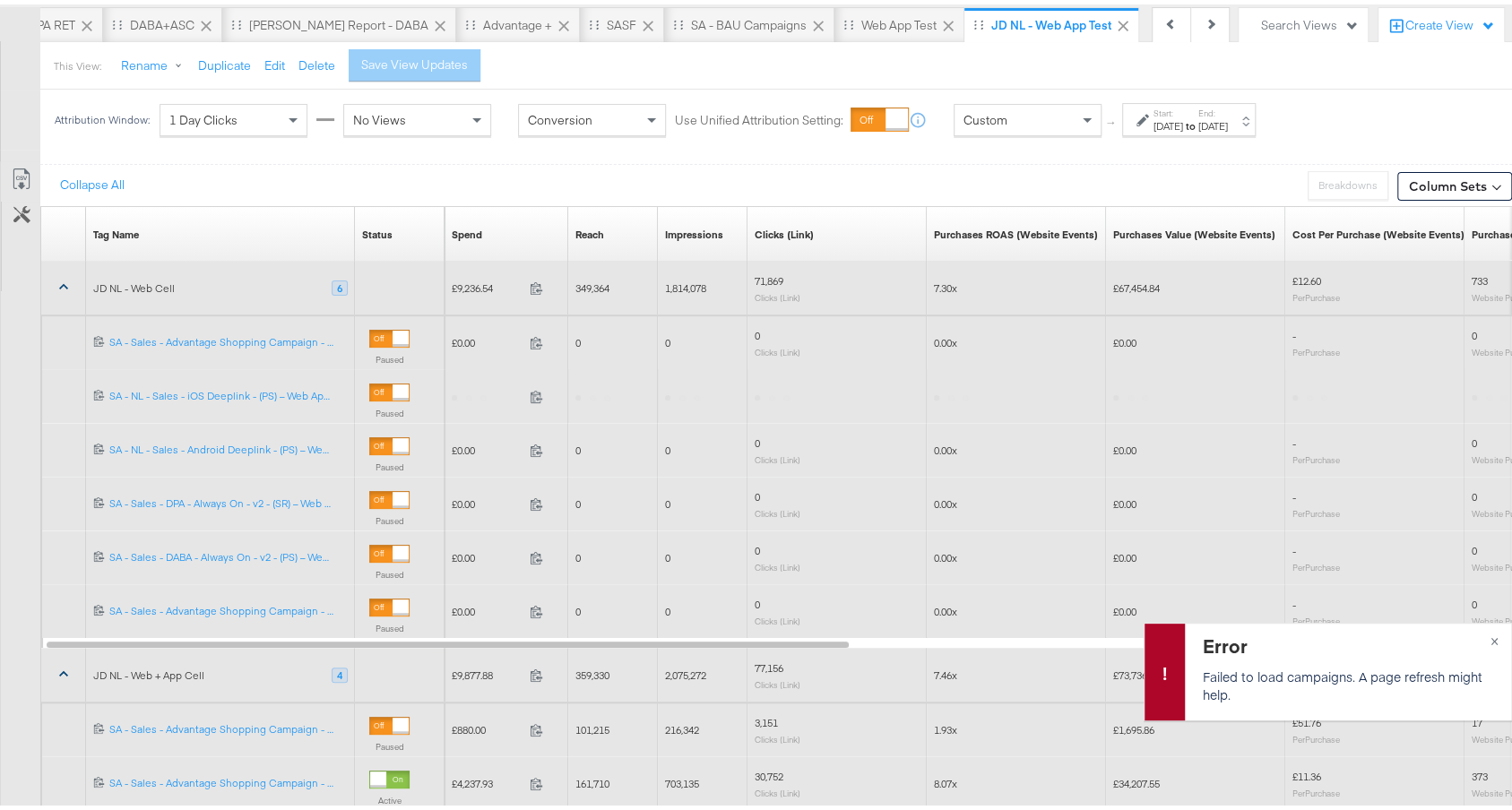
click at [61, 278] on icon at bounding box center [63, 282] width 18 height 18
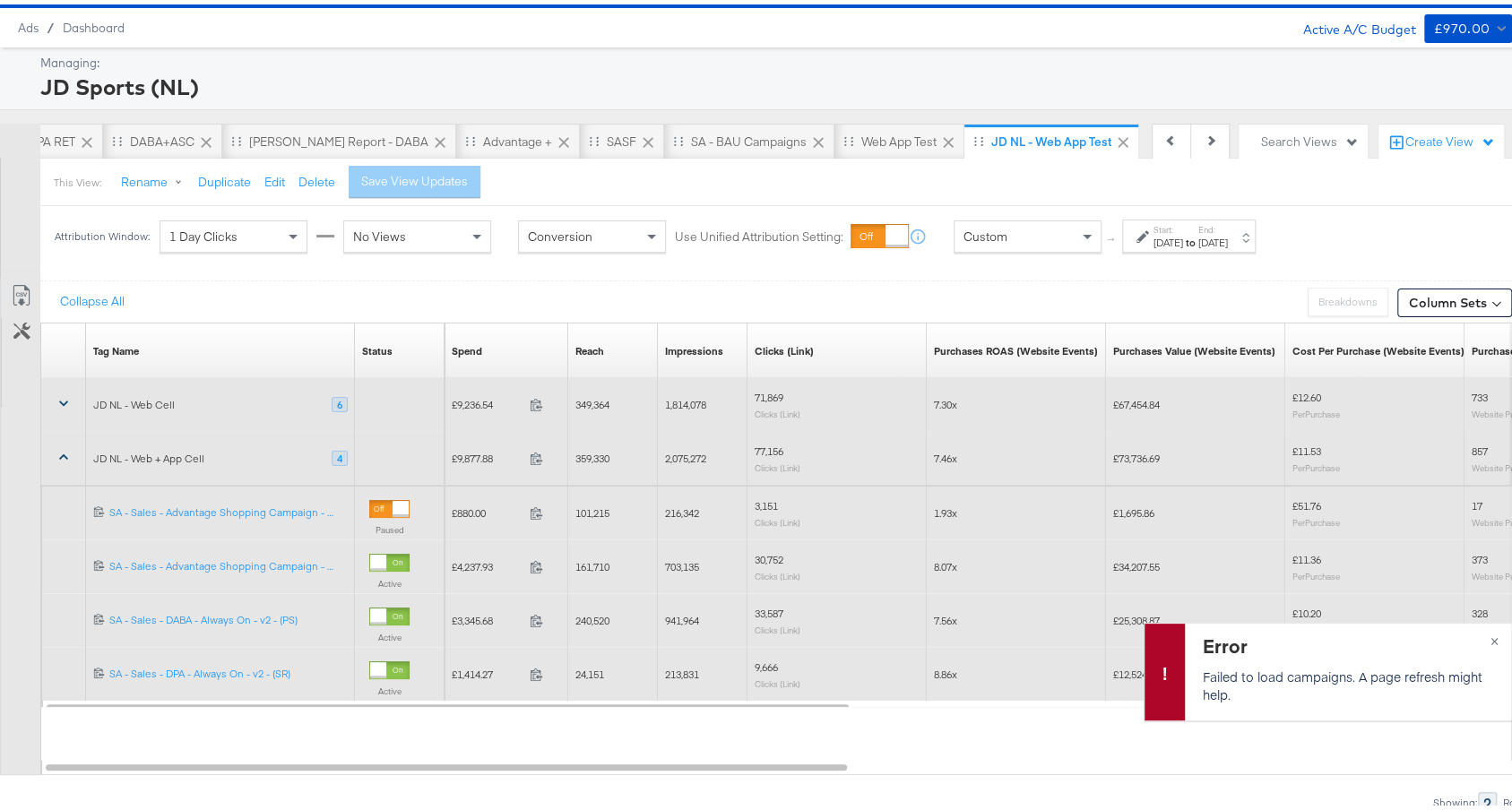
scroll to position [45, 0]
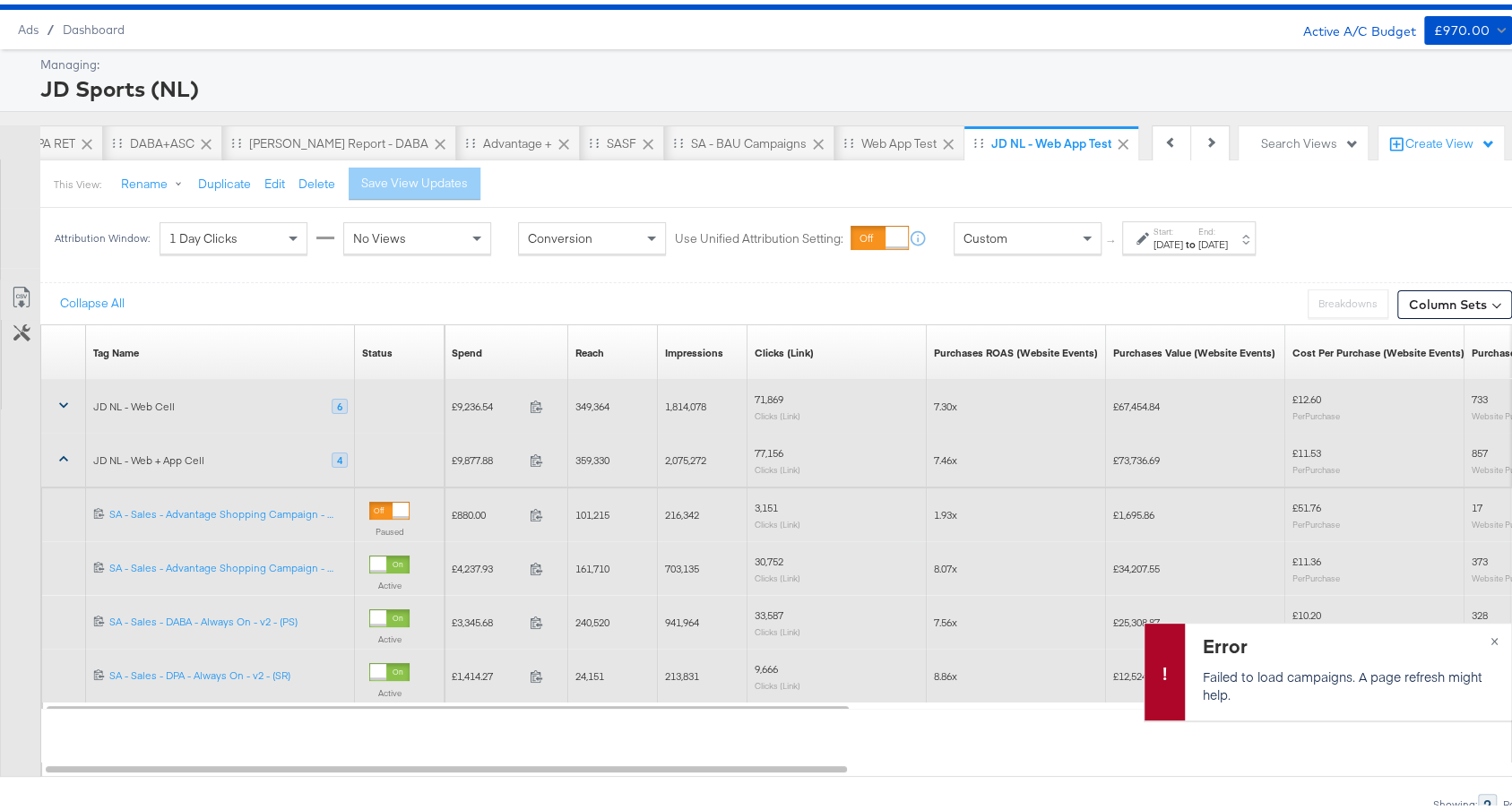
click at [58, 448] on icon at bounding box center [63, 454] width 18 height 18
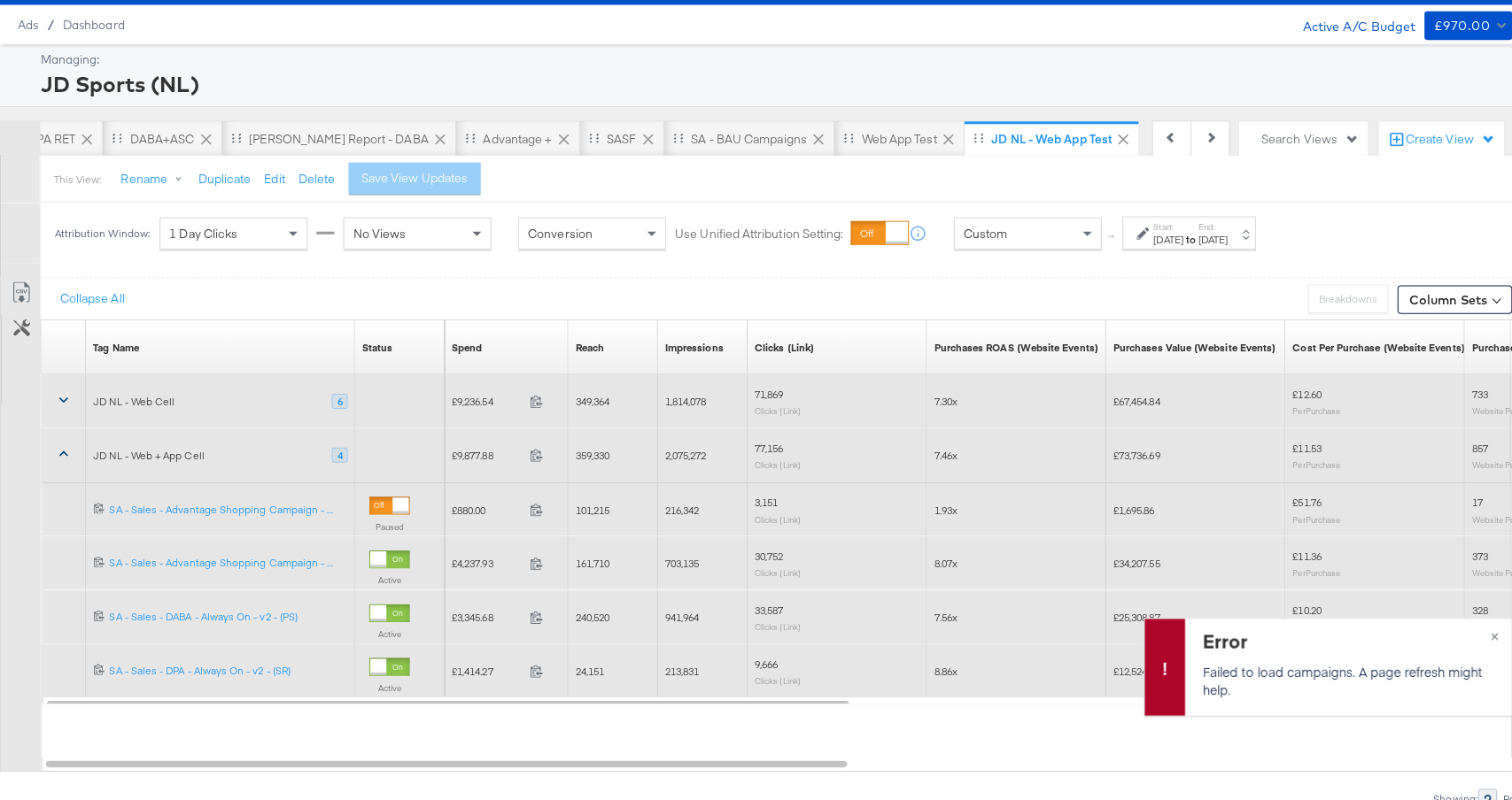
scroll to position [0, 0]
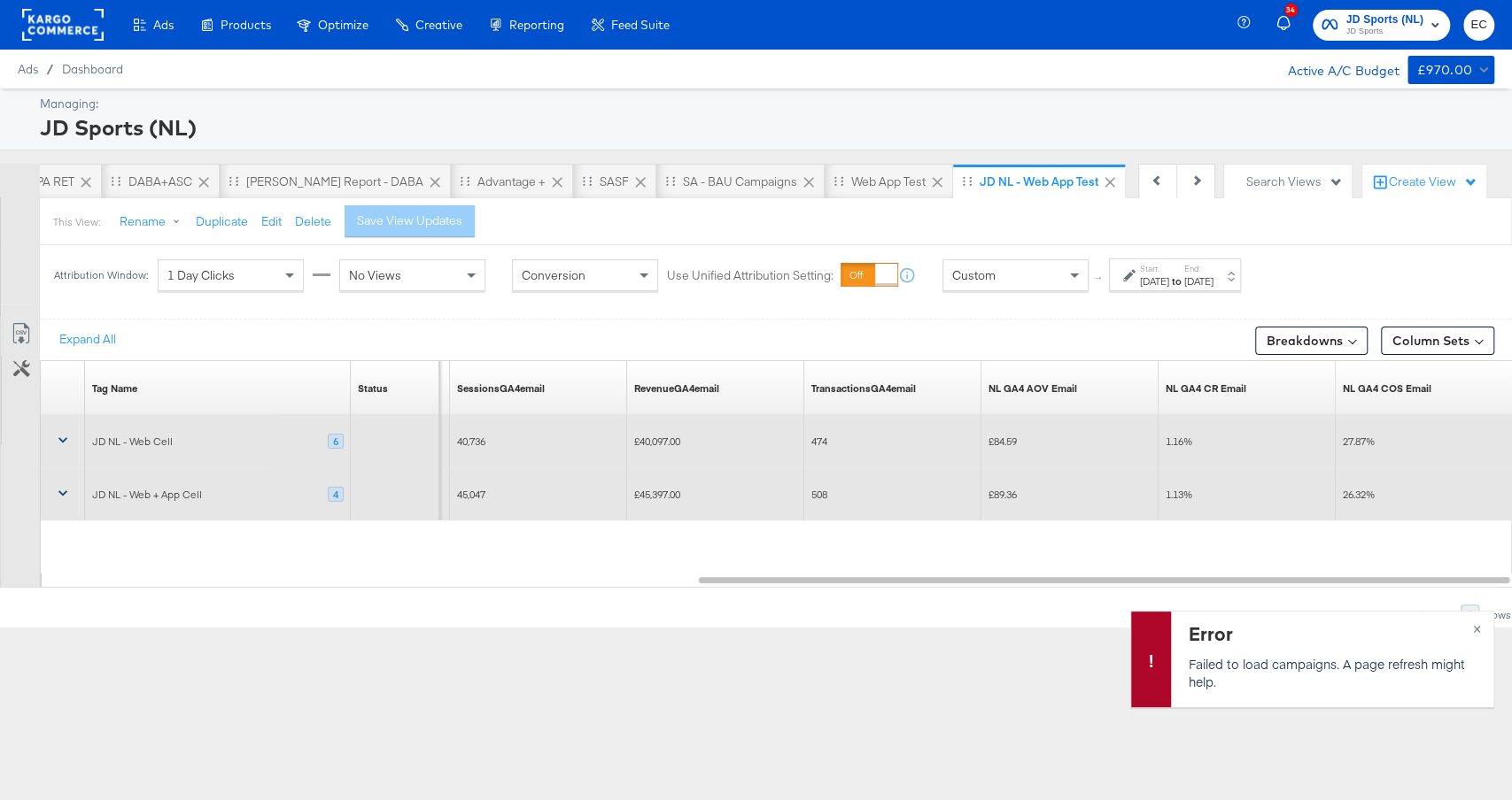
click at [1213, 274] on div "[DATE]" at bounding box center [1198, 281] width 29 height 14
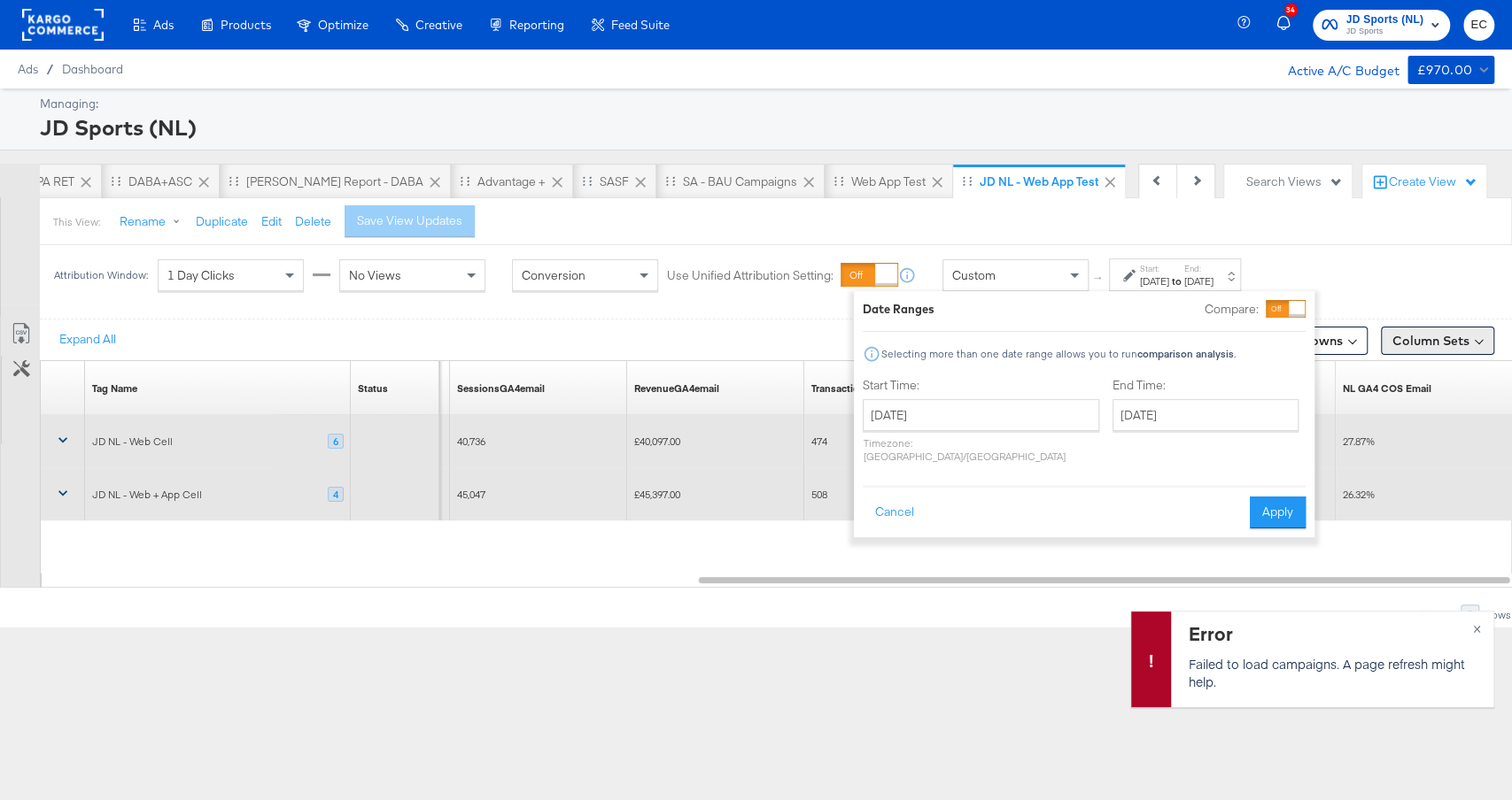
click at [1460, 349] on button "Column Sets" at bounding box center [1438, 340] width 114 height 28
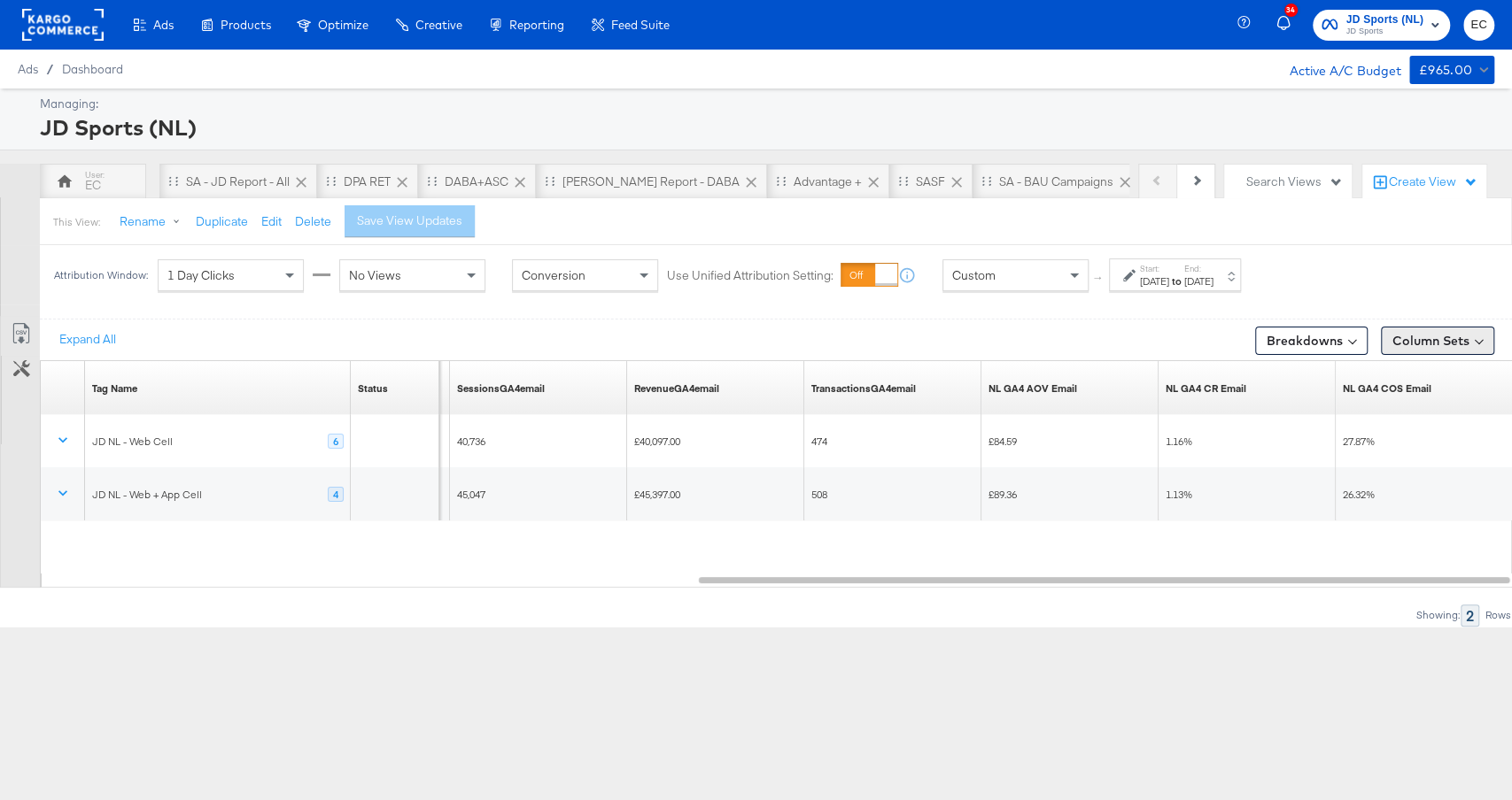
click at [1423, 348] on button "Column Sets" at bounding box center [1438, 340] width 114 height 28
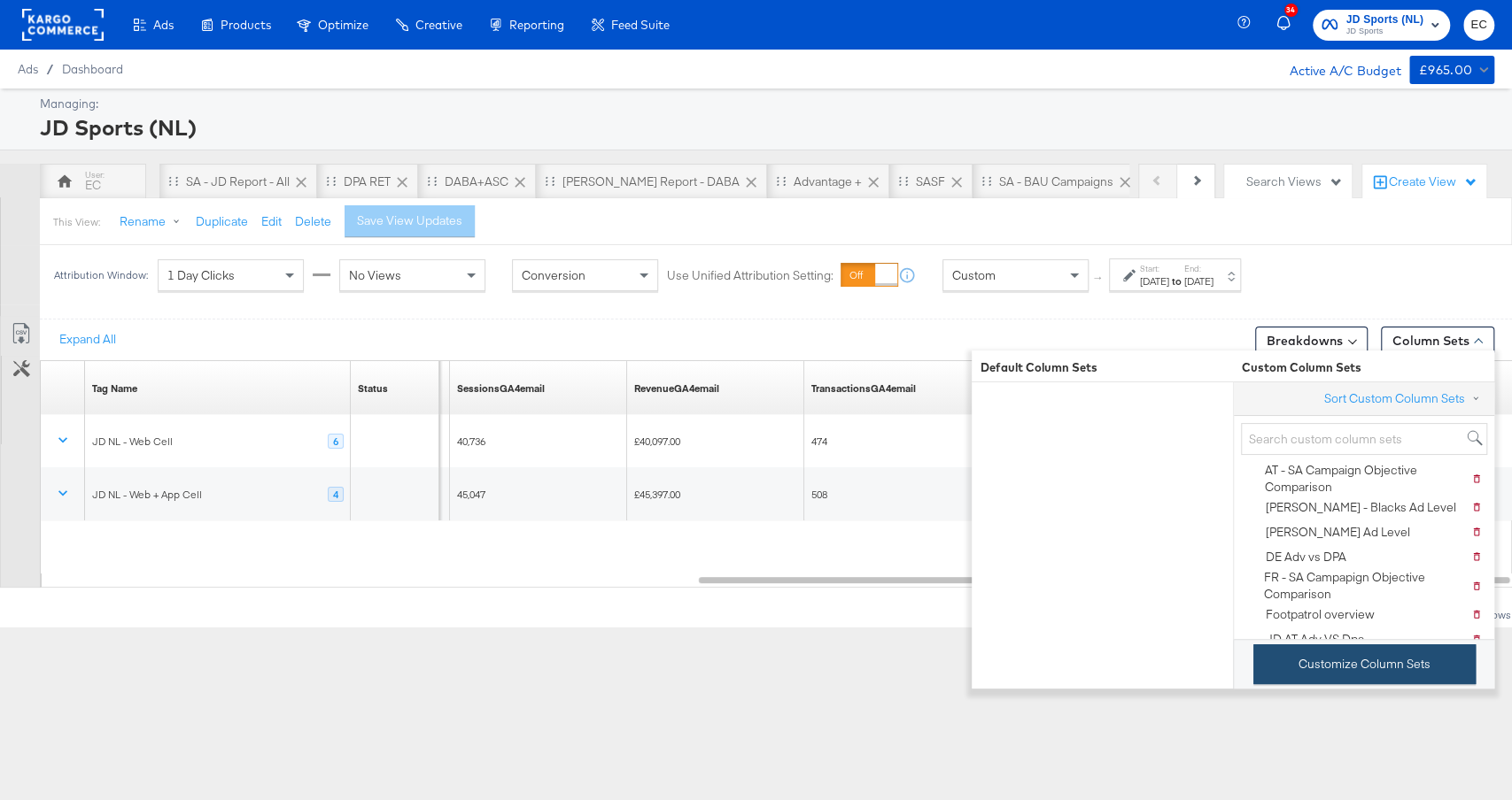
click at [1341, 665] on button "Customize Column Sets" at bounding box center [1364, 663] width 222 height 39
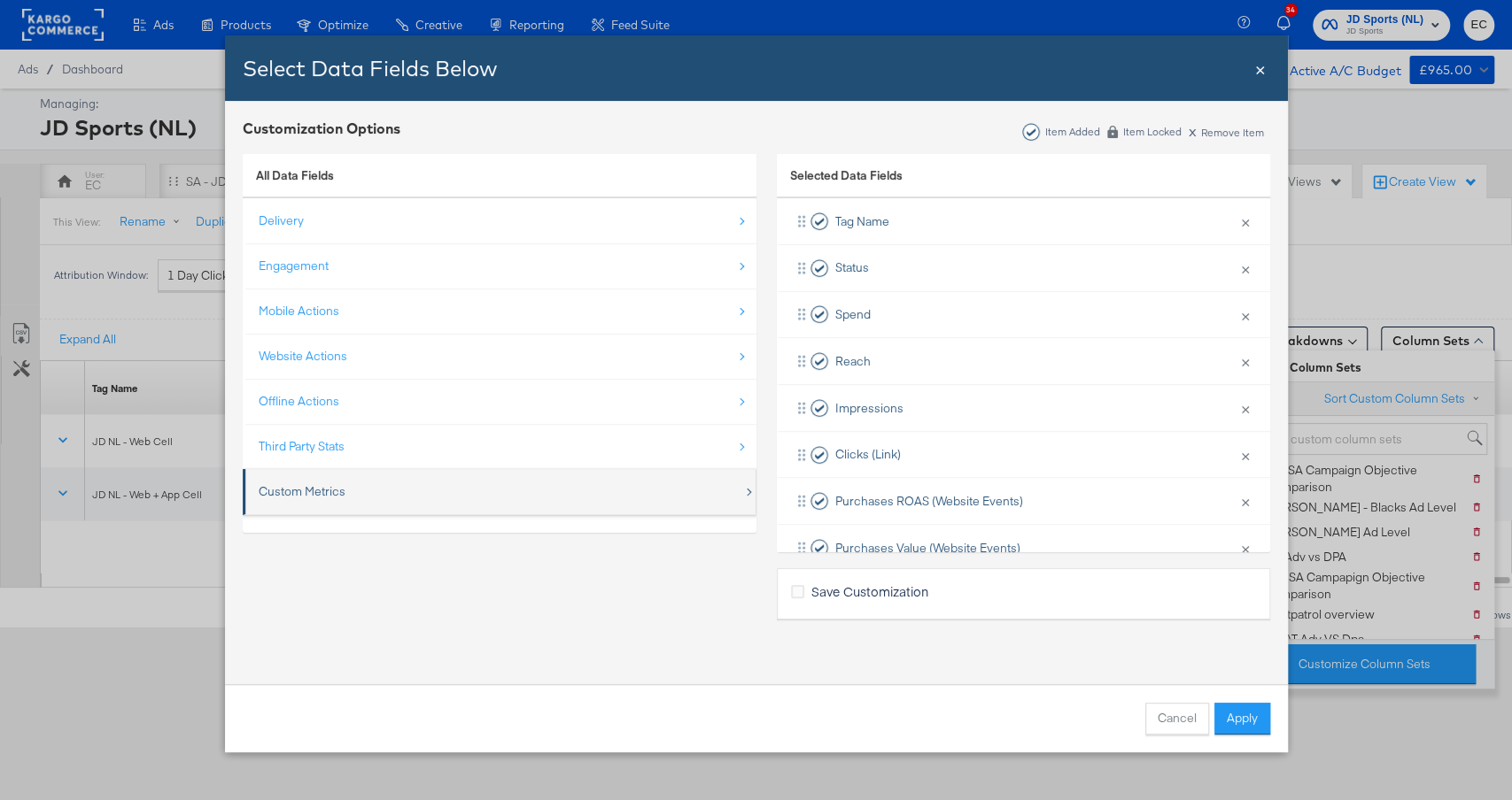
click at [387, 483] on div "Custom Metrics" at bounding box center [501, 492] width 484 height 37
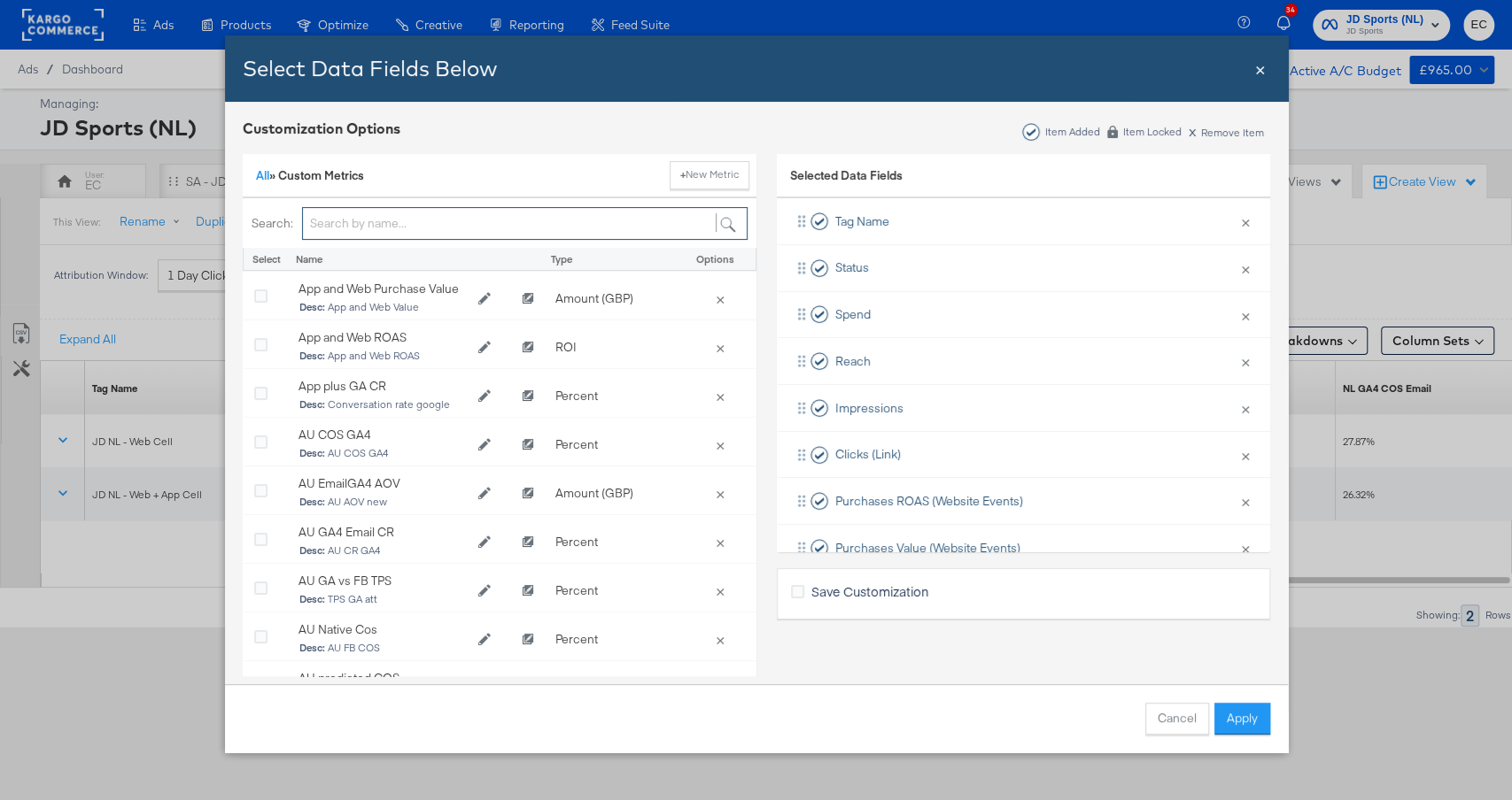
click at [364, 212] on input "Bulk Add Locations Modal" at bounding box center [525, 223] width 446 height 33
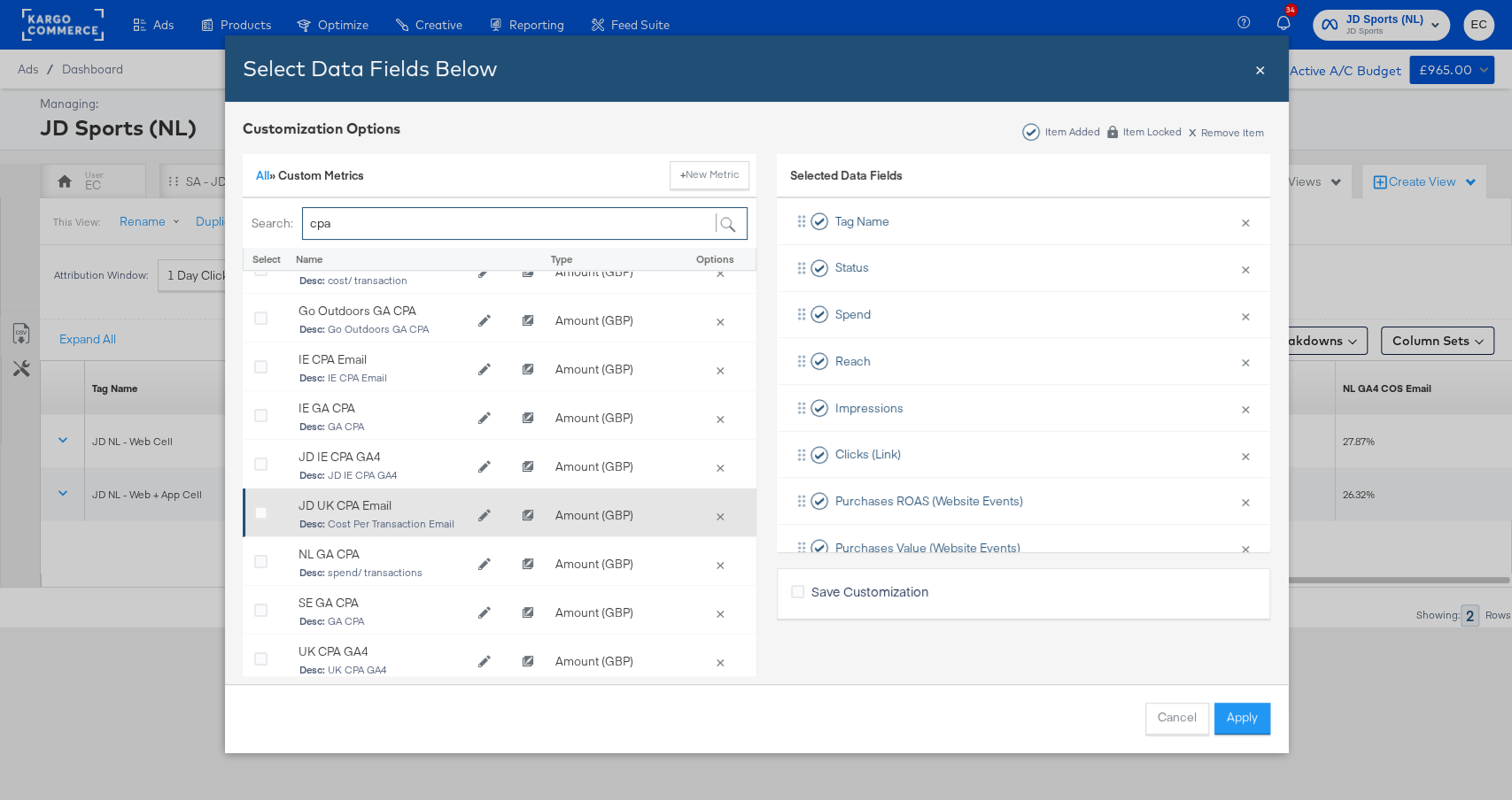
scroll to position [43, 0]
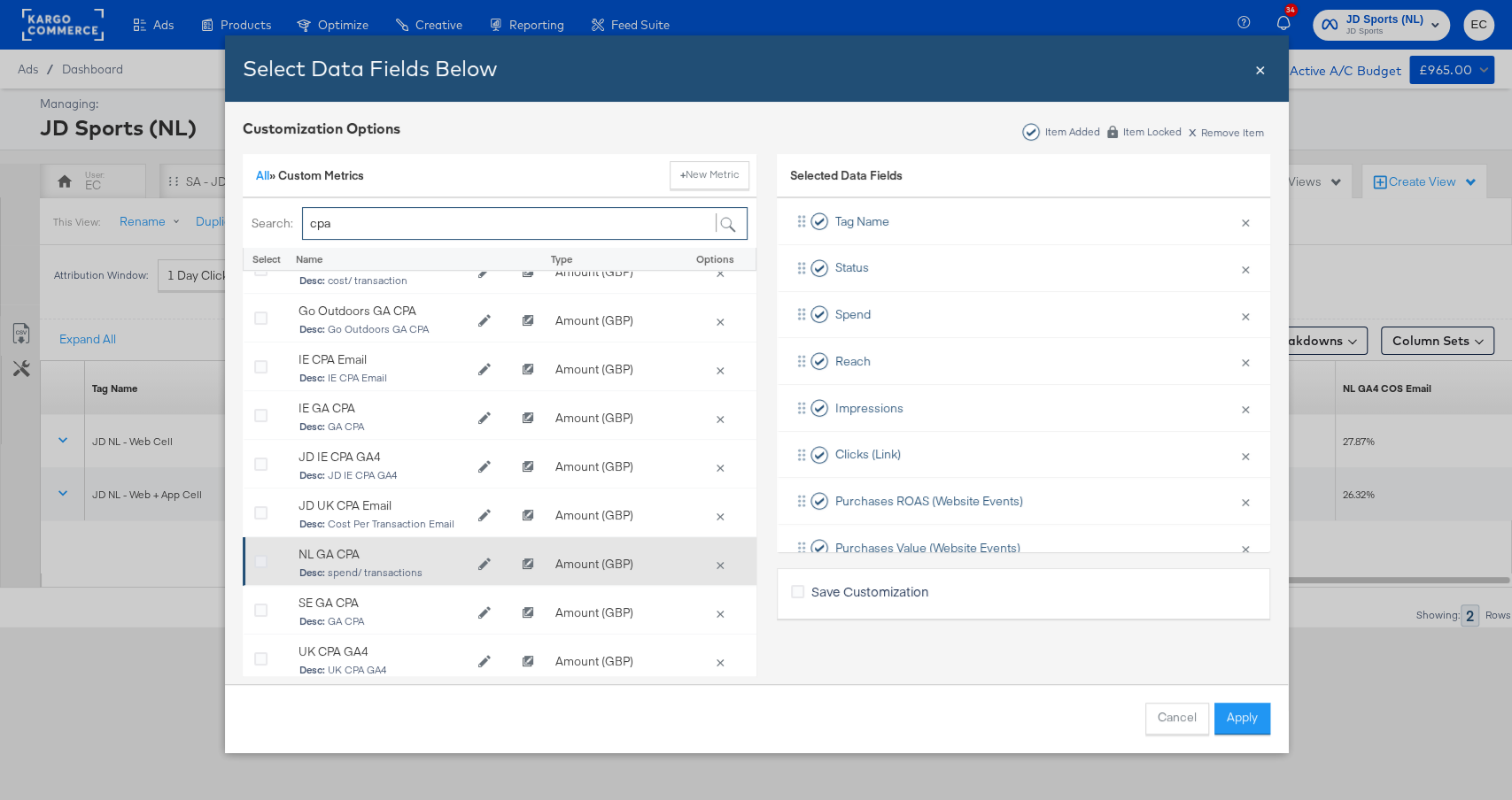
type input "cpa"
click at [260, 555] on icon "Bulk Add Locations Modal" at bounding box center [261, 562] width 13 height 13
click at [0, 0] on input "Bulk Add Locations Modal" at bounding box center [0, 0] width 0 height 0
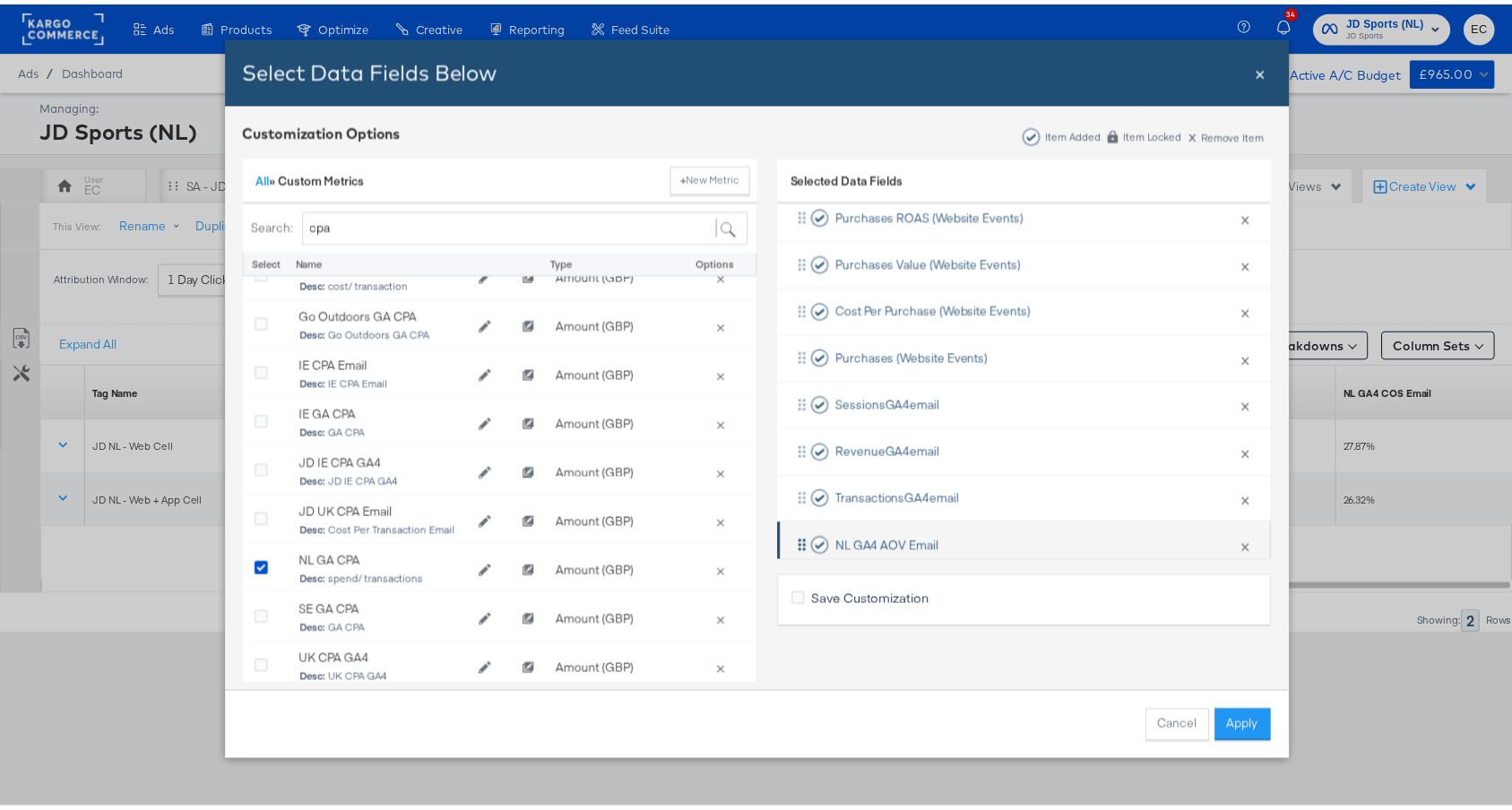
scroll to position [242, 0]
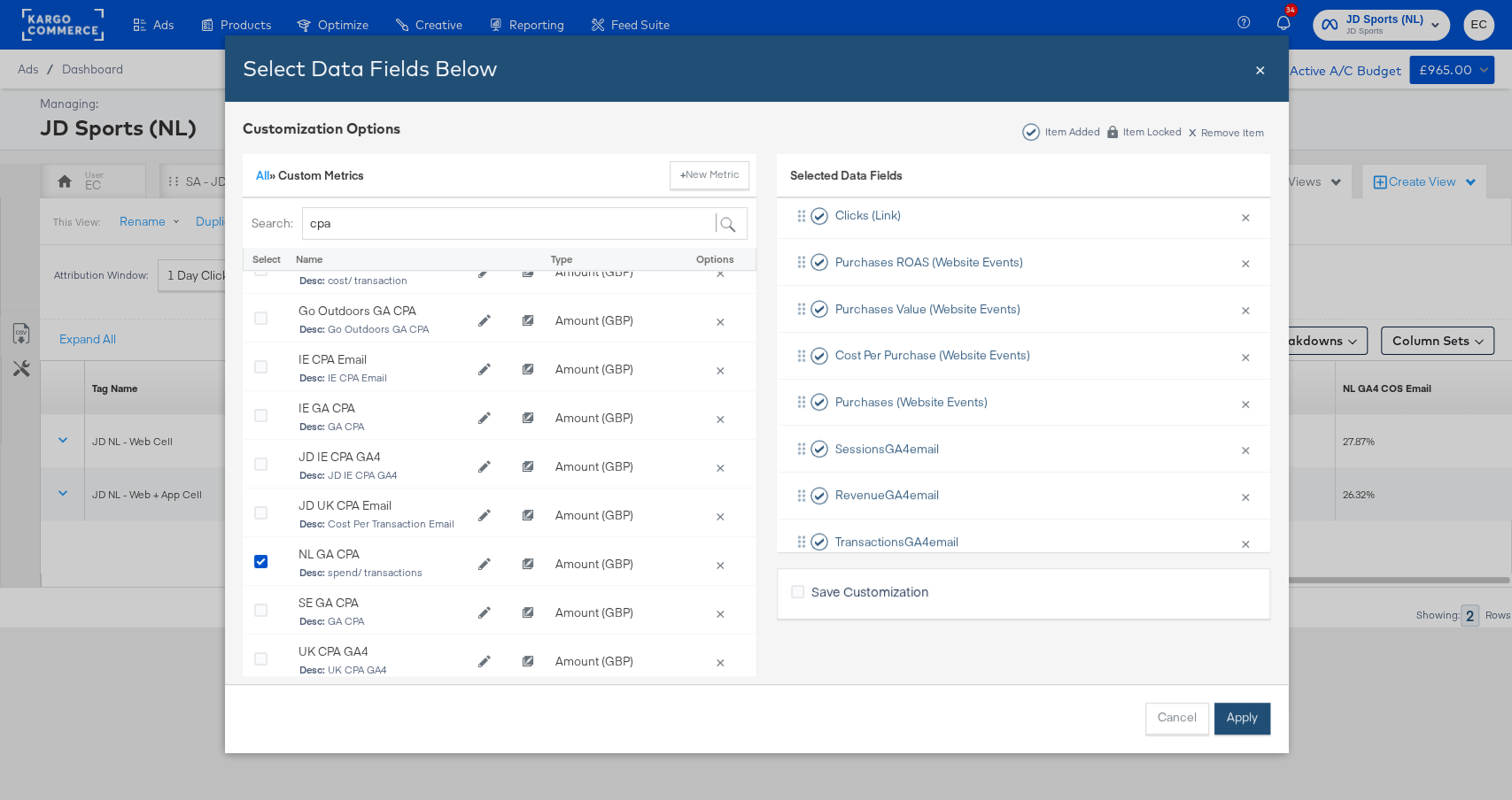
click at [1238, 712] on button "Apply" at bounding box center [1242, 718] width 56 height 32
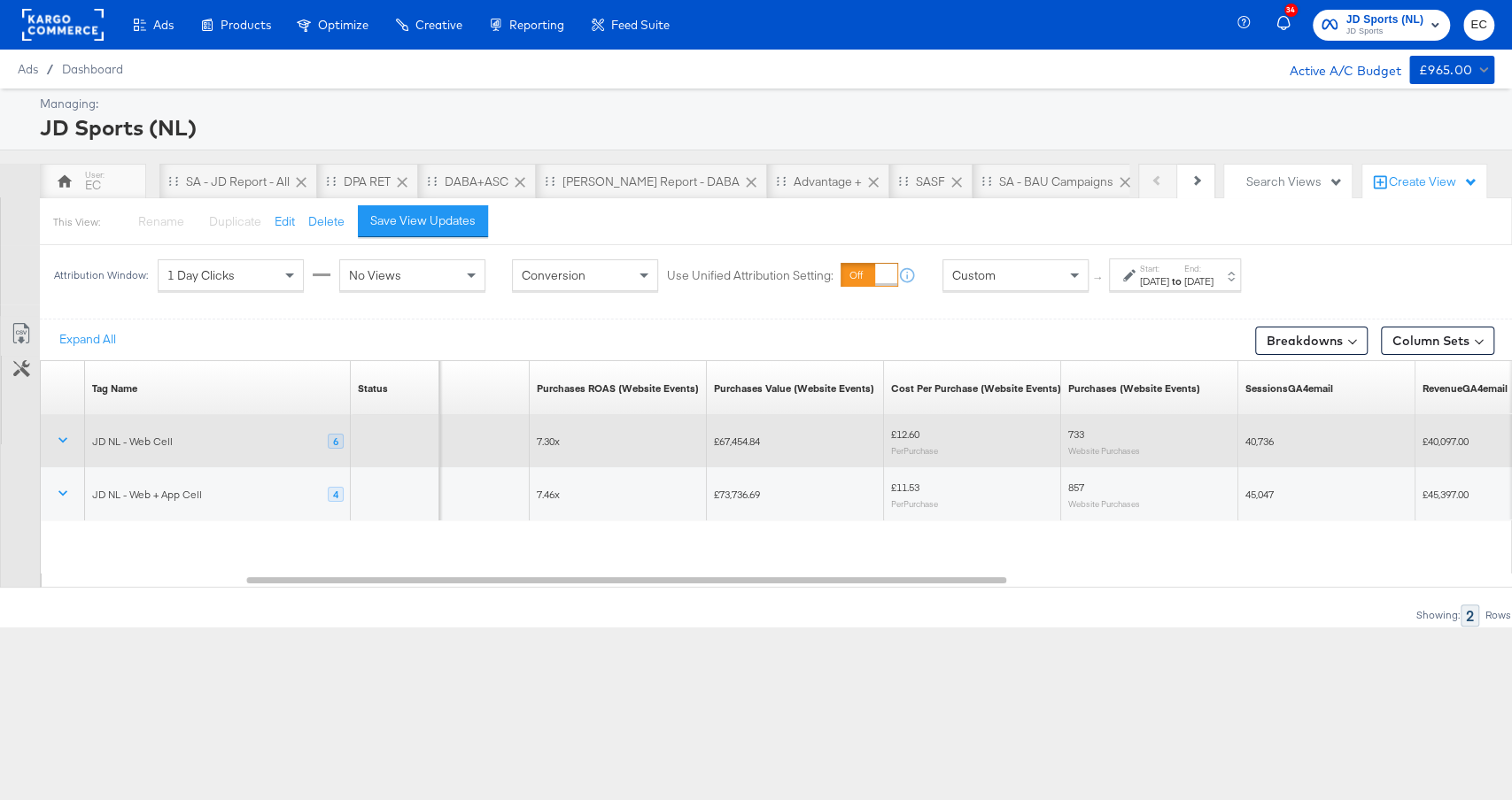
click at [732, 442] on span "£67,454.84" at bounding box center [737, 442] width 46 height 13
copy span "67,454.84"
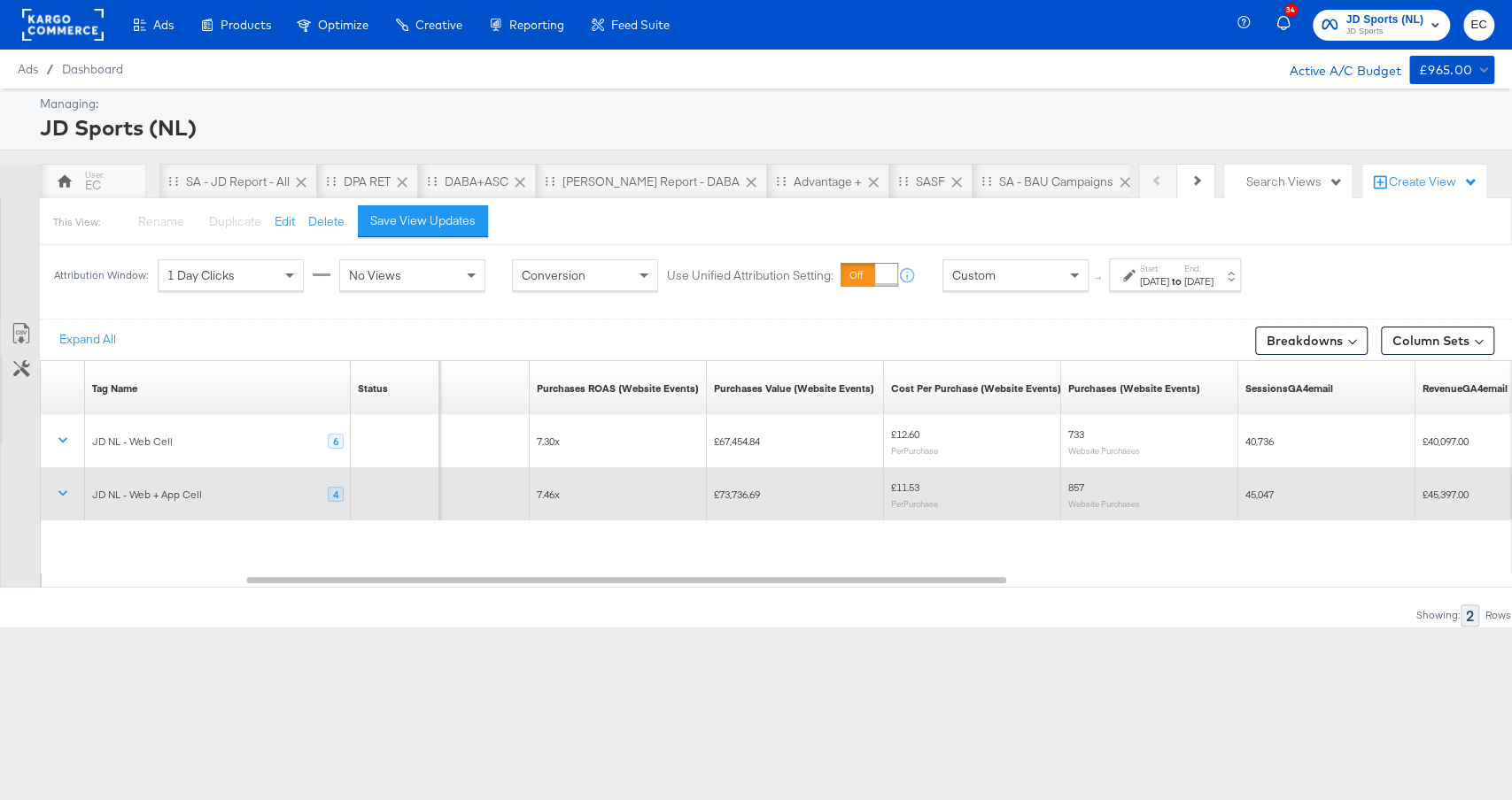
click at [737, 490] on span "£73,736.69" at bounding box center [737, 495] width 46 height 13
copy span "73,736.69"
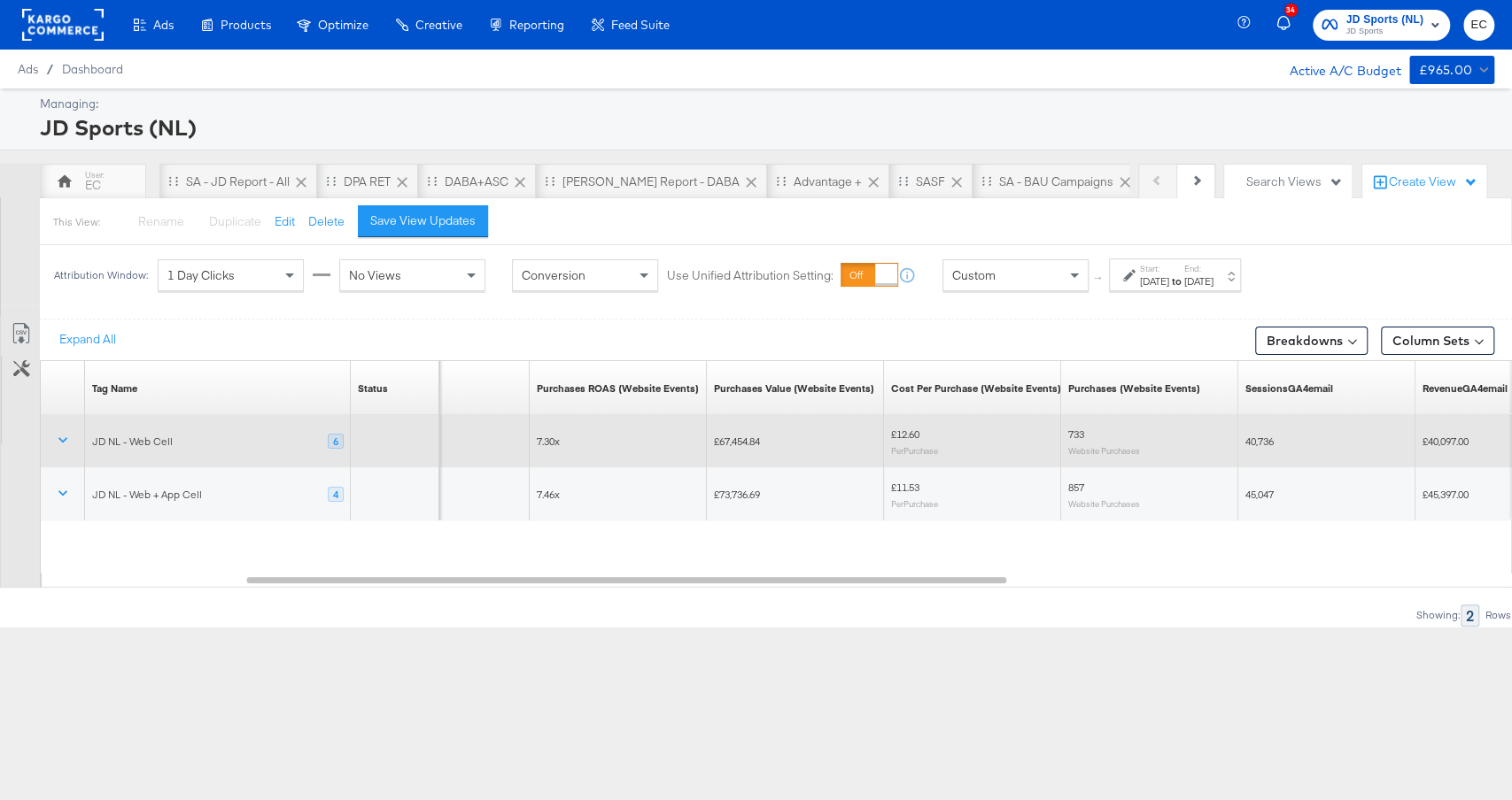
click at [541, 438] on span "7.30x" at bounding box center [548, 442] width 23 height 13
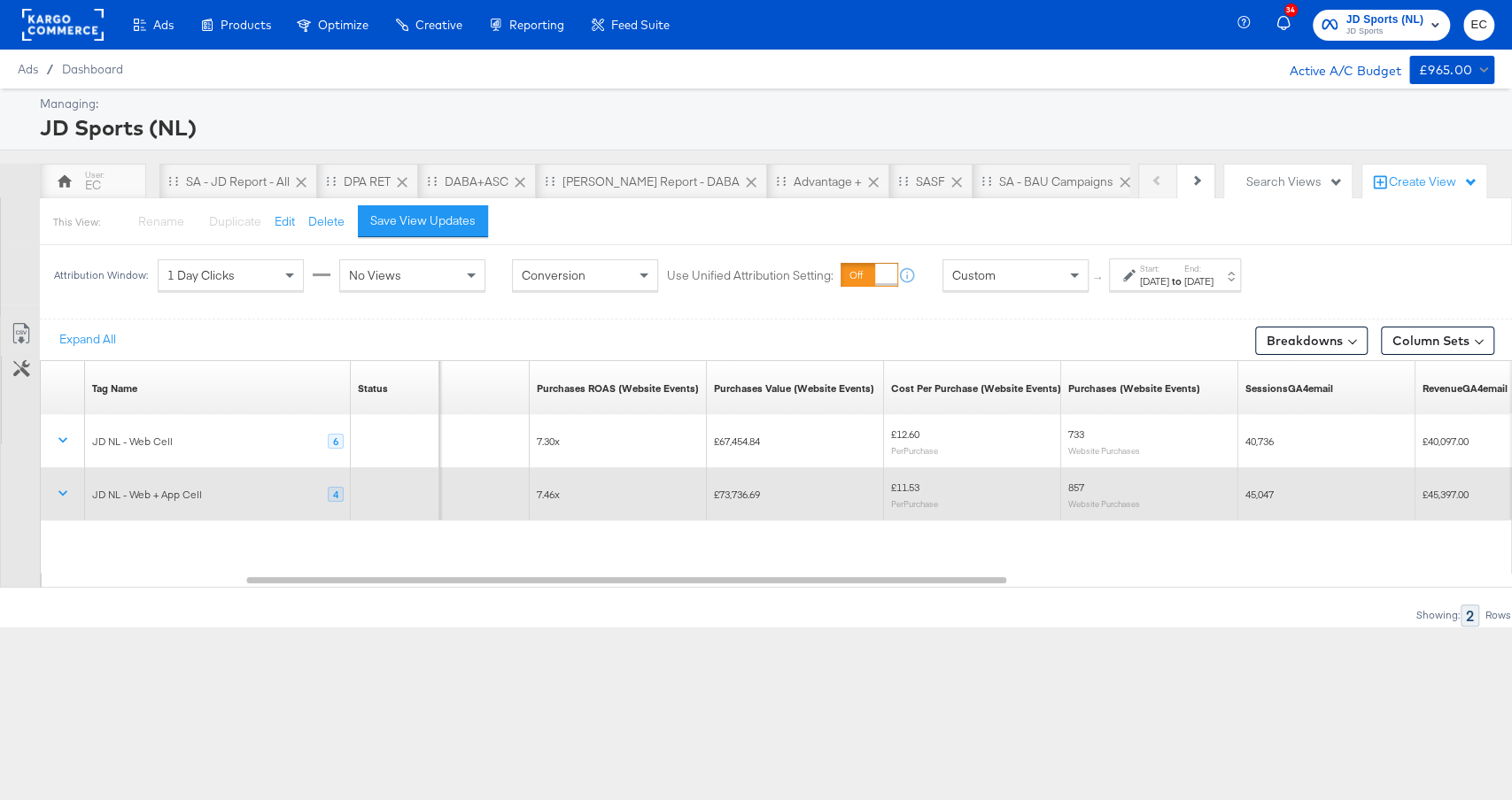
click at [541, 490] on span "7.46x" at bounding box center [548, 495] width 23 height 13
copy span "7.46x"
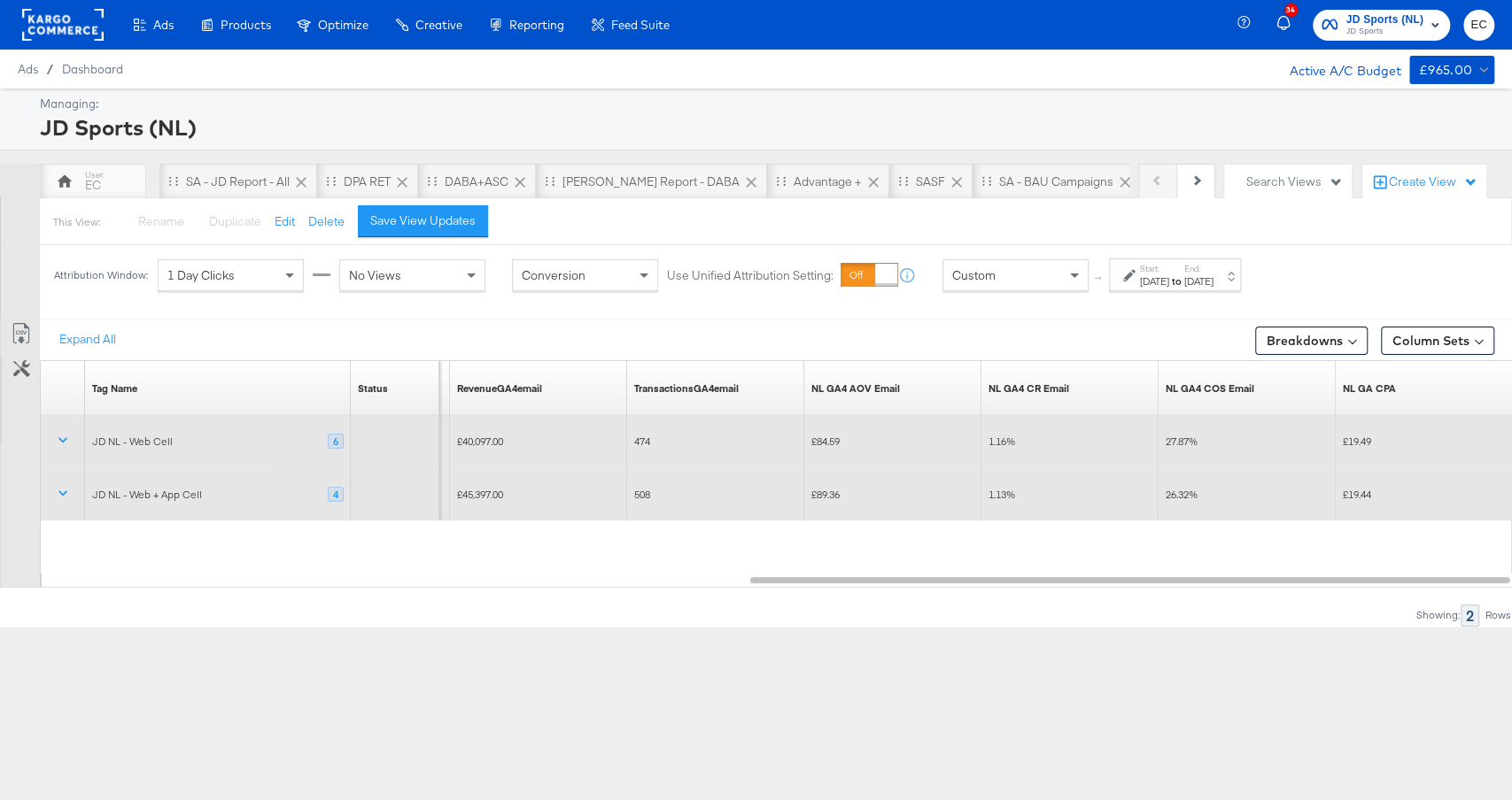
click at [1364, 445] on span "£19.49" at bounding box center [1356, 442] width 28 height 13
copy span "19.49"
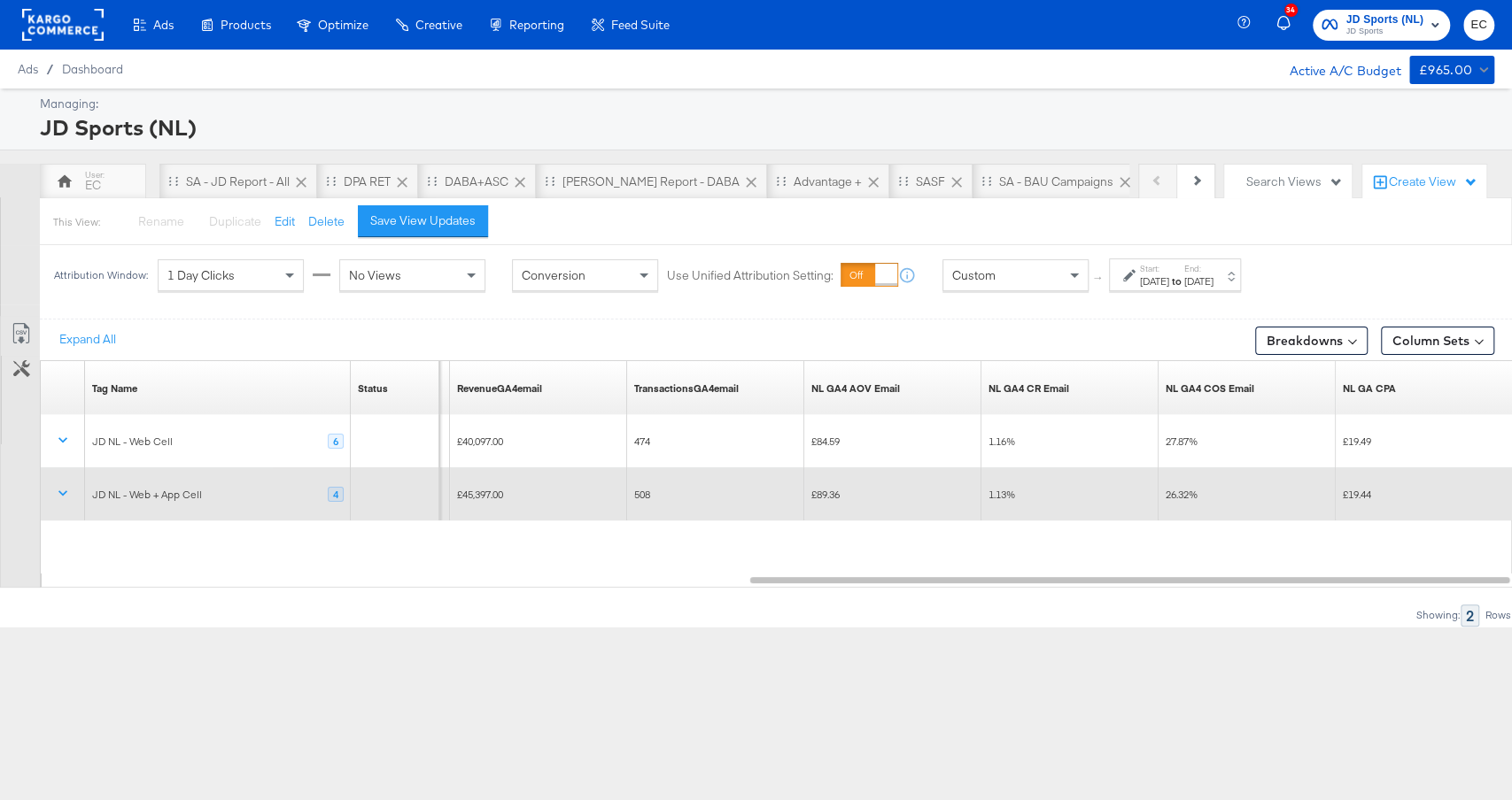
click at [1360, 490] on span "£19.44" at bounding box center [1356, 495] width 28 height 13
copy span "19.44"
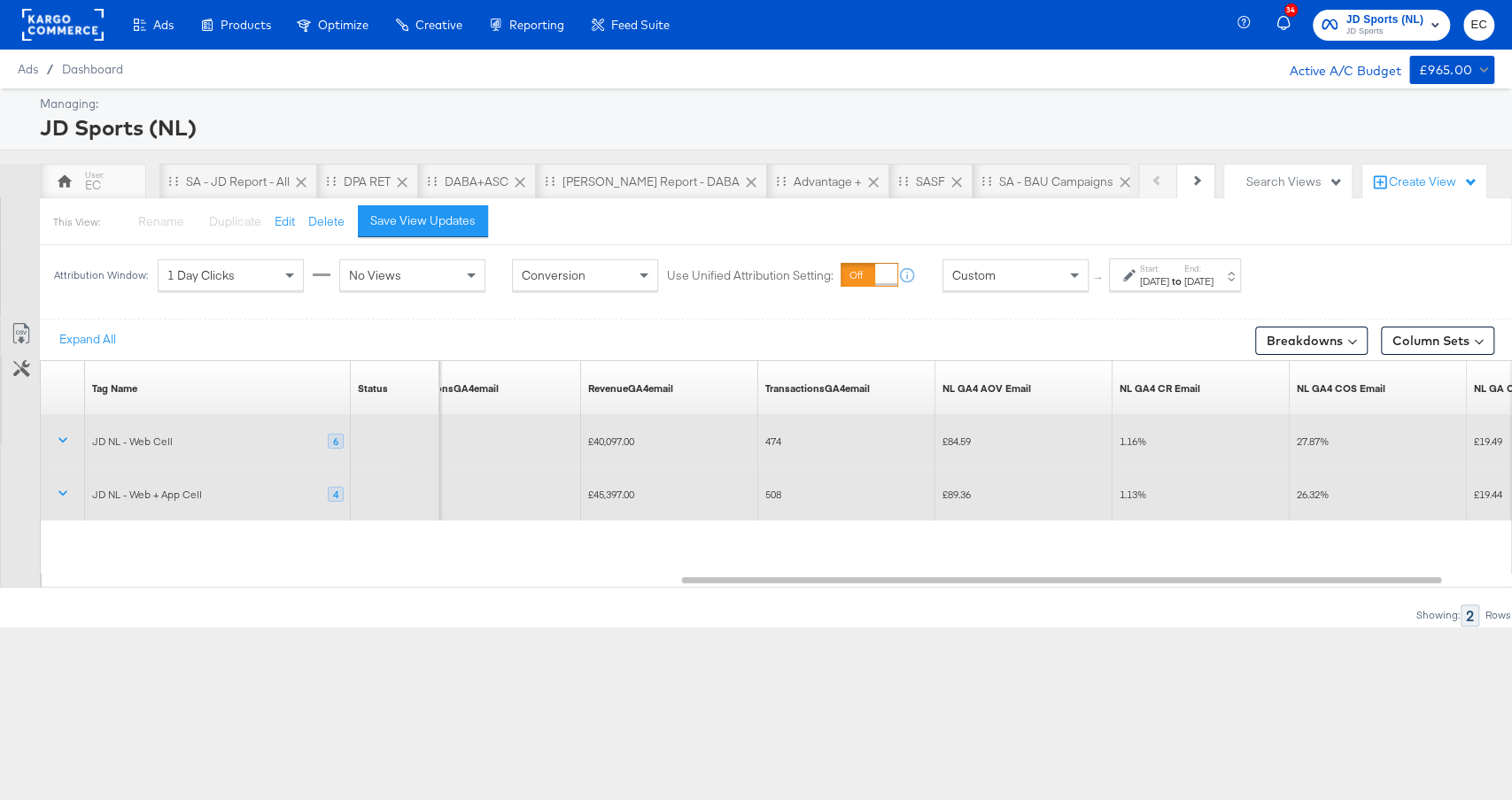
click at [1129, 442] on span "1.16%" at bounding box center [1133, 442] width 27 height 13
copy span "1.16"
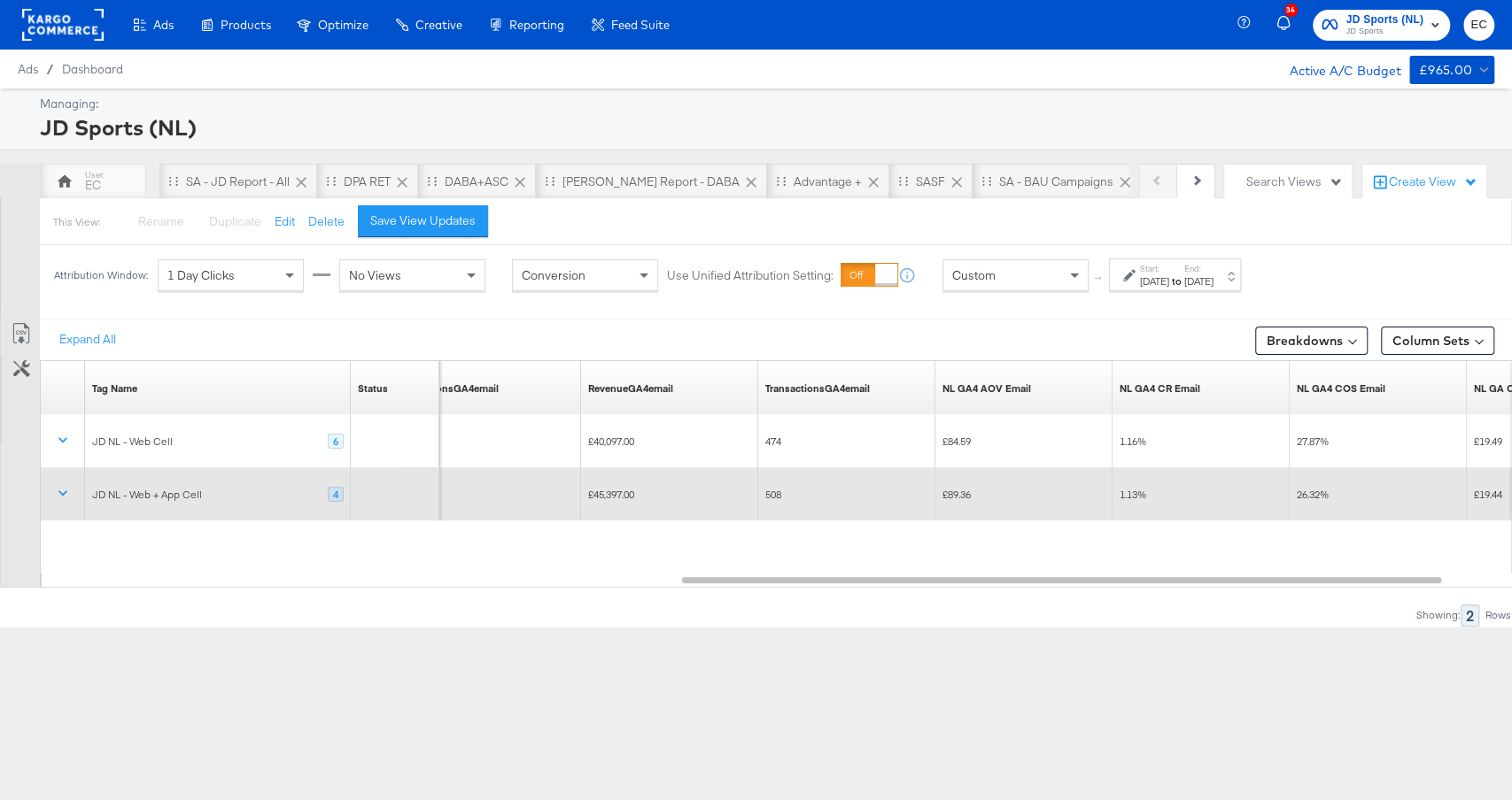
click at [1128, 492] on span "1.13%" at bounding box center [1133, 495] width 27 height 13
copy span "1.13"
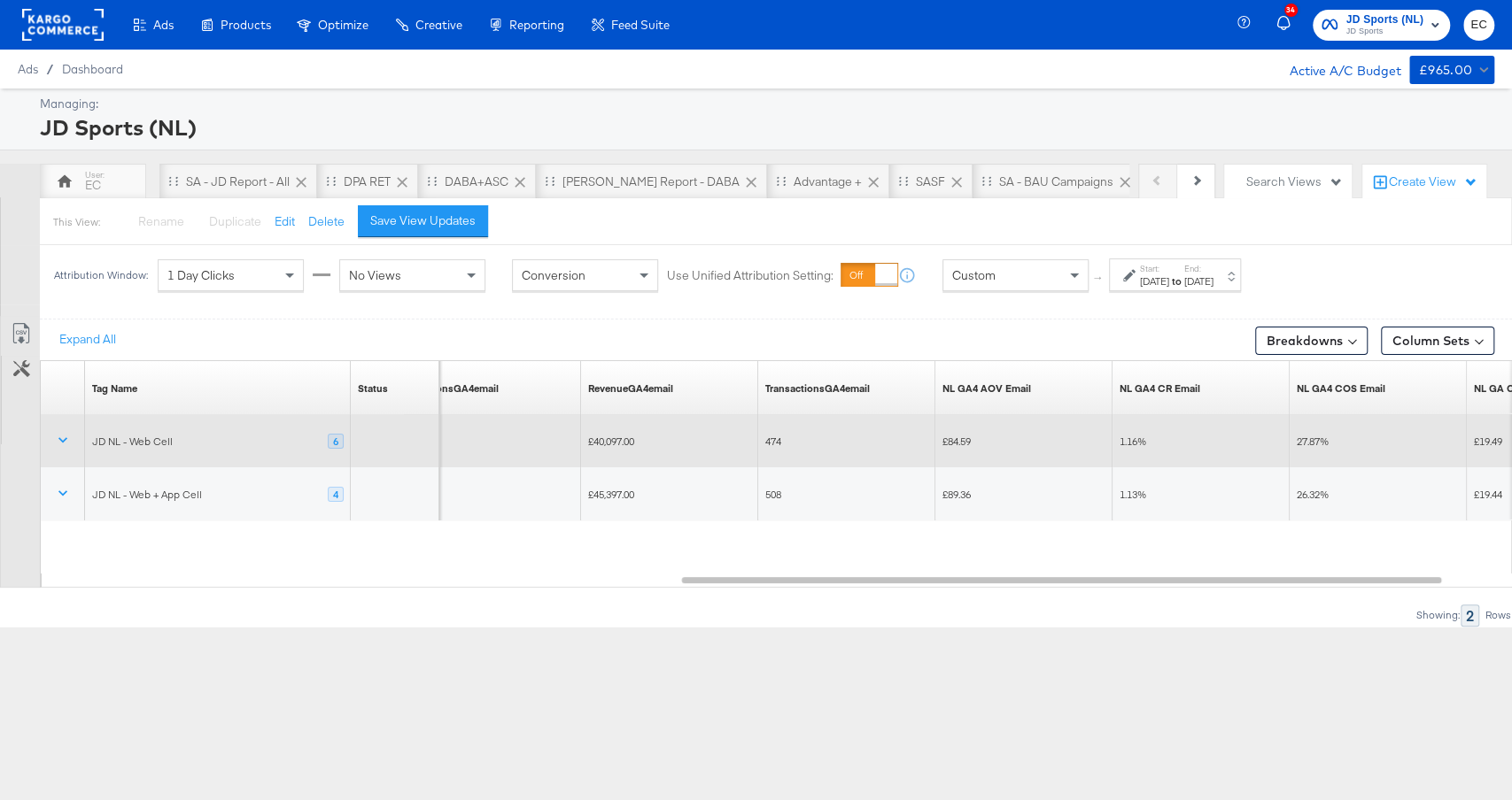
click at [776, 440] on span "474" at bounding box center [773, 442] width 16 height 13
copy span "474"
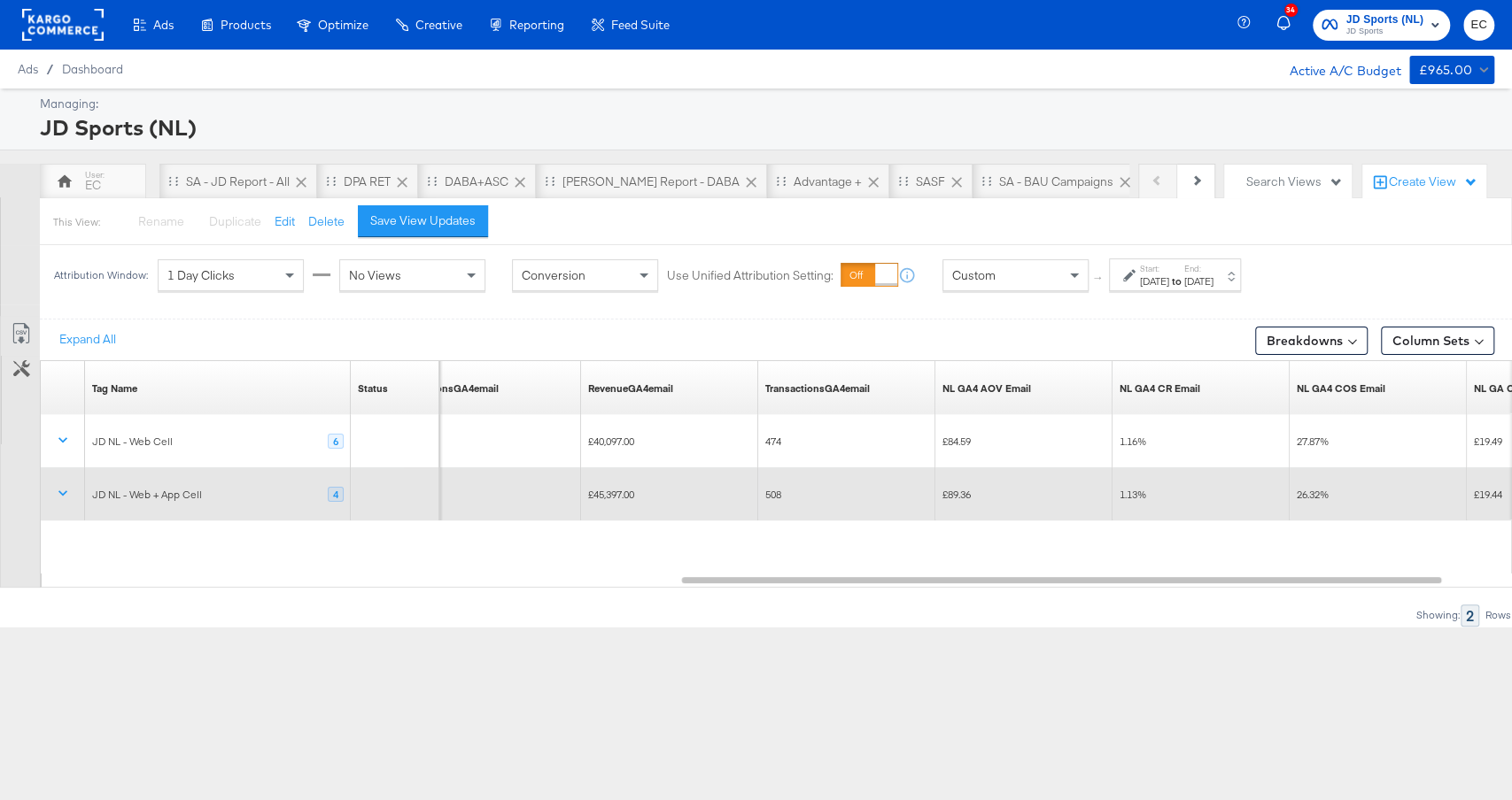
click at [777, 488] on span "508" at bounding box center [773, 495] width 16 height 13
copy span "508"
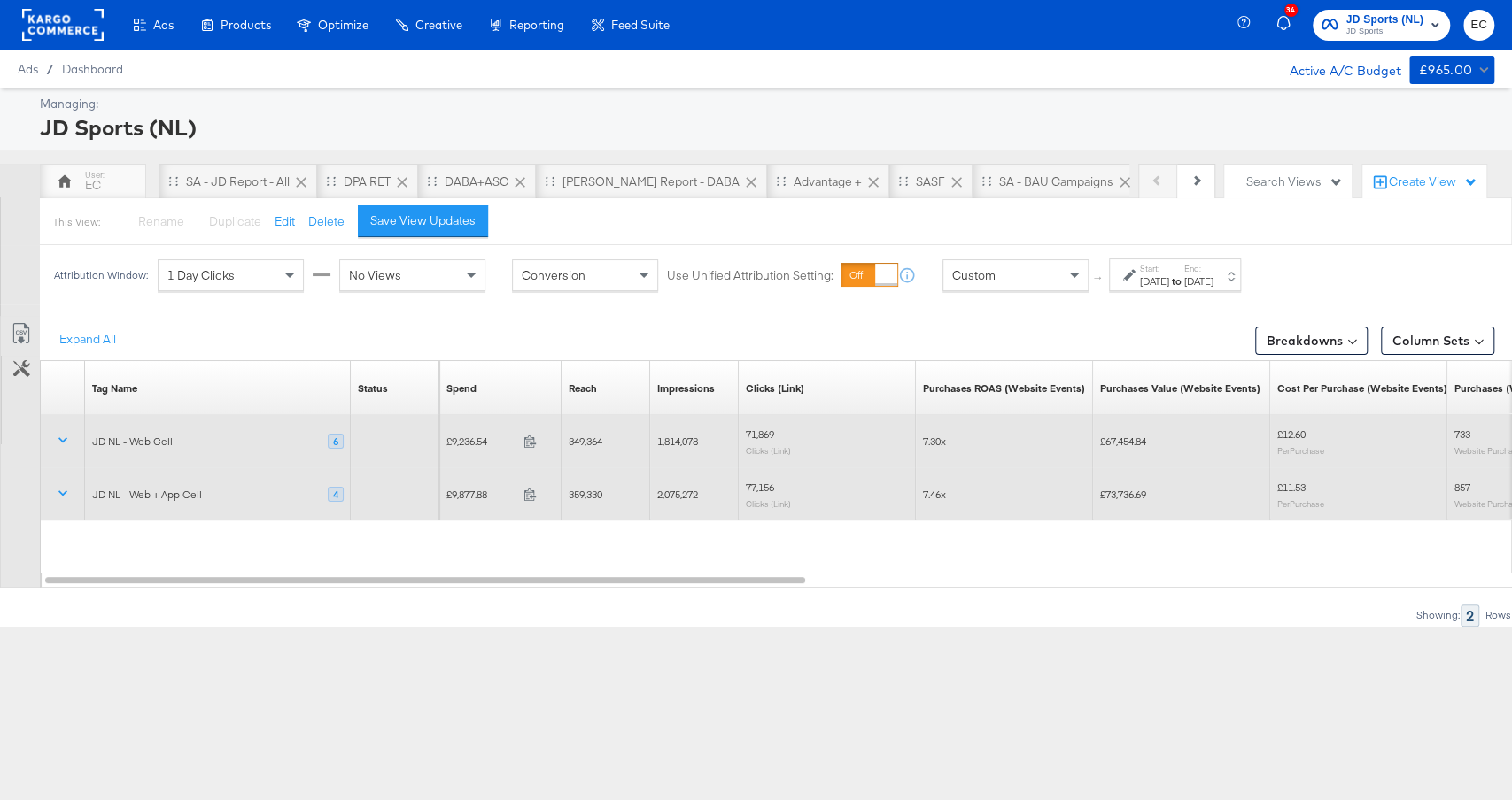
click at [467, 438] on span "£9,236.54" at bounding box center [481, 442] width 70 height 13
copy span "9,236.54"
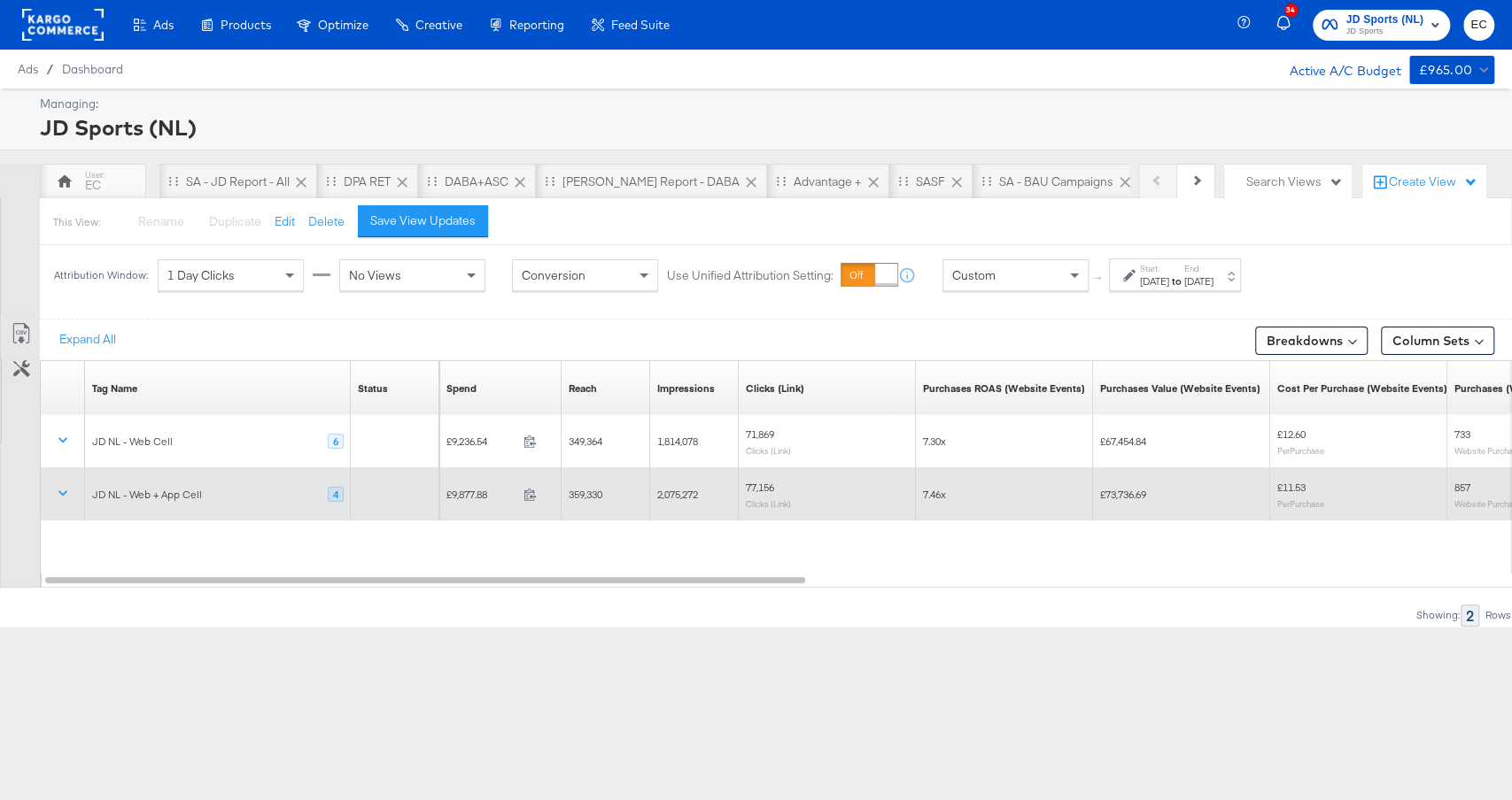
click at [457, 494] on span "£9,877.88" at bounding box center [481, 495] width 70 height 13
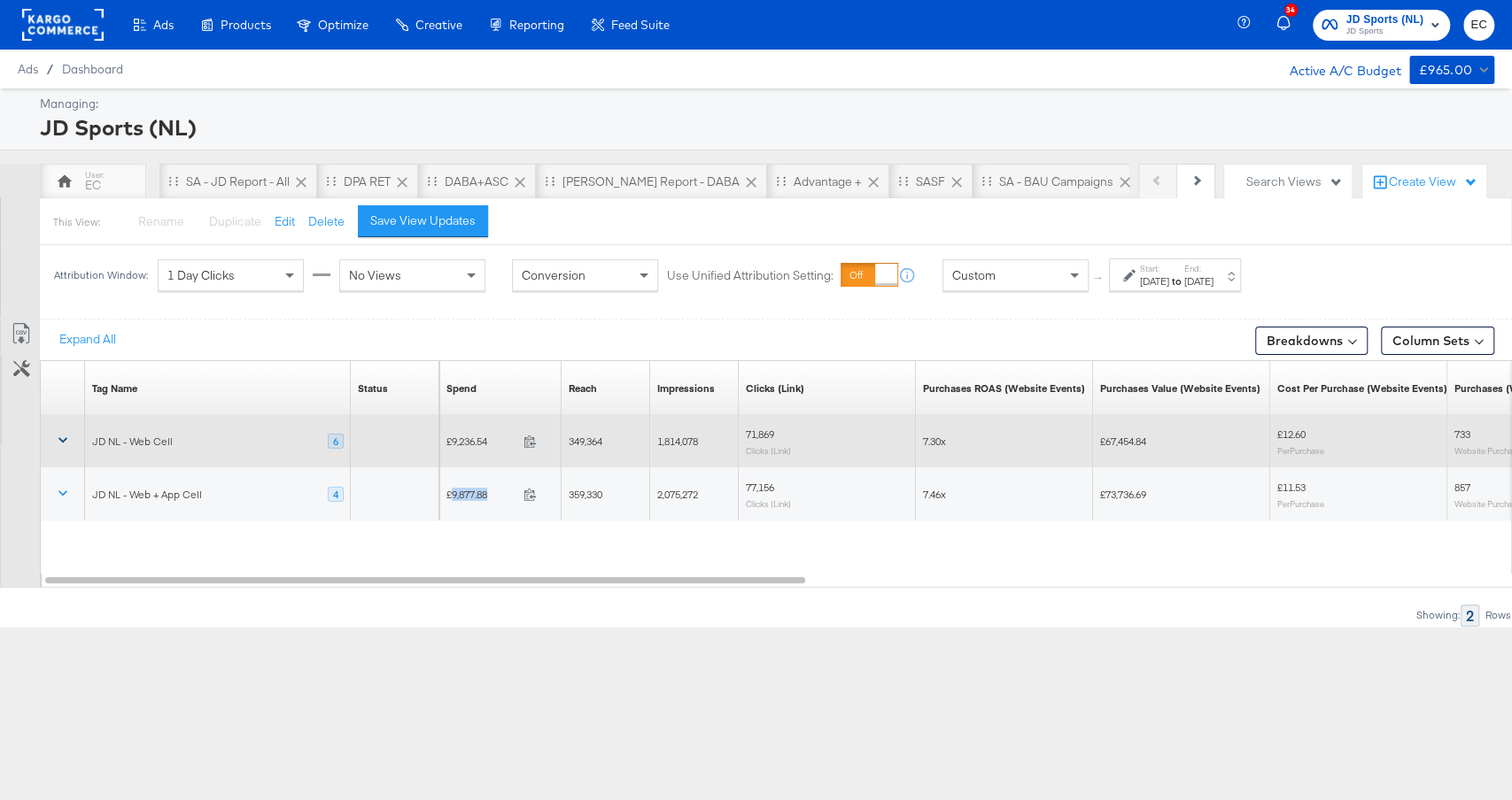
click at [61, 435] on icon at bounding box center [63, 440] width 17 height 17
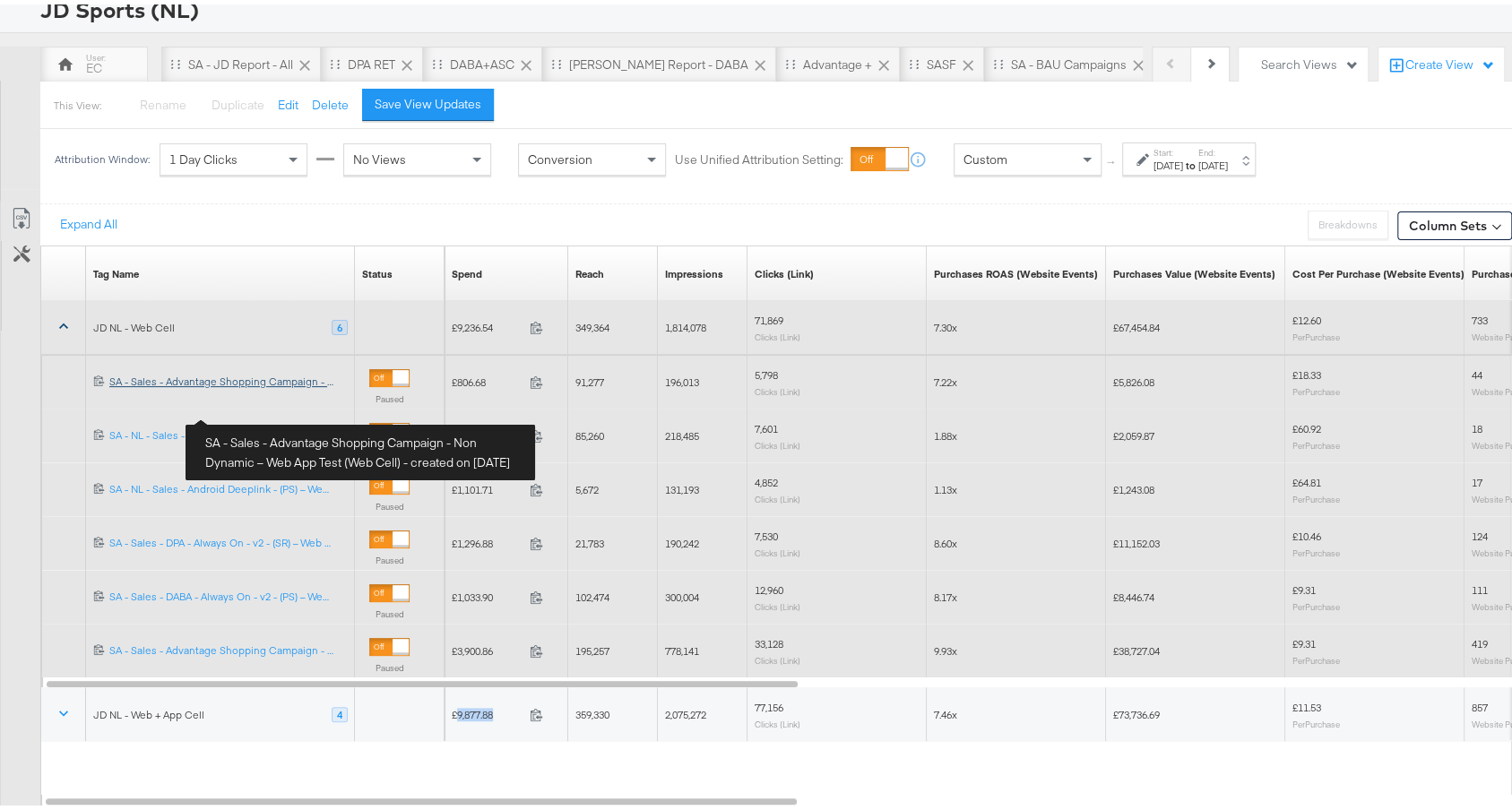
scroll to position [156, 0]
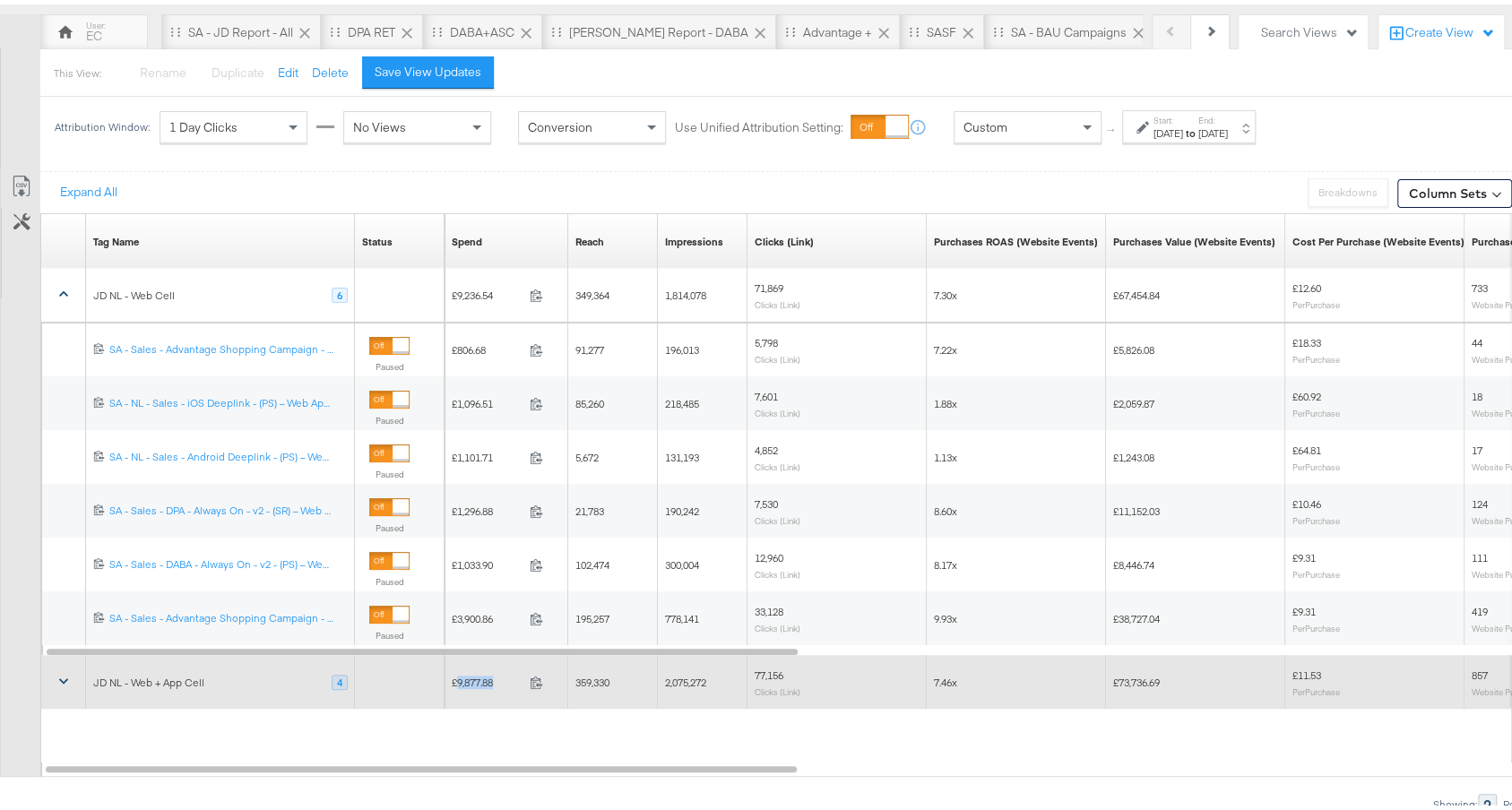
click at [65, 671] on icon at bounding box center [63, 676] width 18 height 18
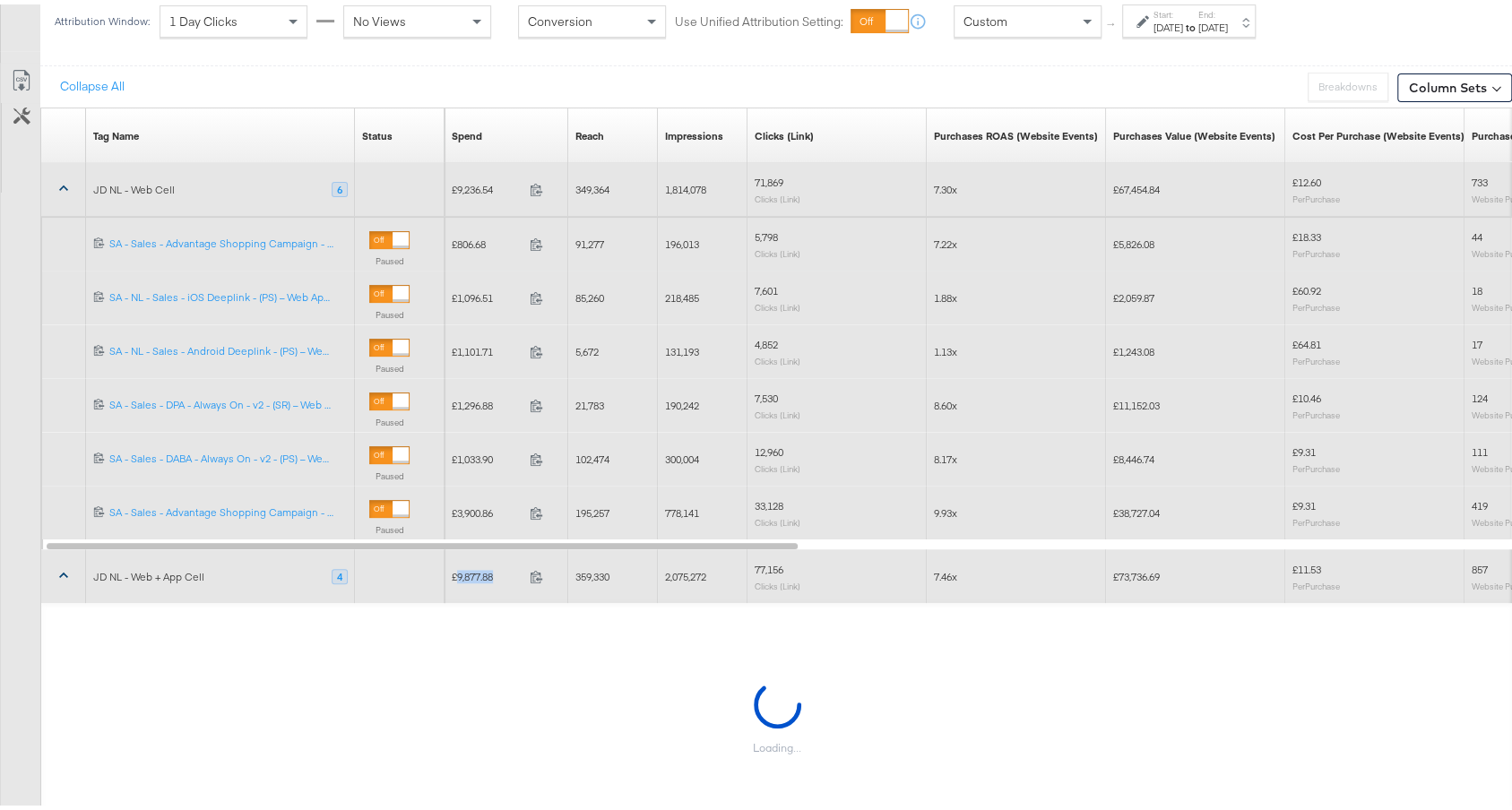
scroll to position [378, 0]
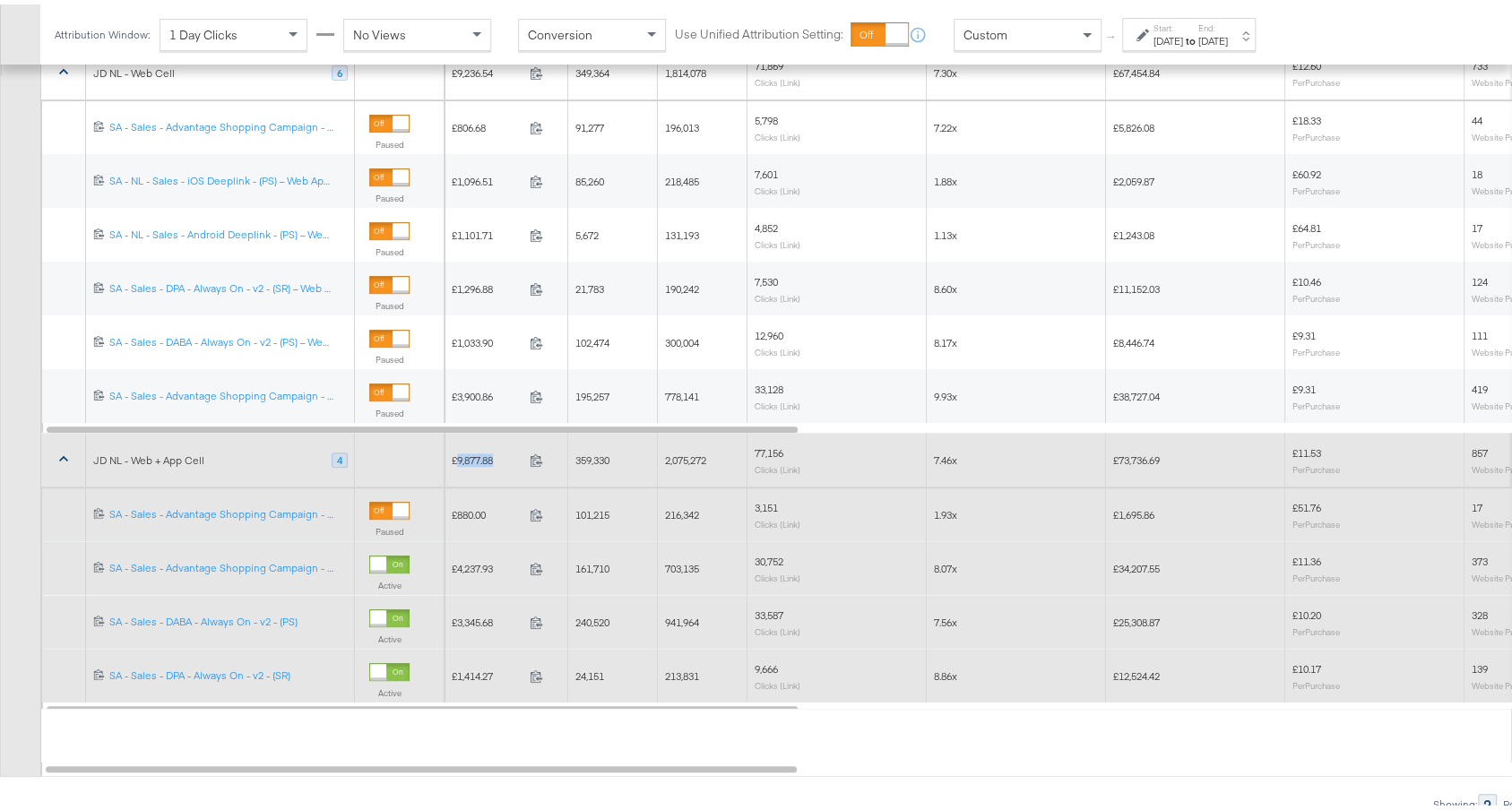
click at [66, 455] on icon at bounding box center [63, 454] width 18 height 18
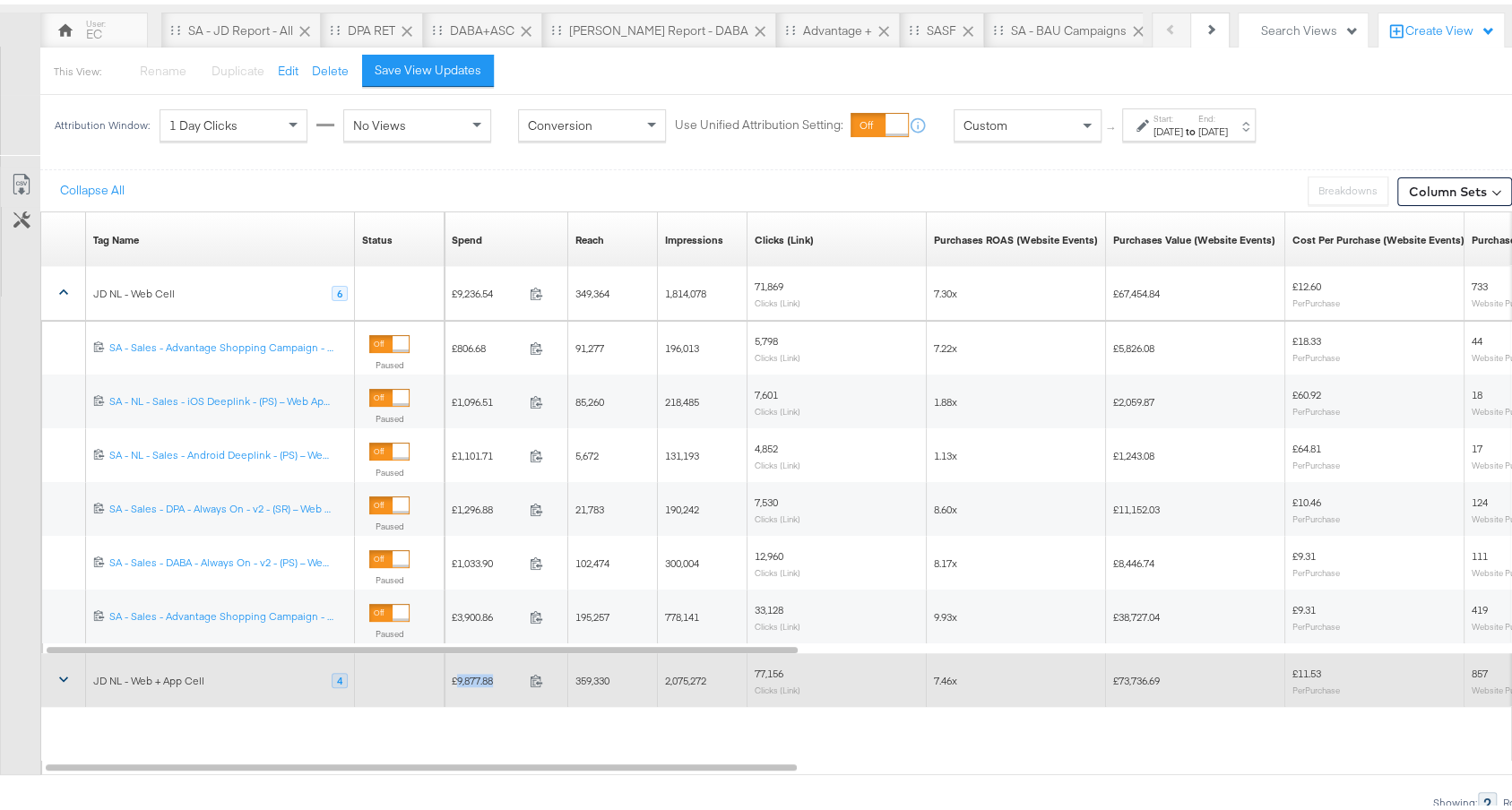
scroll to position [156, 0]
click at [61, 296] on button at bounding box center [63, 289] width 43 height 32
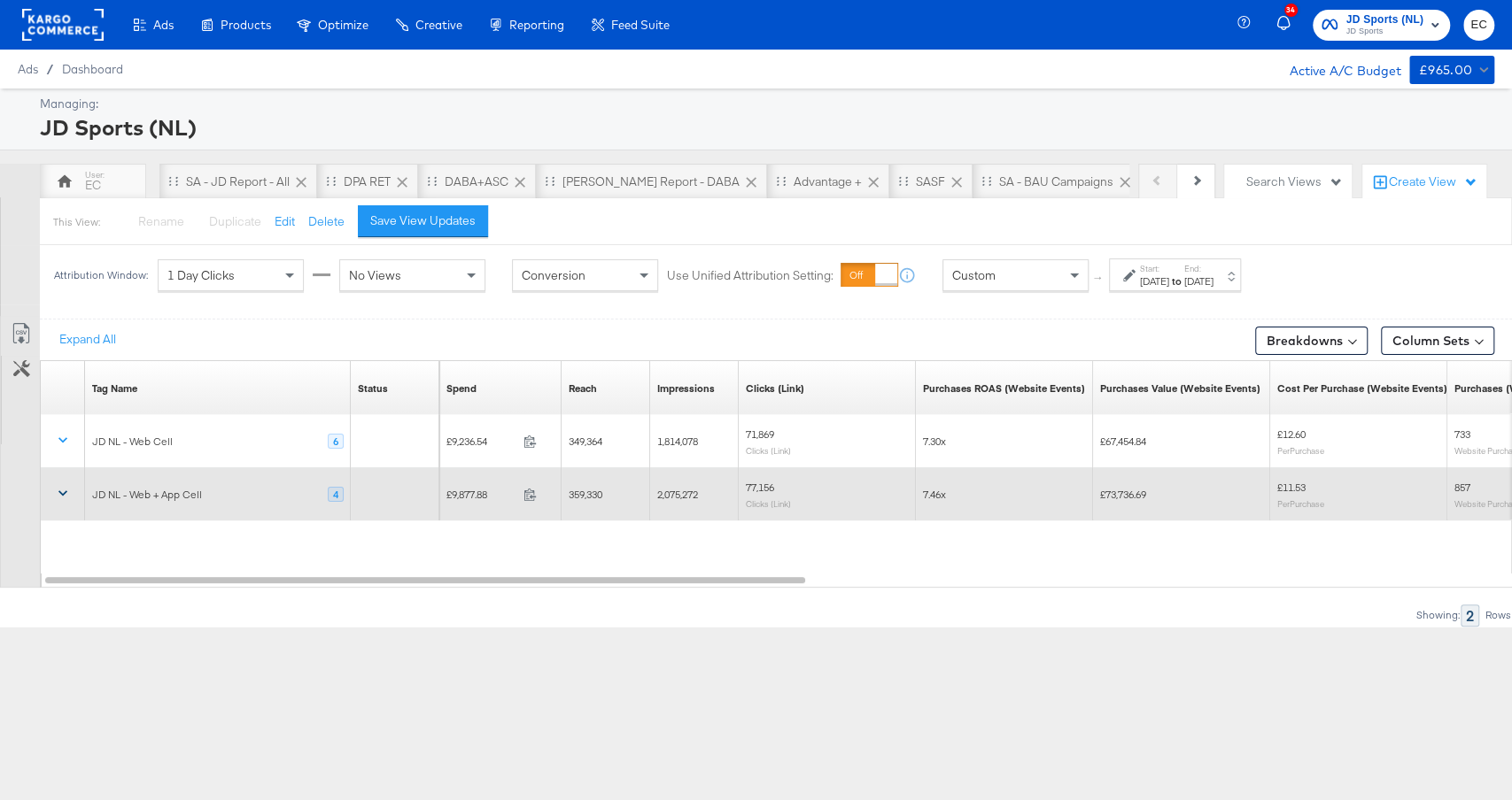
click at [589, 447] on div "349,364" at bounding box center [606, 441] width 89 height 28
click at [589, 444] on span "349,364" at bounding box center [585, 442] width 34 height 13
click at [583, 490] on span "359,330" at bounding box center [585, 495] width 34 height 13
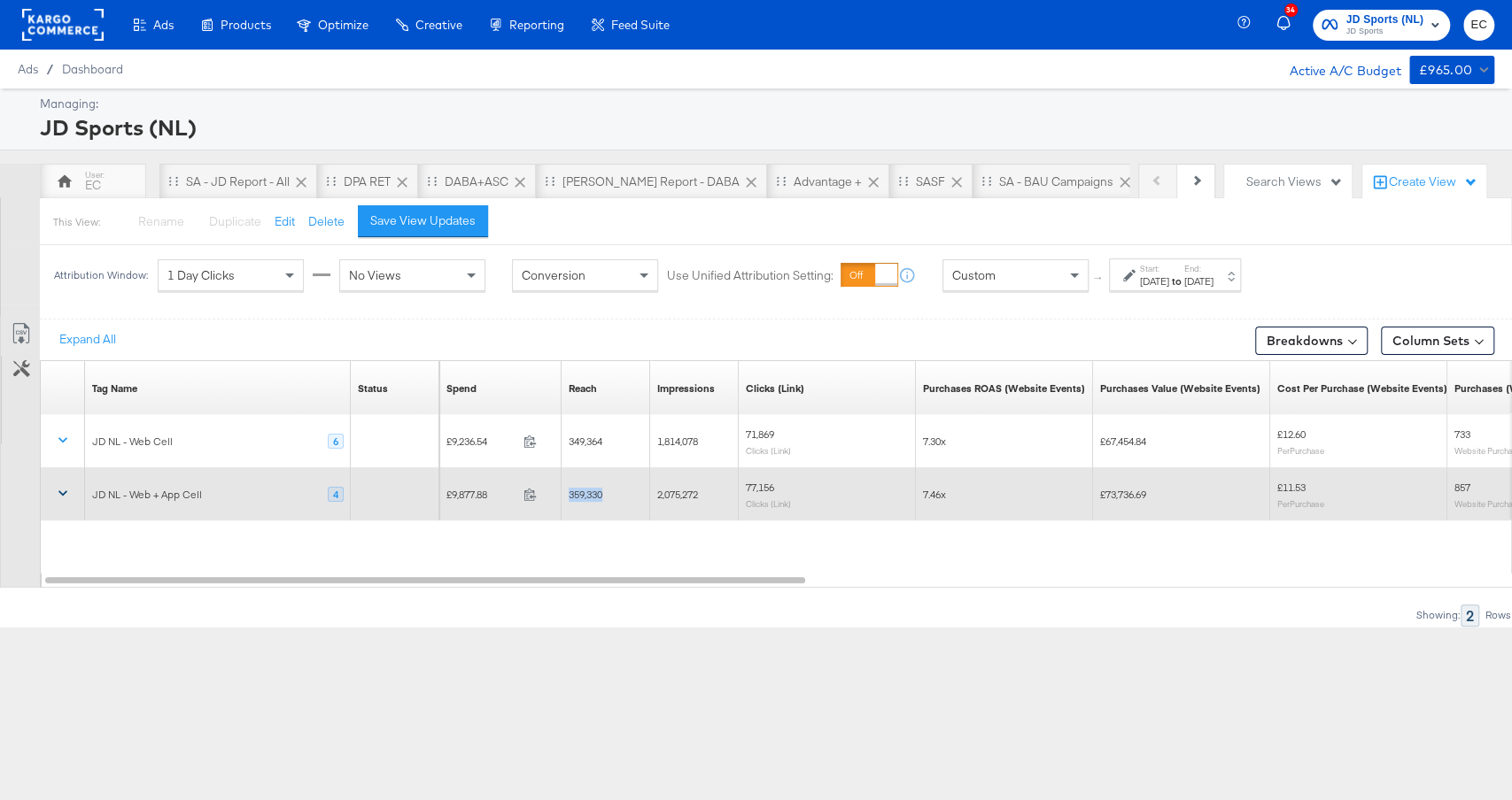
click at [583, 490] on span "359,330" at bounding box center [585, 495] width 34 height 13
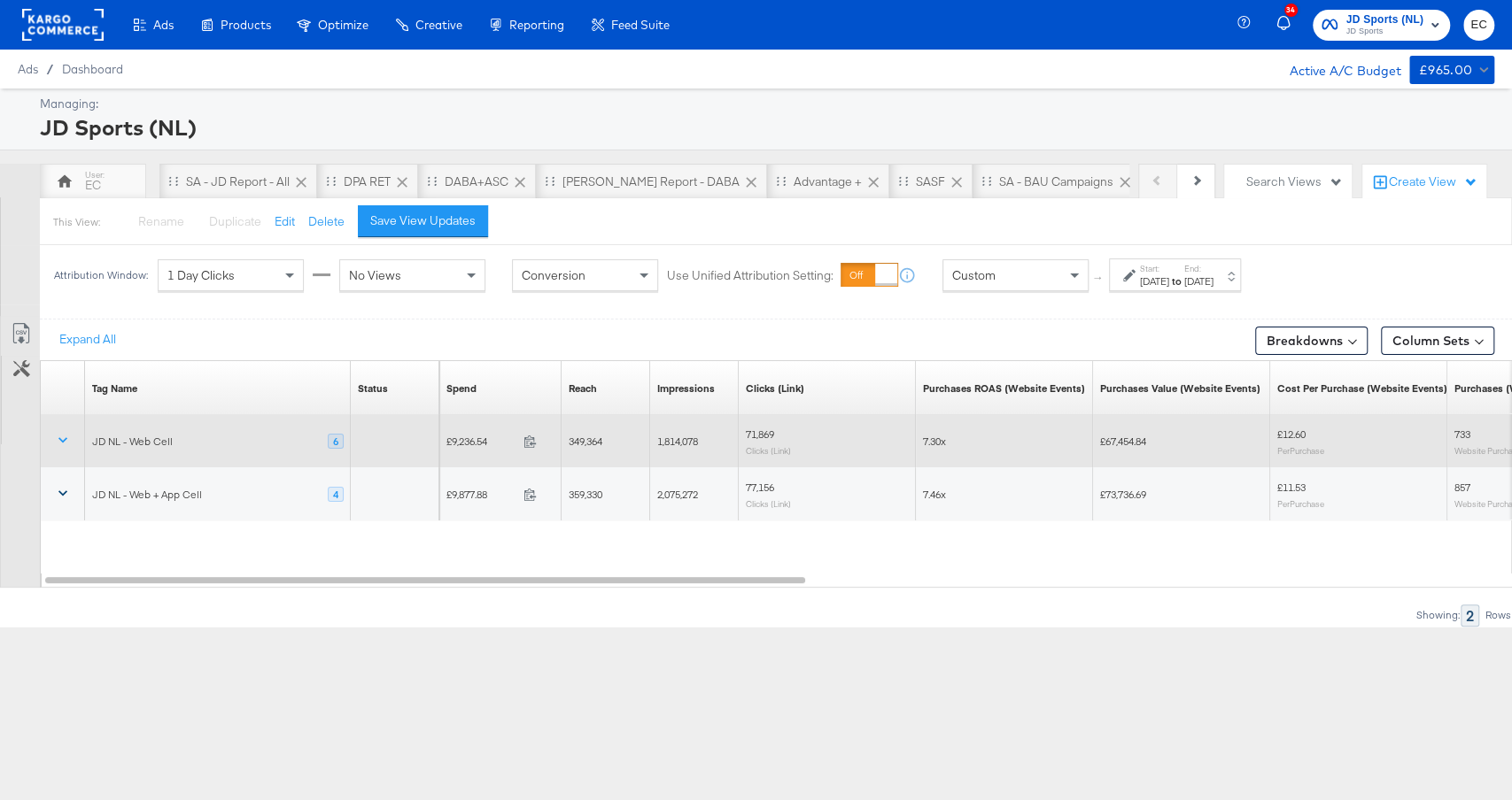
click at [676, 441] on span "1,814,078" at bounding box center [677, 442] width 40 height 13
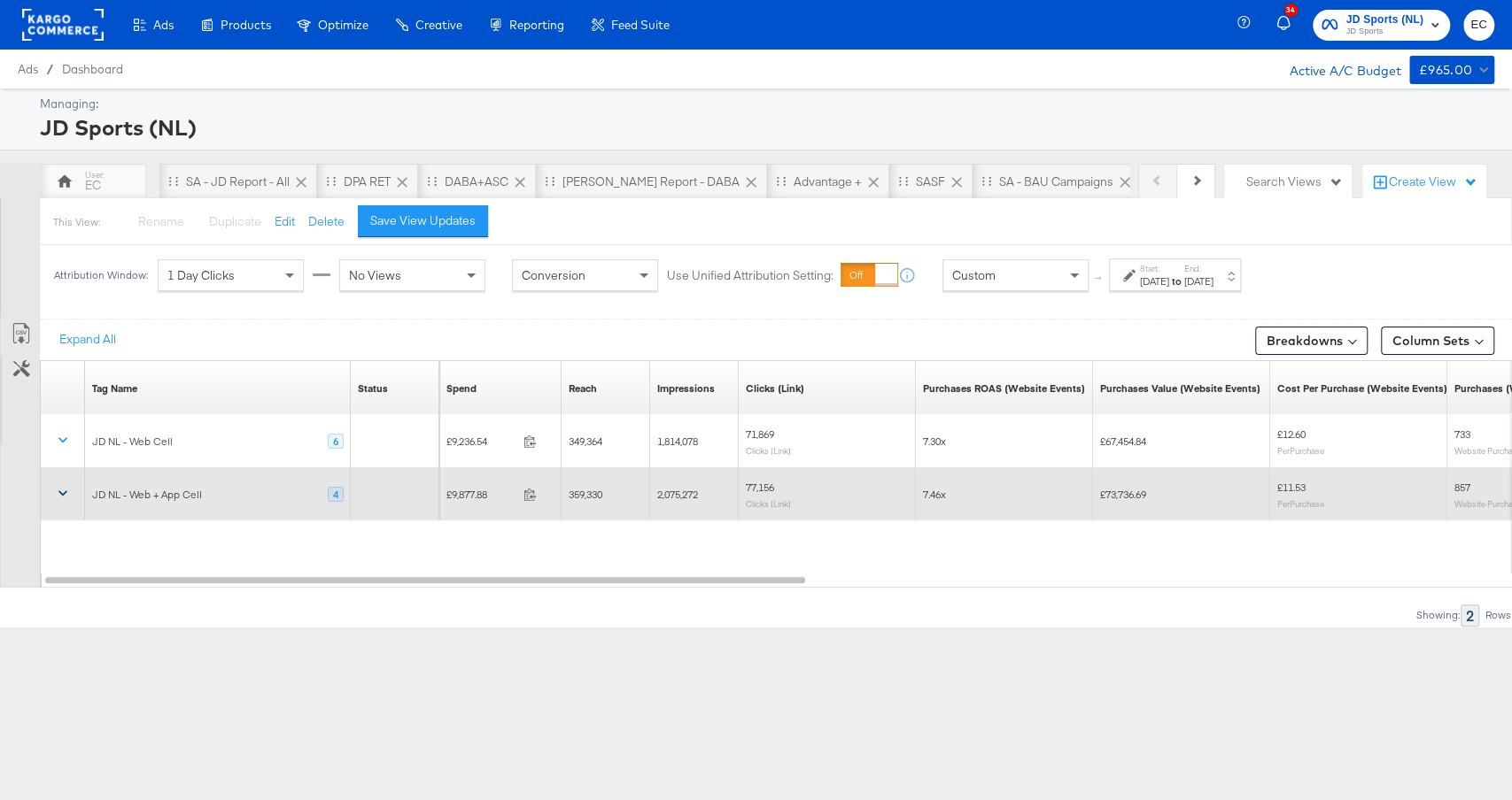
click at [680, 490] on span "2,075,272" at bounding box center [677, 495] width 40 height 13
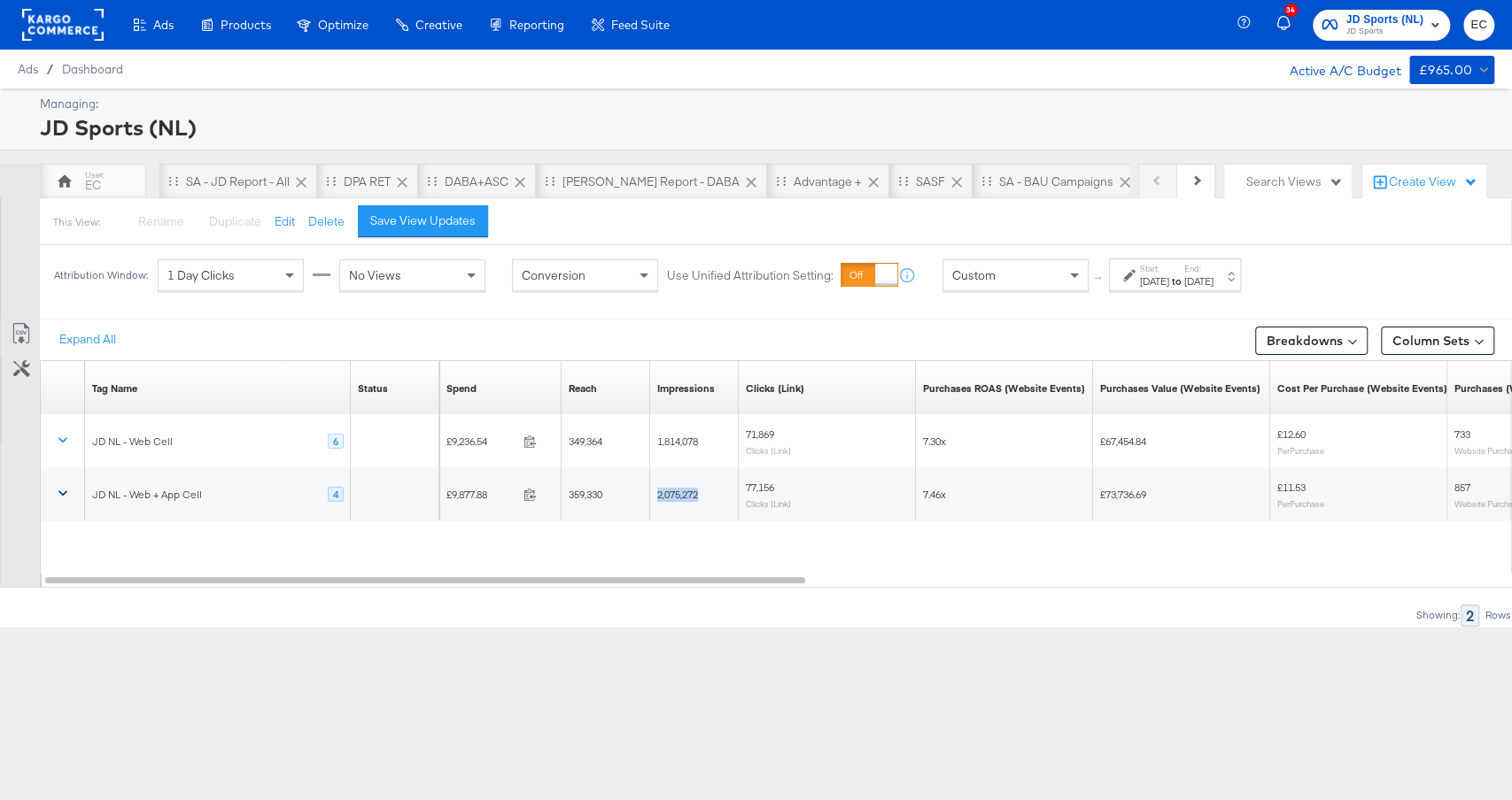
click at [65, 492] on icon at bounding box center [63, 493] width 17 height 17
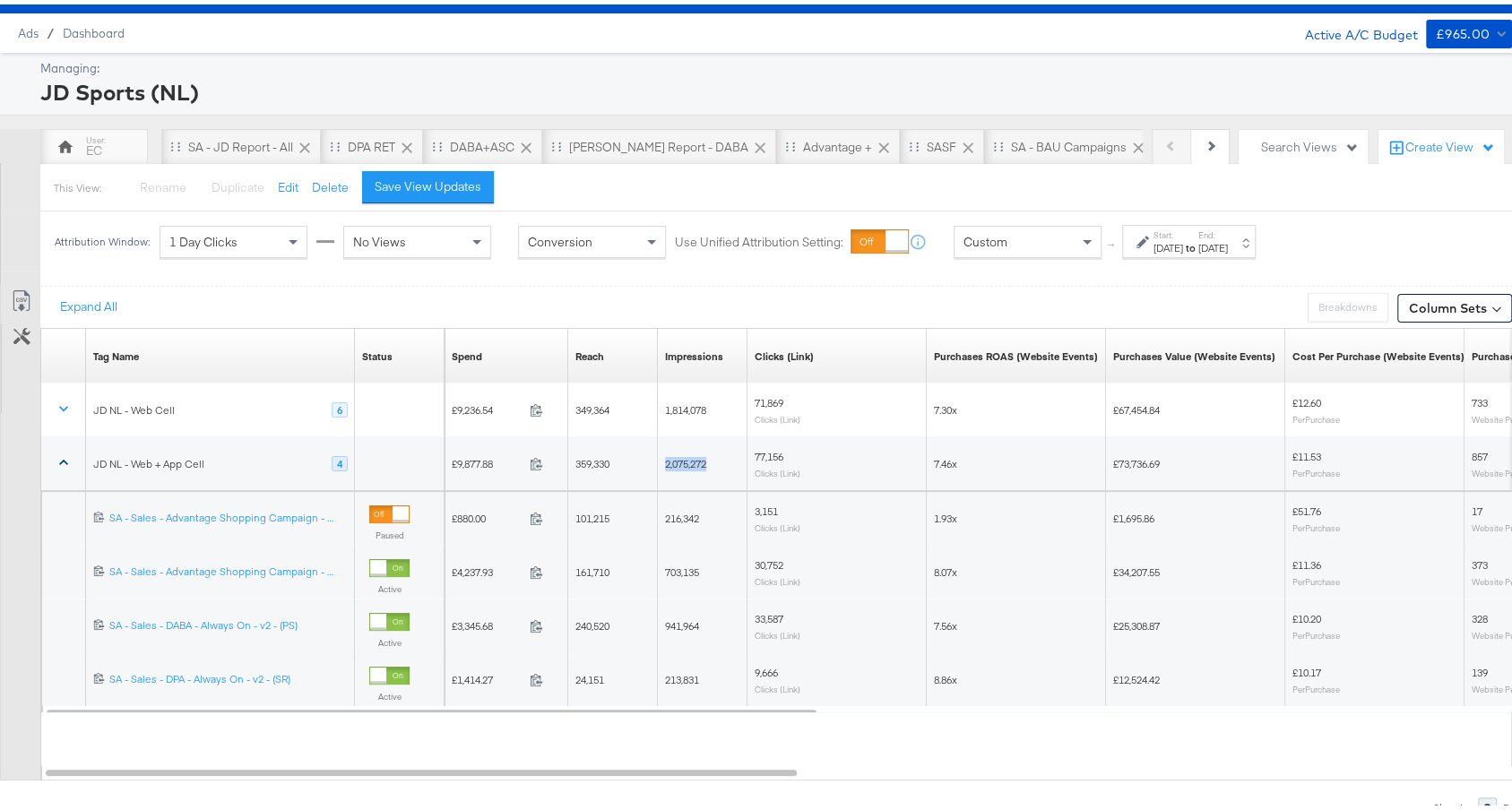
scroll to position [45, 0]
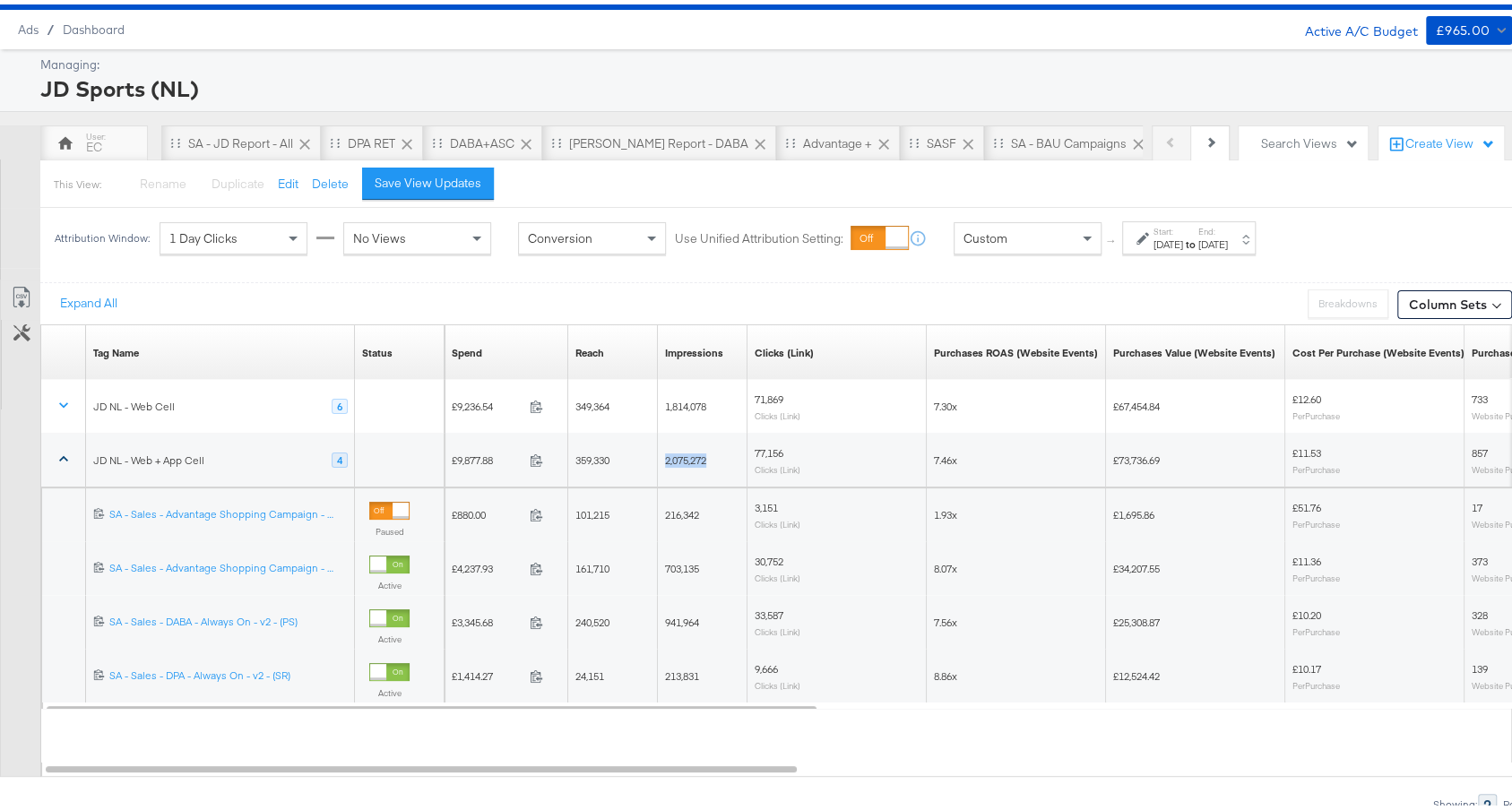
click at [57, 448] on icon at bounding box center [63, 454] width 18 height 18
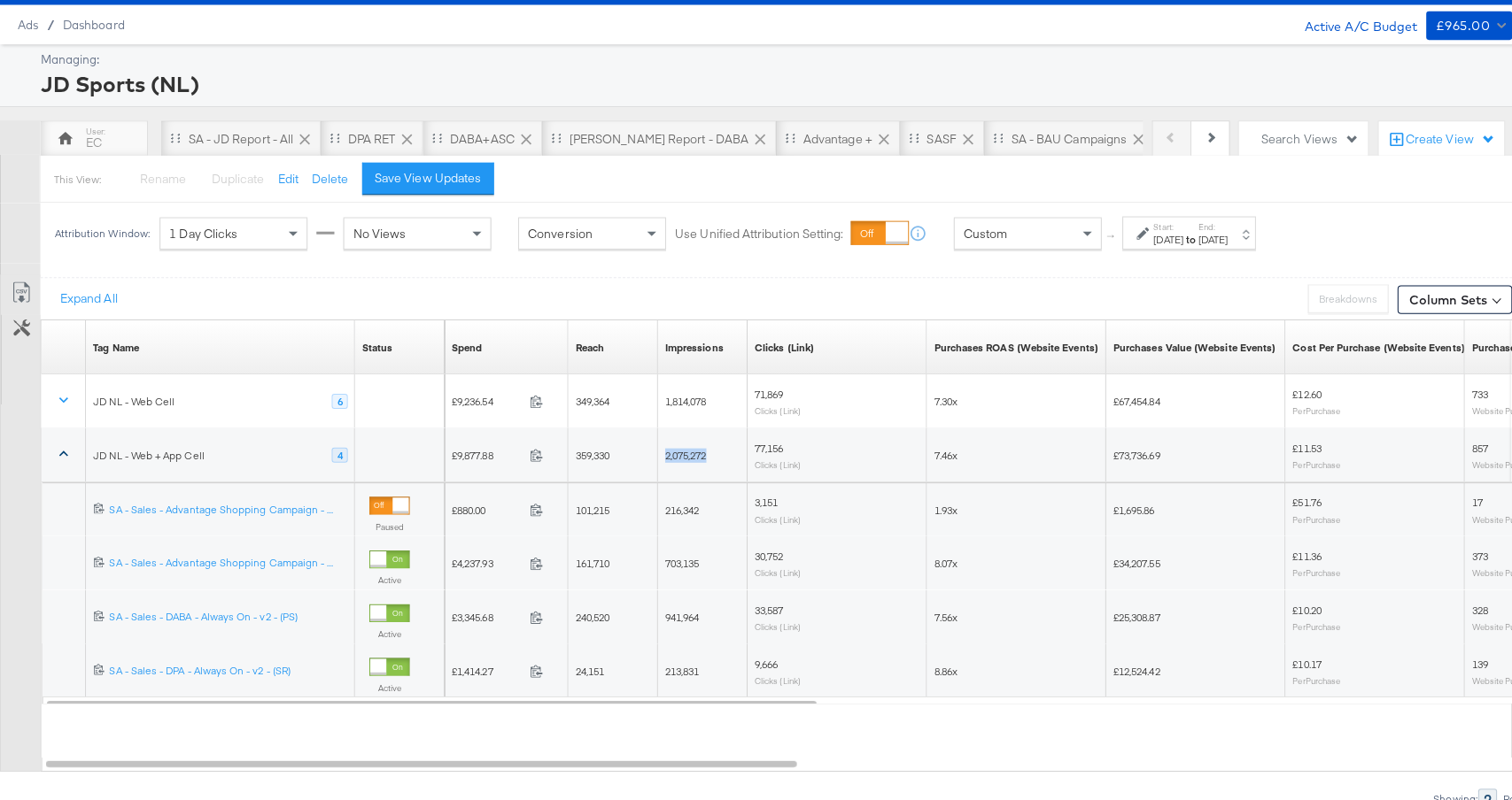
scroll to position [0, 0]
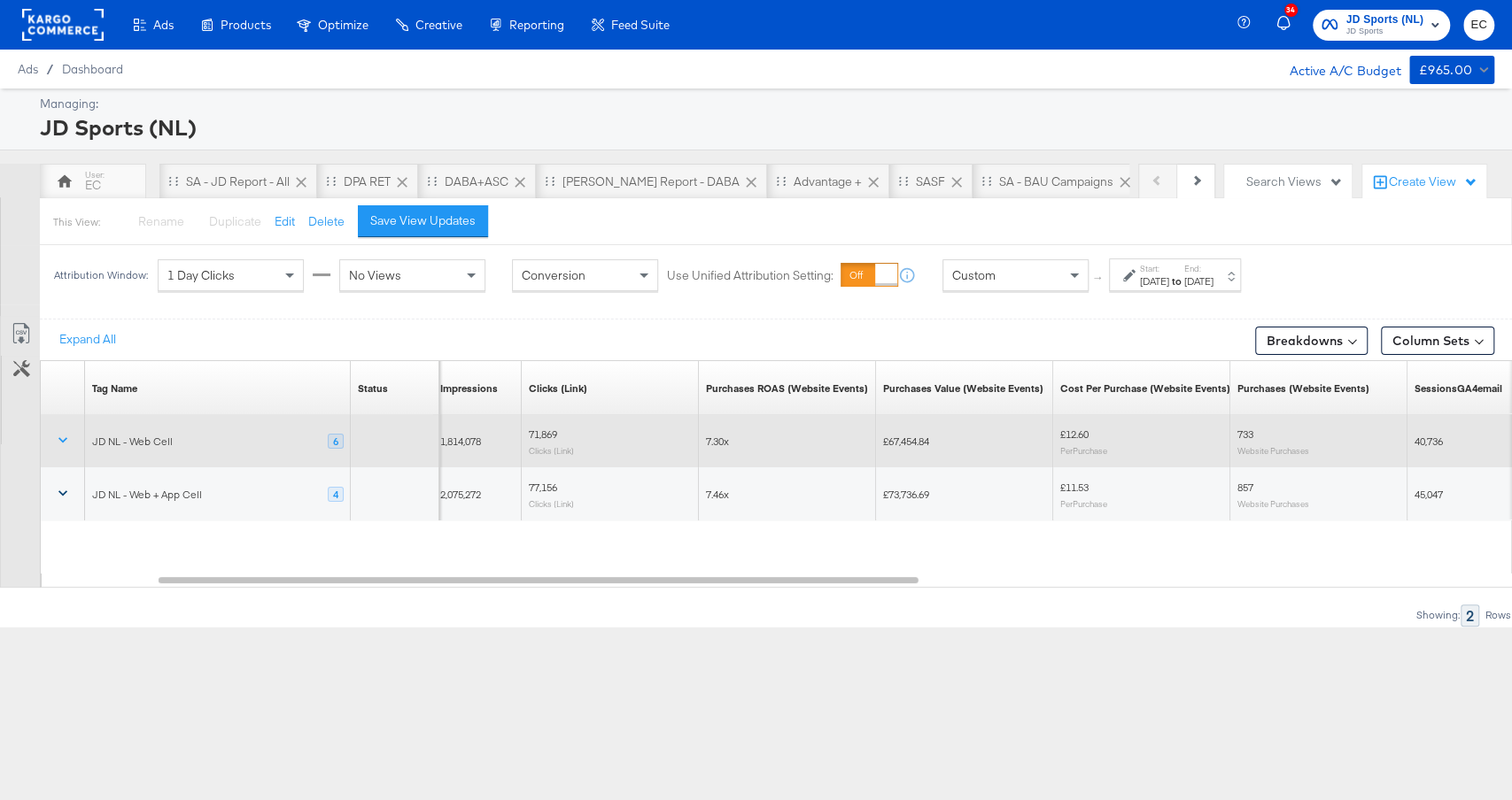
click at [537, 427] on span "71,869" at bounding box center [542, 434] width 28 height 13
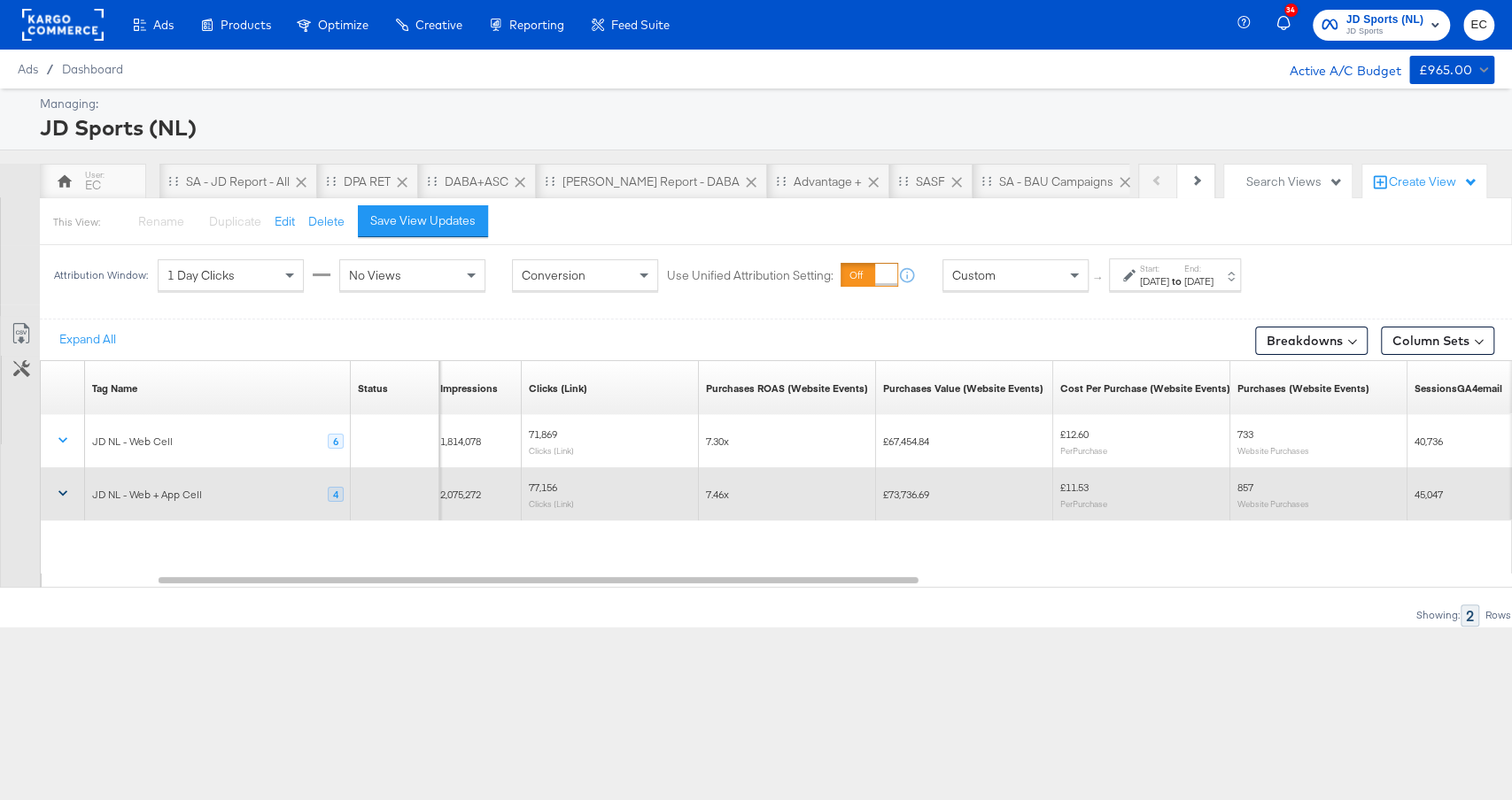
click at [541, 486] on span "77,156" at bounding box center [542, 487] width 28 height 13
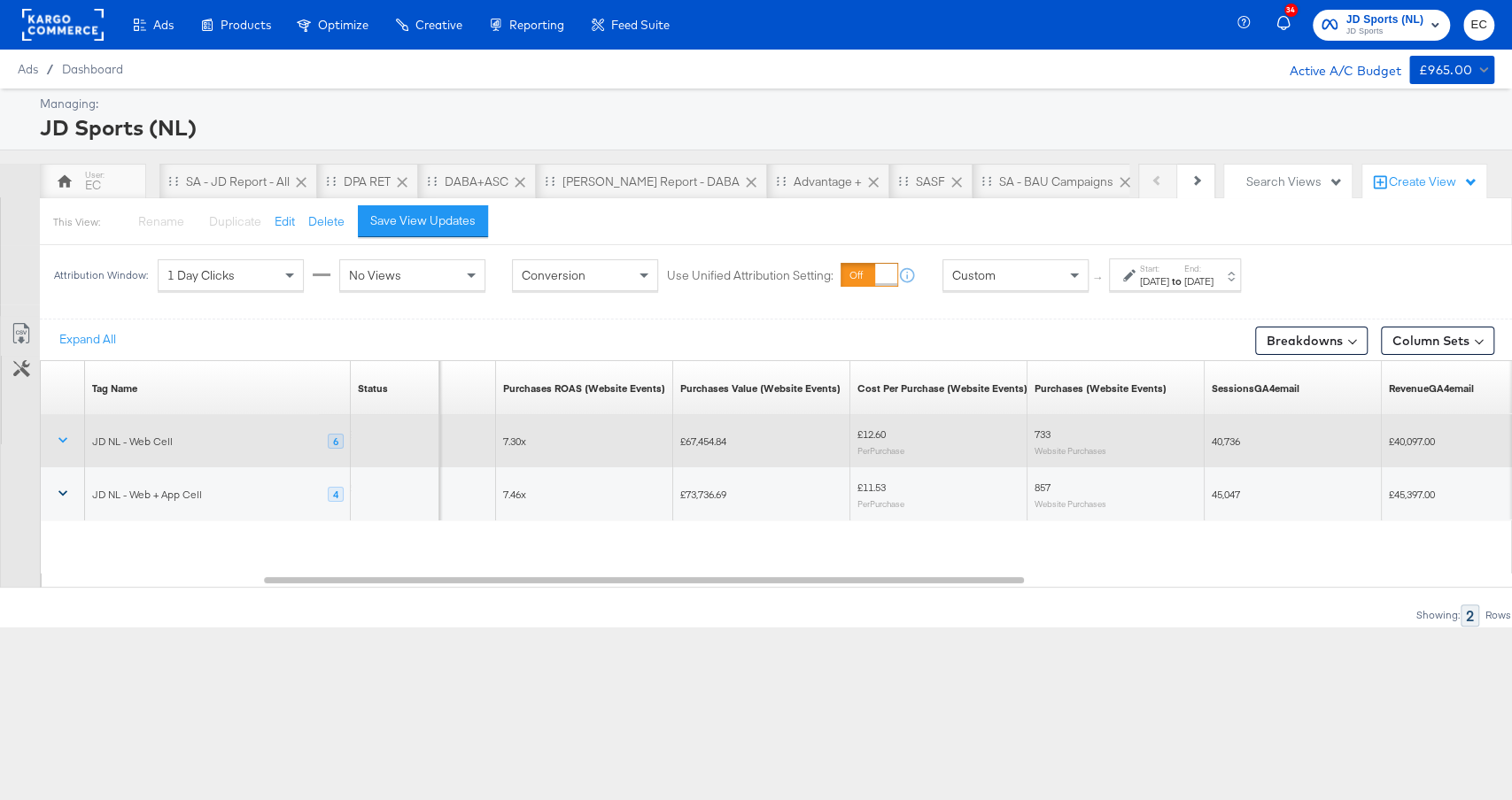
click at [885, 431] on span "£12.60" at bounding box center [871, 434] width 28 height 13
click at [886, 430] on span "£12.60" at bounding box center [871, 434] width 28 height 13
click at [865, 431] on span "£12.60" at bounding box center [871, 434] width 28 height 13
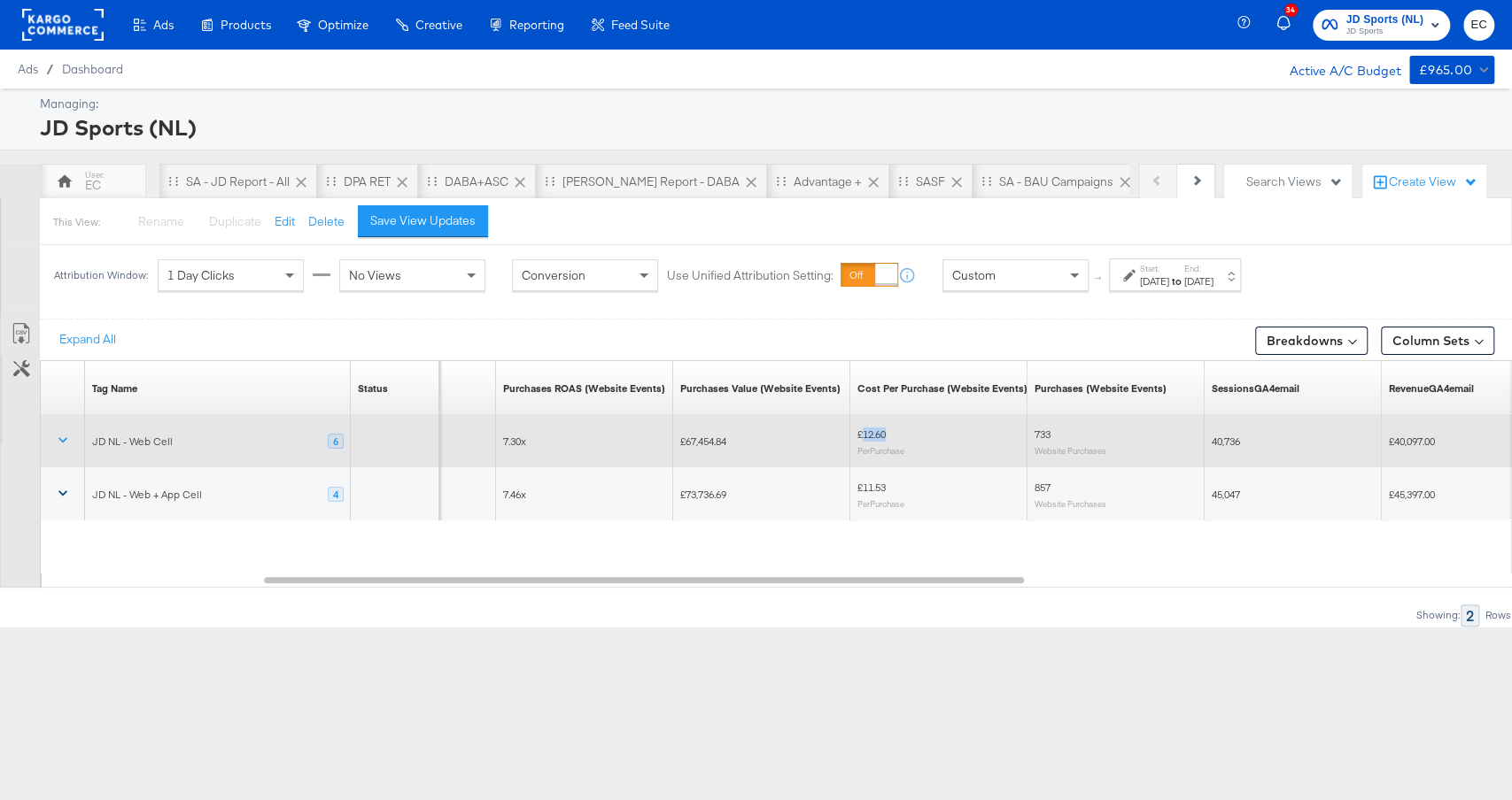
click at [865, 431] on span "£12.60" at bounding box center [871, 434] width 28 height 13
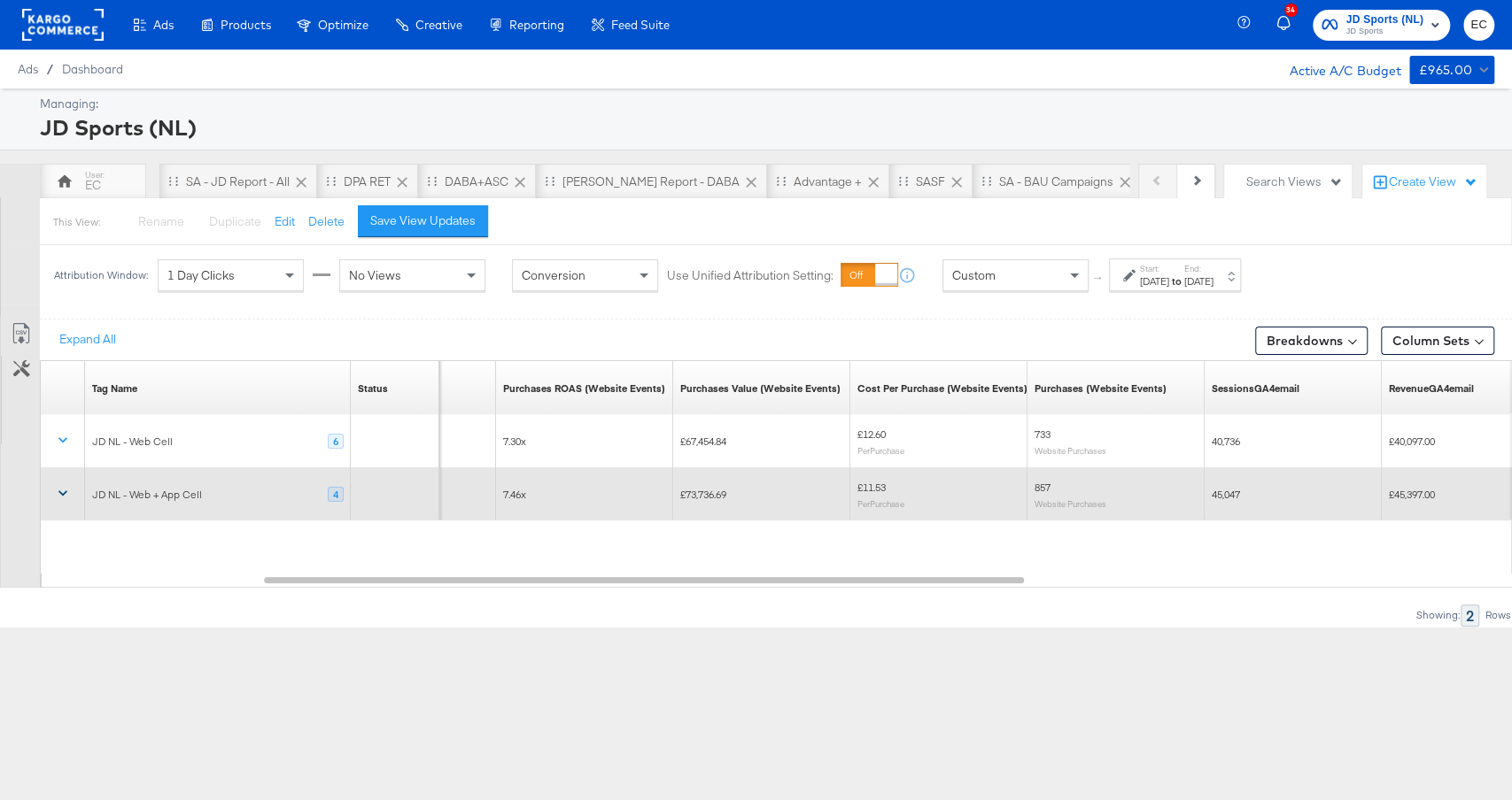
click at [864, 485] on span "£11.53" at bounding box center [871, 487] width 28 height 13
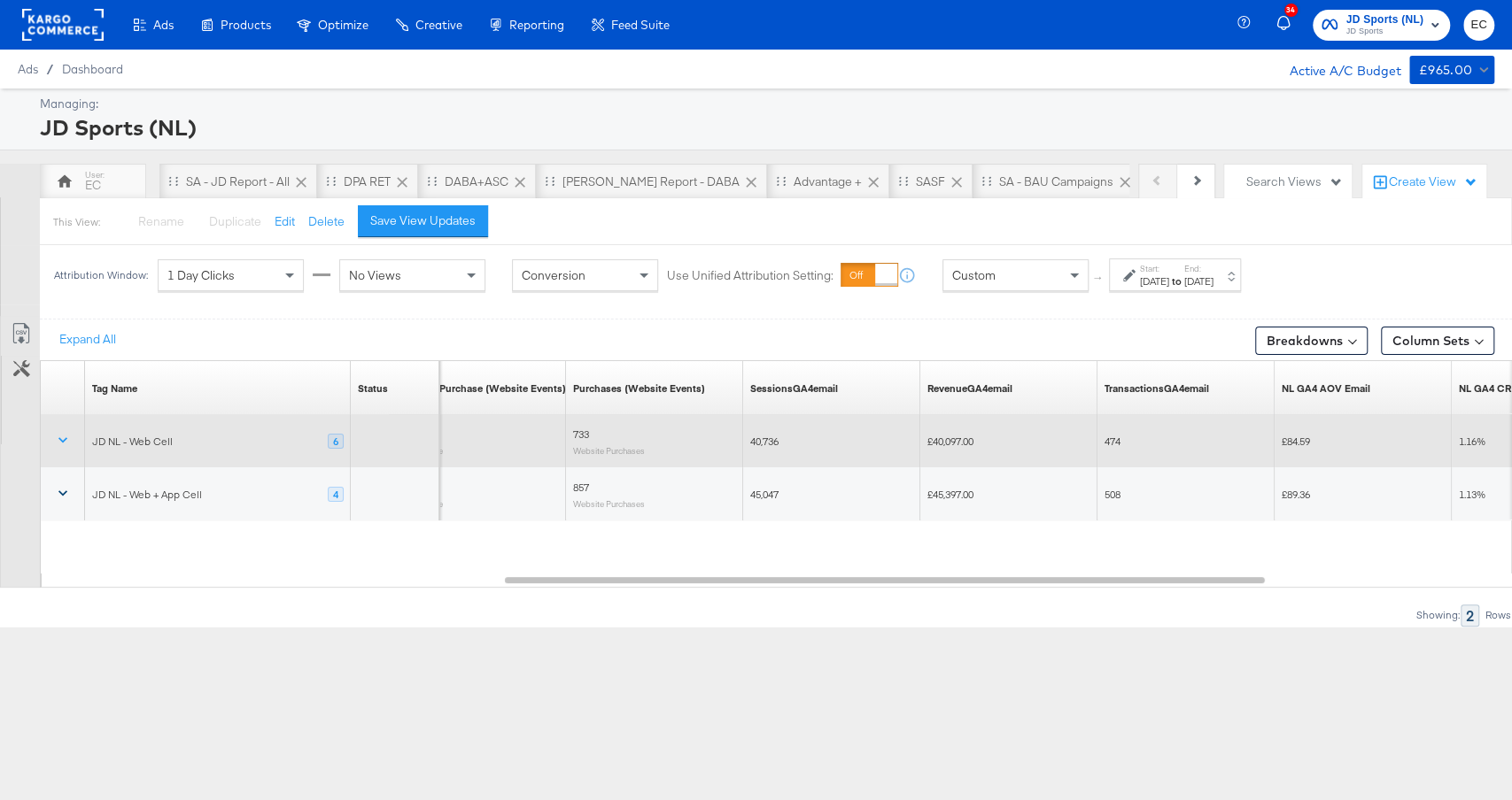
click at [578, 436] on span "733" at bounding box center [581, 434] width 16 height 13
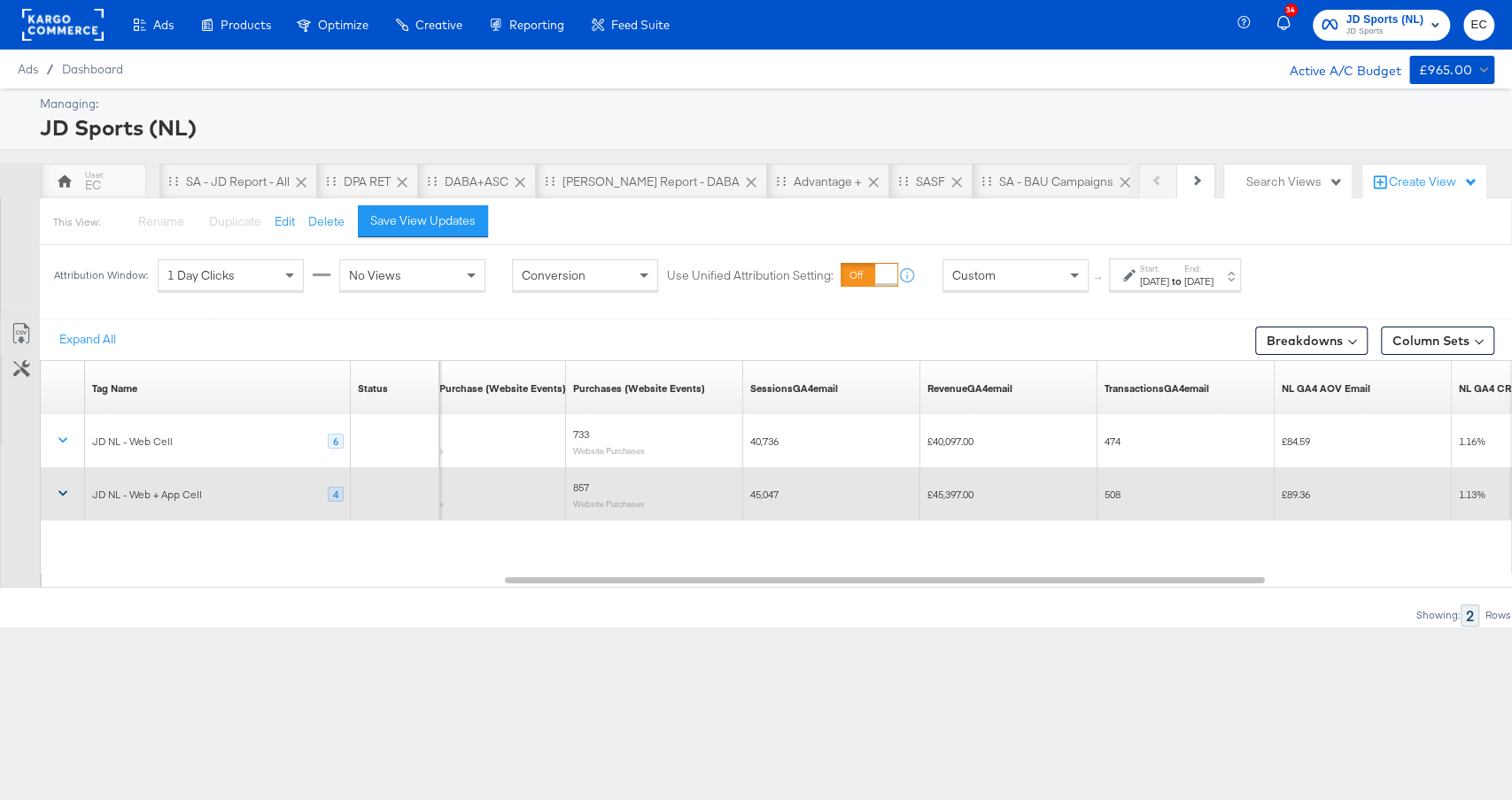
click at [574, 485] on span "857" at bounding box center [581, 487] width 16 height 13
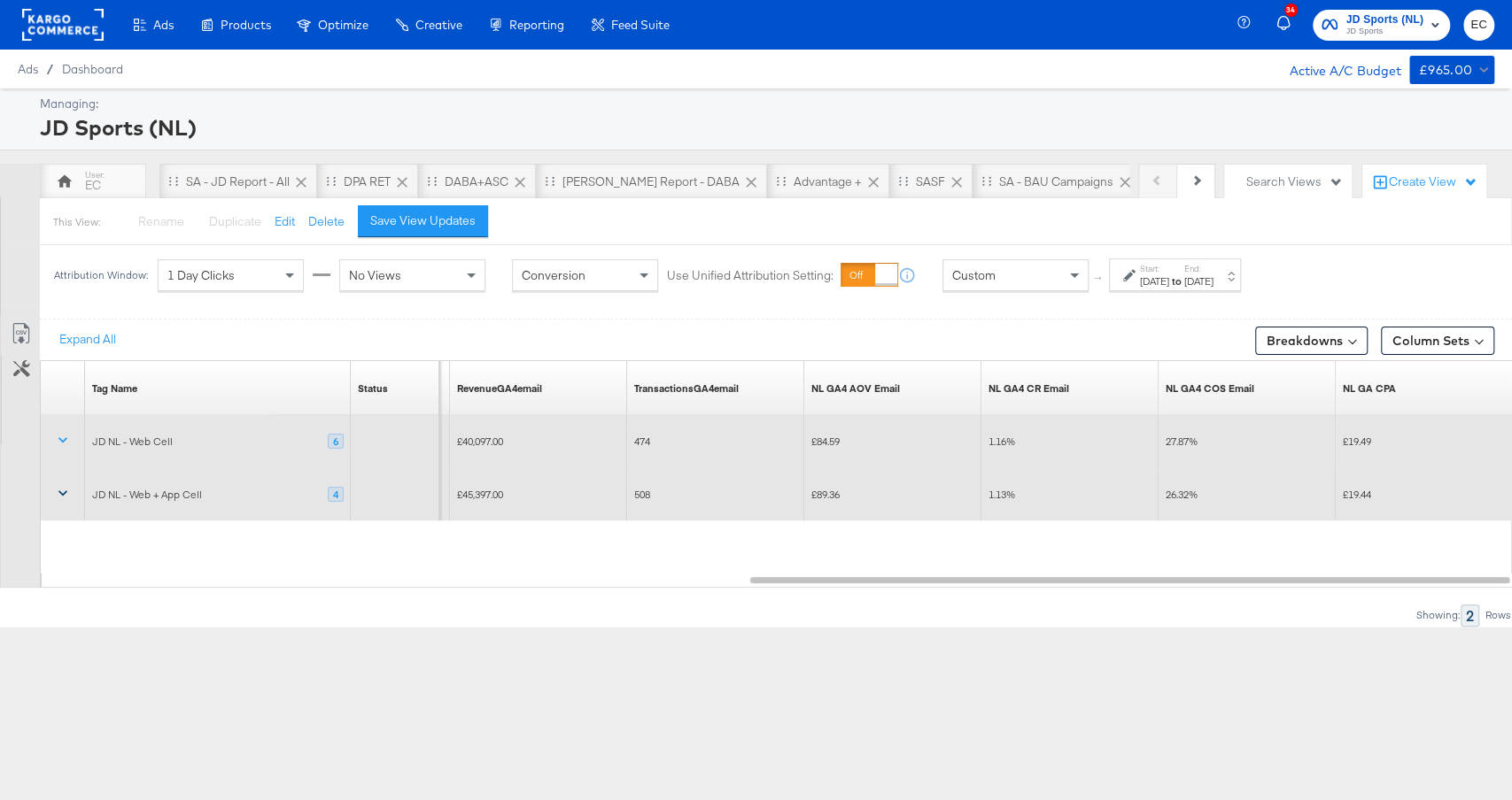
click at [1365, 435] on span "£19.49" at bounding box center [1356, 442] width 28 height 13
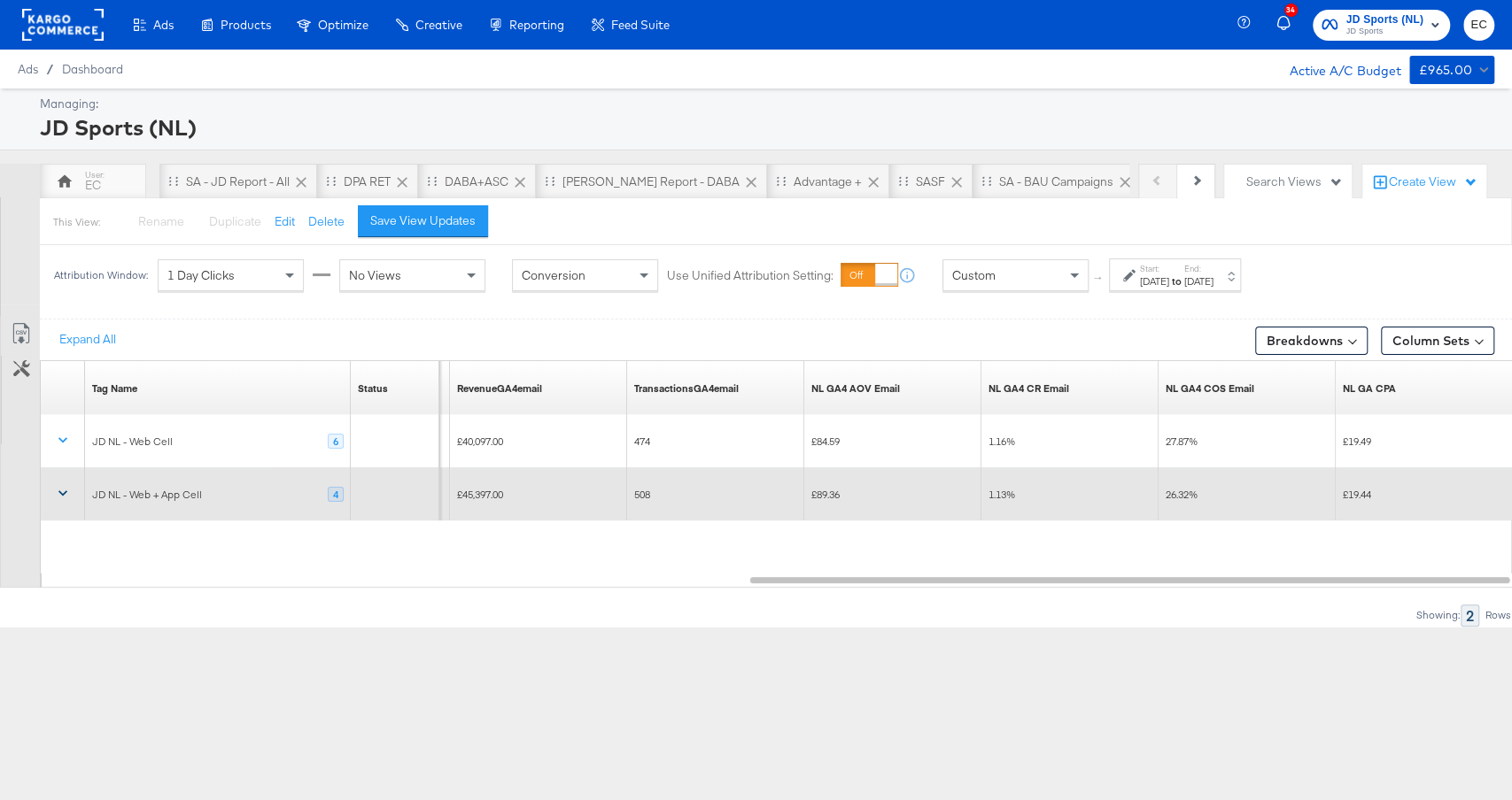
click at [1351, 490] on span "£19.44" at bounding box center [1356, 495] width 28 height 13
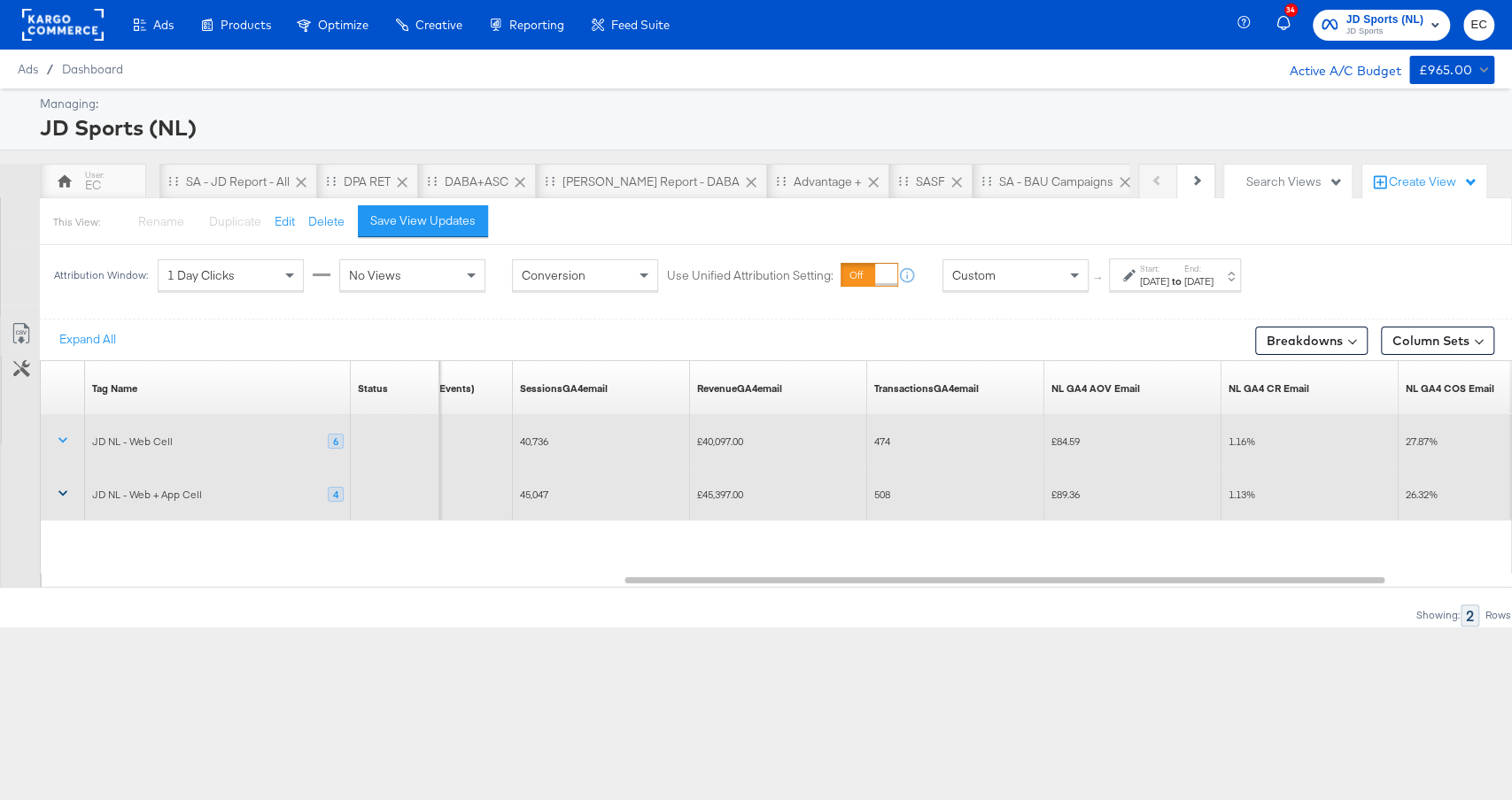
click at [728, 435] on span "£40,097.00" at bounding box center [720, 442] width 46 height 13
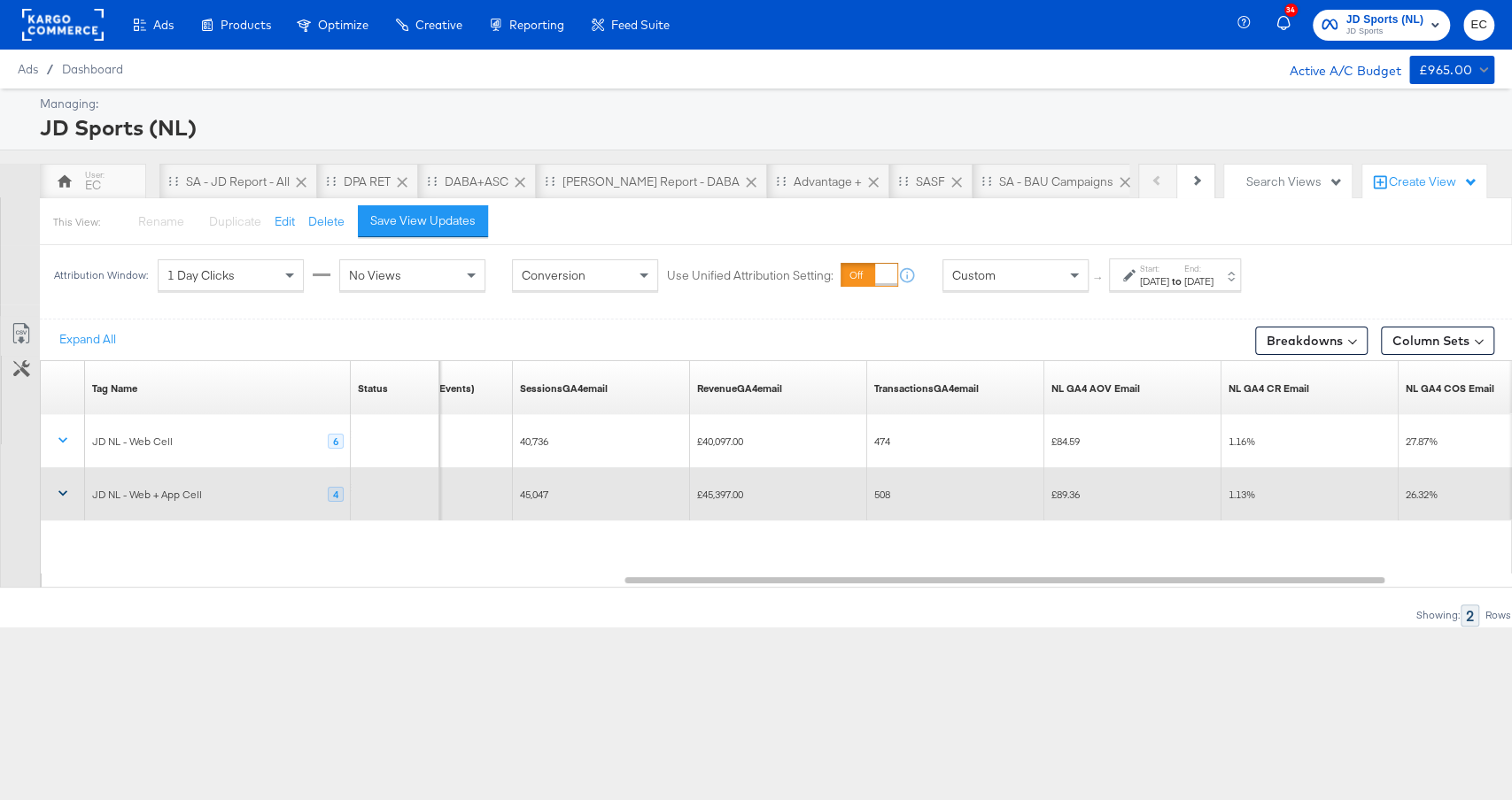
click at [710, 490] on span "£45,397.00" at bounding box center [720, 495] width 46 height 13
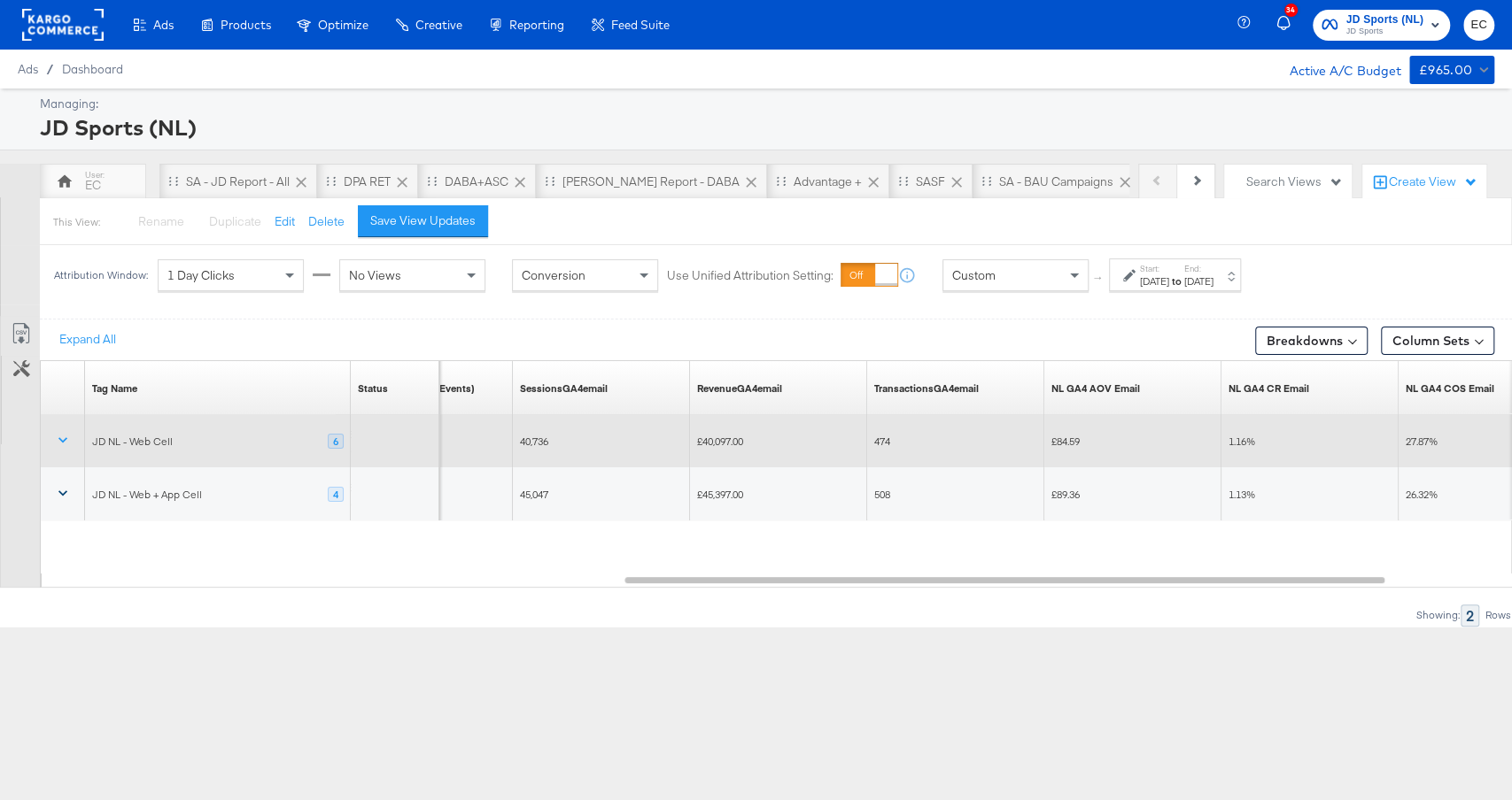
click at [881, 441] on span "474" at bounding box center [882, 442] width 16 height 13
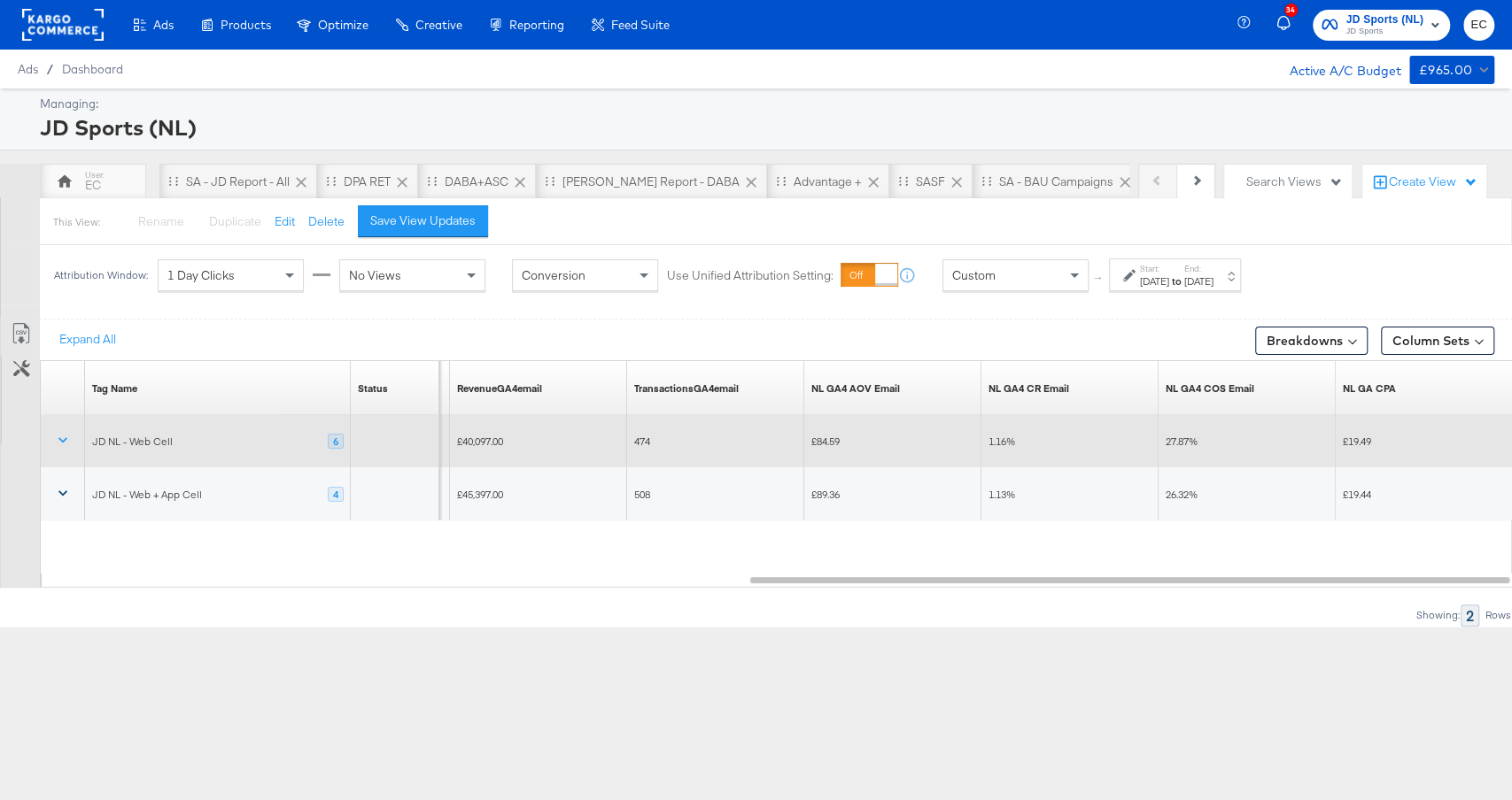
click at [831, 435] on span "£84.59" at bounding box center [824, 442] width 28 height 13
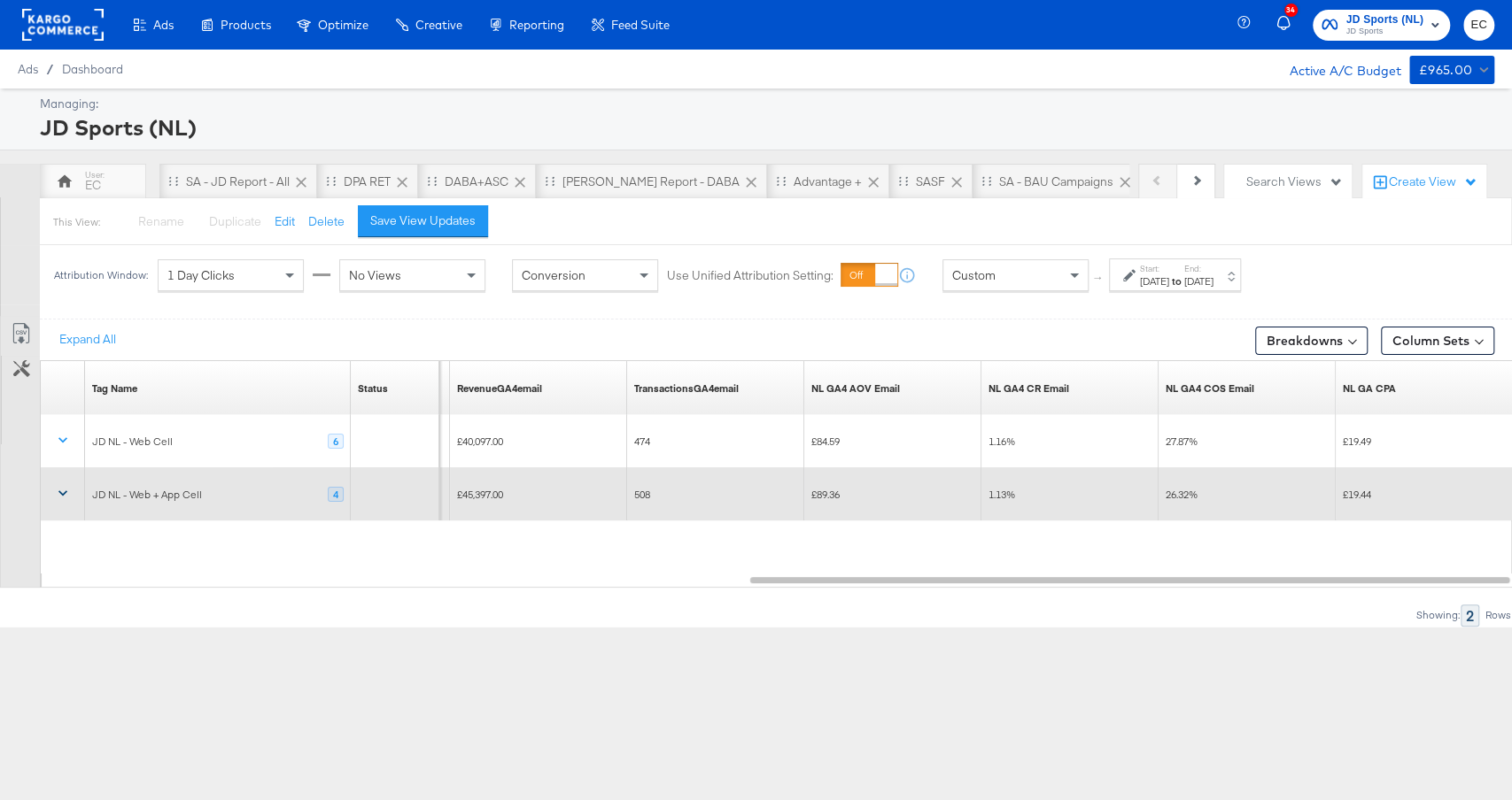
click at [827, 490] on span "£89.36" at bounding box center [824, 495] width 28 height 13
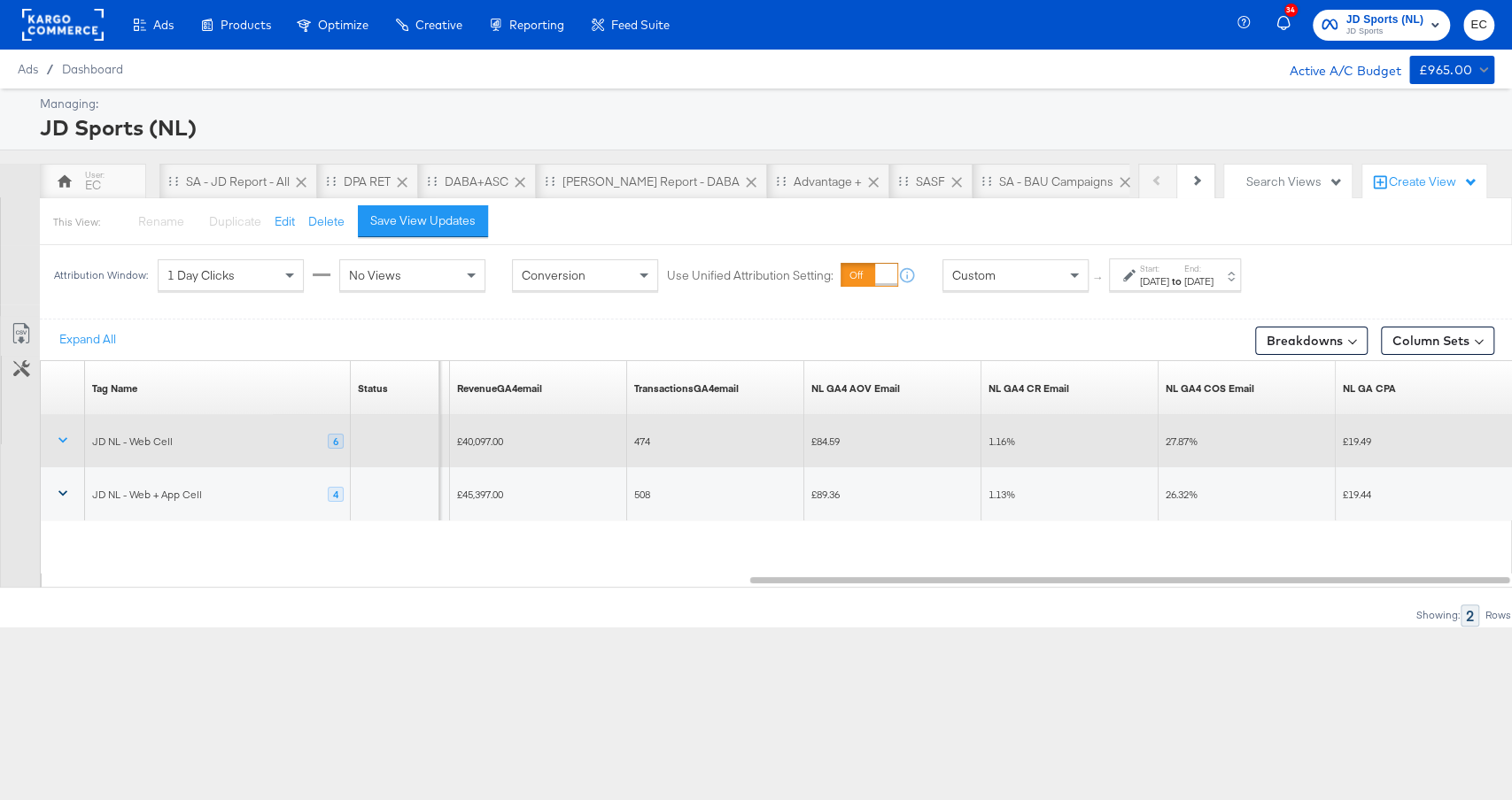
click at [1175, 438] on span "27.87%" at bounding box center [1181, 442] width 32 height 13
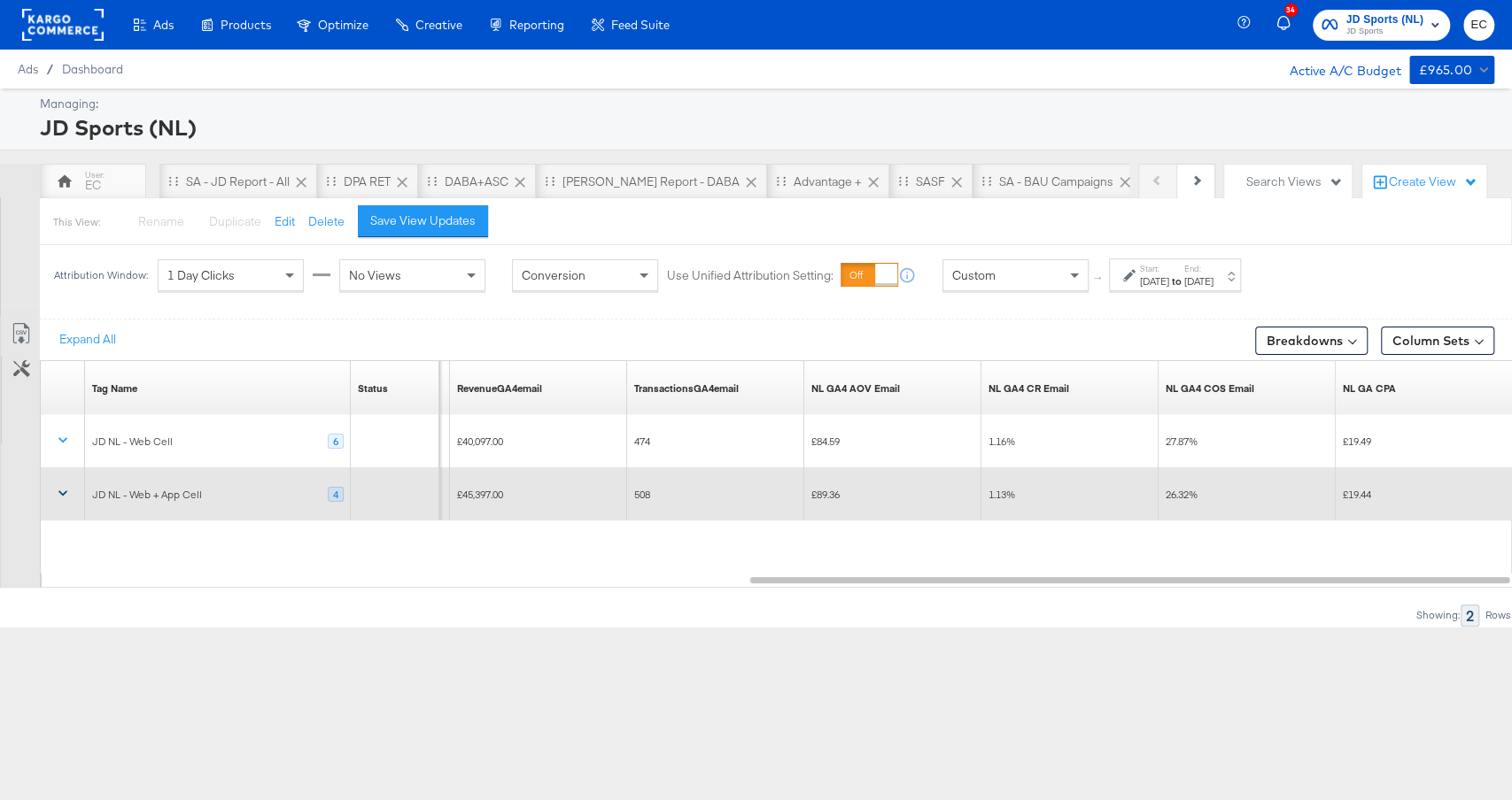
click at [1170, 493] on span "26.32%" at bounding box center [1181, 495] width 32 height 13
